Goal: Task Accomplishment & Management: Manage account settings

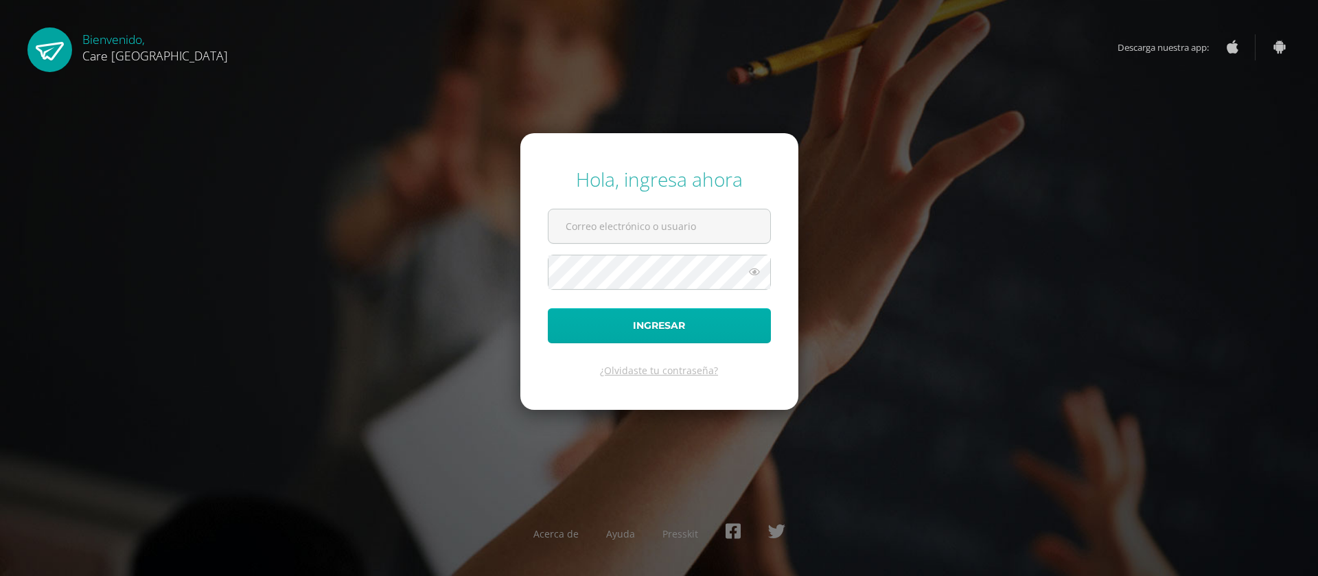
type input "belen.ramirez@care.edu.gt"
click at [631, 319] on button "Ingresar" at bounding box center [659, 325] width 223 height 35
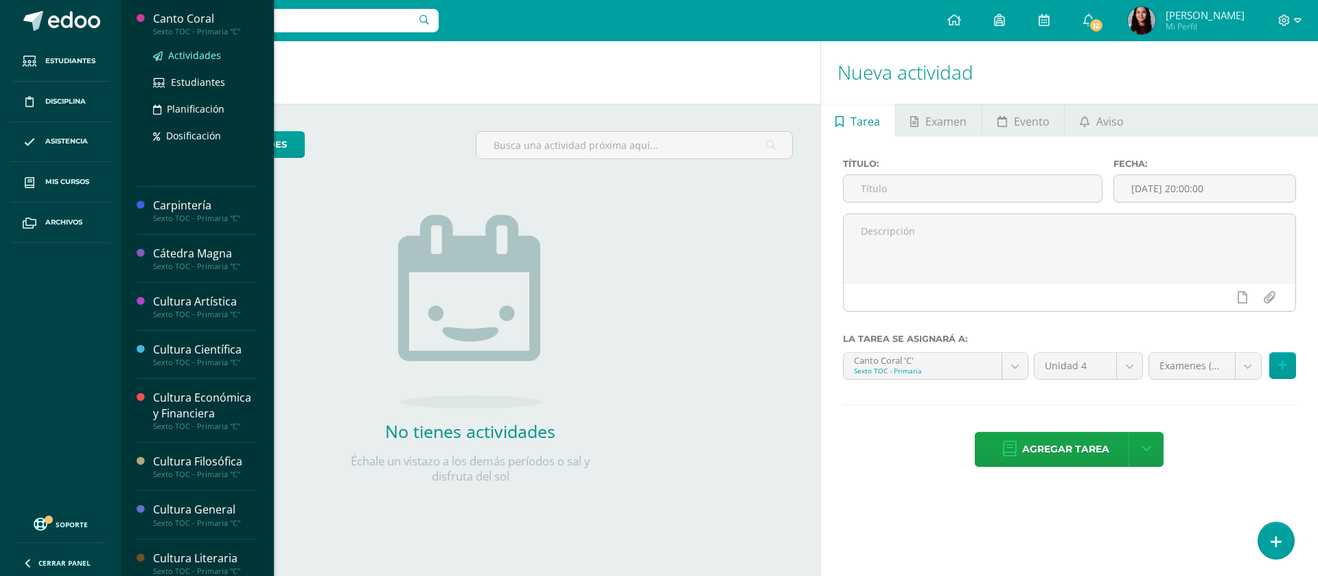
click at [195, 61] on span "Actividades" at bounding box center [194, 55] width 53 height 13
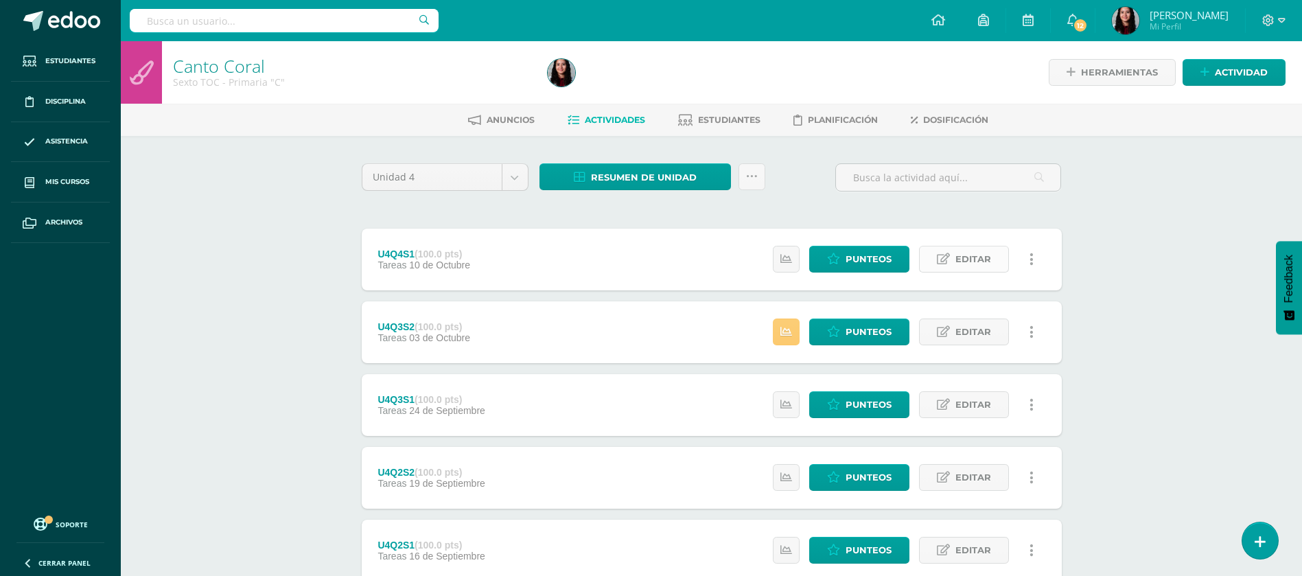
click at [964, 260] on span "Editar" at bounding box center [974, 258] width 36 height 25
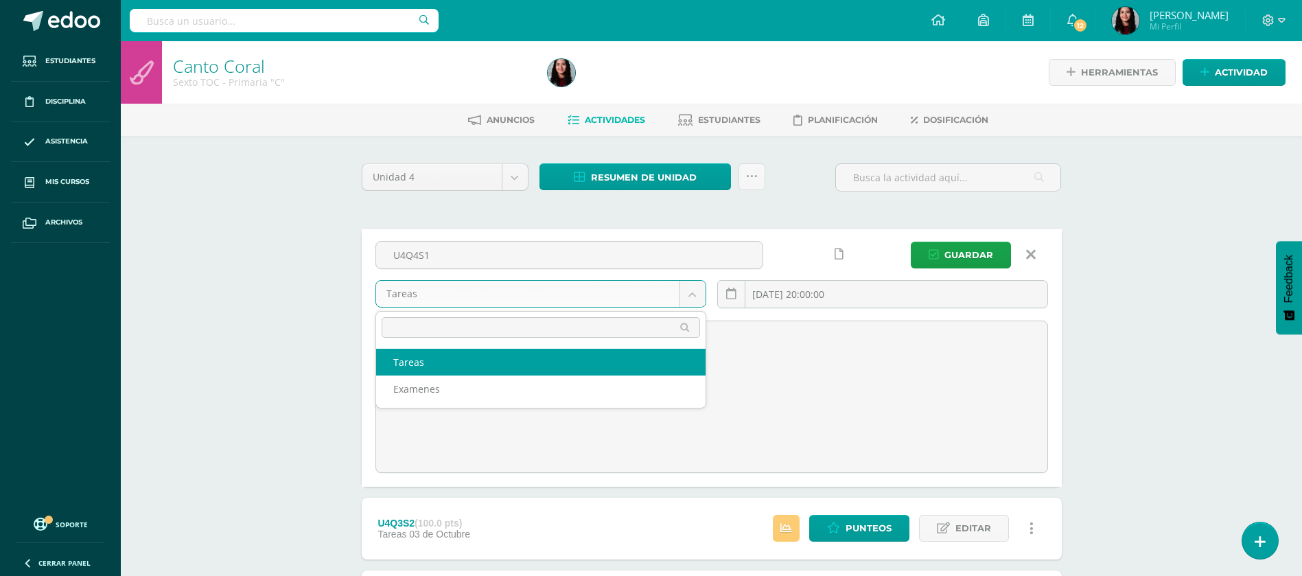
click at [671, 288] on body "Estudiantes Disciplina Asistencia Mis cursos Archivos Soporte Ayuda Reportar un…" at bounding box center [651, 507] width 1302 height 1015
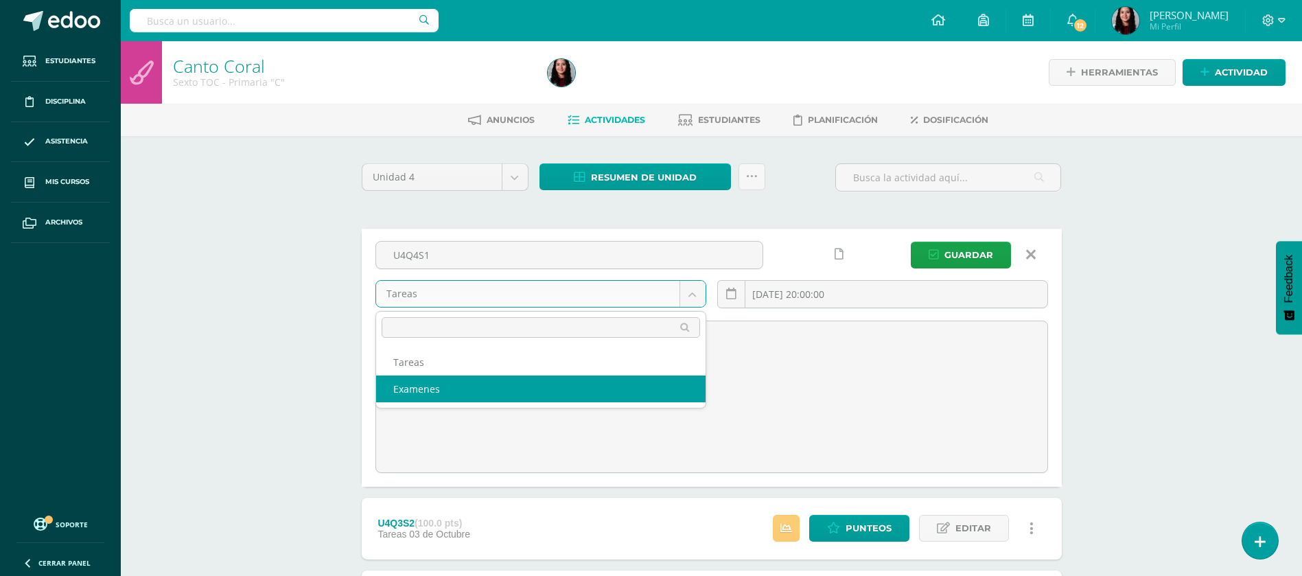
select select "148633"
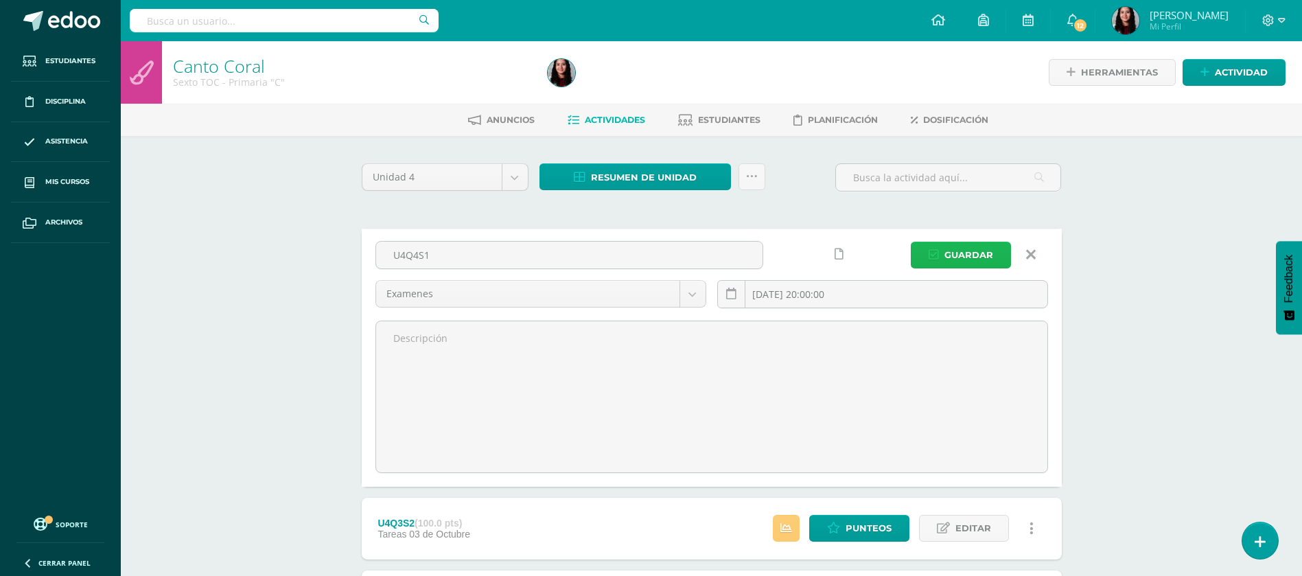
click at [941, 255] on button "Guardar" at bounding box center [961, 255] width 100 height 27
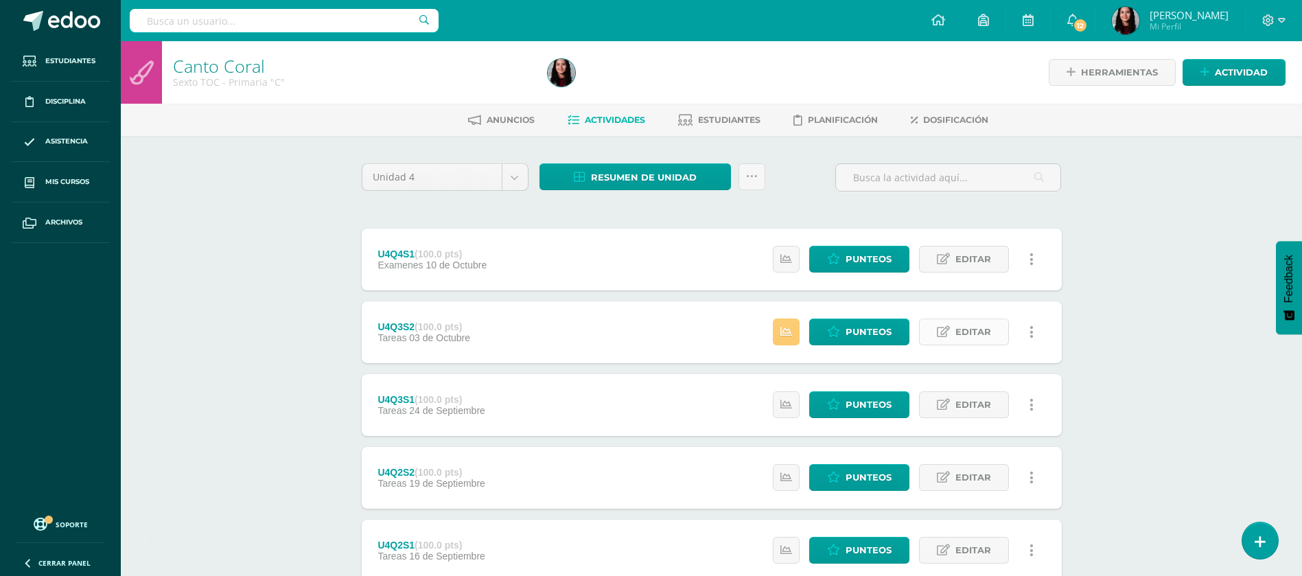
click at [967, 331] on span "Editar" at bounding box center [974, 331] width 36 height 25
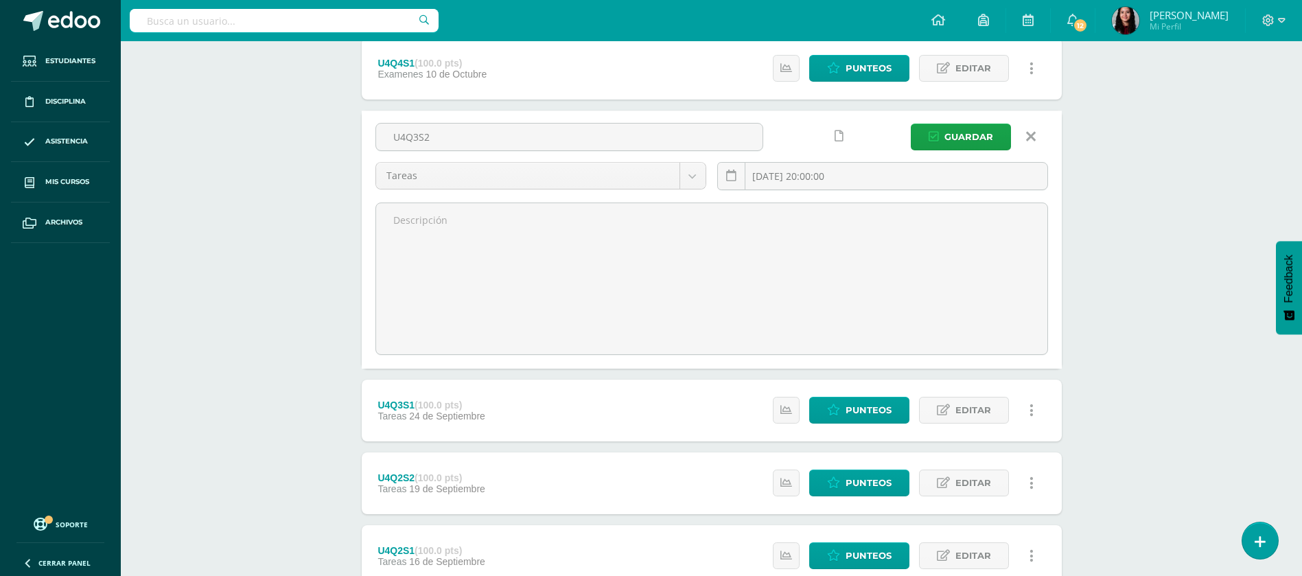
scroll to position [229, 0]
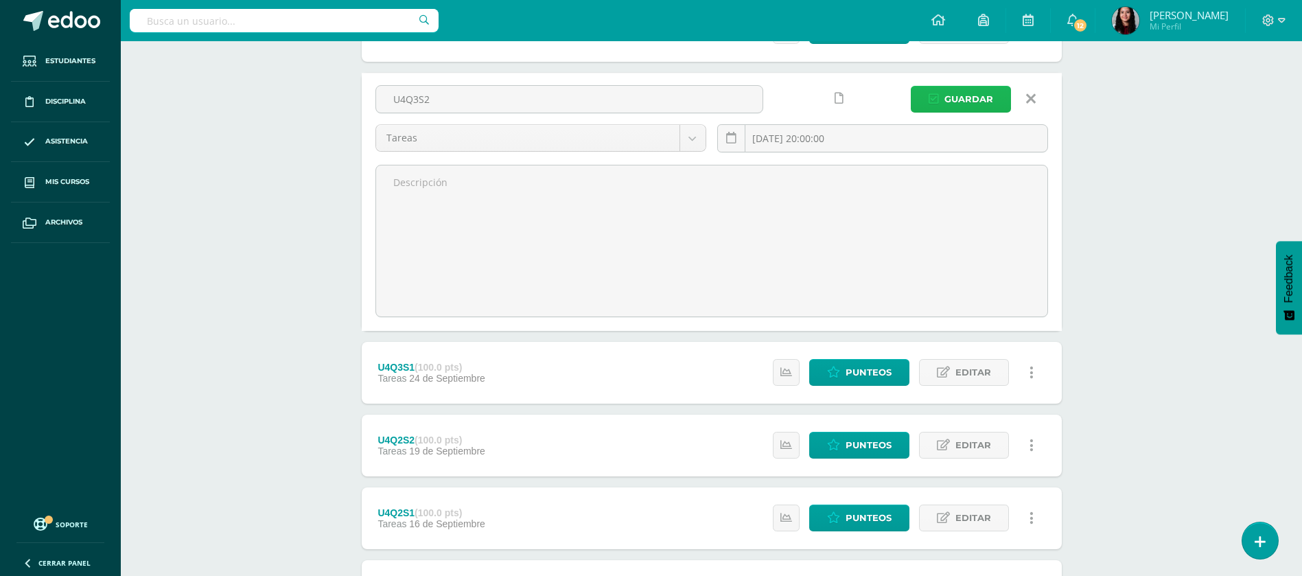
click at [969, 102] on span "Guardar" at bounding box center [969, 99] width 49 height 25
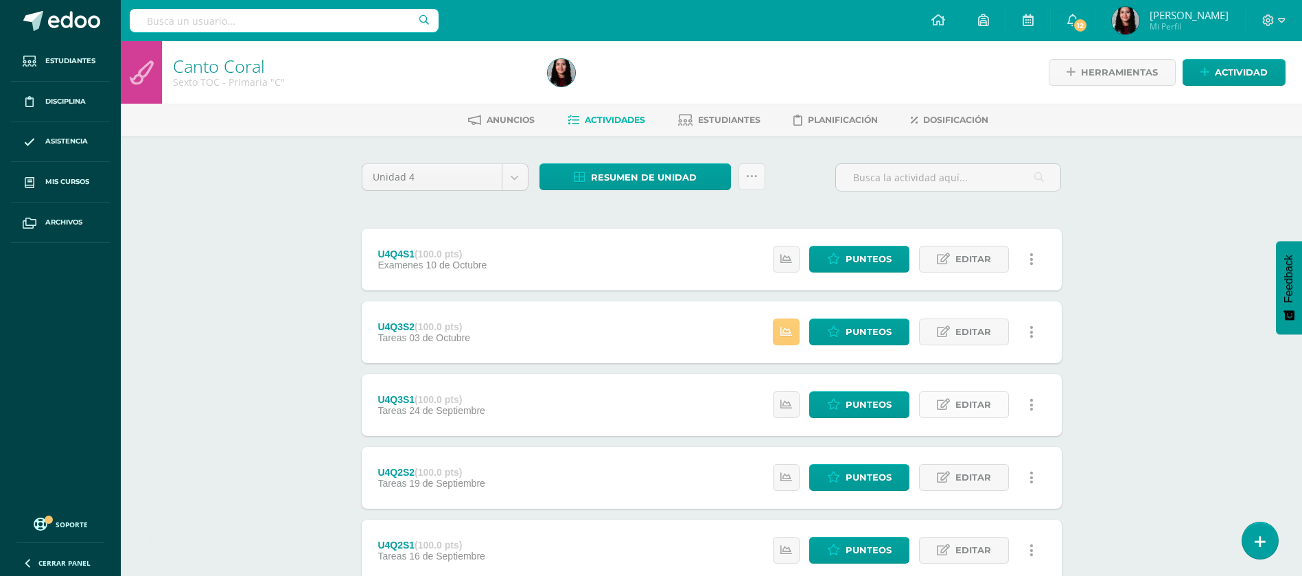
click at [973, 404] on span "Editar" at bounding box center [974, 404] width 36 height 25
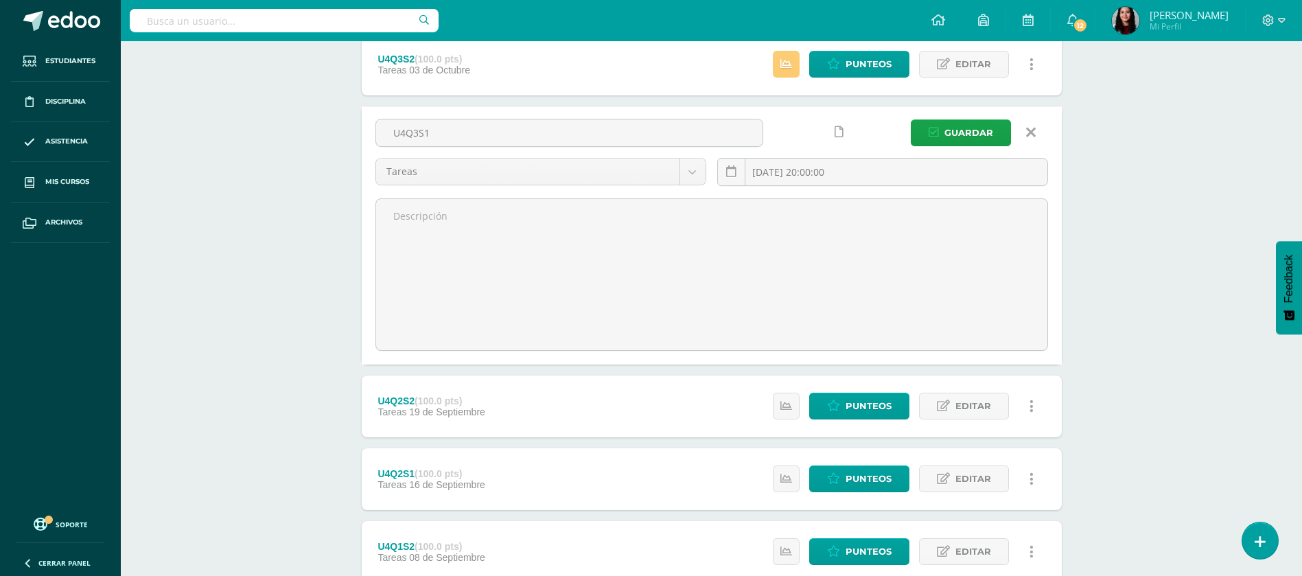
scroll to position [269, 0]
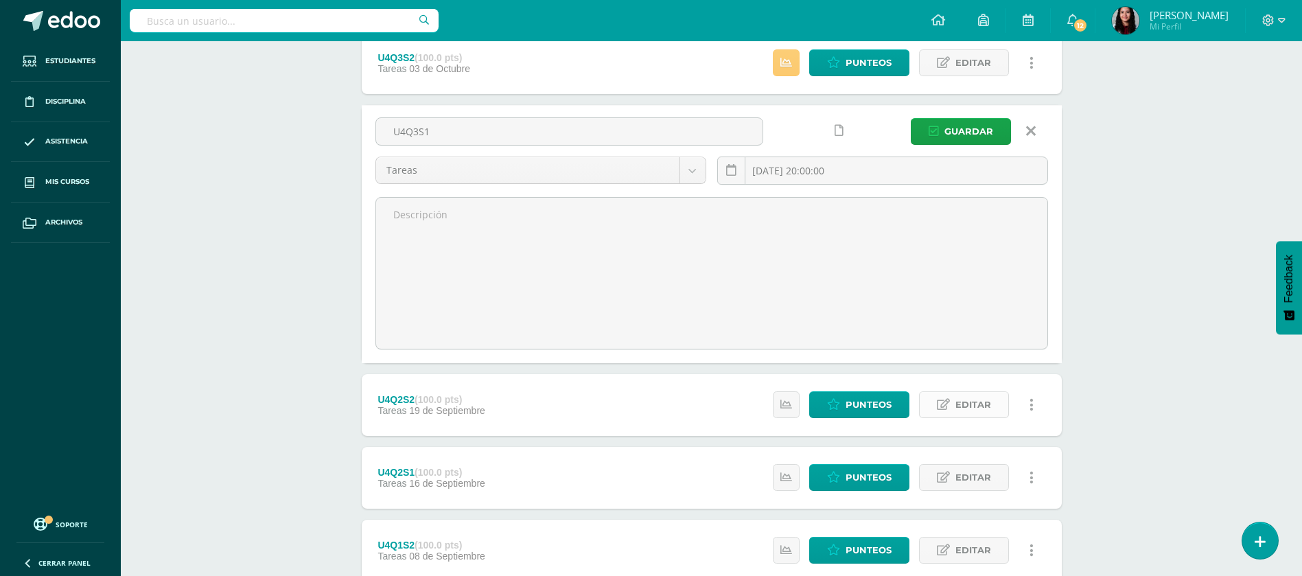
click at [970, 402] on span "Editar" at bounding box center [974, 404] width 36 height 25
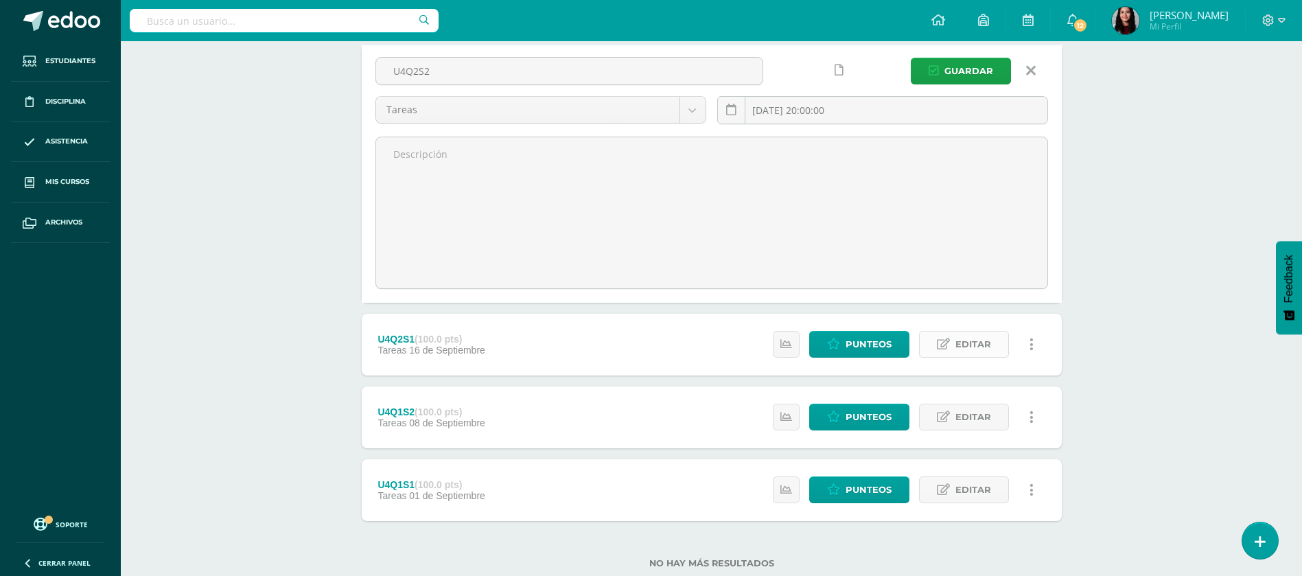
scroll to position [599, 0]
click at [956, 345] on span "Editar" at bounding box center [974, 343] width 36 height 25
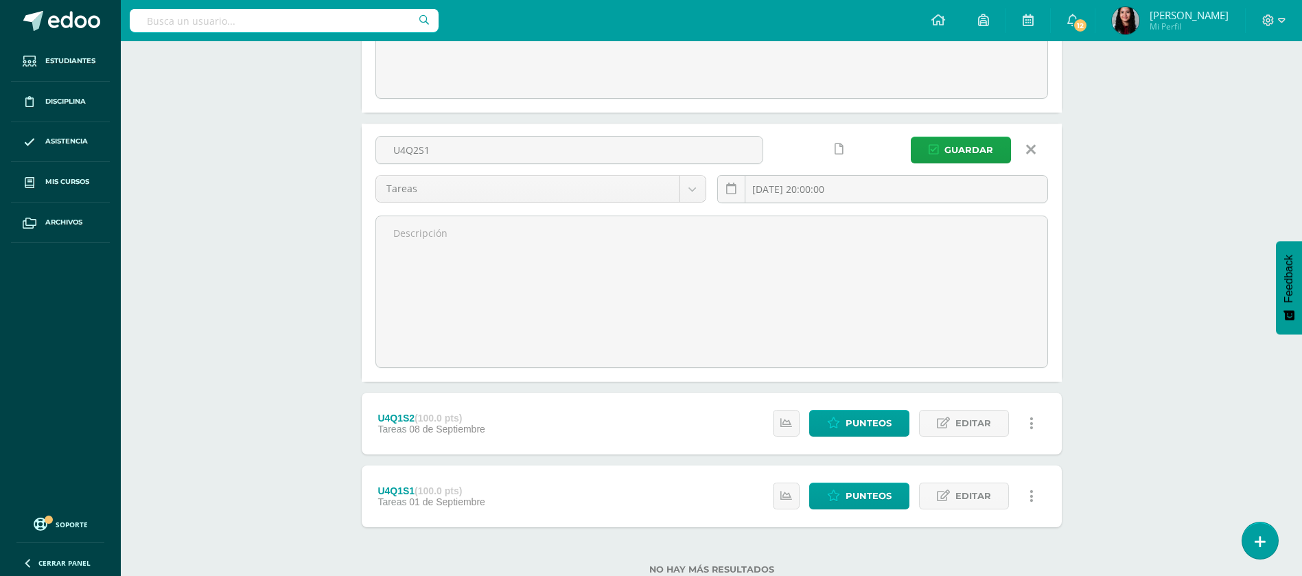
scroll to position [831, 0]
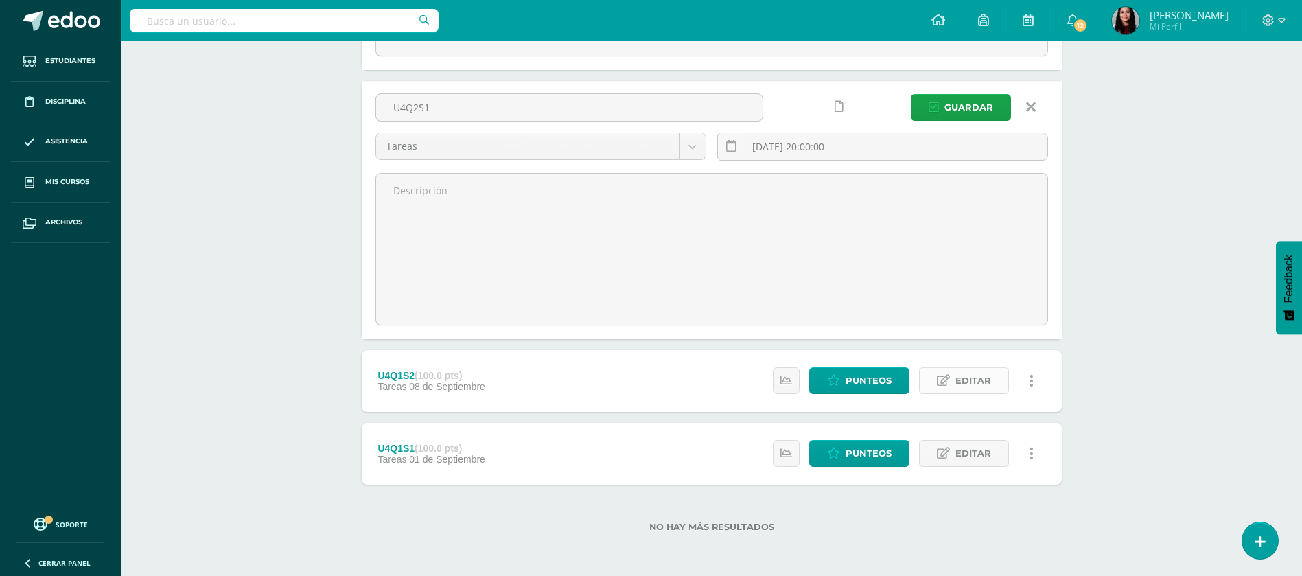
click at [956, 386] on span "Editar" at bounding box center [974, 380] width 36 height 25
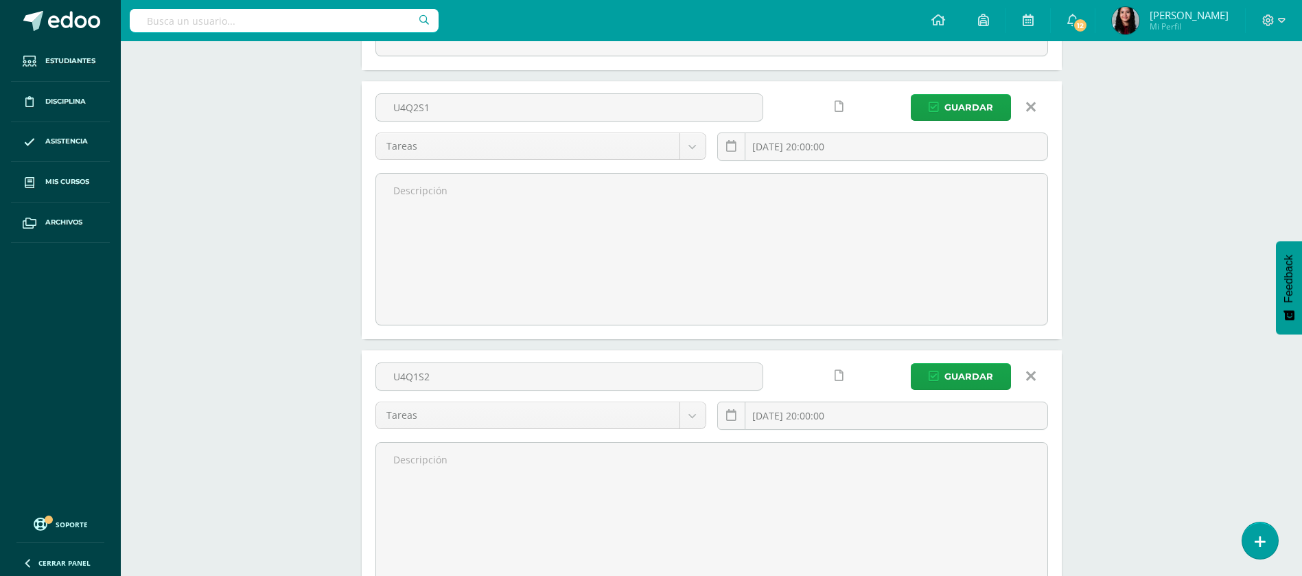
scroll to position [1028, 0]
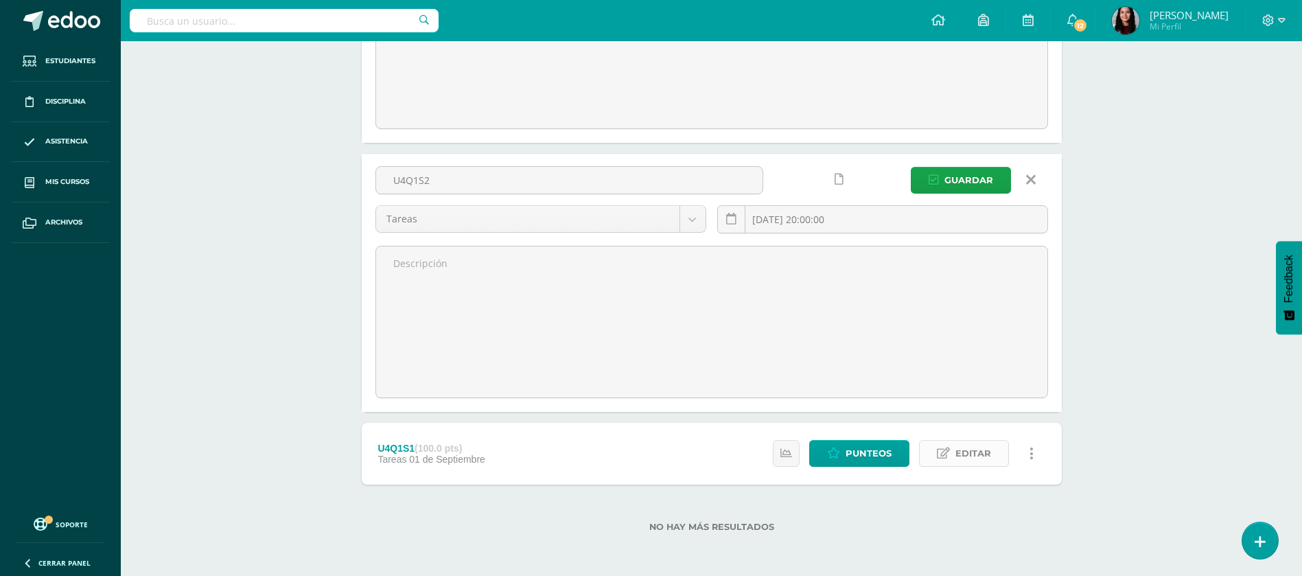
click at [988, 464] on span "Editar" at bounding box center [974, 453] width 36 height 25
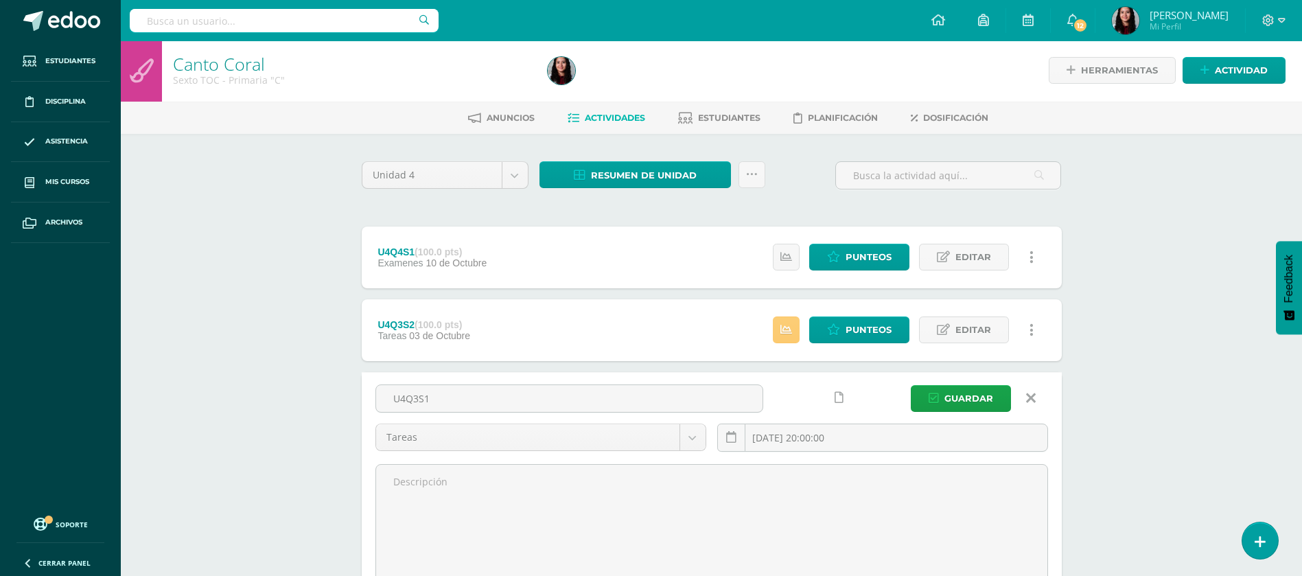
scroll to position [0, 0]
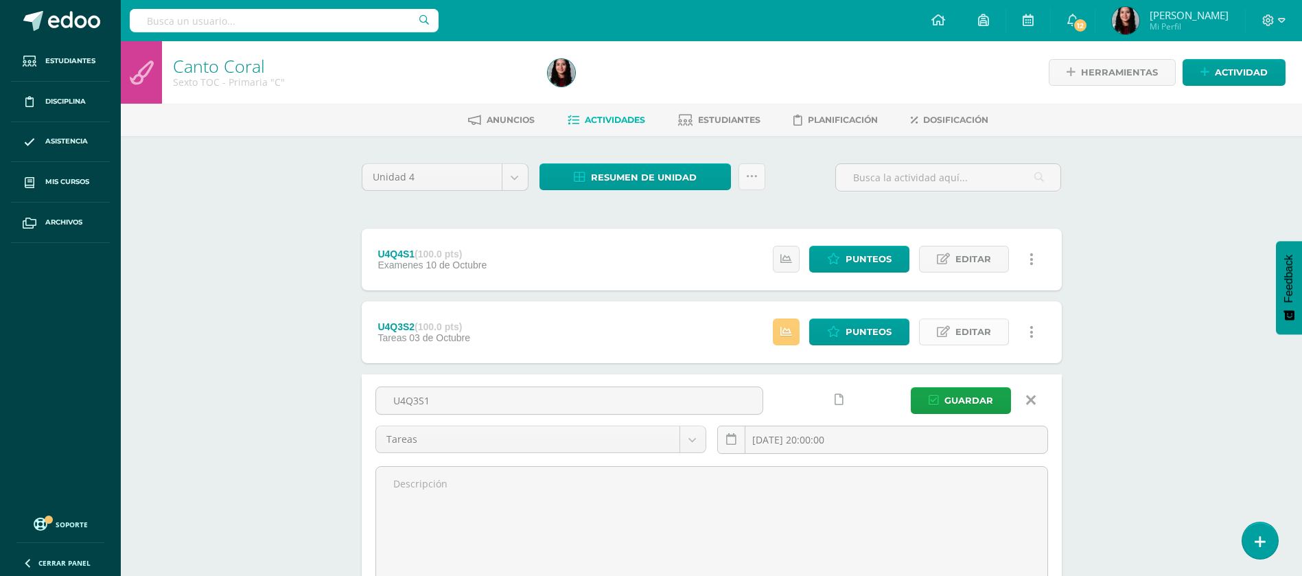
click at [976, 344] on span "Editar" at bounding box center [974, 331] width 36 height 25
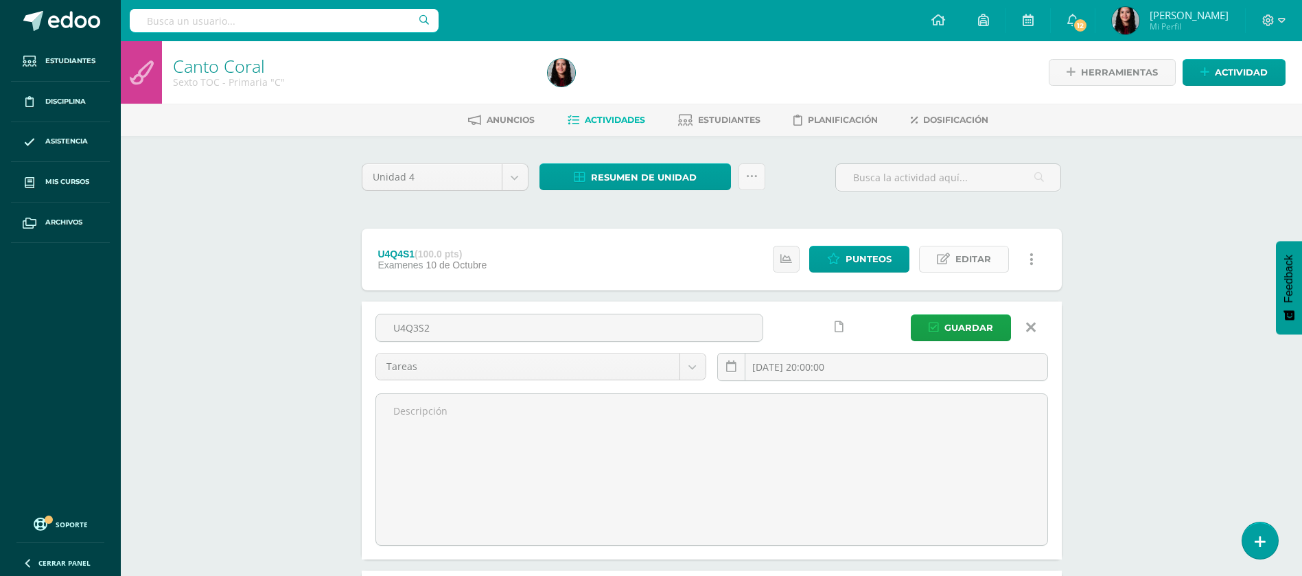
click at [982, 253] on span "Editar" at bounding box center [974, 258] width 36 height 25
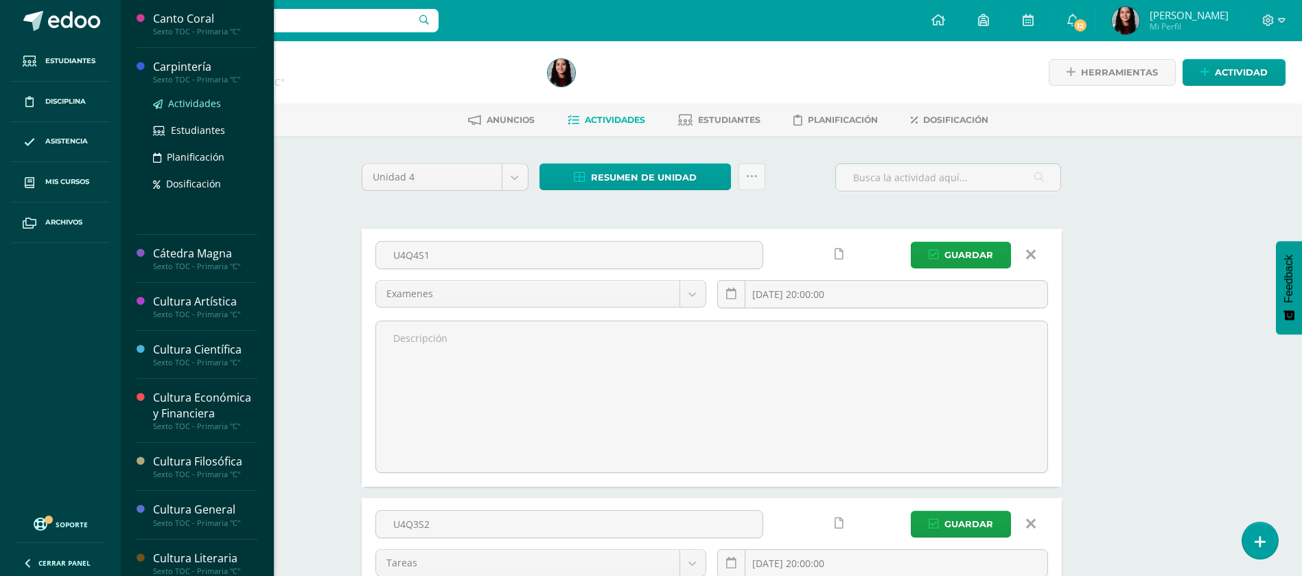
click at [182, 95] on link "Actividades" at bounding box center [205, 103] width 104 height 16
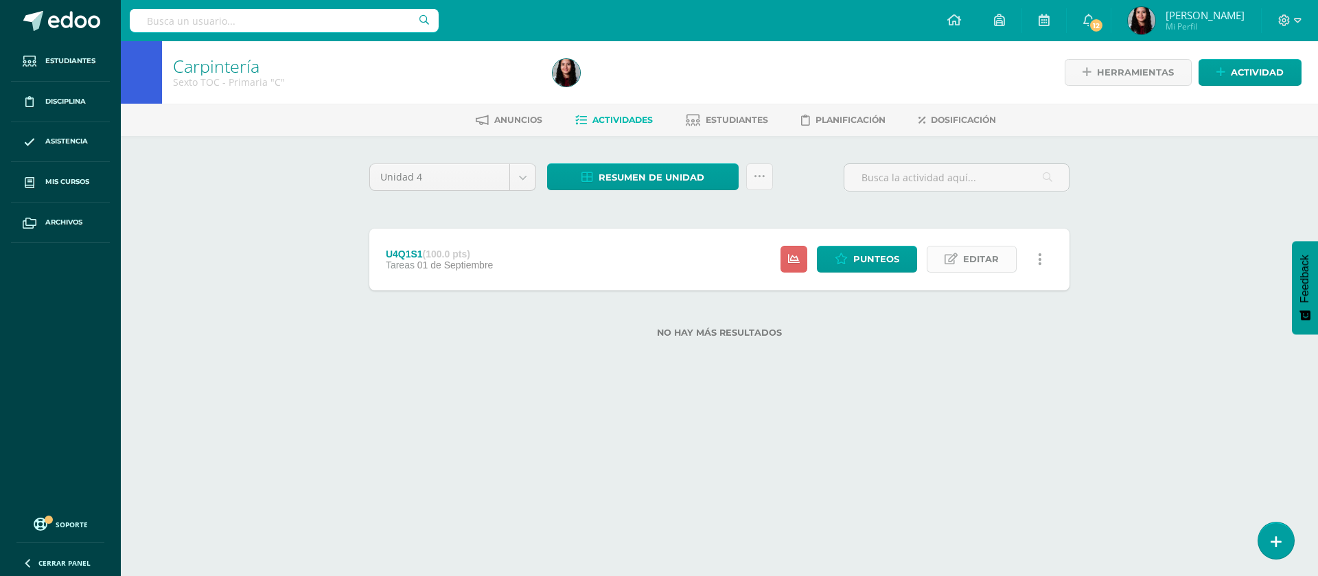
click at [1002, 253] on link "Editar" at bounding box center [972, 259] width 90 height 27
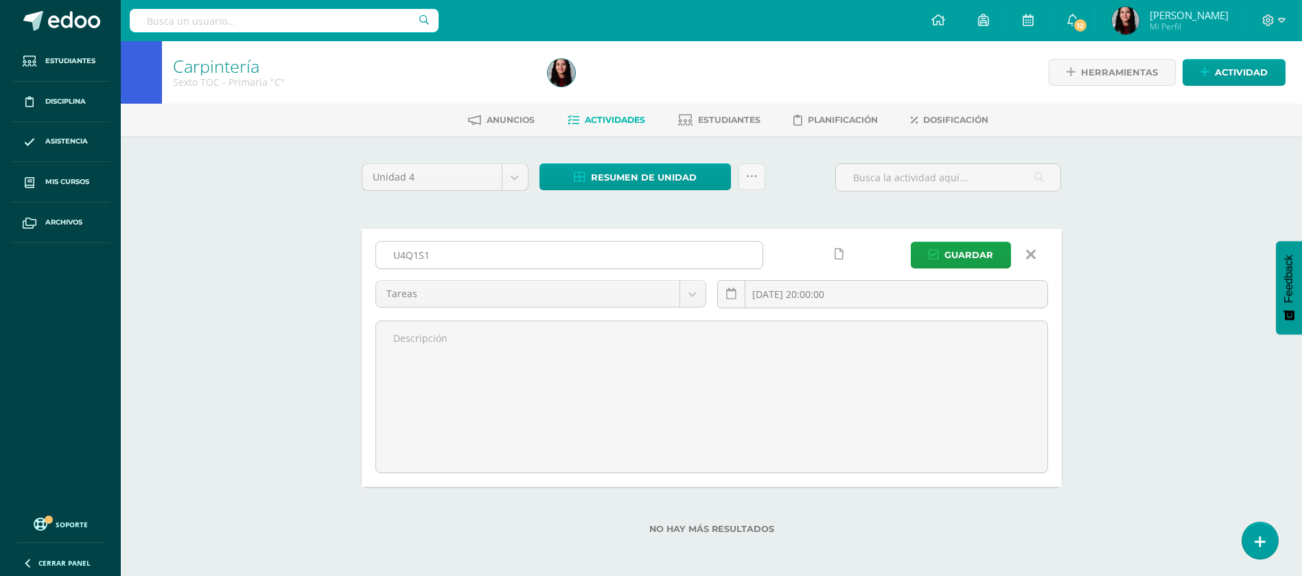
click at [529, 263] on input "U4Q1S1" at bounding box center [569, 255] width 387 height 27
type input "U4Q4S1"
click at [670, 294] on body "Estudiantes Disciplina Asistencia Mis cursos Archivos Soporte Ayuda Reportar un…" at bounding box center [651, 289] width 1302 height 578
click at [494, 296] on body "Estudiantes Disciplina Asistencia Mis cursos Archivos Soporte Ayuda Reportar un…" at bounding box center [651, 289] width 1302 height 578
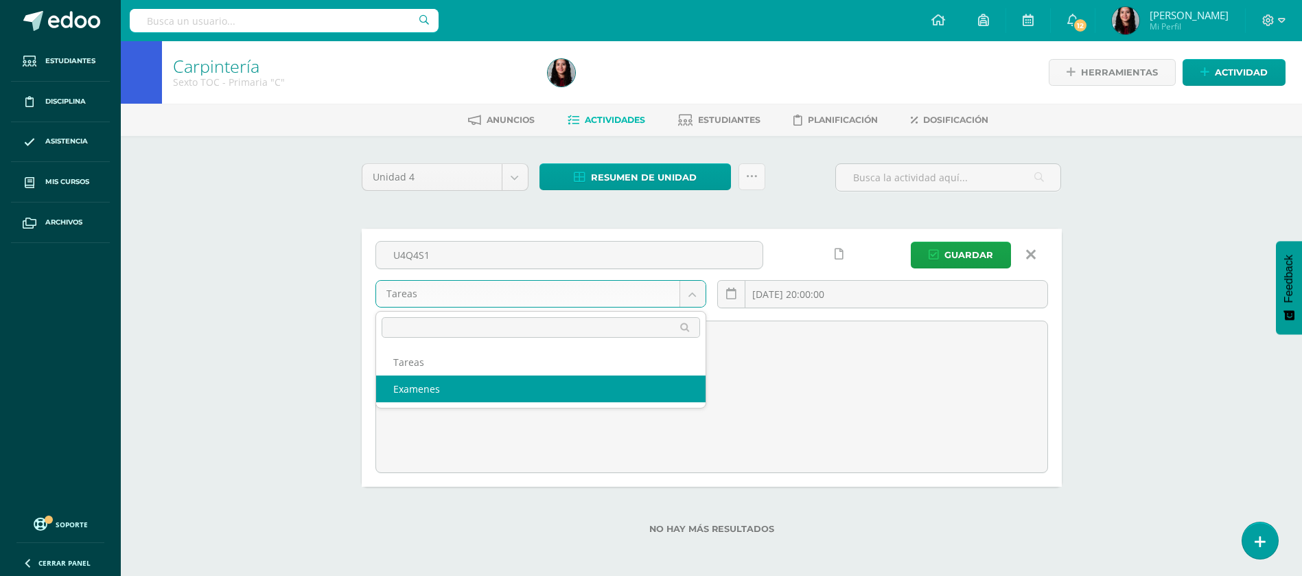
select select "148738"
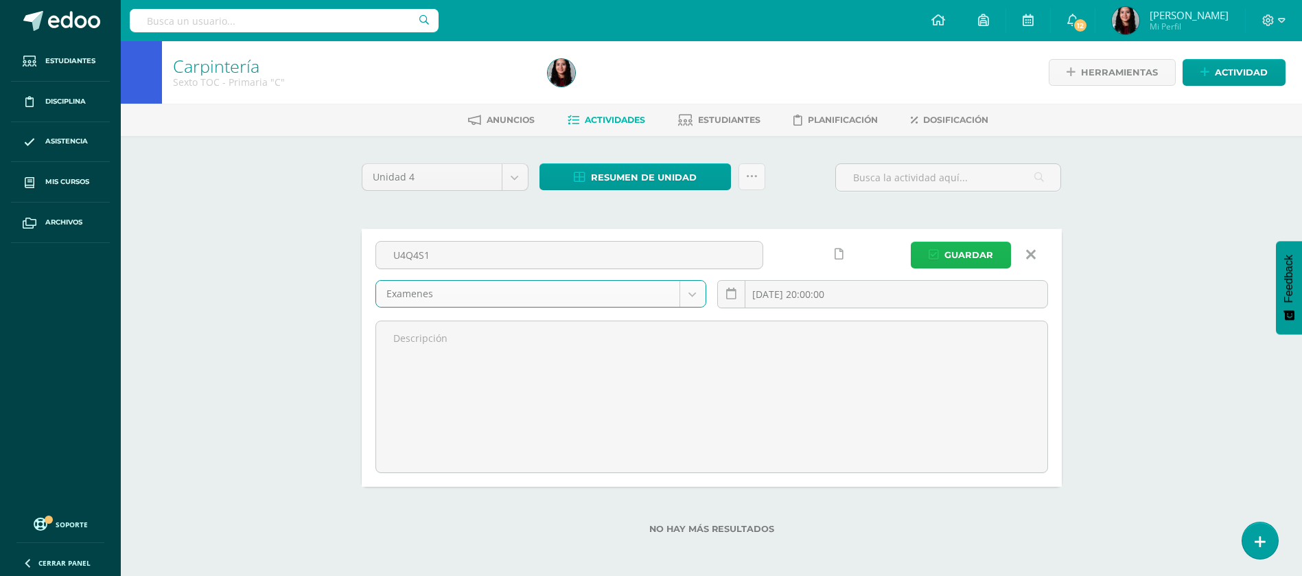
click at [957, 249] on span "Guardar" at bounding box center [969, 254] width 49 height 25
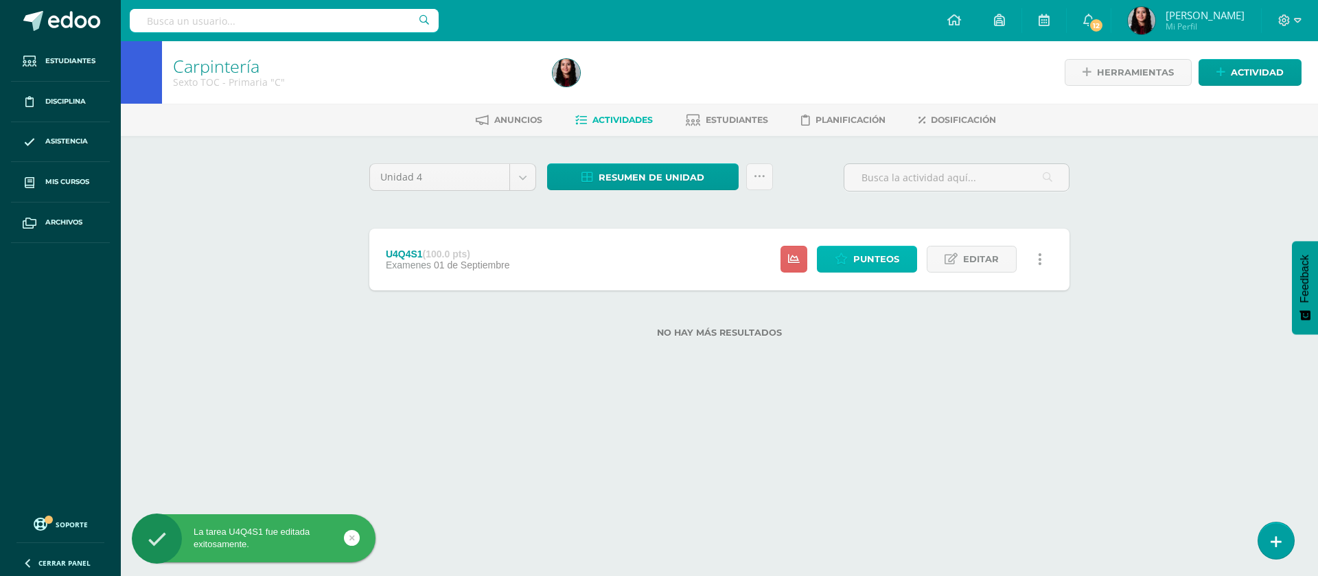
click at [873, 260] on span "Punteos" at bounding box center [876, 258] width 46 height 25
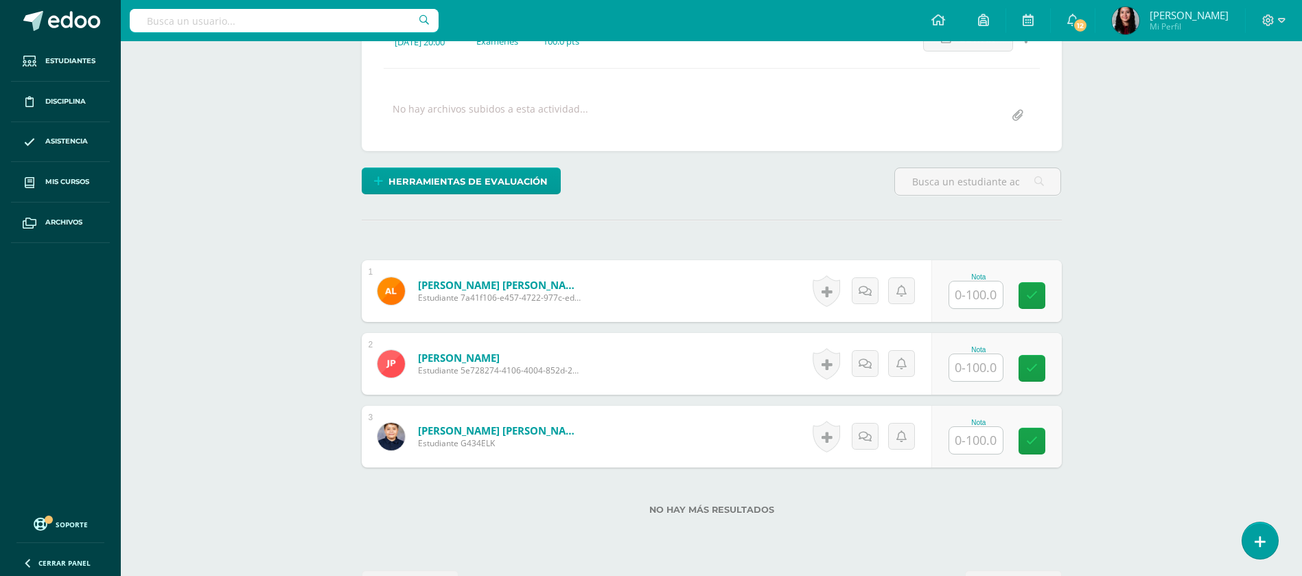
scroll to position [242, 0]
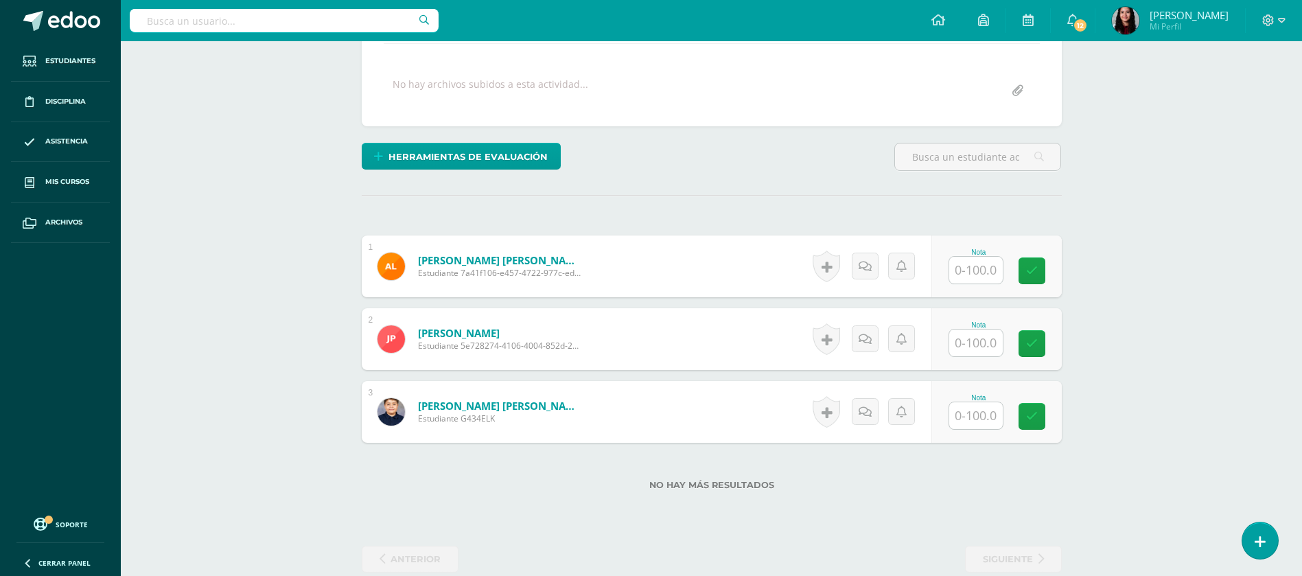
click at [989, 264] on input "text" at bounding box center [977, 270] width 54 height 27
type input "100"
type input "95"
click at [1033, 406] on icon at bounding box center [1031, 412] width 13 height 12
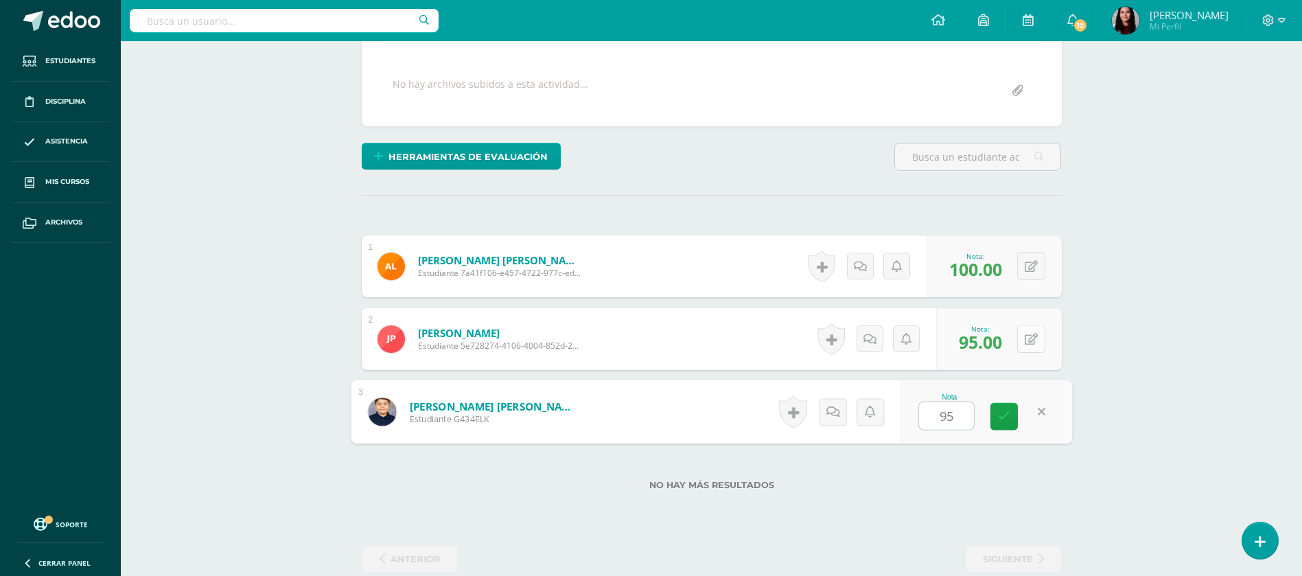
type input "95"
click at [1031, 338] on icon at bounding box center [1031, 340] width 13 height 12
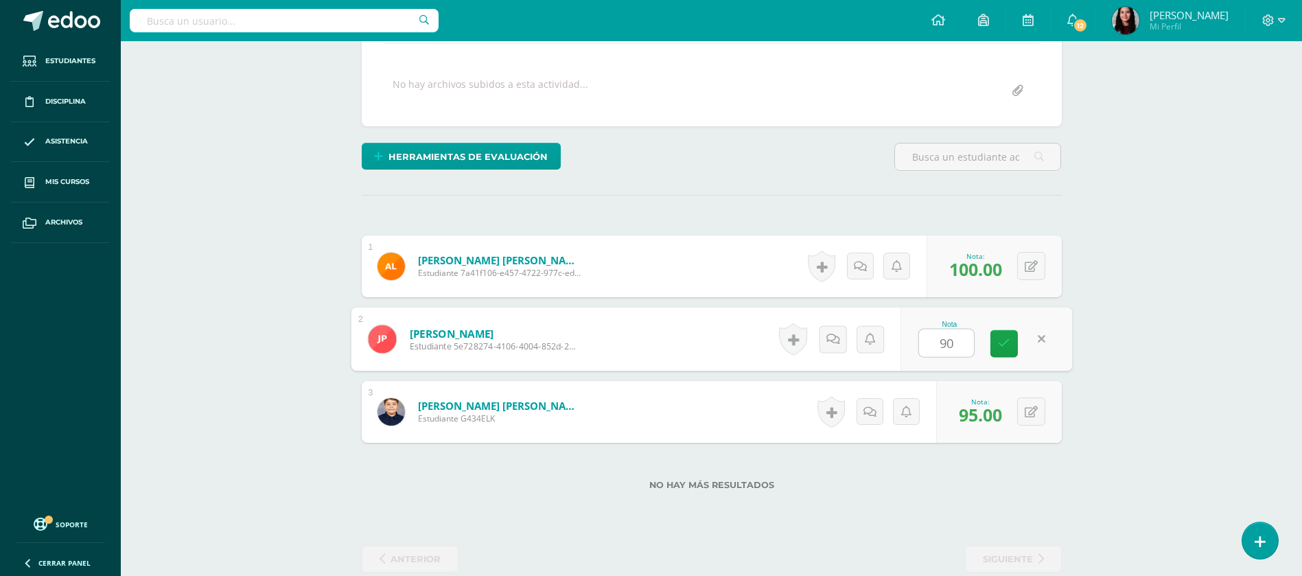
type input "90"
click at [1120, 378] on div "Carpintería Sexto TOC - Primaria "C" Herramientas Detalle de asistencias Activi…" at bounding box center [712, 200] width 1182 height 801
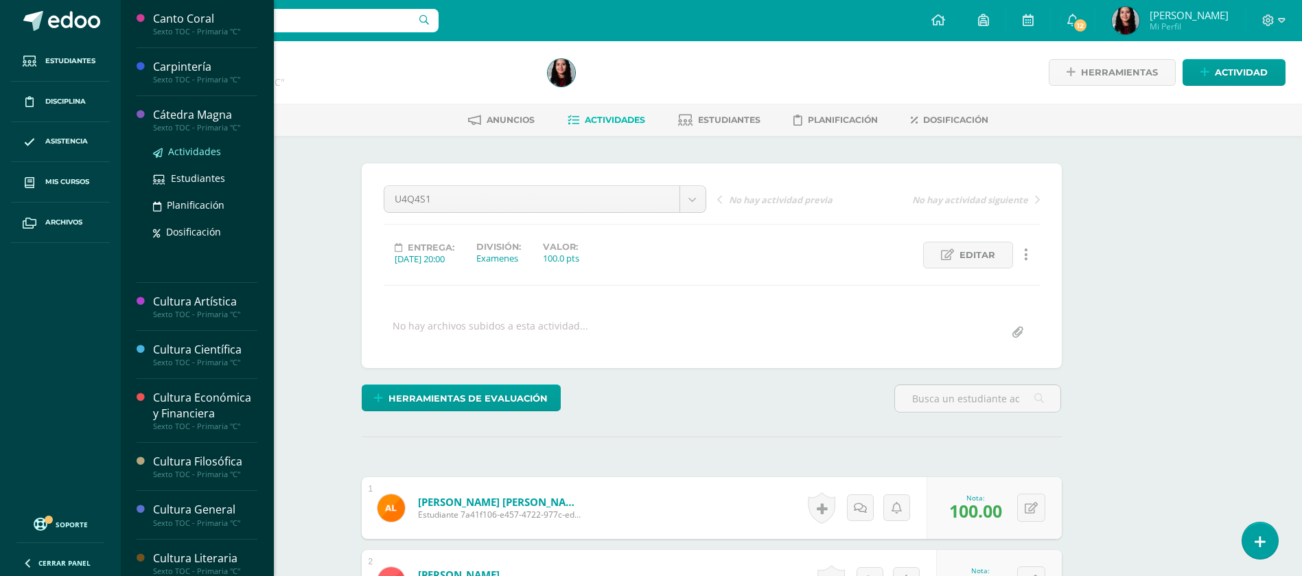
click at [182, 150] on span "Actividades" at bounding box center [194, 151] width 53 height 13
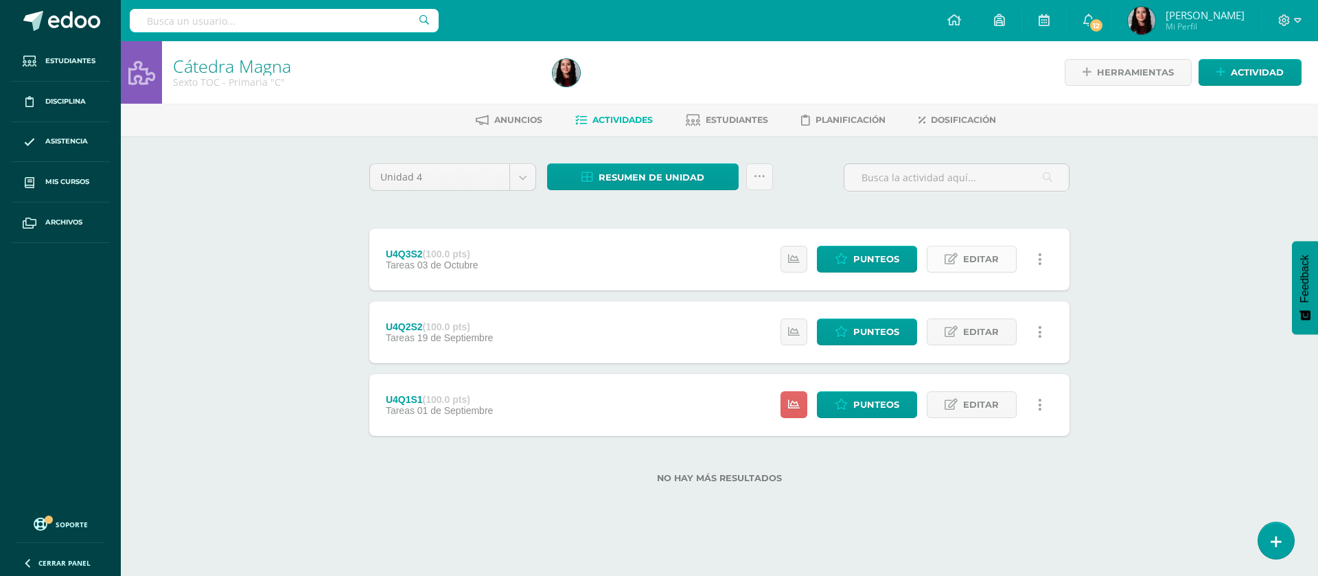
click at [979, 257] on span "Editar" at bounding box center [981, 258] width 36 height 25
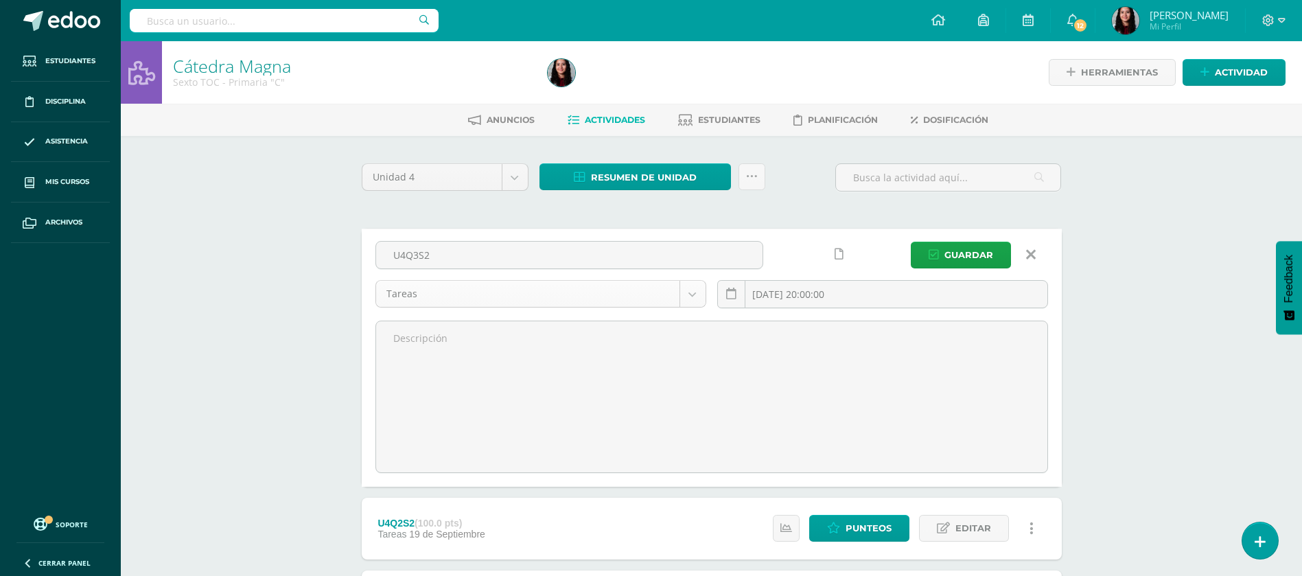
click at [678, 293] on body "Estudiantes Disciplina Asistencia Mis cursos Archivos Soporte Ayuda Reportar un…" at bounding box center [651, 362] width 1302 height 724
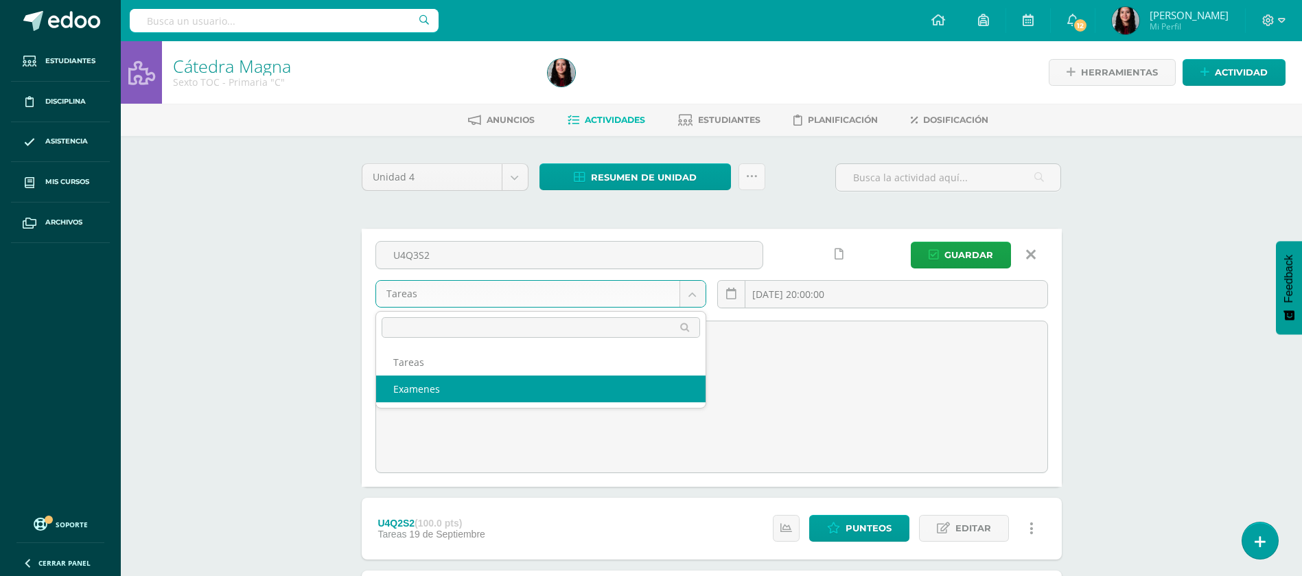
select select "148693"
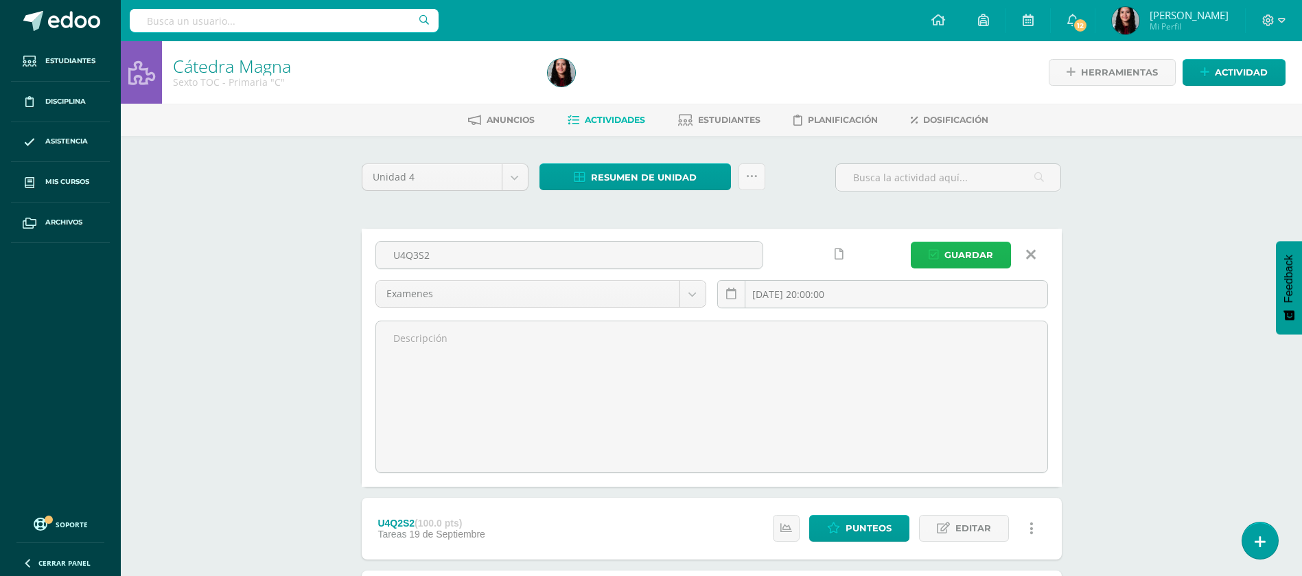
click at [947, 248] on span "Guardar" at bounding box center [969, 254] width 49 height 25
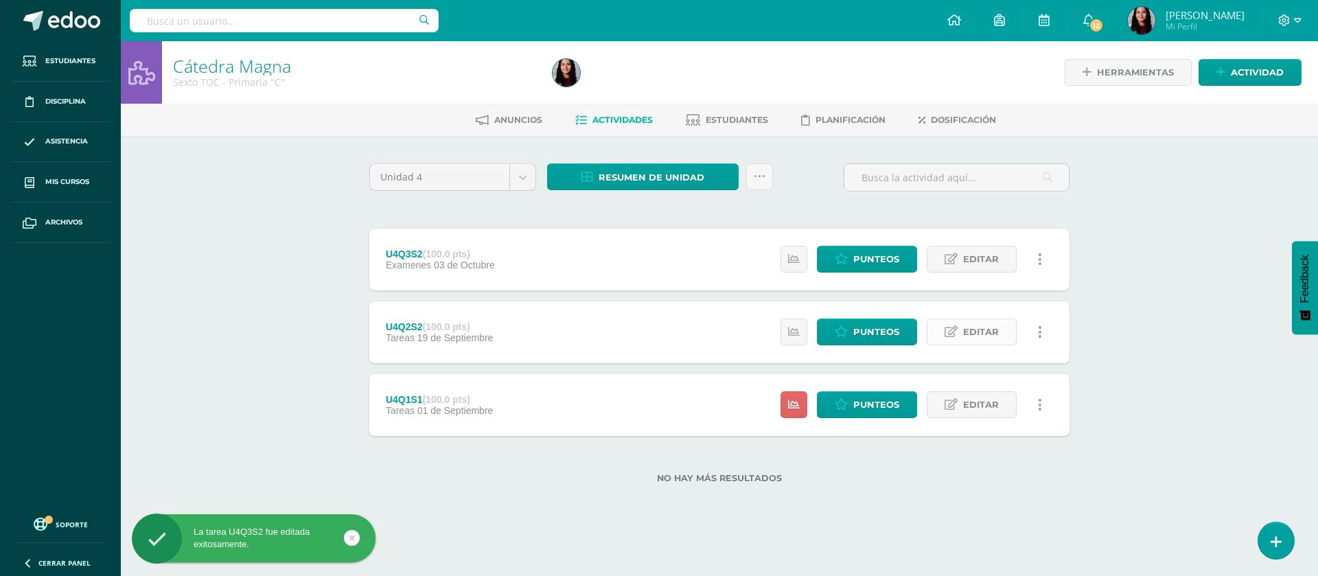
click at [971, 338] on span "Editar" at bounding box center [981, 331] width 36 height 25
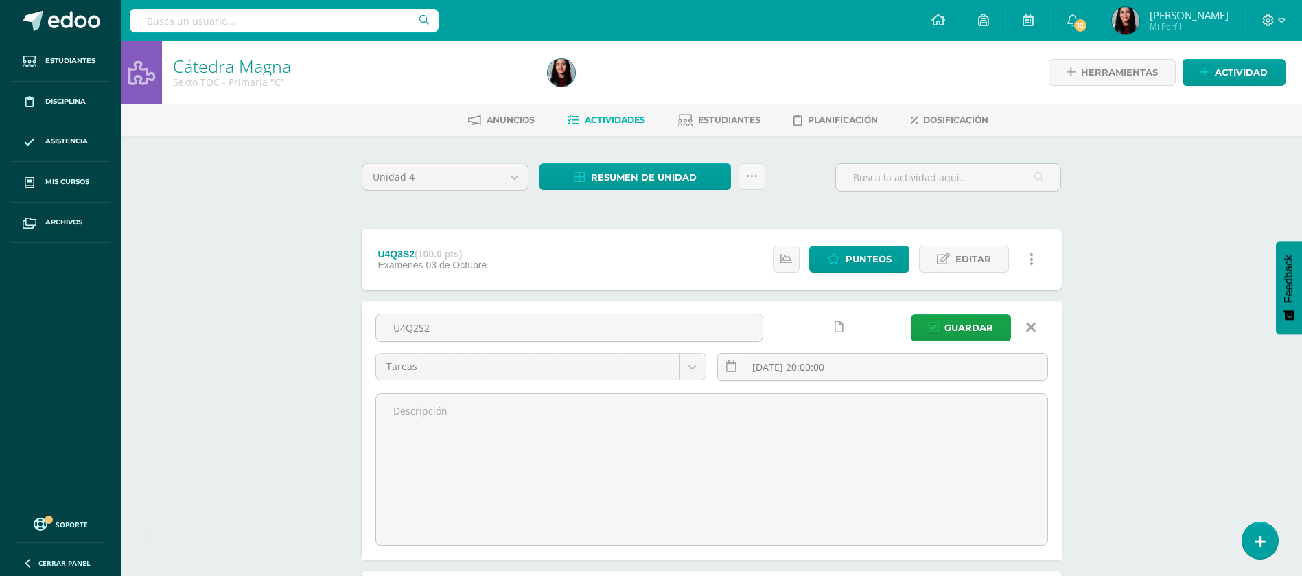
scroll to position [148, 0]
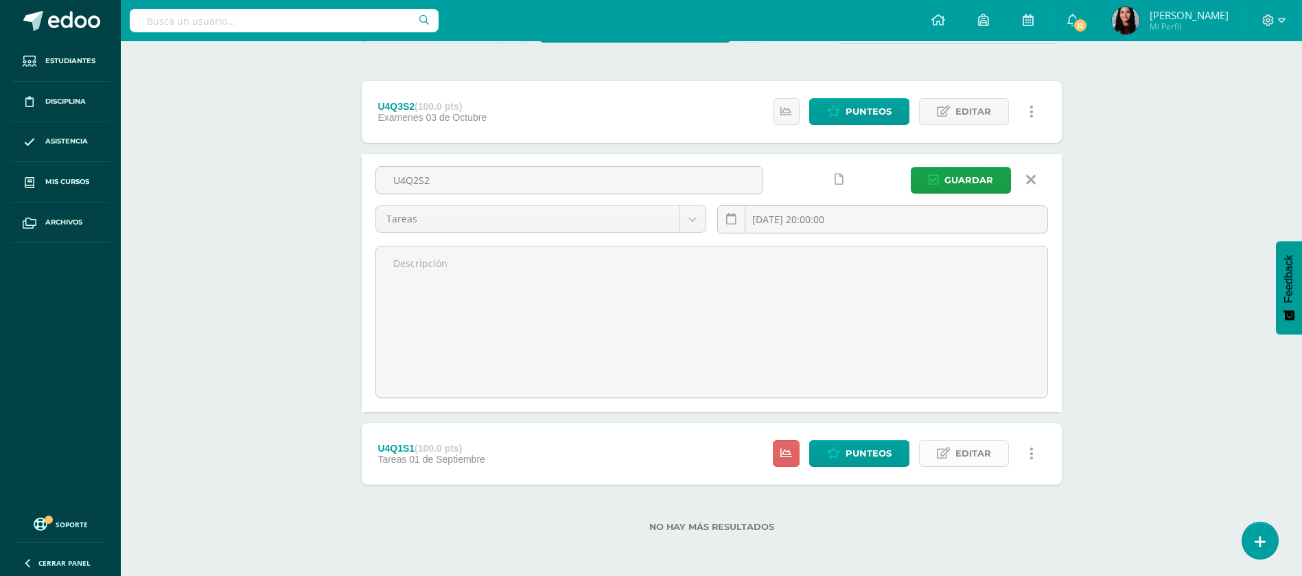
click at [948, 466] on link "Editar" at bounding box center [964, 453] width 90 height 27
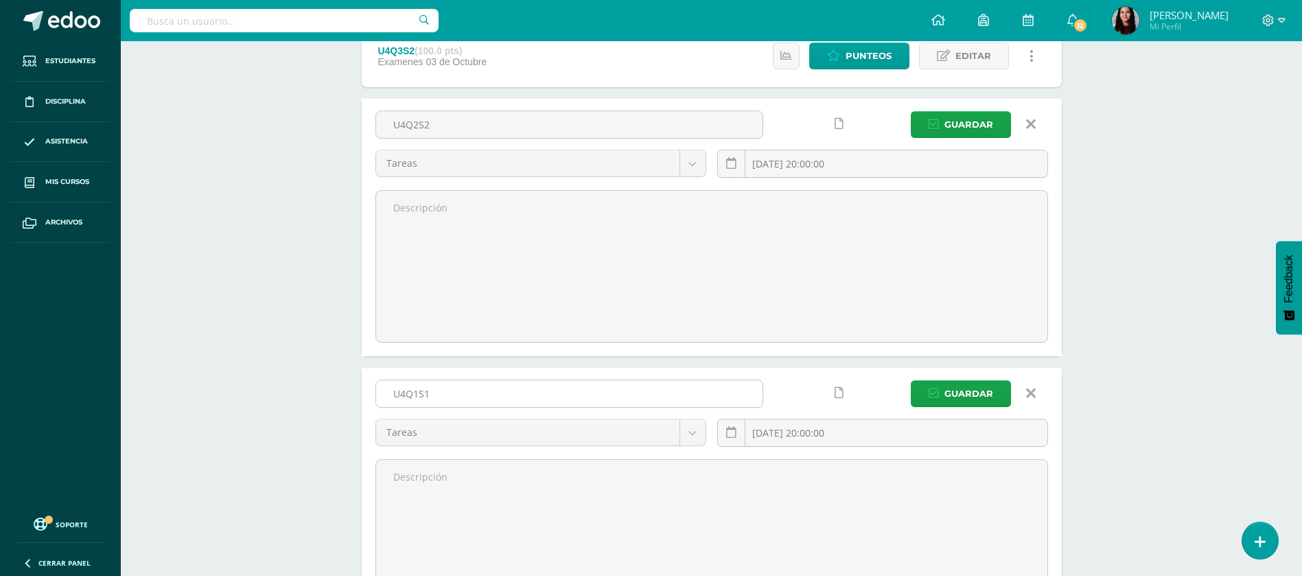
scroll to position [0, 0]
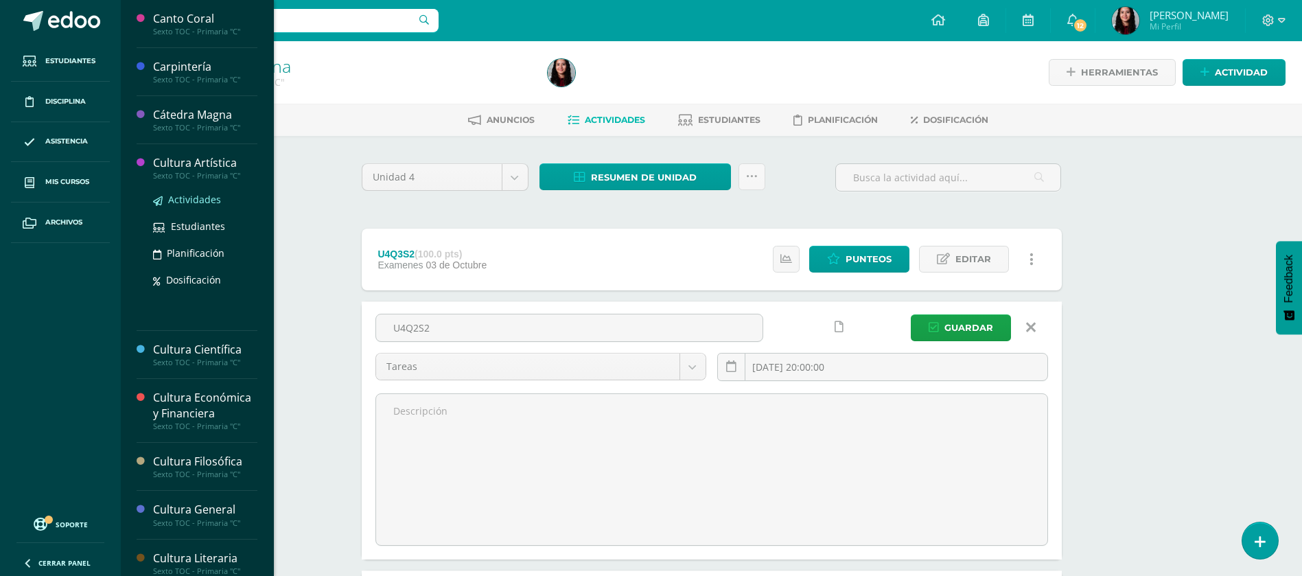
click at [185, 197] on span "Actividades" at bounding box center [194, 199] width 53 height 13
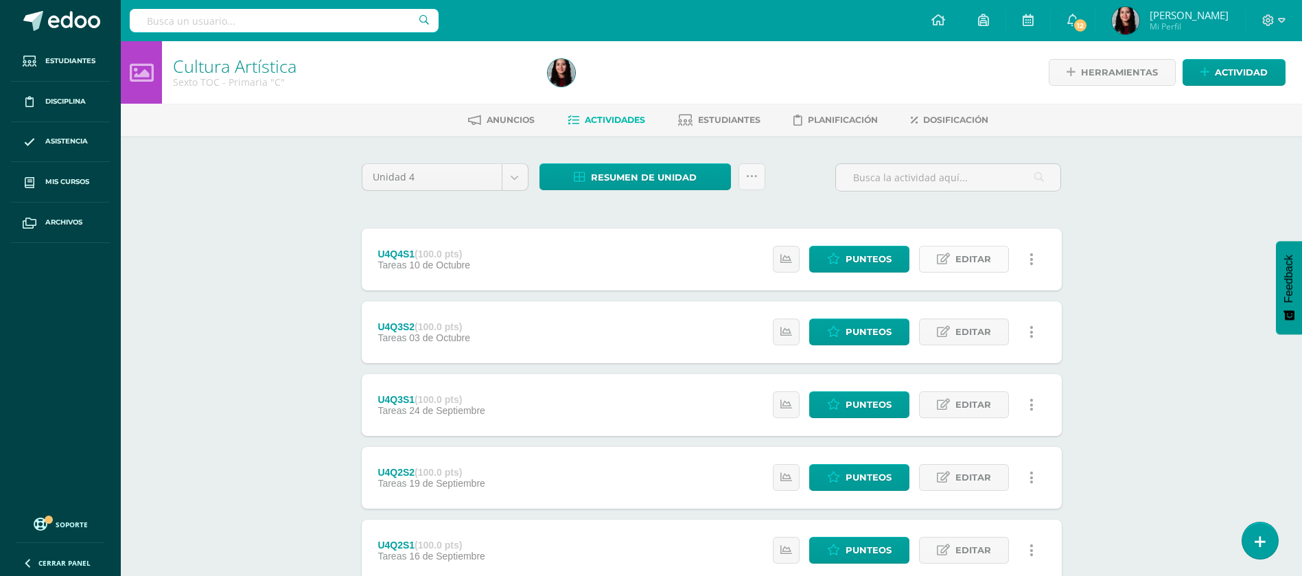
click at [967, 255] on span "Editar" at bounding box center [974, 258] width 36 height 25
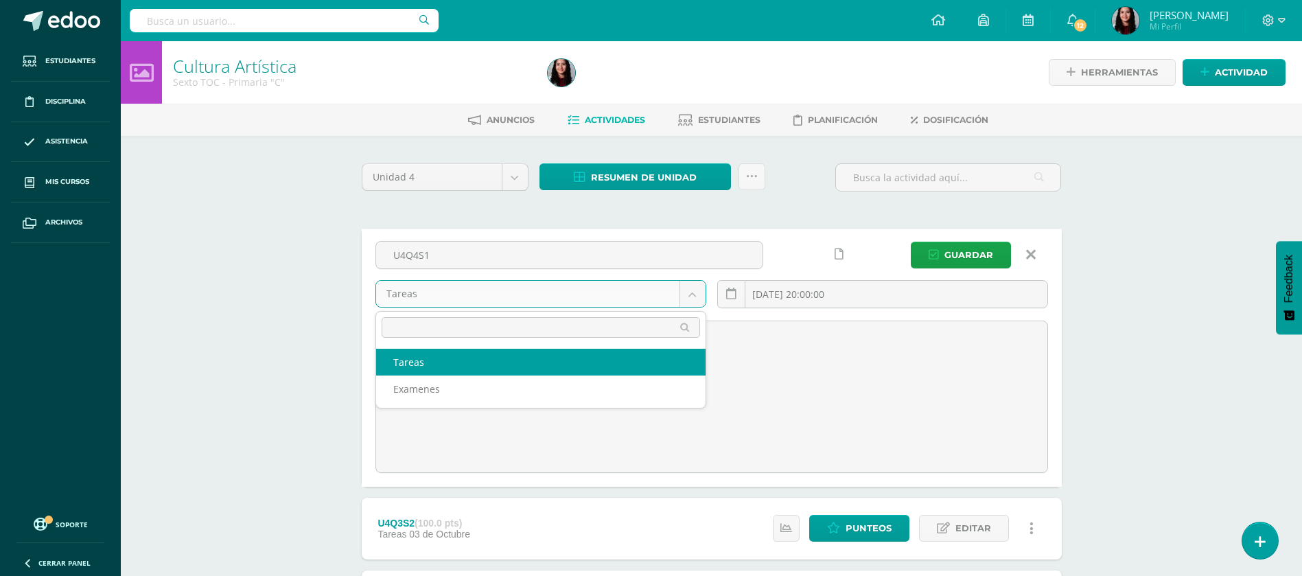
click at [690, 289] on body "Estudiantes Disciplina Asistencia Mis cursos Archivos Soporte Ayuda Reportar un…" at bounding box center [651, 507] width 1302 height 1015
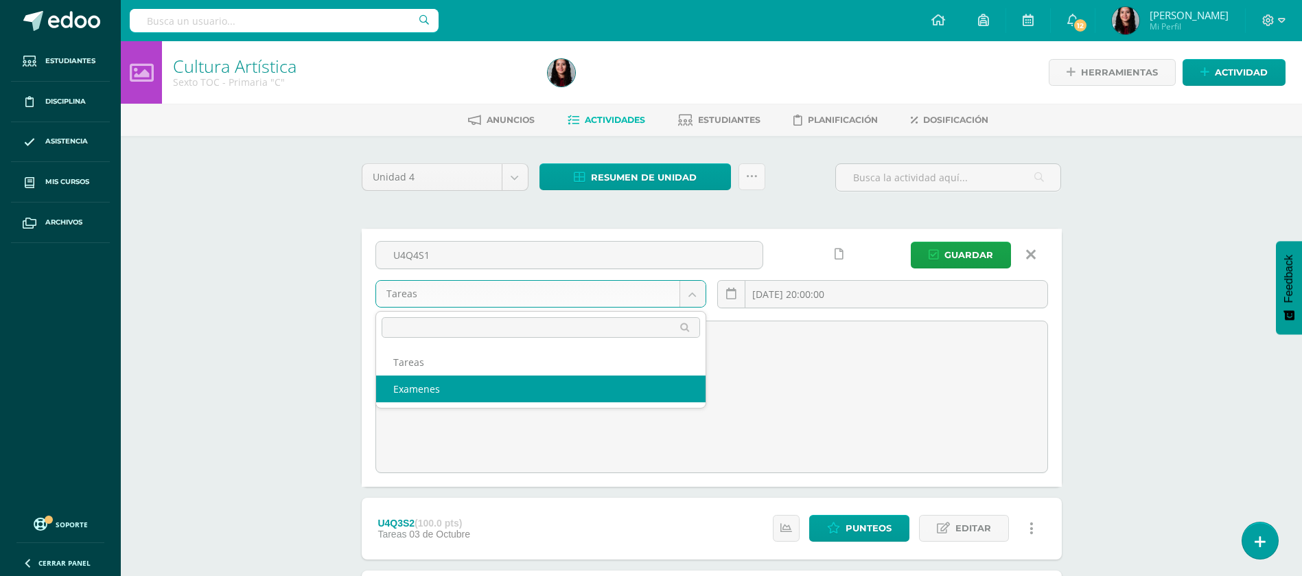
select select "148648"
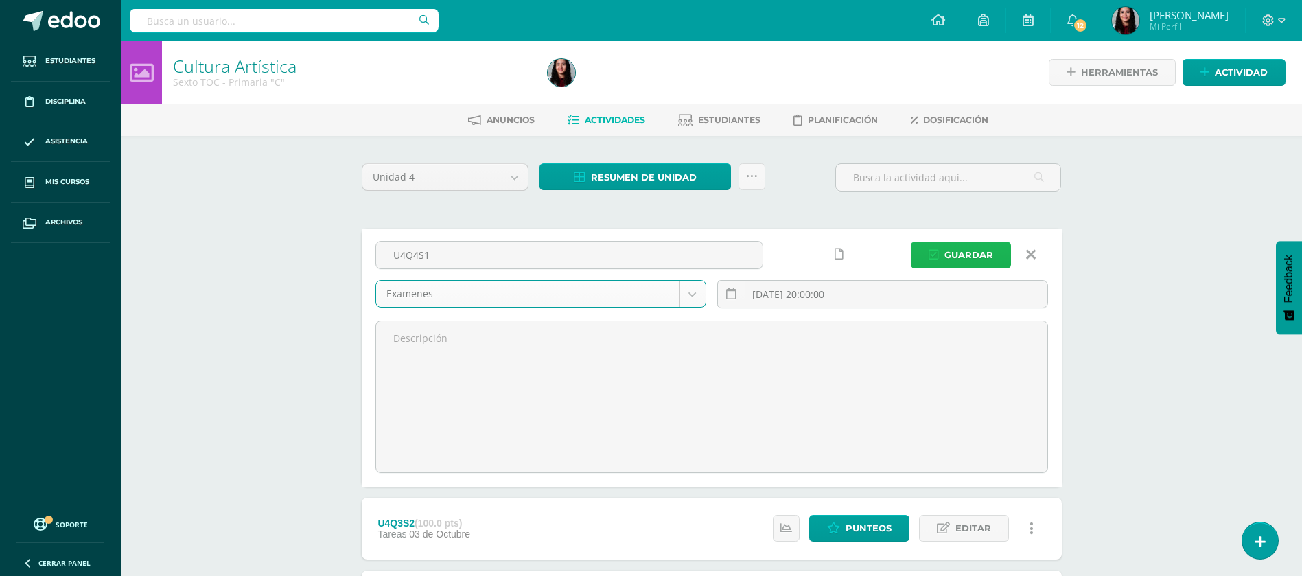
click at [963, 260] on span "Guardar" at bounding box center [969, 254] width 49 height 25
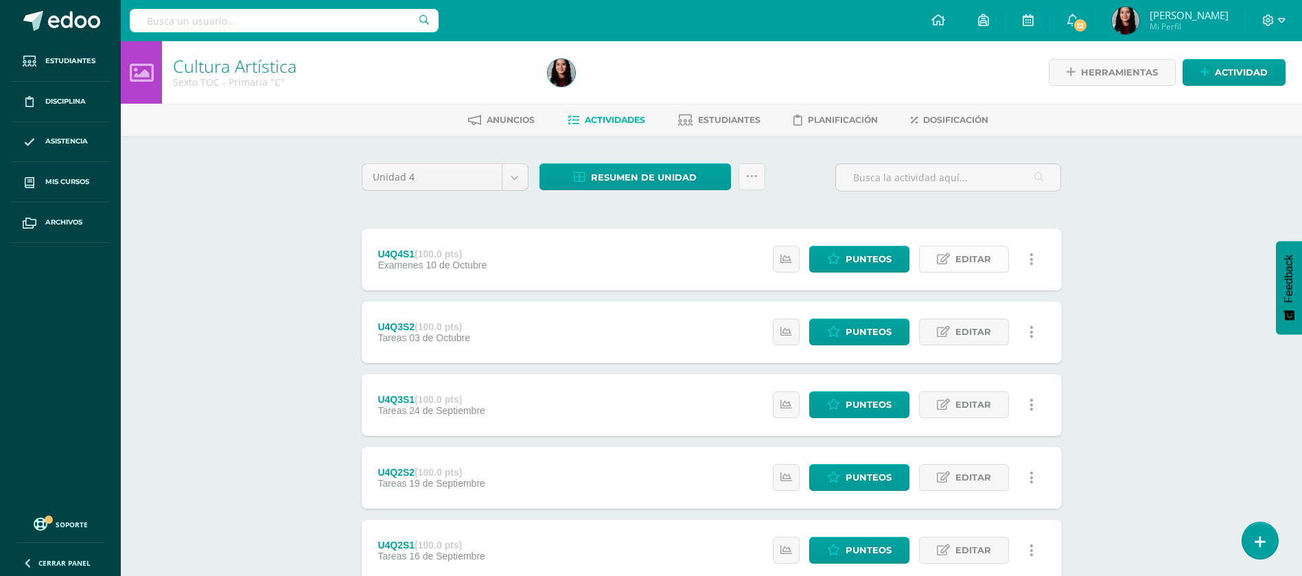
click at [975, 254] on span "Editar" at bounding box center [974, 258] width 36 height 25
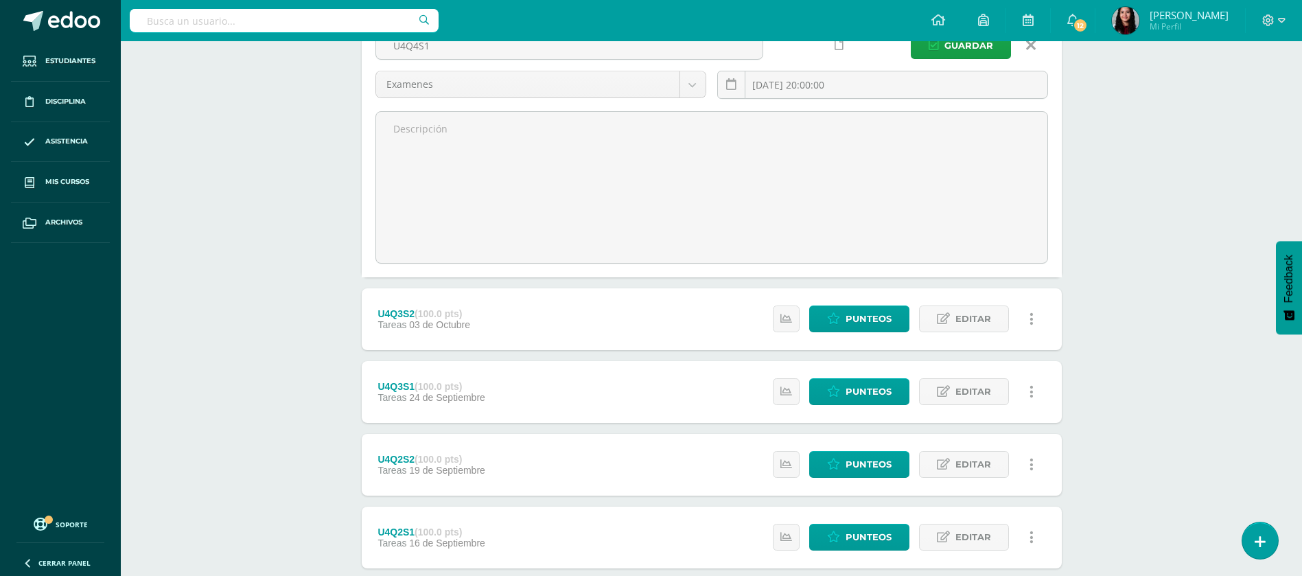
scroll to position [210, 0]
click at [958, 310] on span "Editar" at bounding box center [974, 318] width 36 height 25
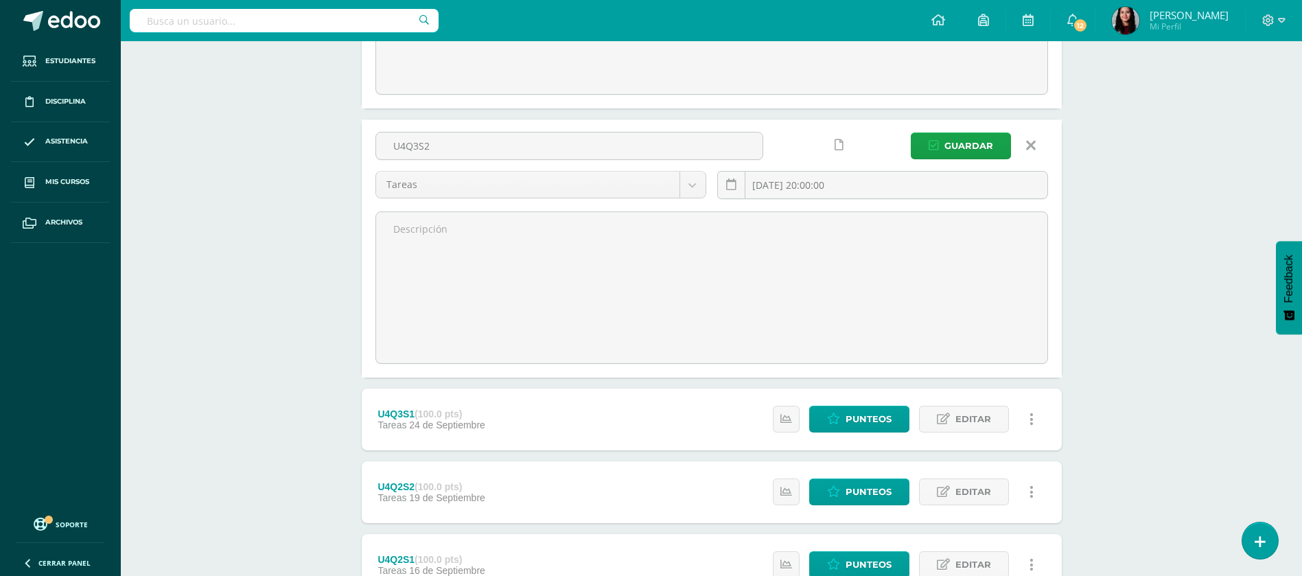
scroll to position [379, 0]
click at [939, 416] on icon at bounding box center [943, 419] width 13 height 12
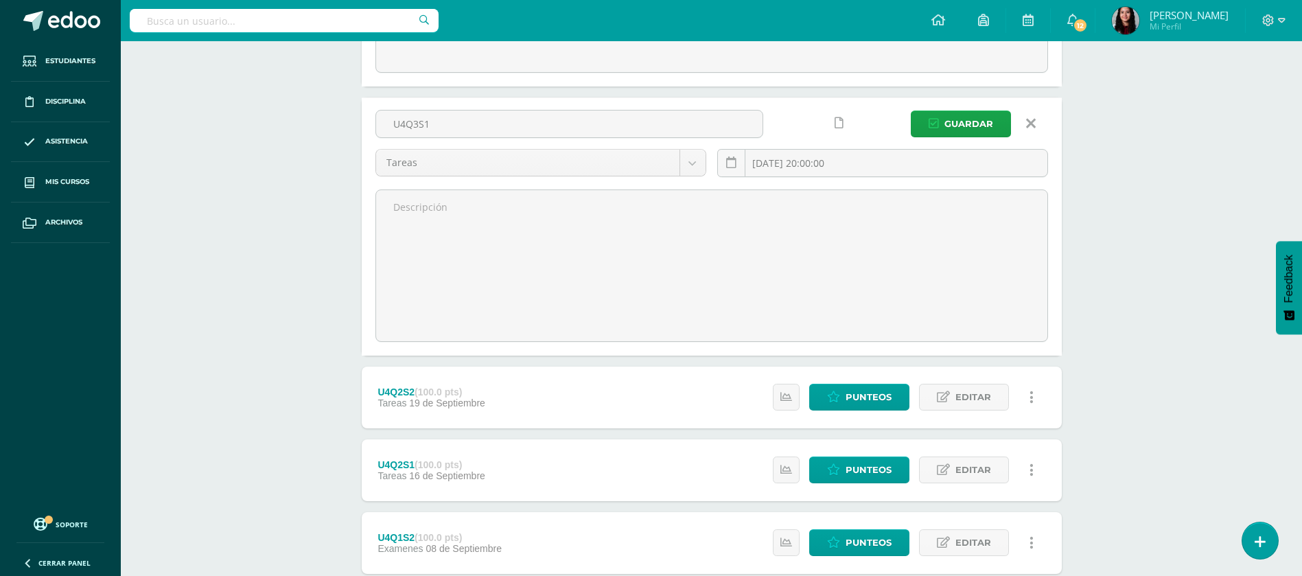
scroll to position [671, 0]
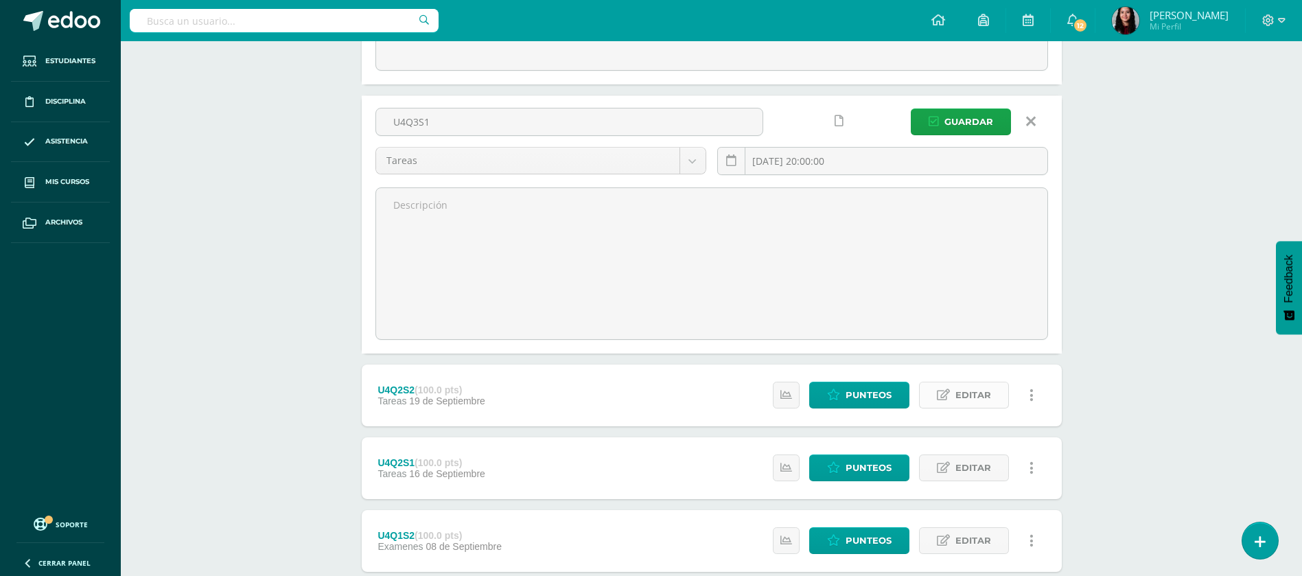
click at [957, 398] on span "Editar" at bounding box center [974, 394] width 36 height 25
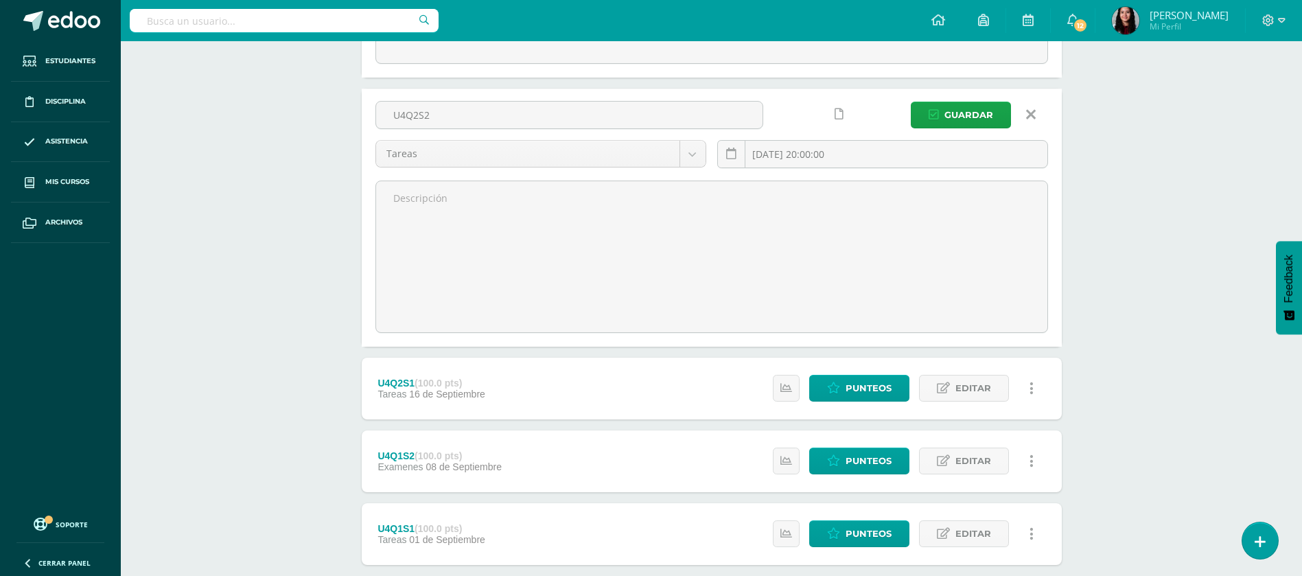
scroll to position [954, 0]
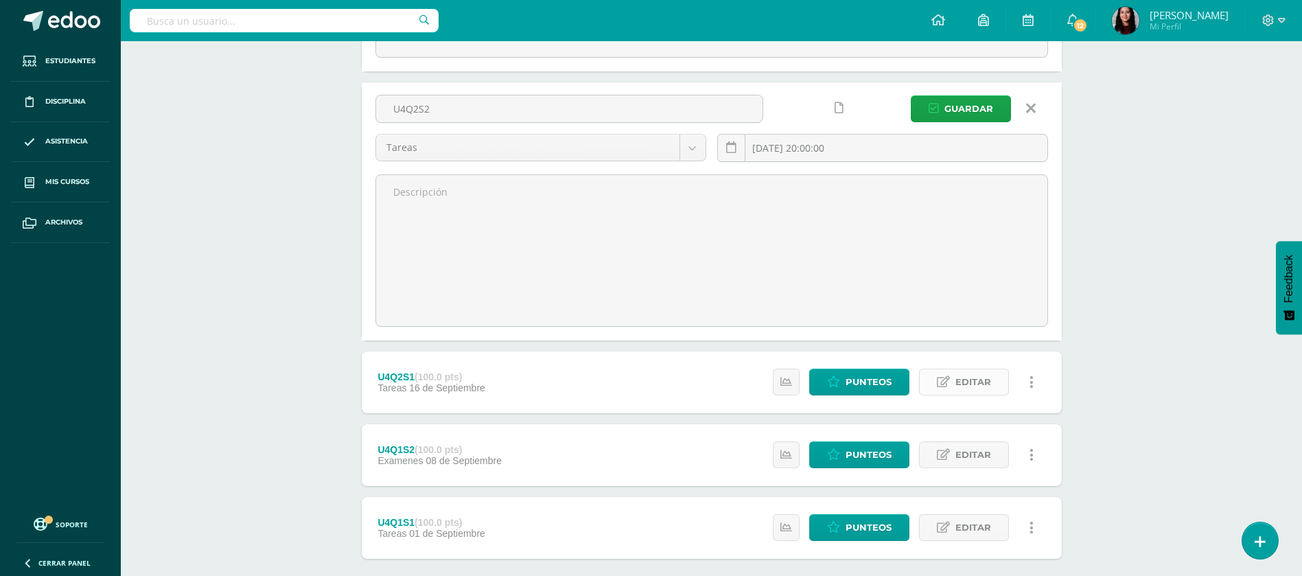
click at [966, 384] on span "Editar" at bounding box center [974, 381] width 36 height 25
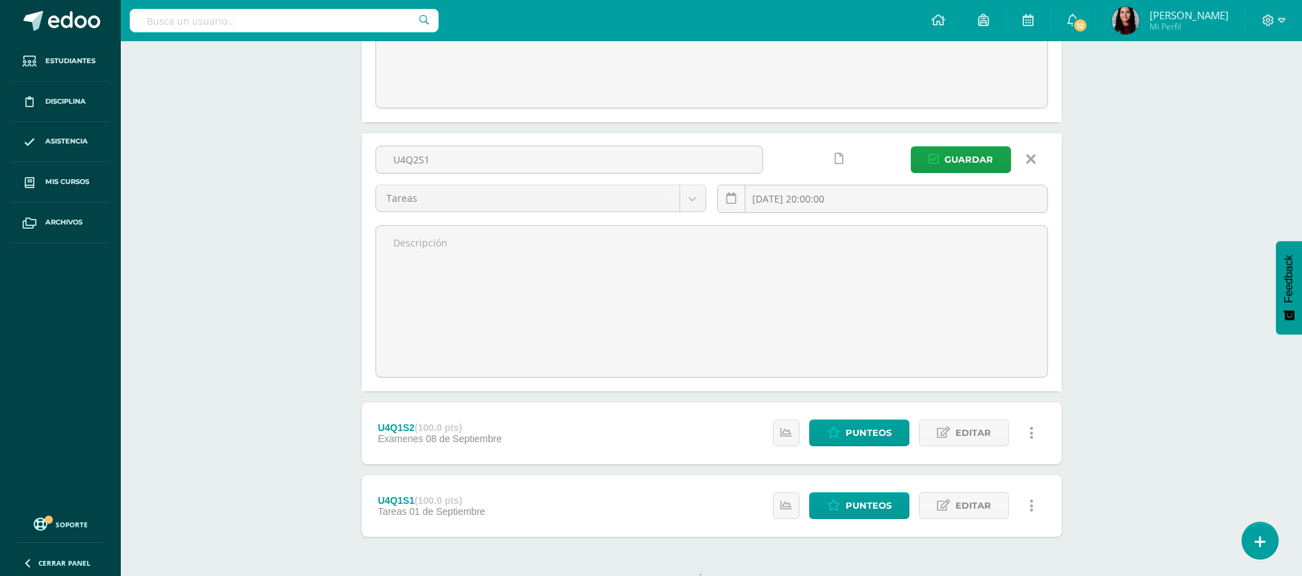
scroll to position [1224, 0]
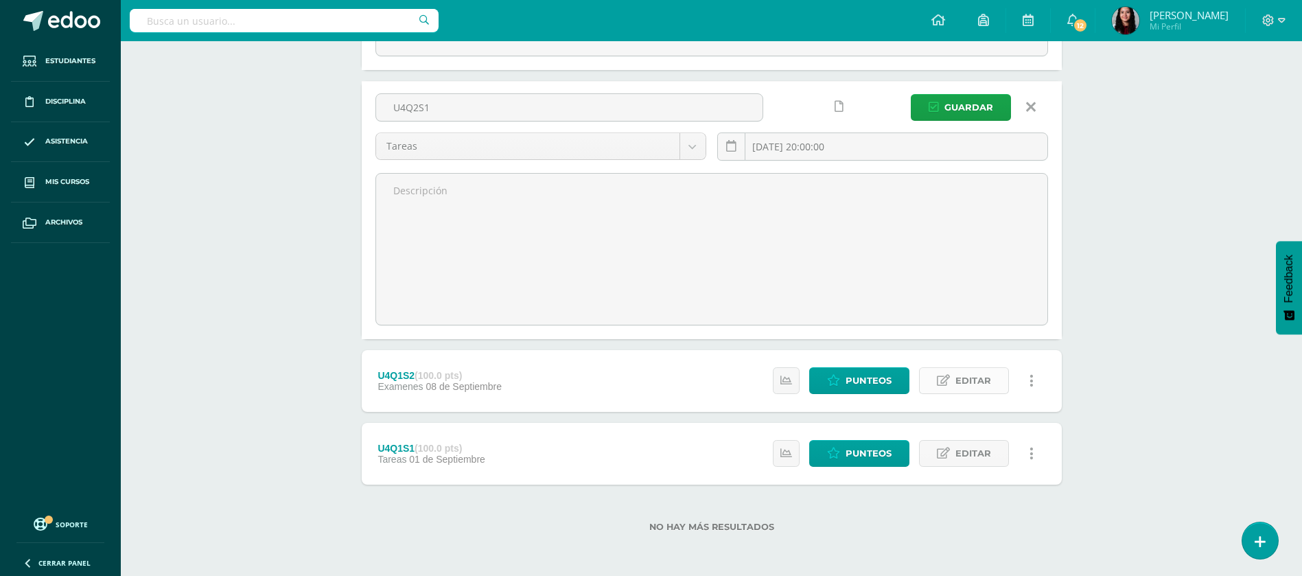
click at [964, 390] on span "Editar" at bounding box center [974, 380] width 36 height 25
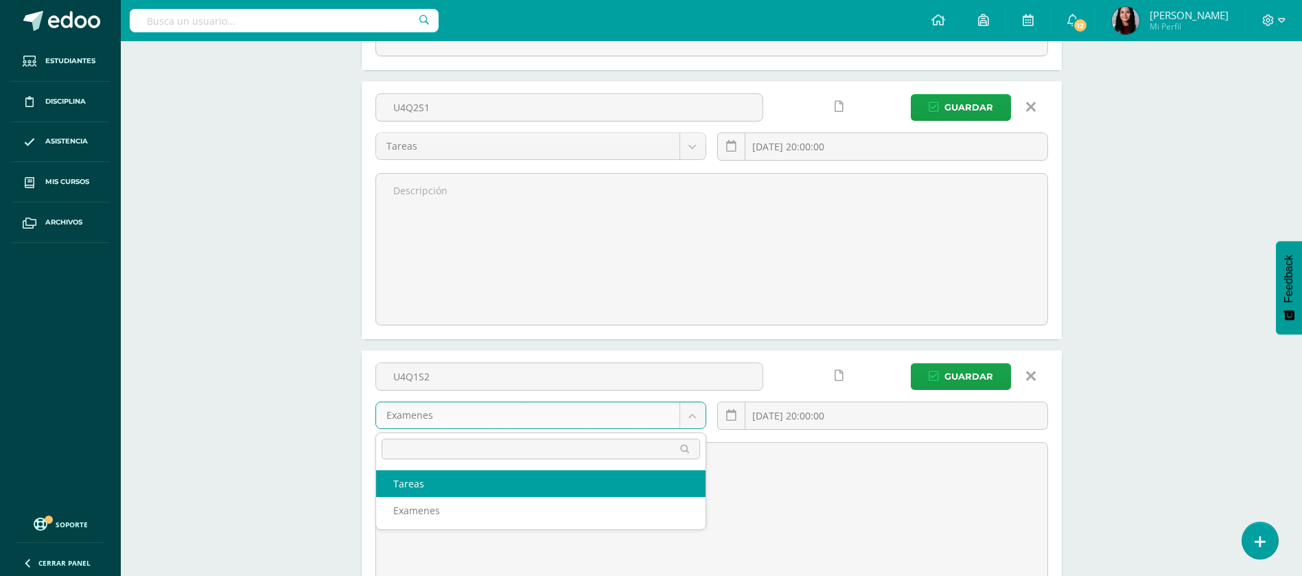
select select "148649"
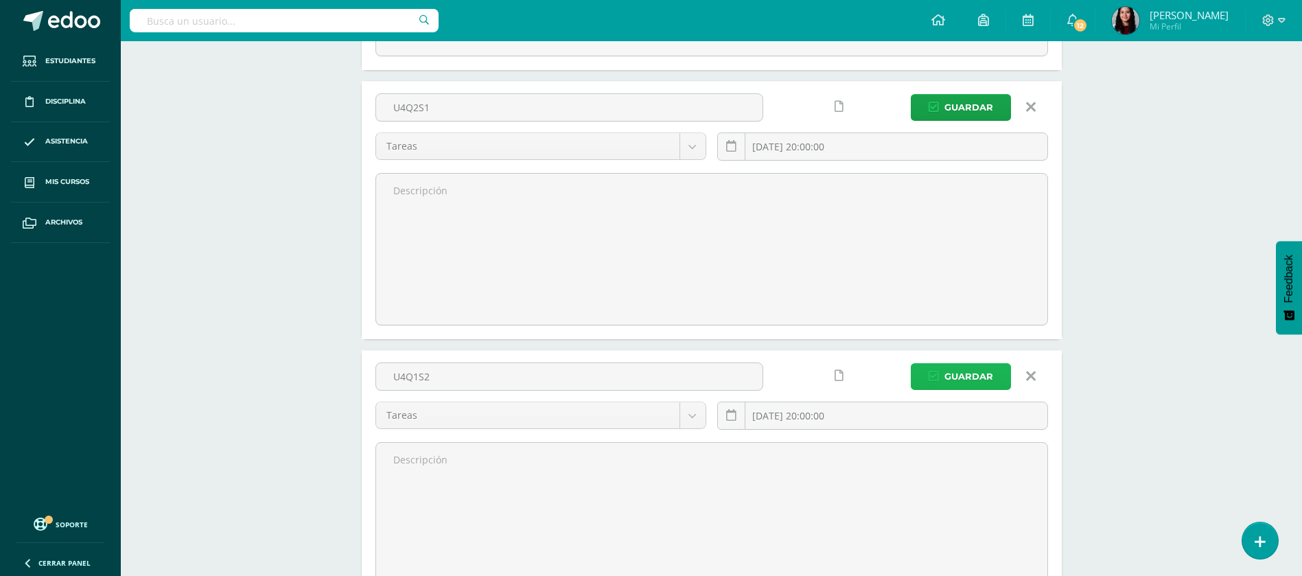
click at [944, 387] on button "Guardar" at bounding box center [961, 376] width 100 height 27
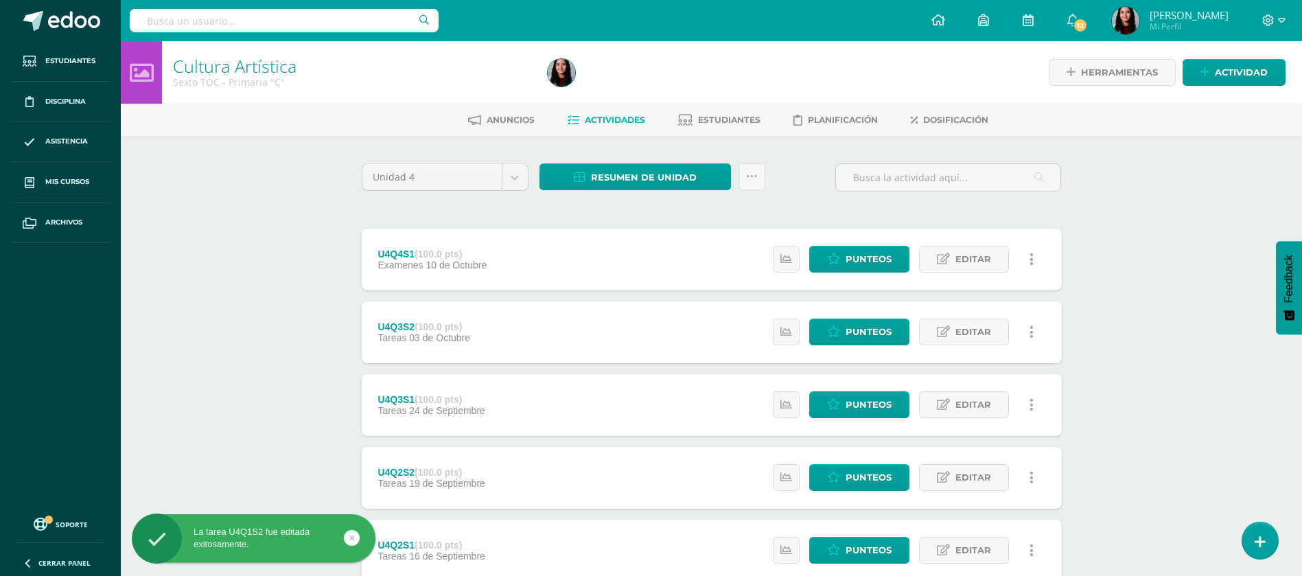
scroll to position [235, 0]
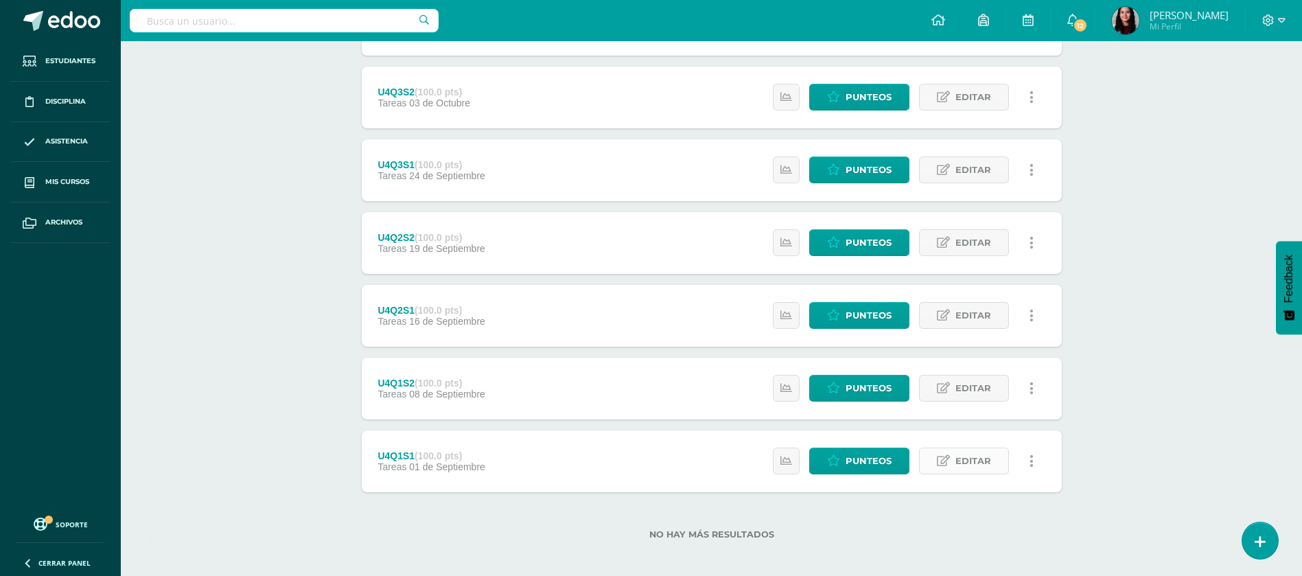
click at [952, 463] on link "Editar" at bounding box center [964, 461] width 90 height 27
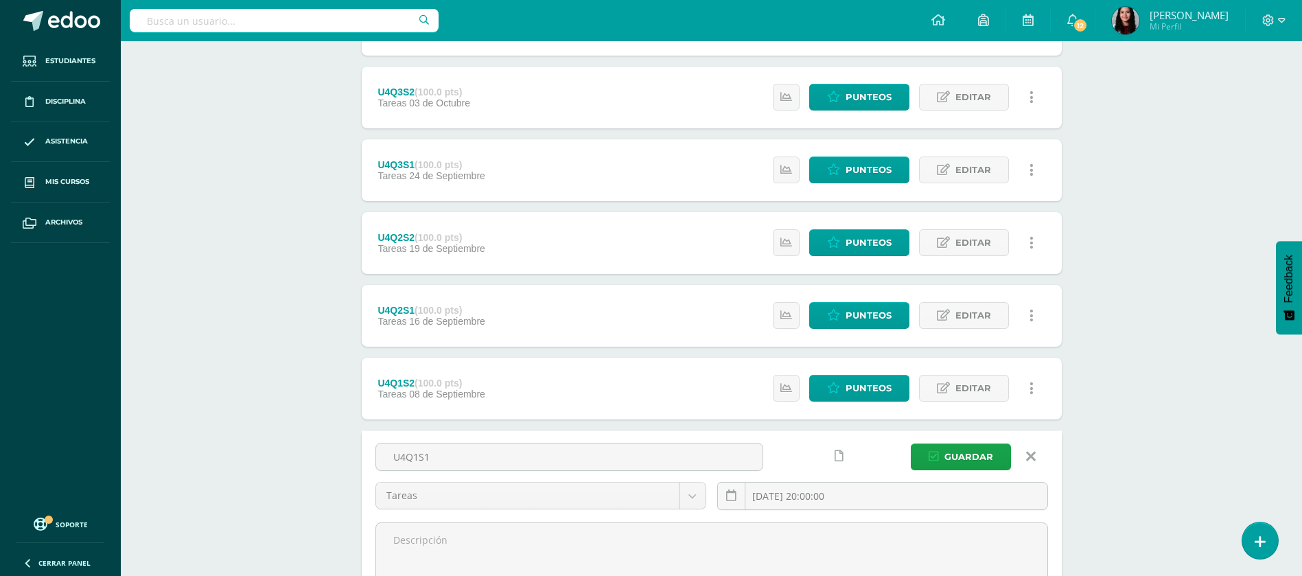
scroll to position [0, 0]
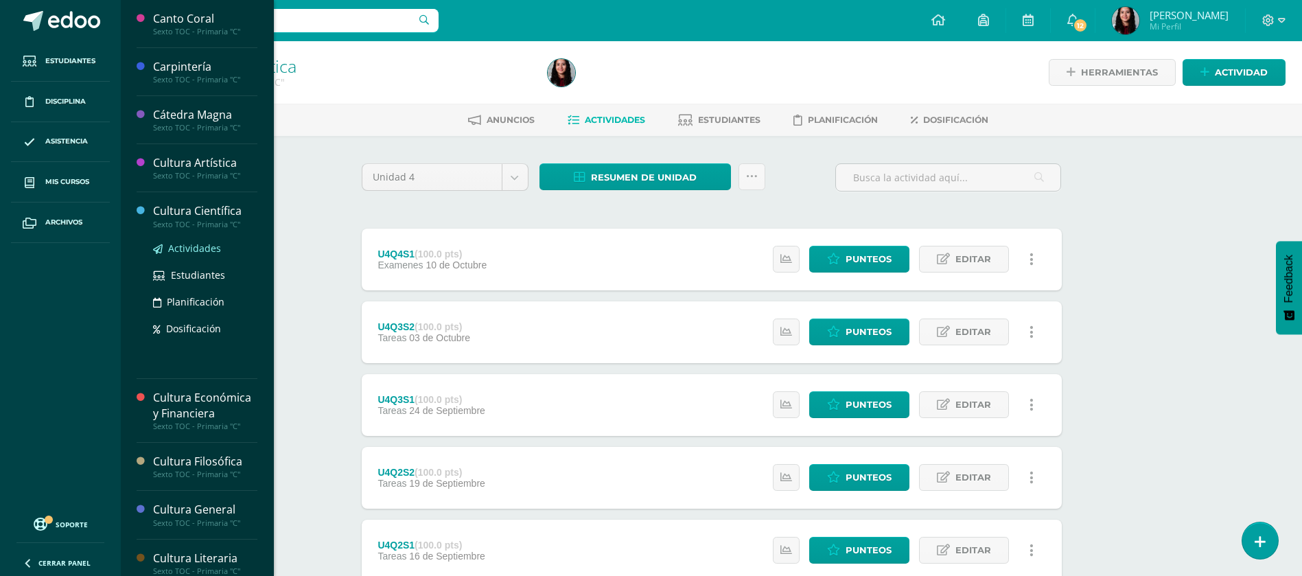
click at [177, 243] on span "Actividades" at bounding box center [194, 248] width 53 height 13
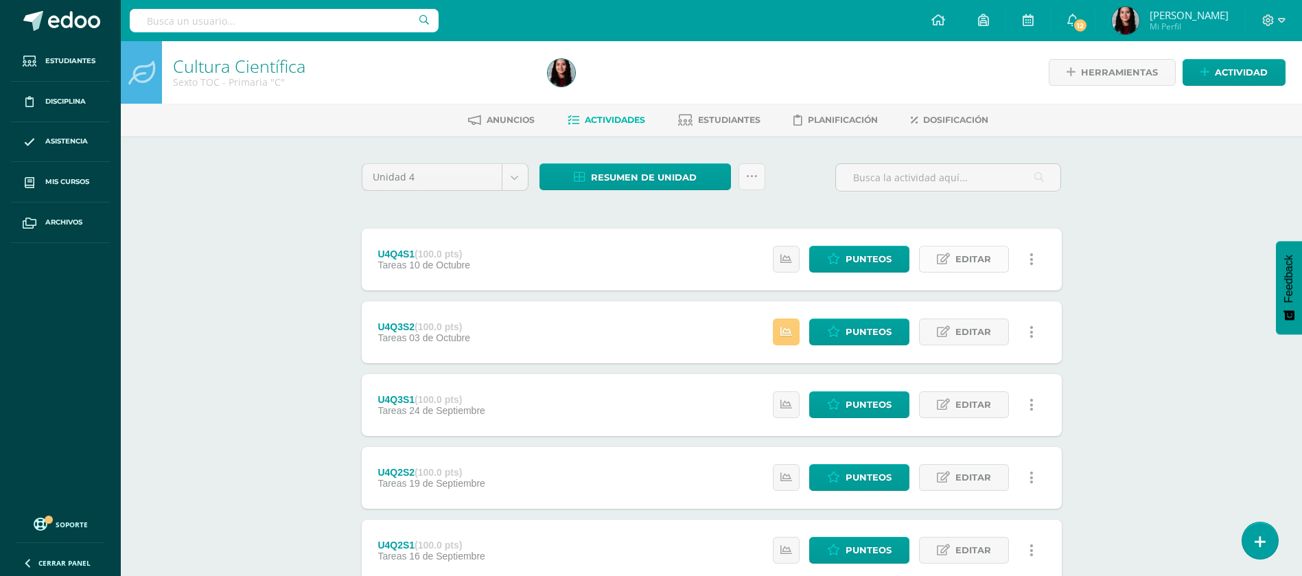
click at [965, 253] on span "Editar" at bounding box center [974, 258] width 36 height 25
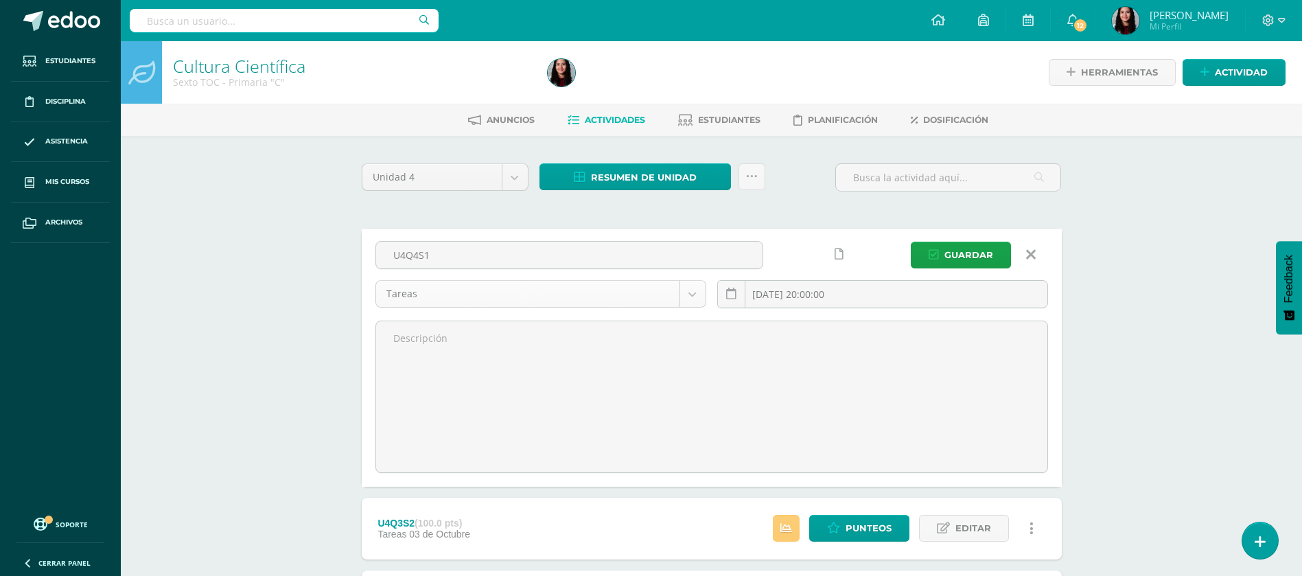
click at [675, 300] on body "Estudiantes Disciplina Asistencia Mis cursos Archivos Soporte Ayuda Reportar un…" at bounding box center [651, 507] width 1302 height 1015
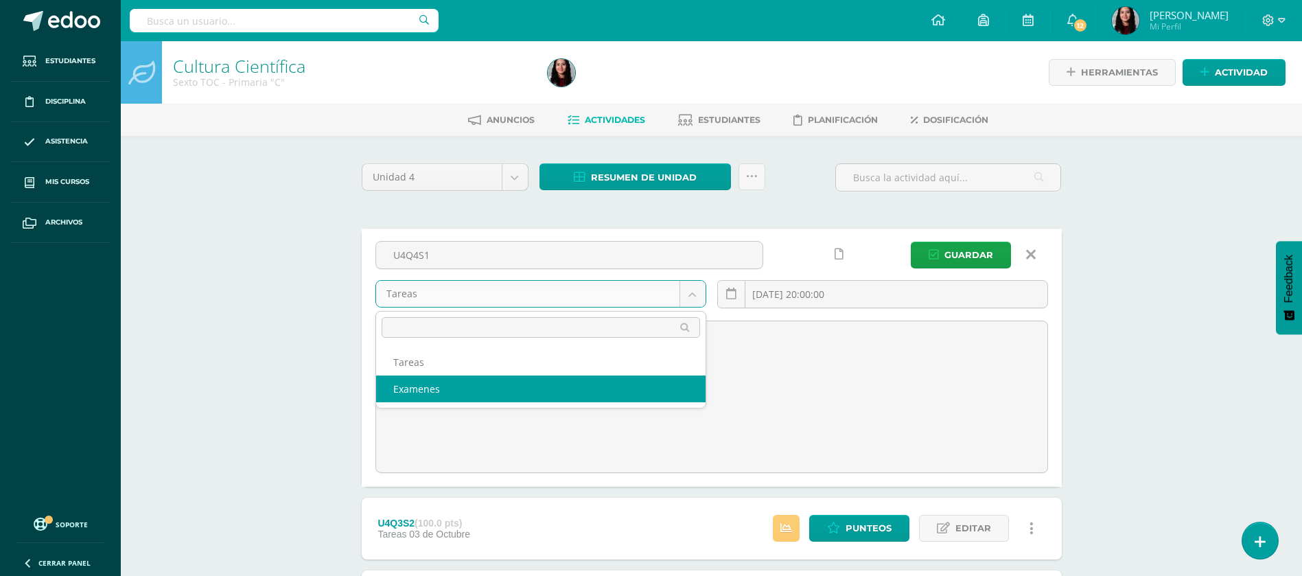
select select "148558"
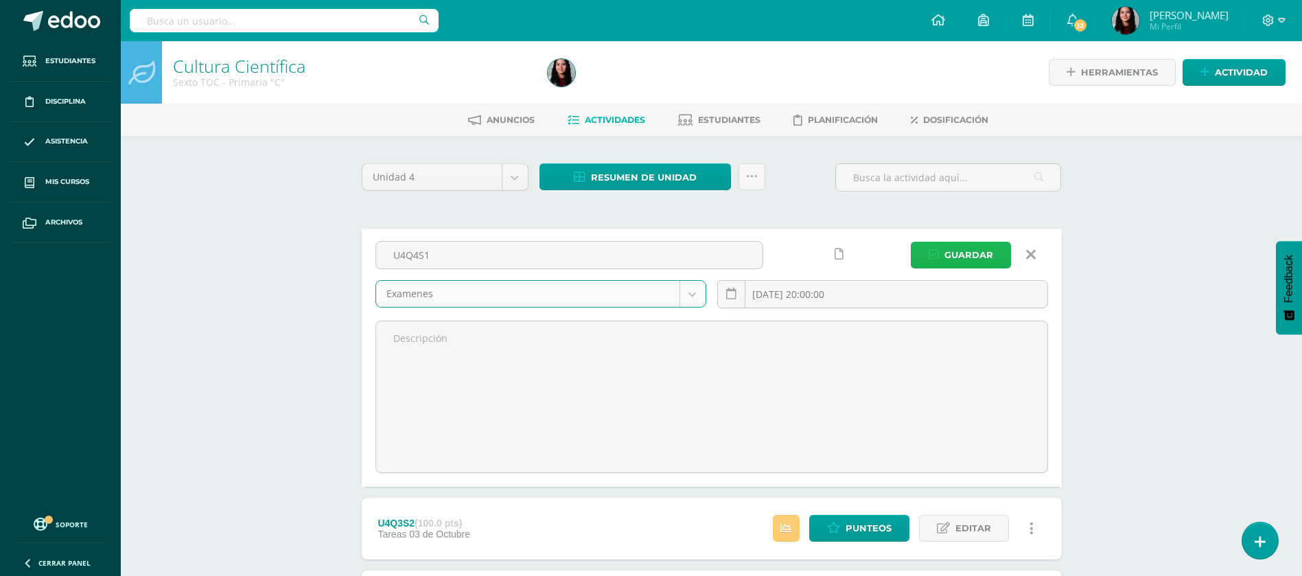
click at [961, 265] on span "Guardar" at bounding box center [969, 254] width 49 height 25
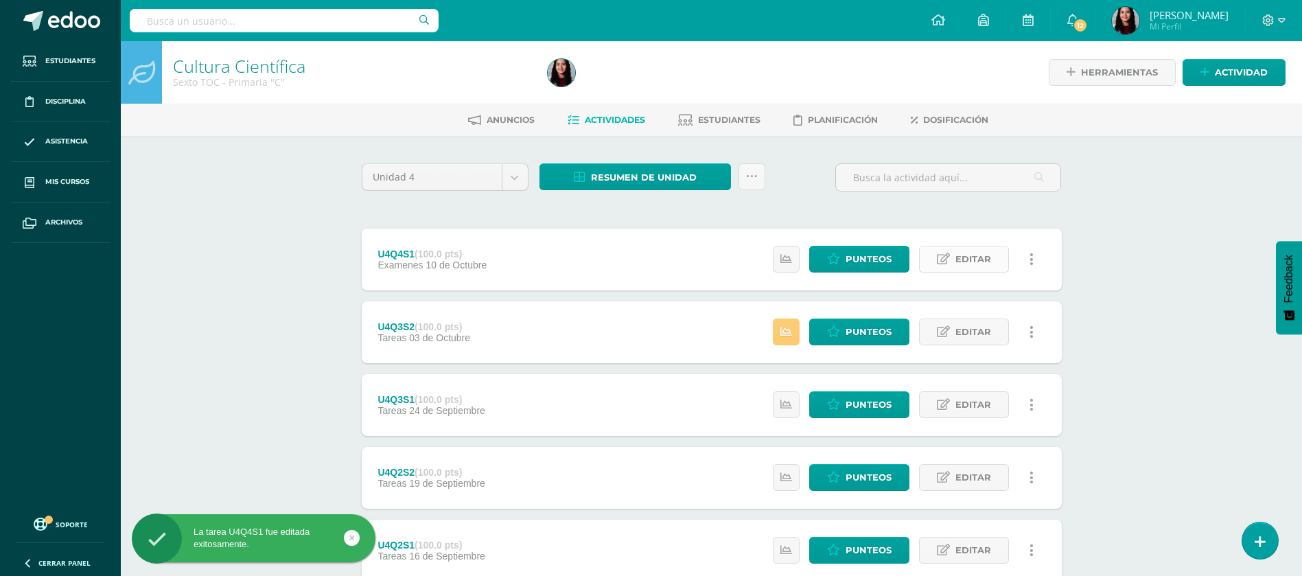
click at [944, 266] on link "Editar" at bounding box center [964, 259] width 90 height 27
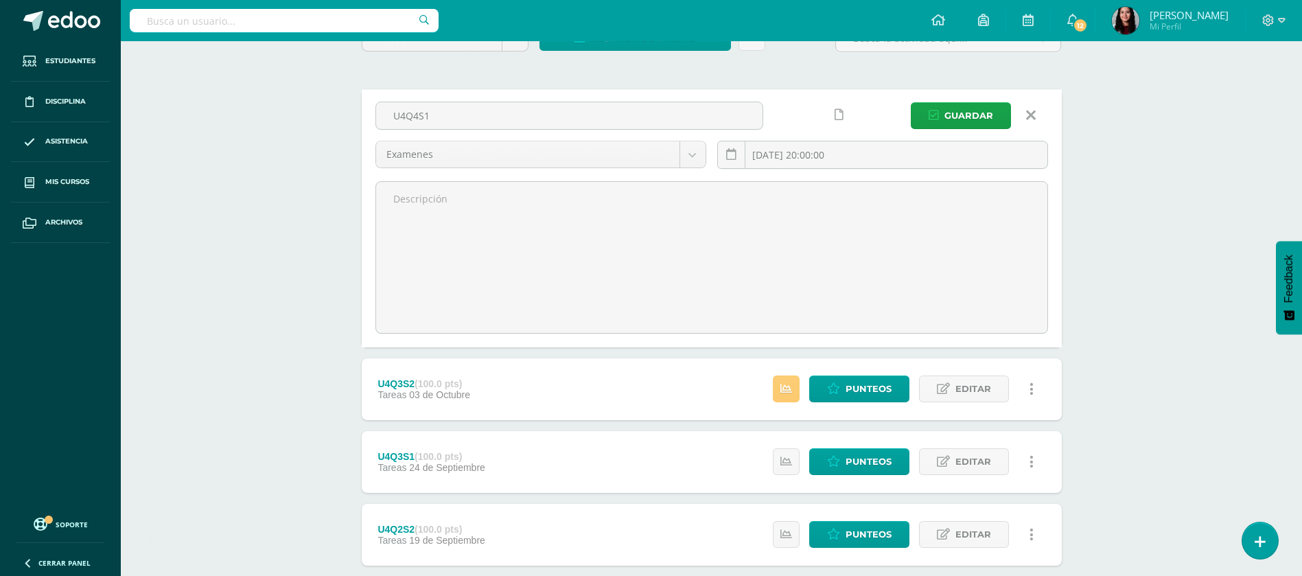
scroll to position [144, 0]
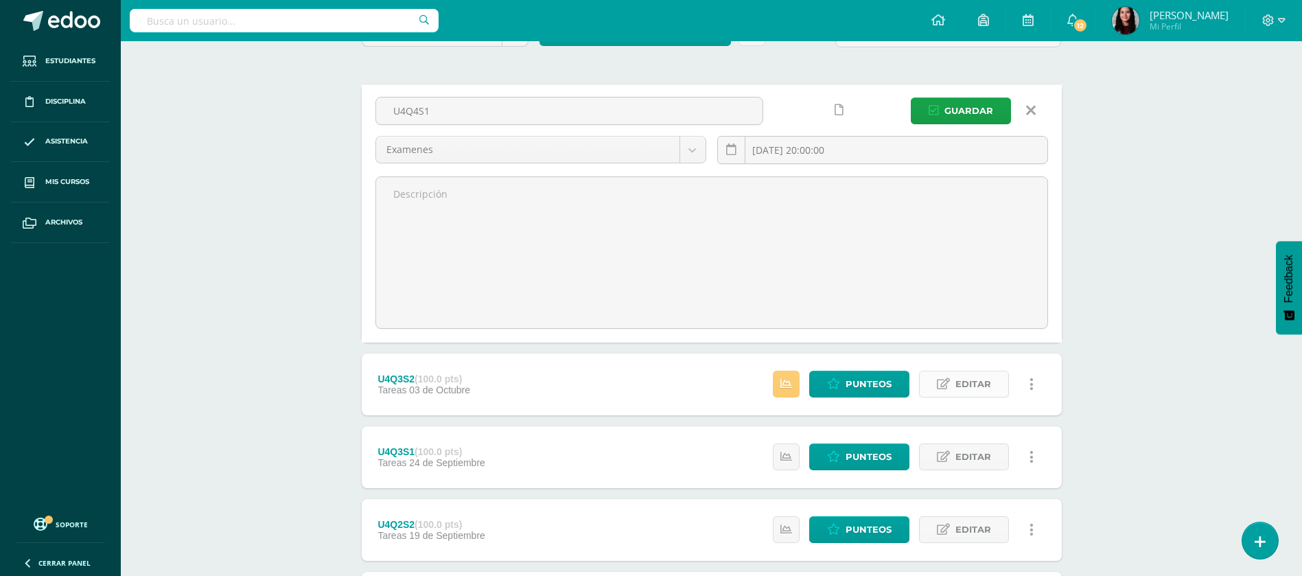
click at [971, 380] on span "Editar" at bounding box center [974, 383] width 36 height 25
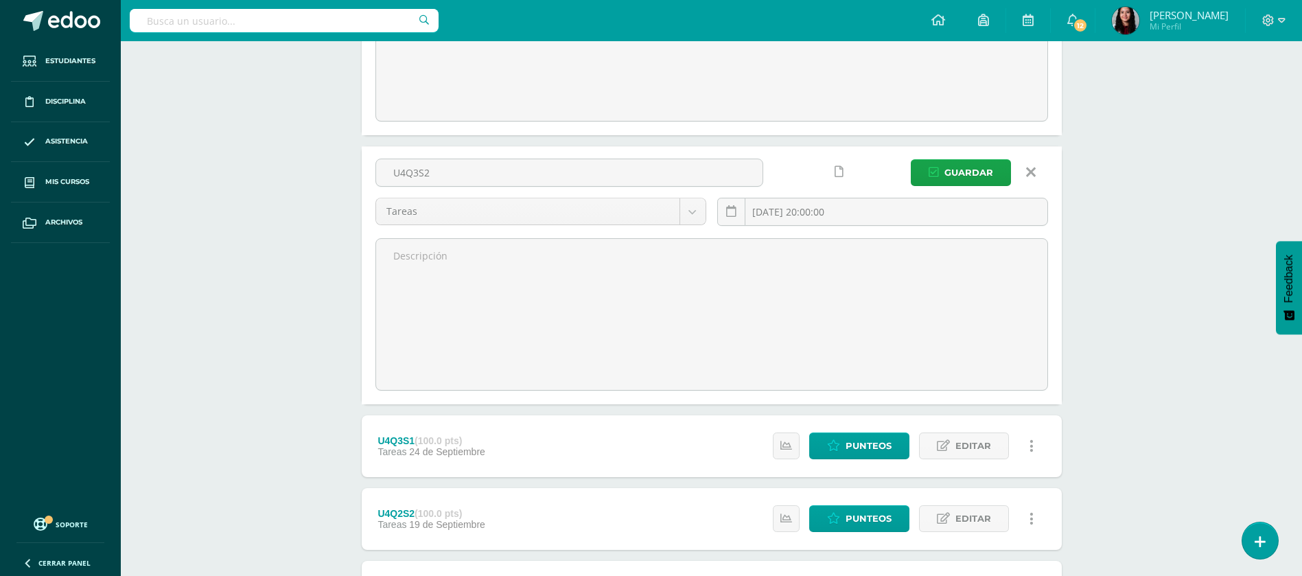
scroll to position [352, 0]
click at [956, 454] on span "Editar" at bounding box center [974, 445] width 36 height 25
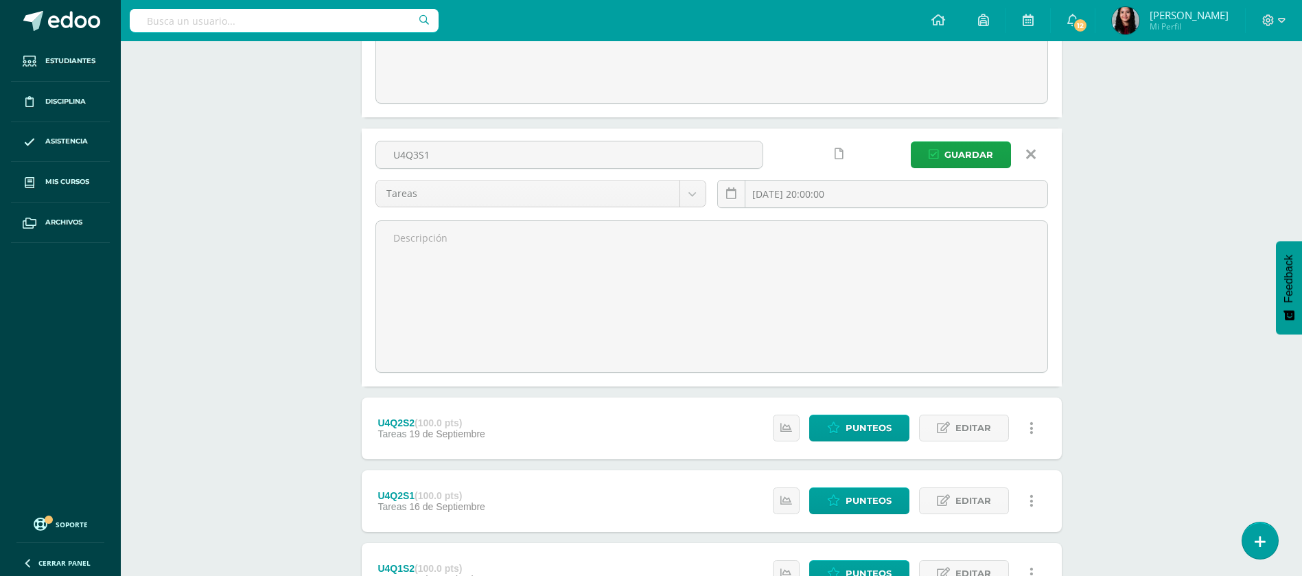
scroll to position [640, 0]
click at [985, 430] on span "Editar" at bounding box center [974, 426] width 36 height 25
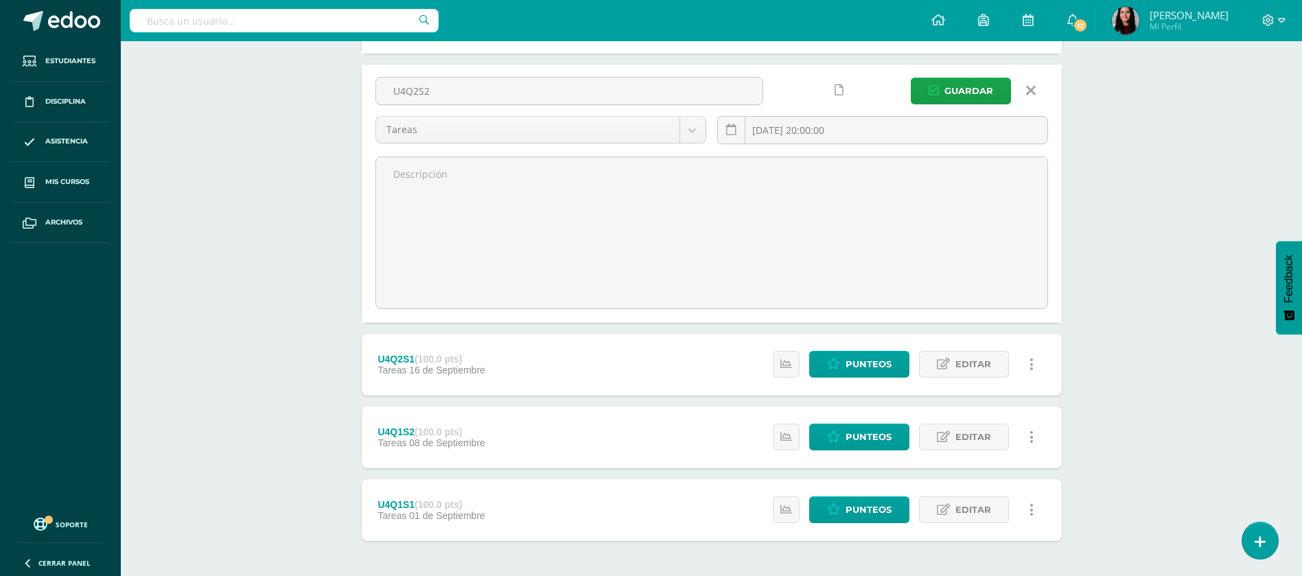
scroll to position [974, 0]
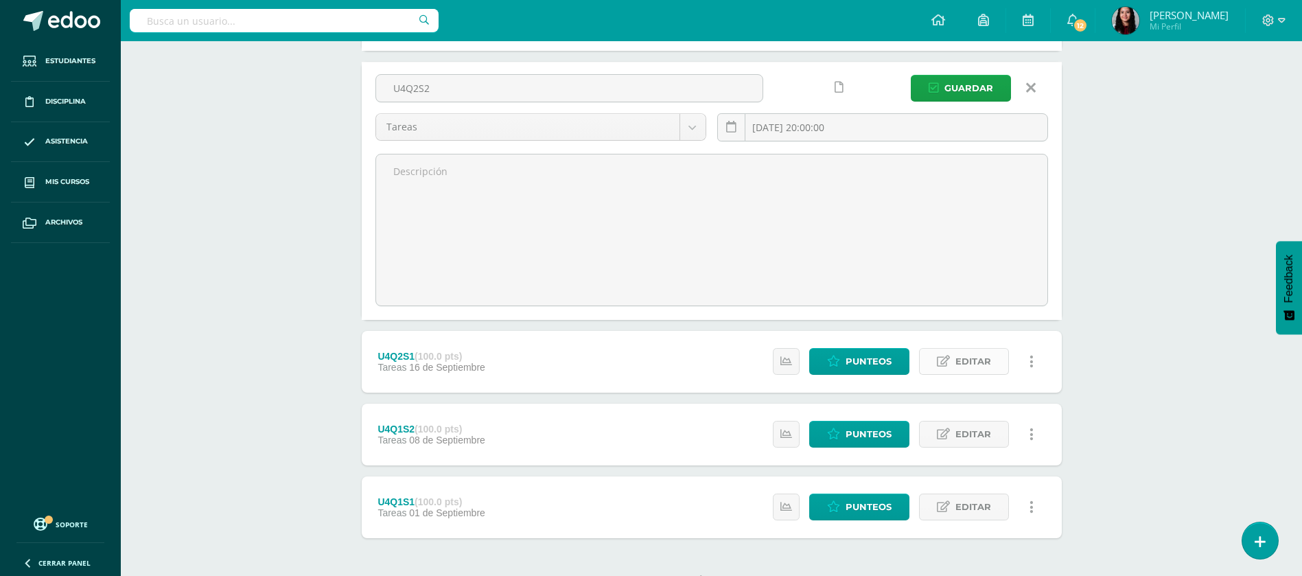
click at [979, 360] on span "Editar" at bounding box center [974, 361] width 36 height 25
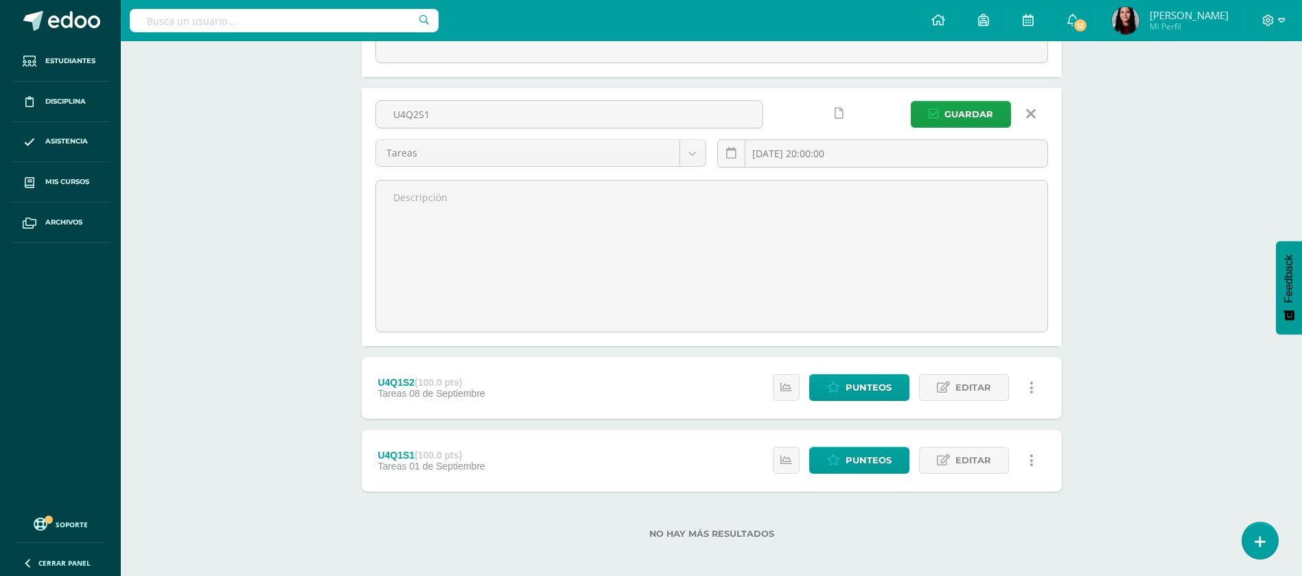
scroll to position [1224, 0]
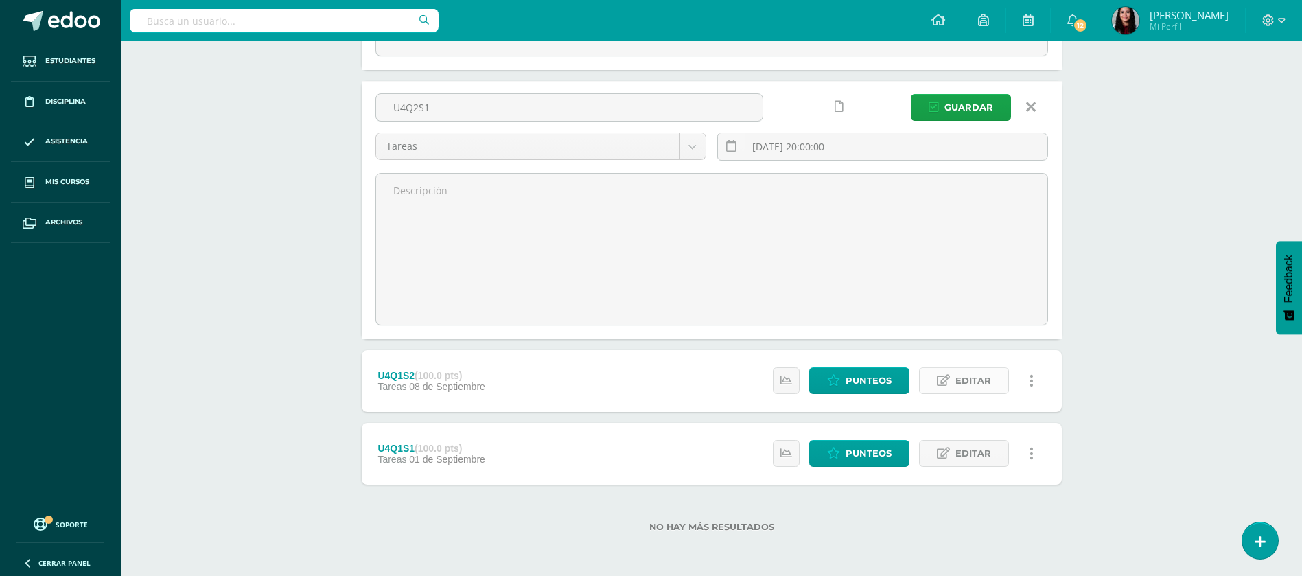
click at [964, 372] on span "Editar" at bounding box center [974, 380] width 36 height 25
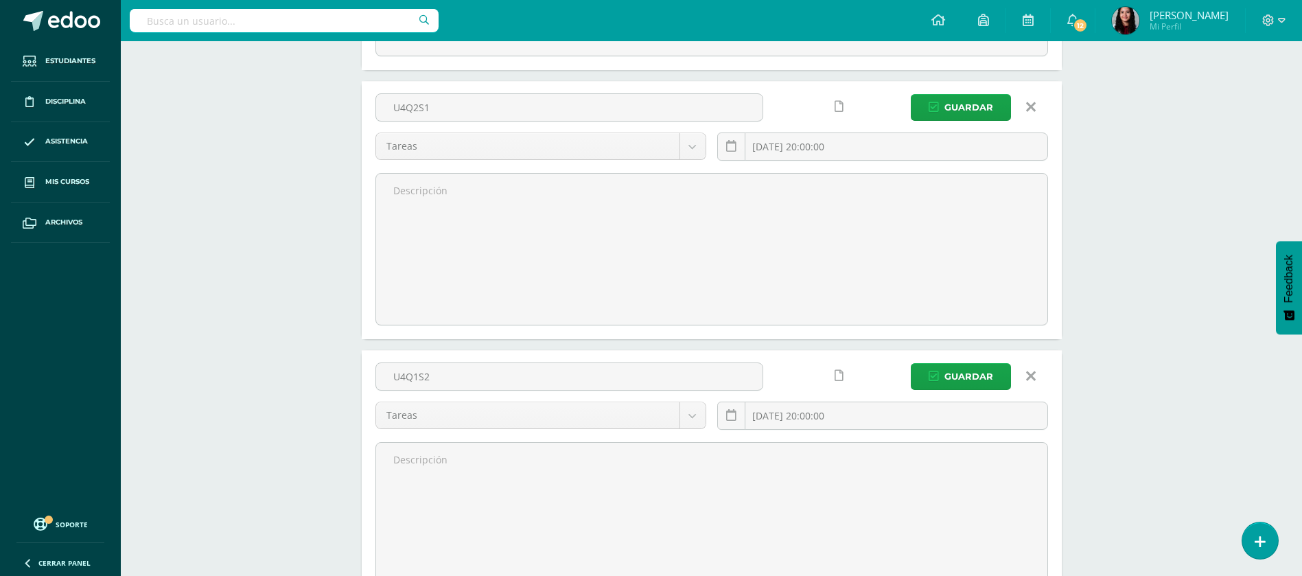
scroll to position [1421, 0]
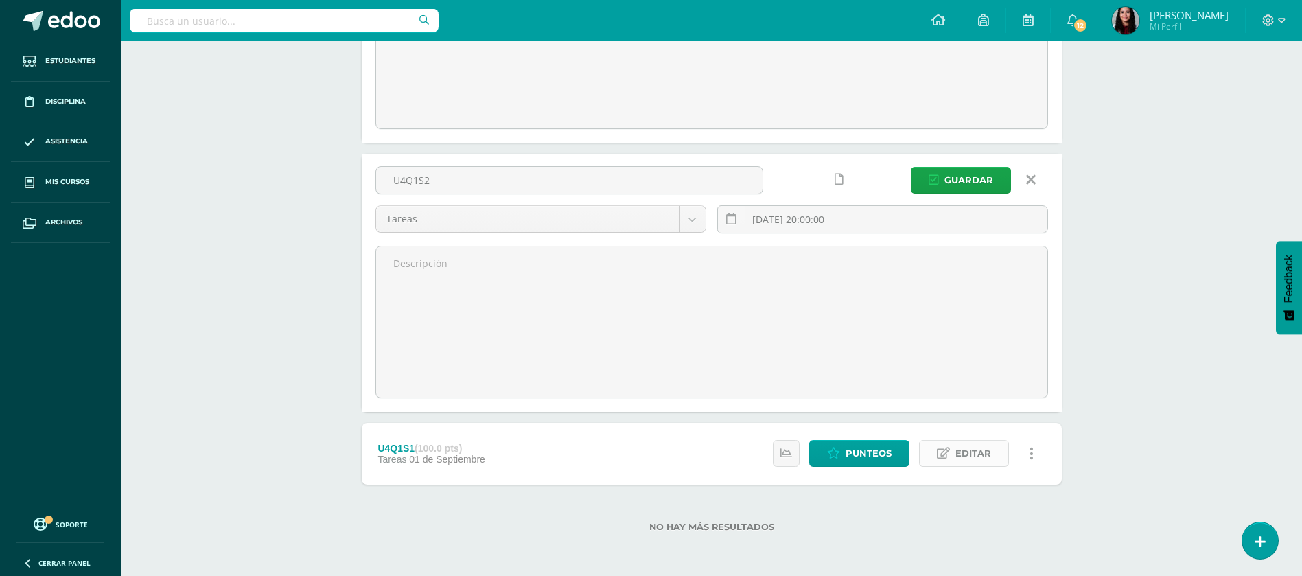
click at [962, 449] on span "Editar" at bounding box center [974, 453] width 36 height 25
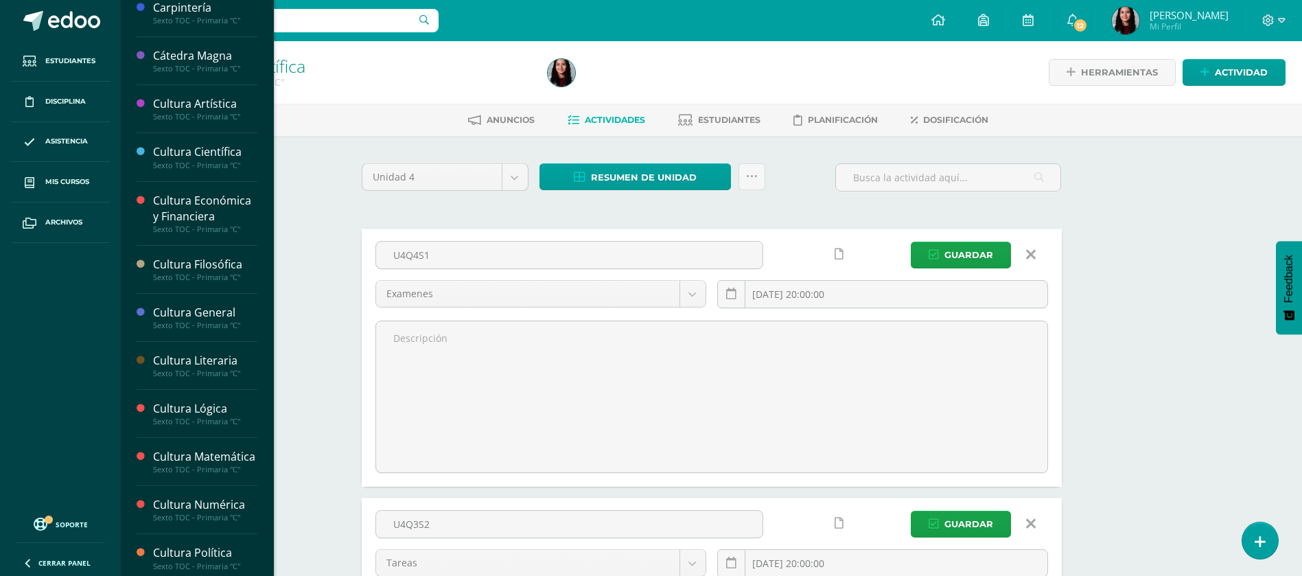
scroll to position [76, 0]
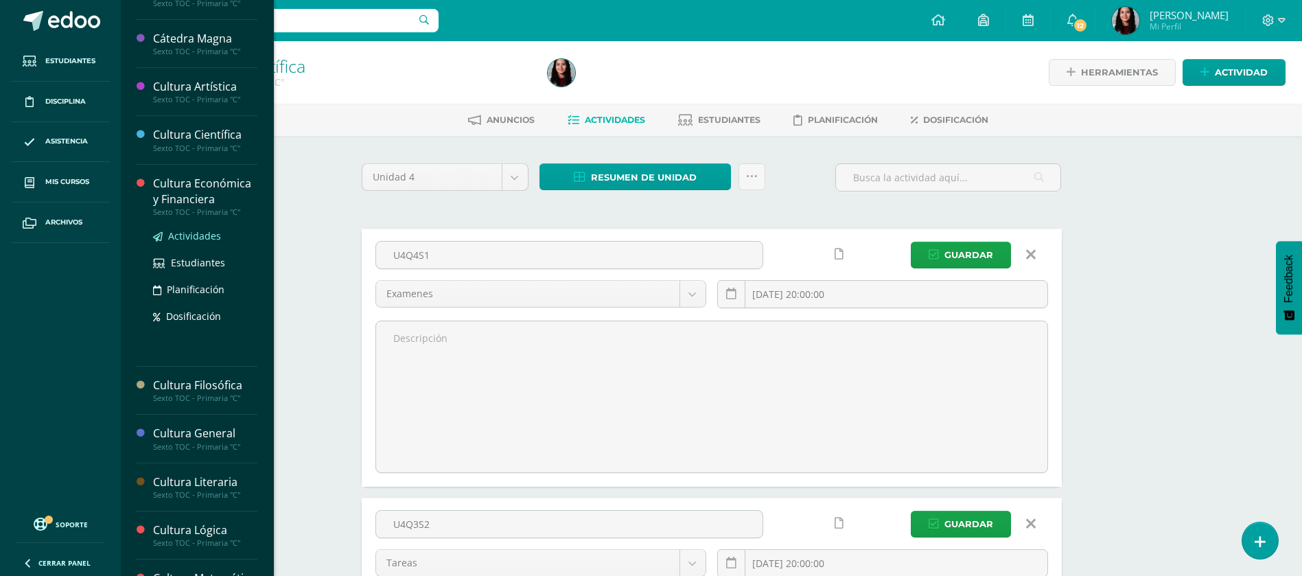
click at [175, 234] on span "Actividades" at bounding box center [194, 235] width 53 height 13
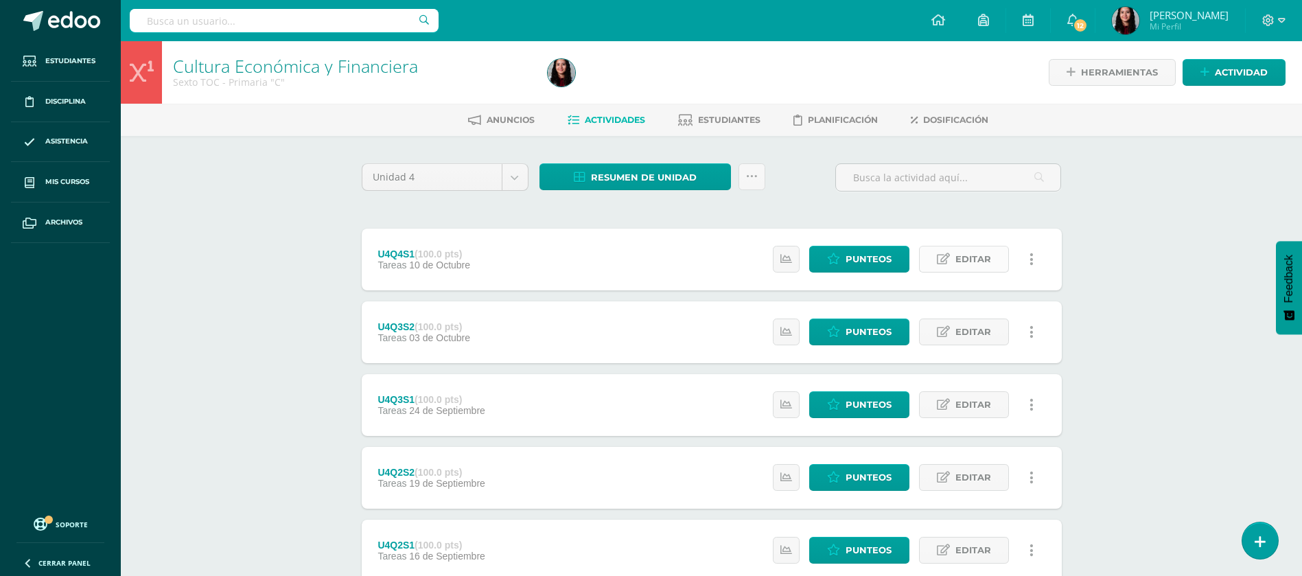
click at [966, 260] on span "Editar" at bounding box center [974, 258] width 36 height 25
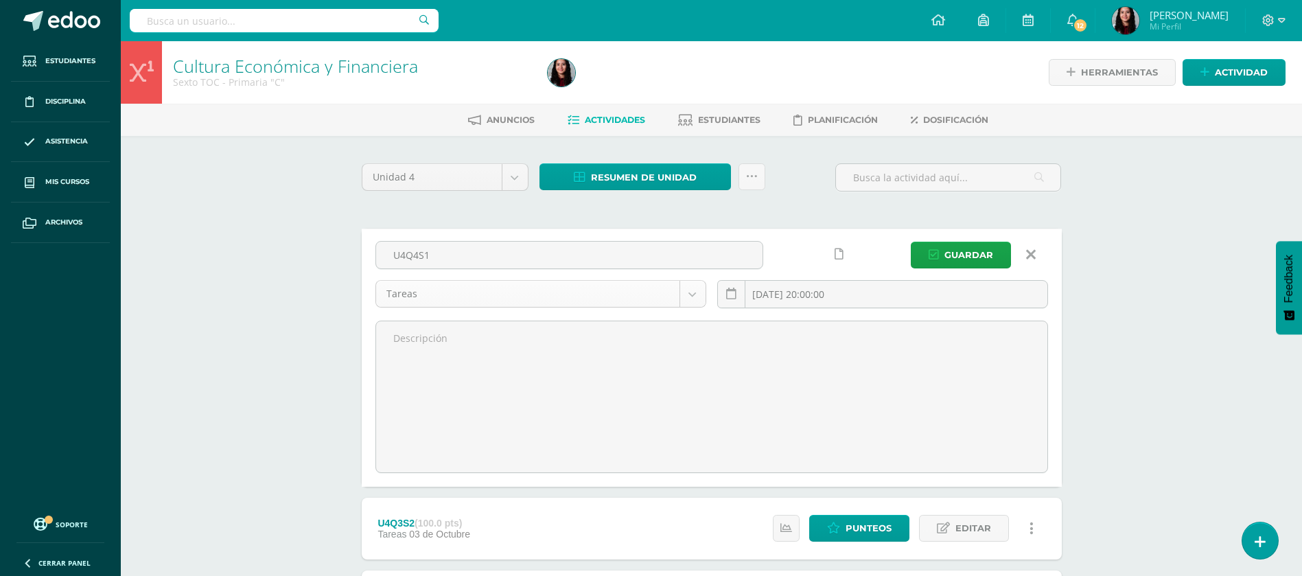
click at [701, 298] on body "Estudiantes Disciplina Asistencia Mis cursos Archivos Soporte Ayuda Reportar un…" at bounding box center [651, 507] width 1302 height 1015
click at [564, 296] on body "Estudiantes Disciplina Asistencia Mis cursos Archivos Soporte Ayuda Reportar un…" at bounding box center [651, 507] width 1302 height 1015
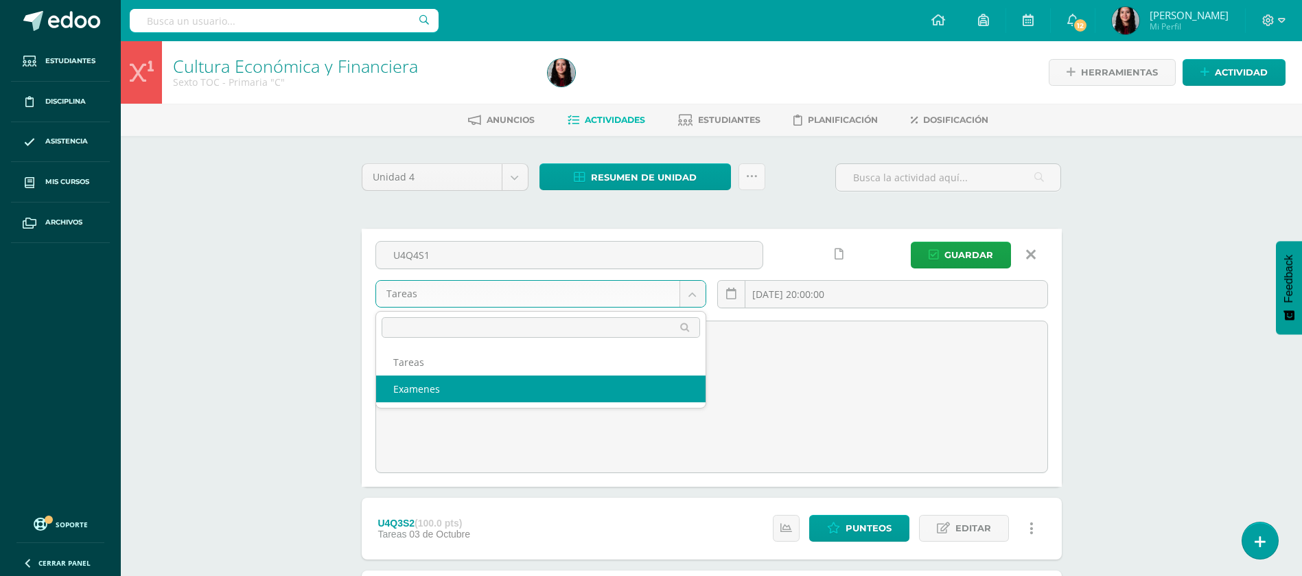
select select "148723"
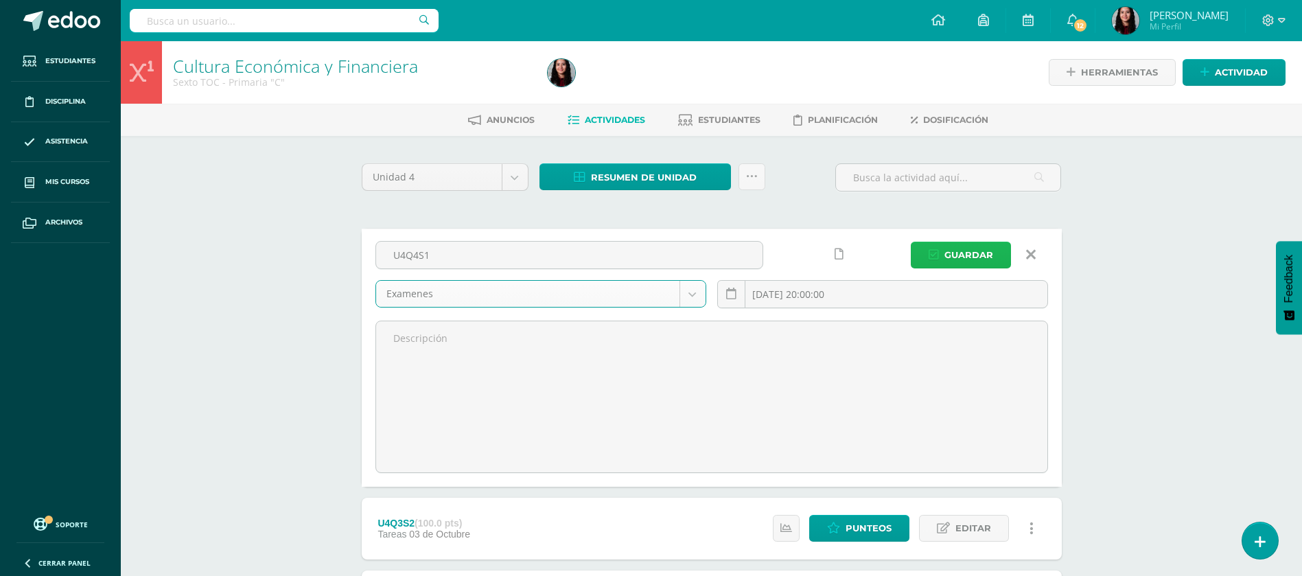
click at [972, 255] on span "Guardar" at bounding box center [969, 254] width 49 height 25
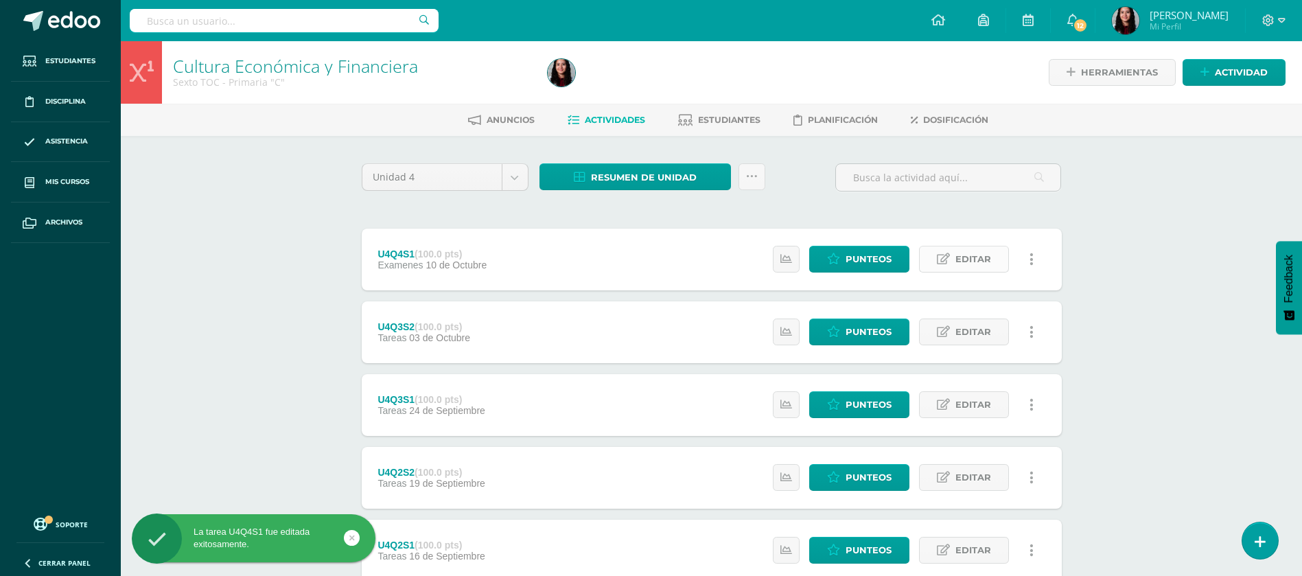
click at [980, 266] on span "Editar" at bounding box center [974, 258] width 36 height 25
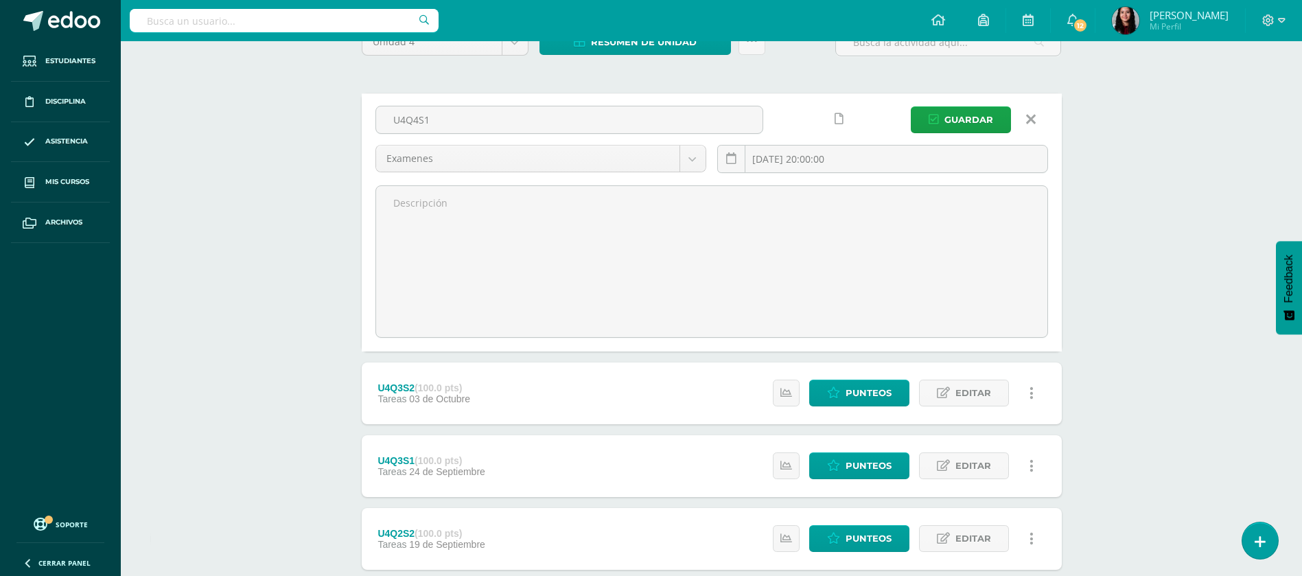
scroll to position [142, 0]
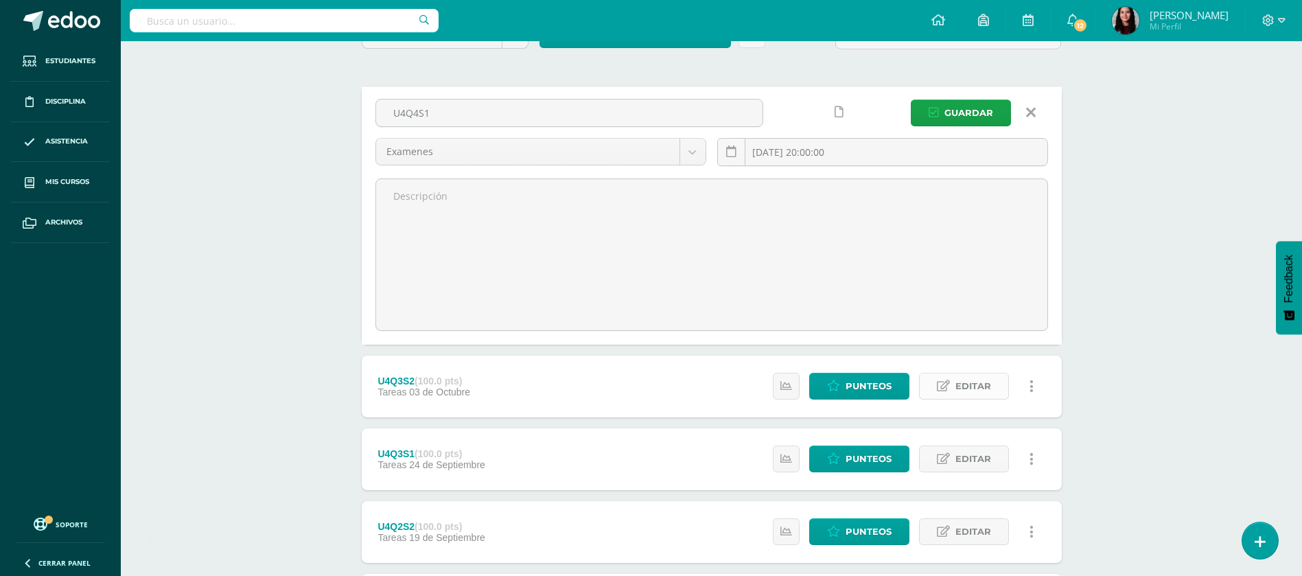
click at [961, 387] on span "Editar" at bounding box center [974, 386] width 36 height 25
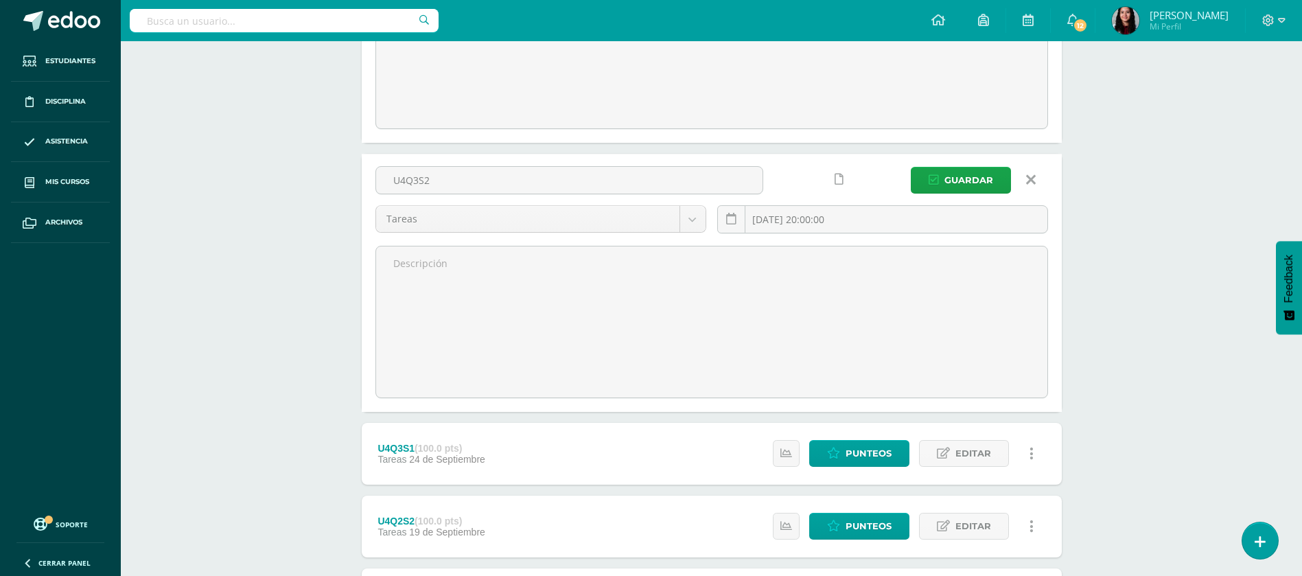
scroll to position [346, 0]
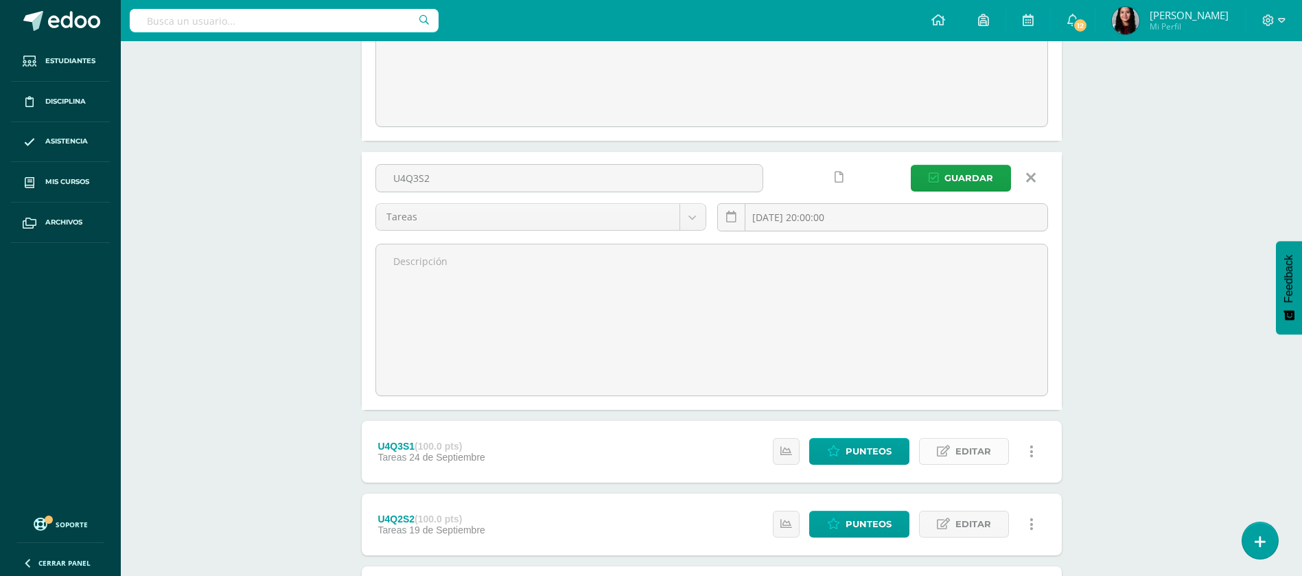
click at [981, 452] on span "Editar" at bounding box center [974, 451] width 36 height 25
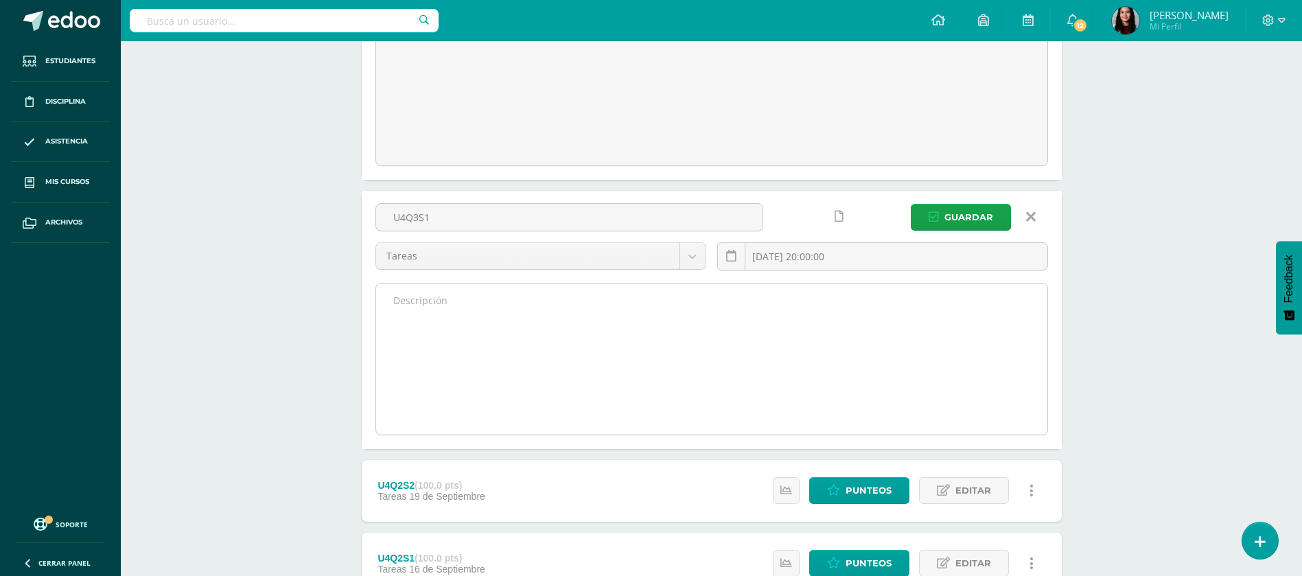
scroll to position [577, 0]
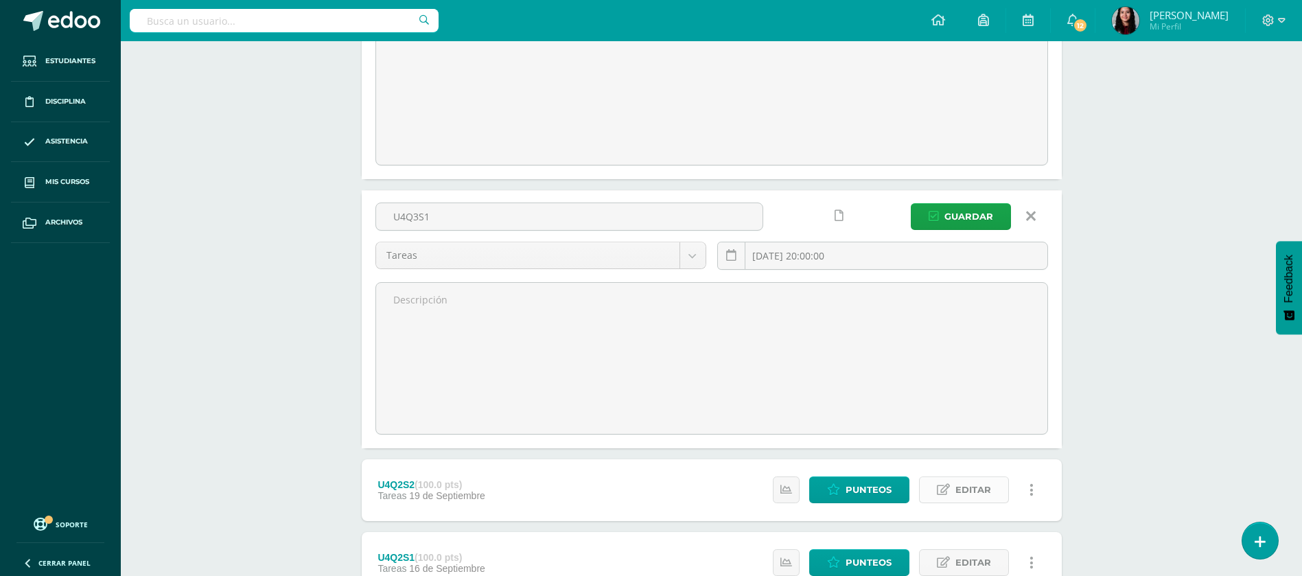
click at [976, 487] on span "Editar" at bounding box center [974, 489] width 36 height 25
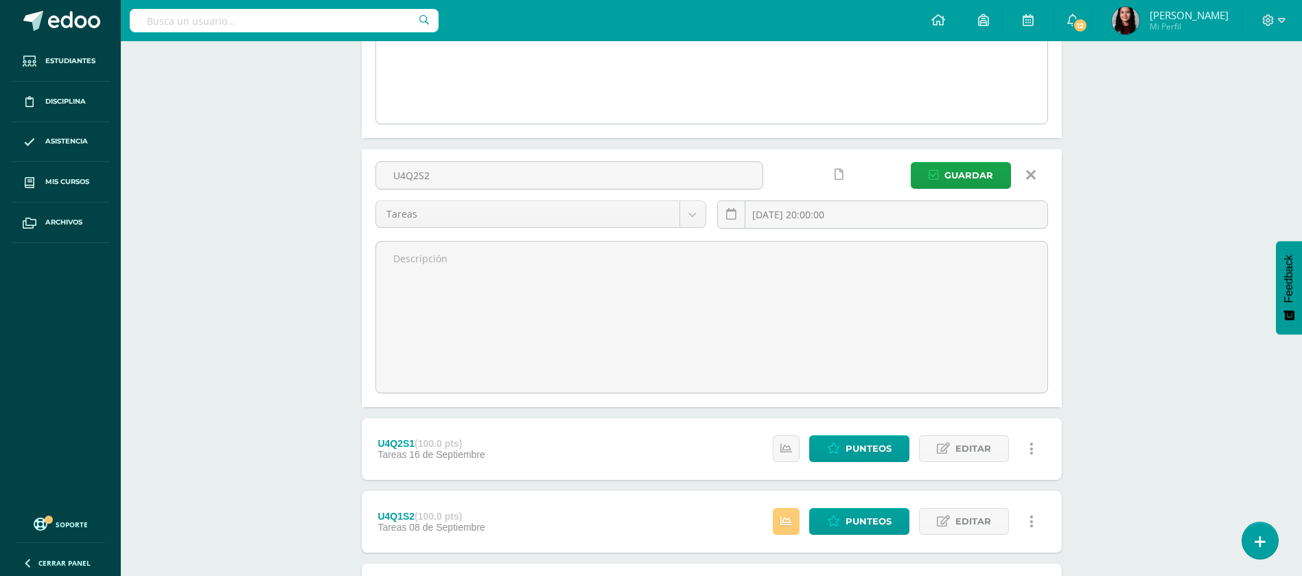
scroll to position [1028, 0]
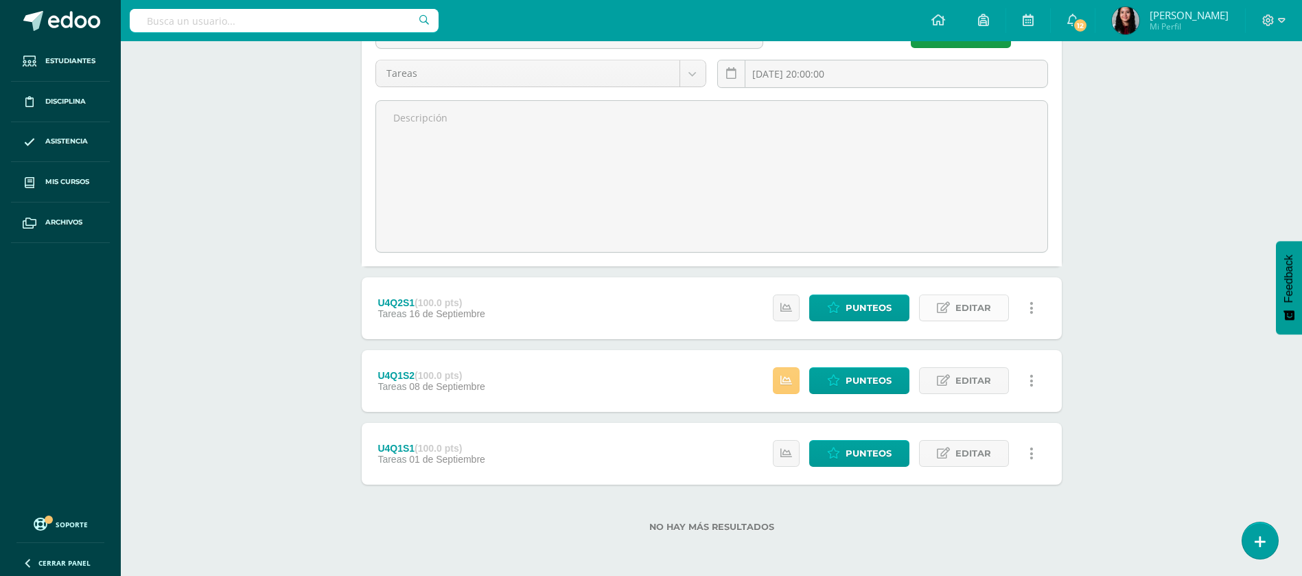
click at [991, 298] on span "Editar" at bounding box center [974, 307] width 36 height 25
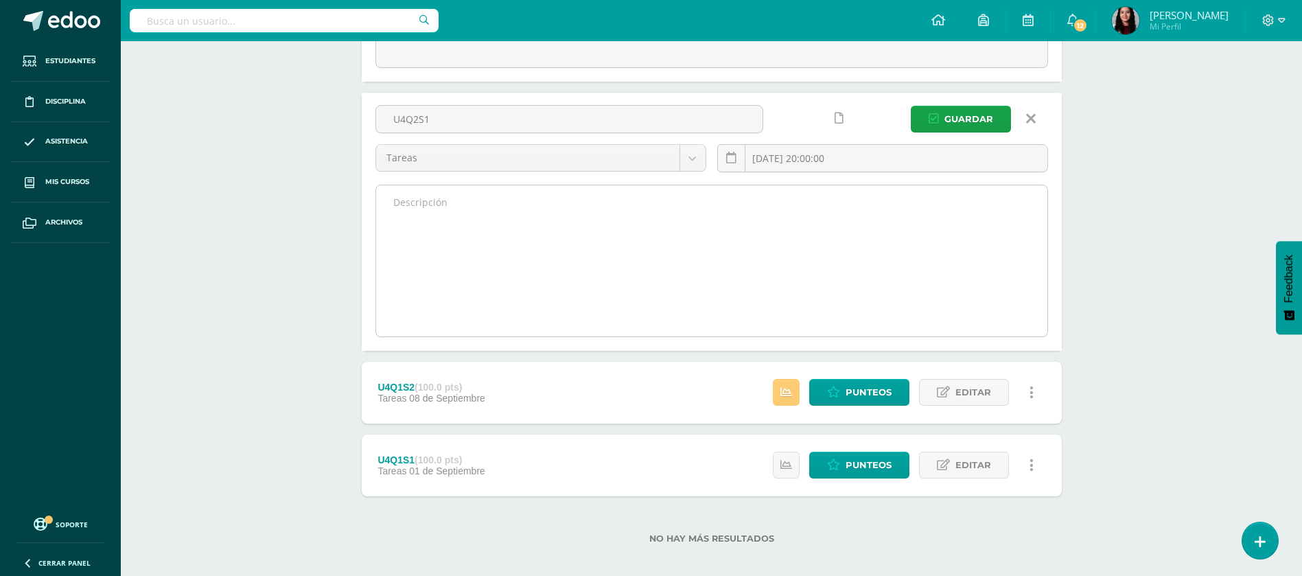
scroll to position [1224, 0]
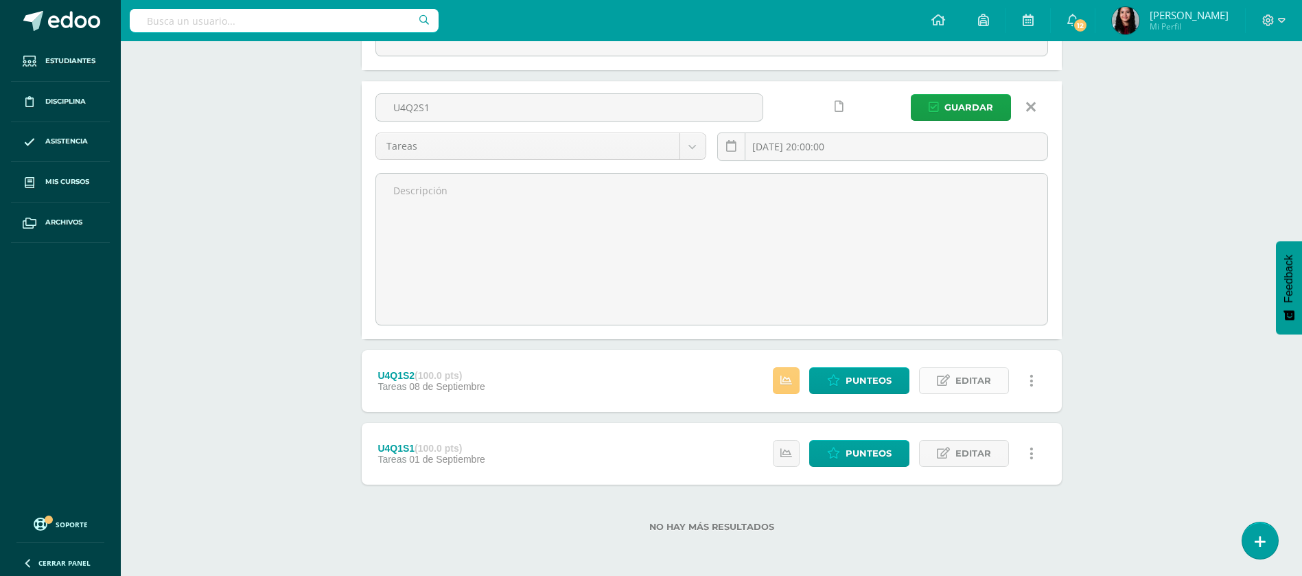
click at [949, 386] on icon at bounding box center [943, 381] width 13 height 12
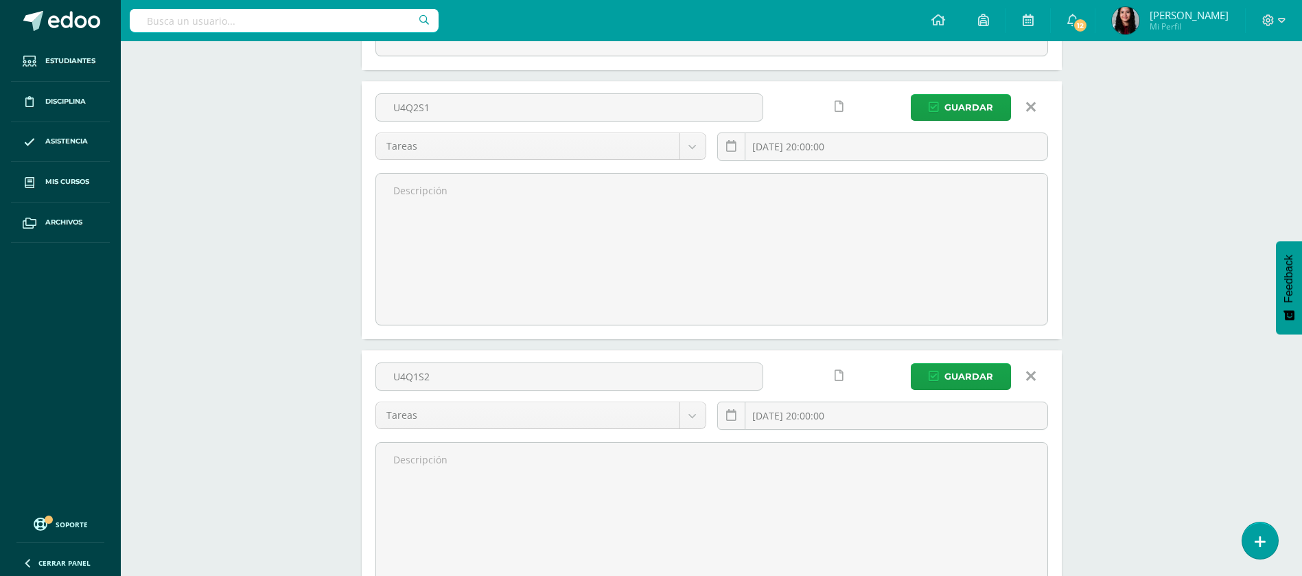
scroll to position [1421, 0]
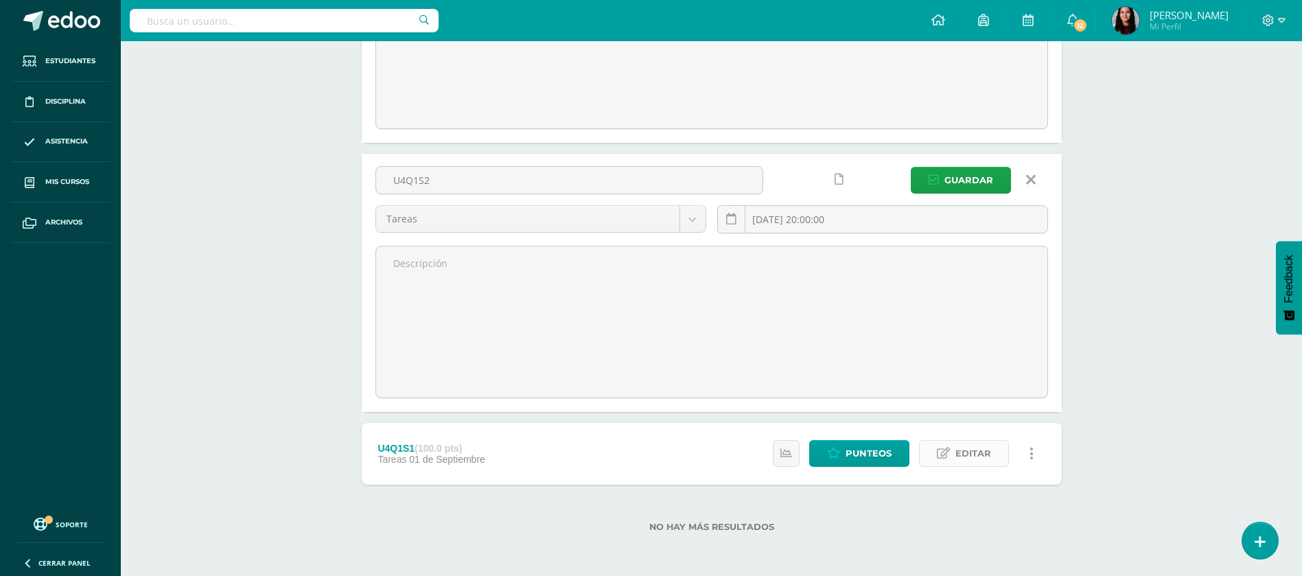
click at [953, 459] on link "Editar" at bounding box center [964, 453] width 90 height 27
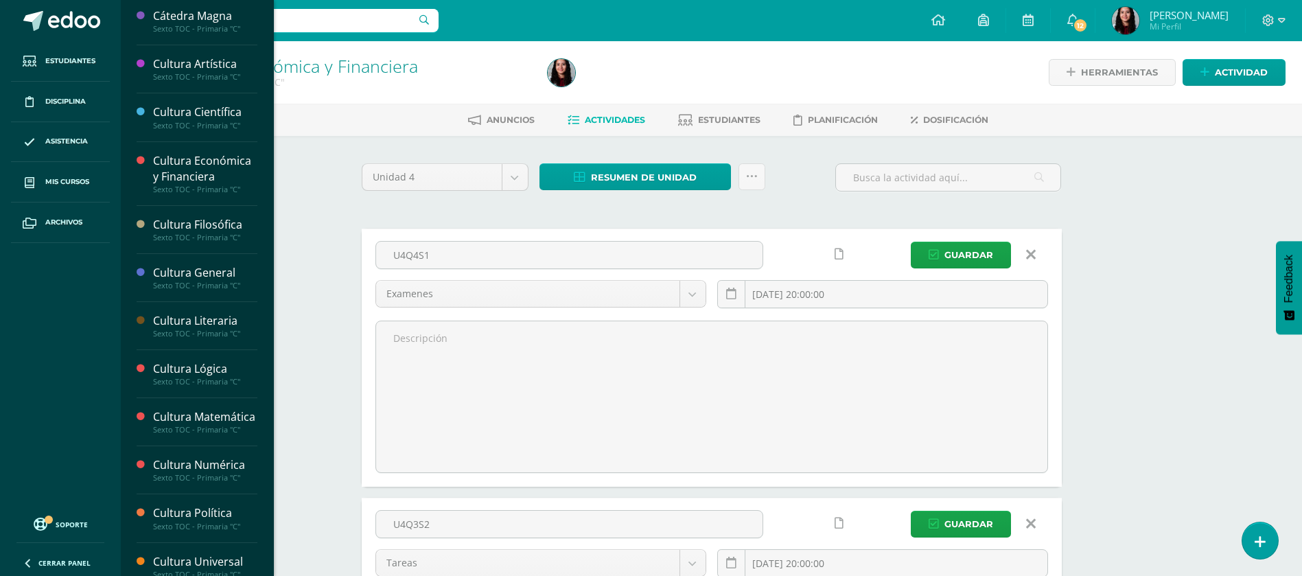
scroll to position [106, 0]
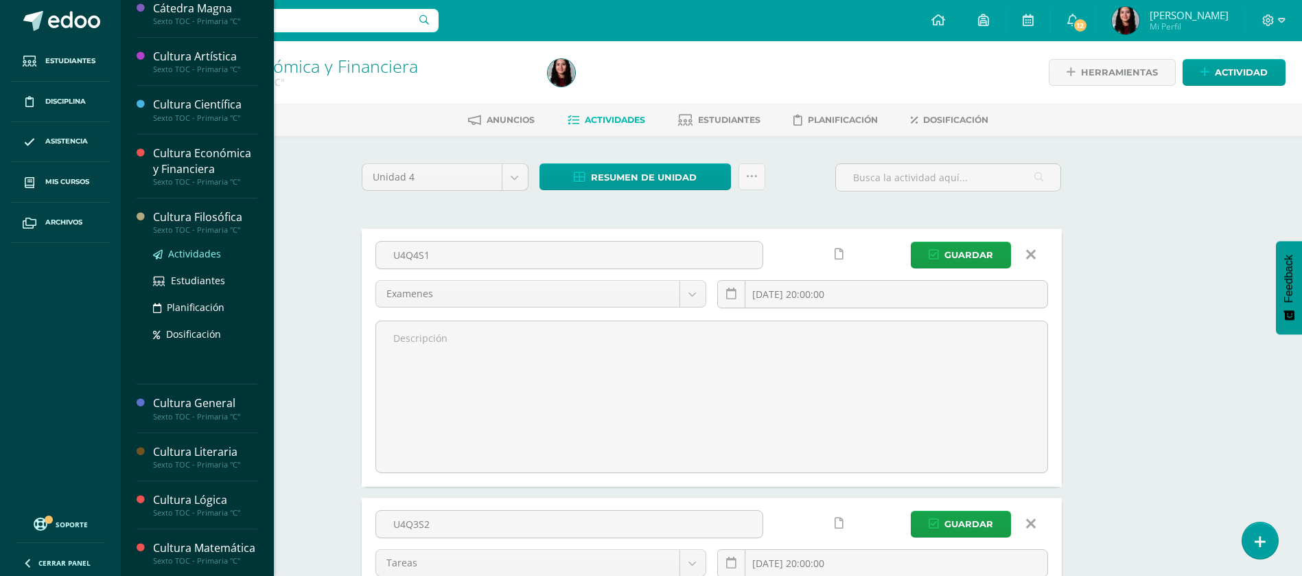
click at [183, 255] on span "Actividades" at bounding box center [194, 253] width 53 height 13
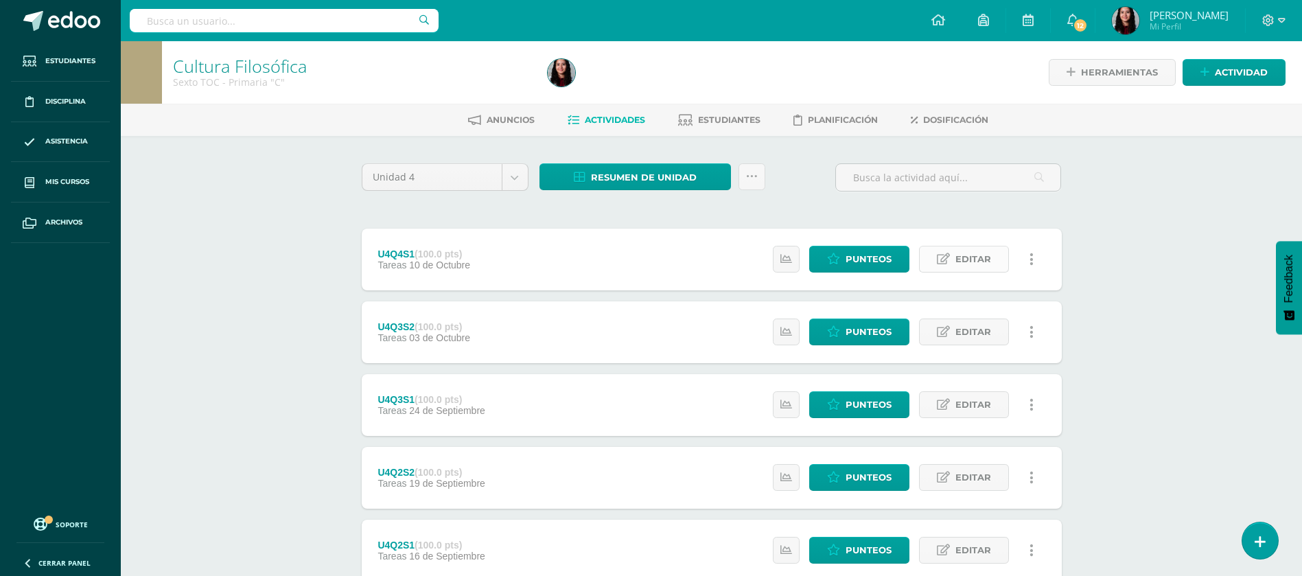
click at [975, 260] on span "Editar" at bounding box center [974, 258] width 36 height 25
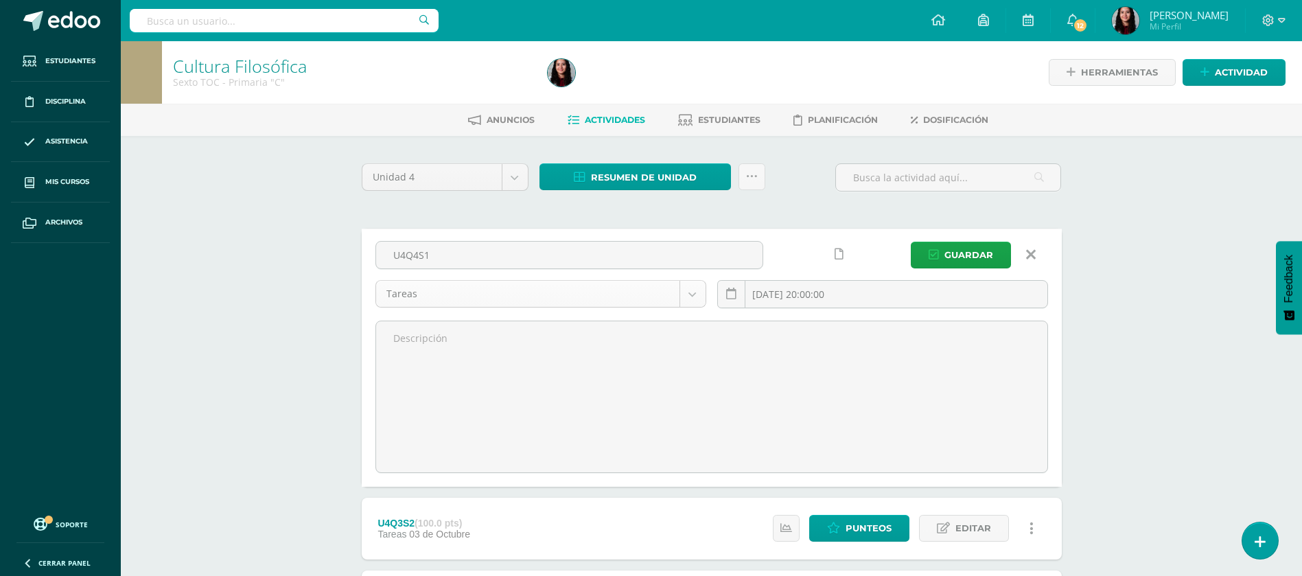
click at [696, 288] on body "Estudiantes Disciplina Asistencia Mis cursos Archivos Soporte Ayuda Reportar un…" at bounding box center [651, 507] width 1302 height 1015
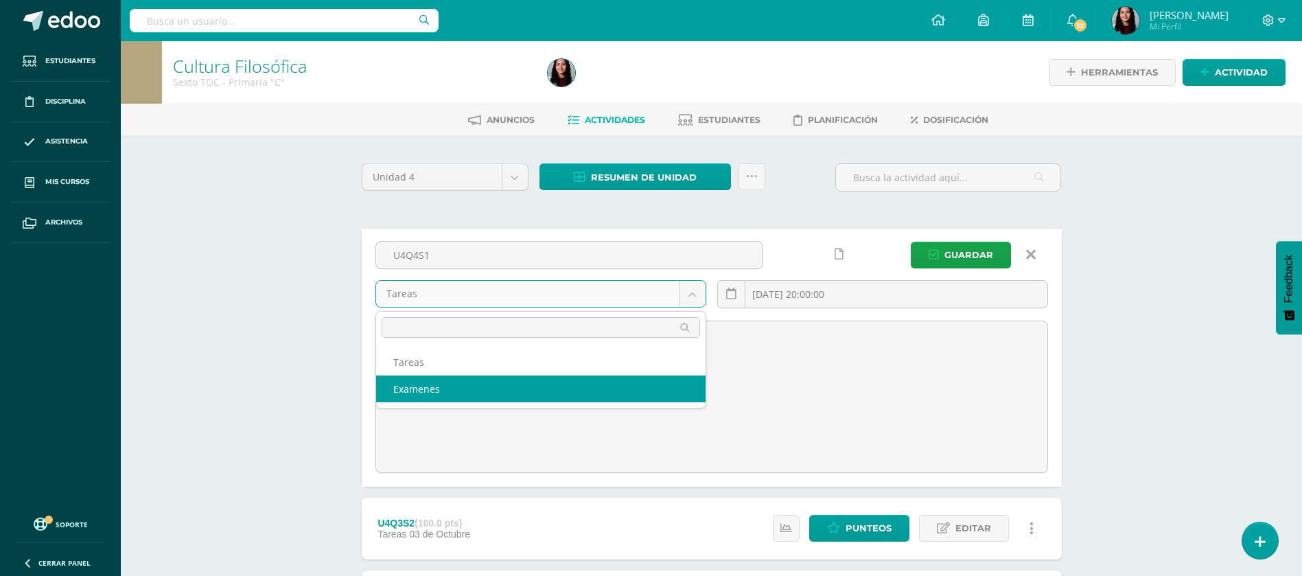
select select "148543"
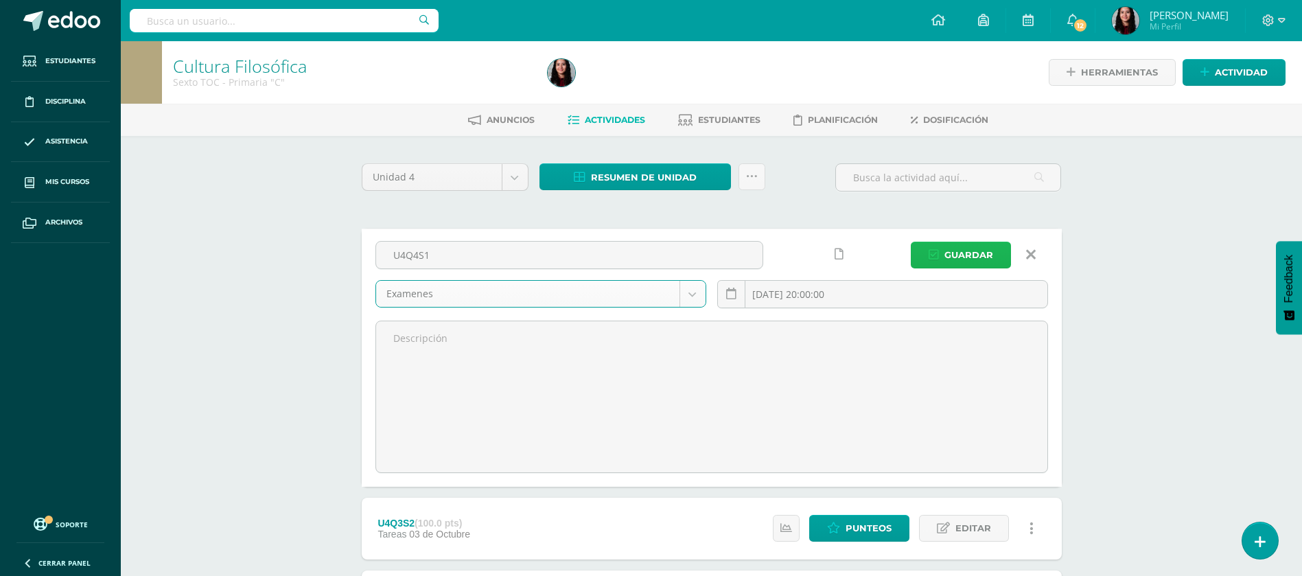
click at [948, 255] on span "Guardar" at bounding box center [969, 254] width 49 height 25
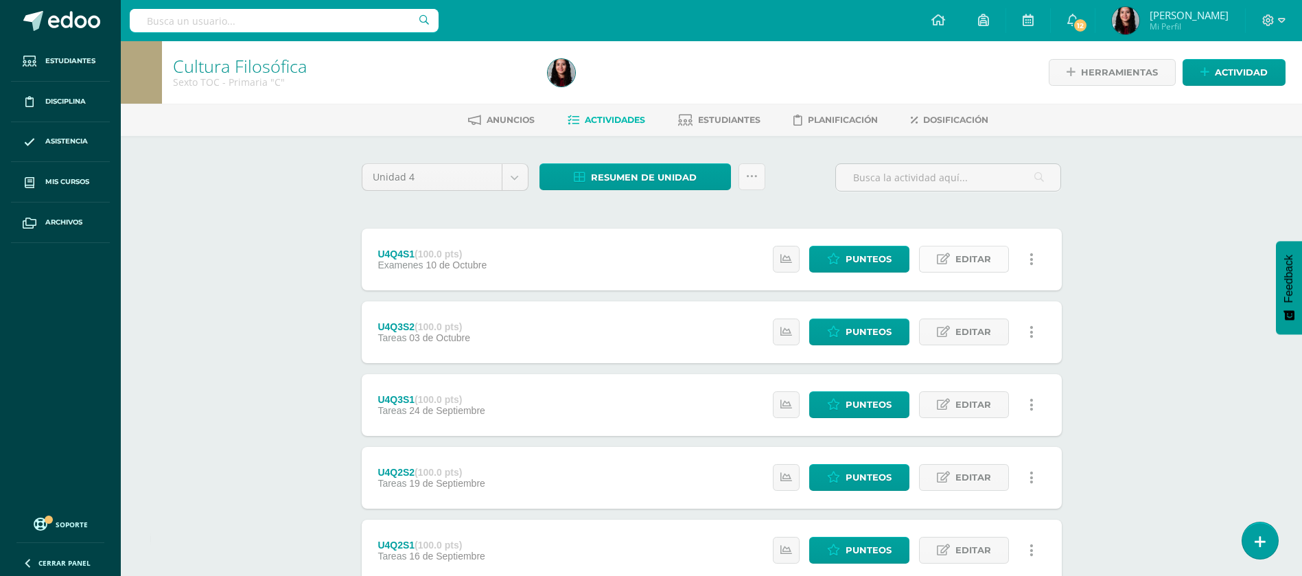
click at [949, 255] on icon at bounding box center [943, 259] width 13 height 12
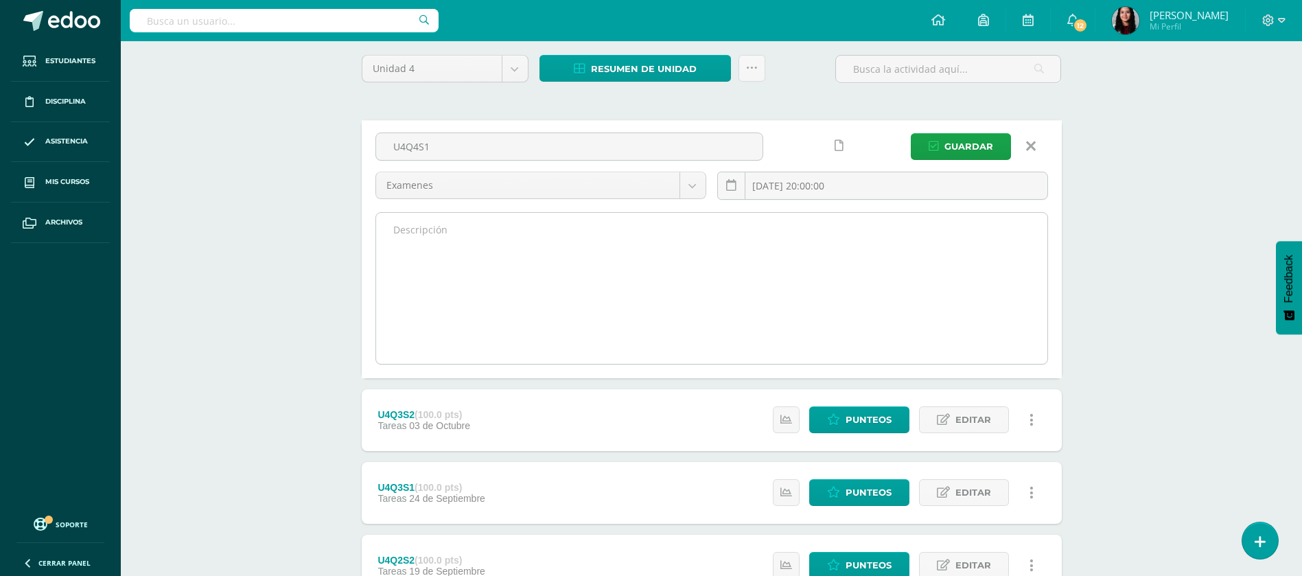
scroll to position [111, 0]
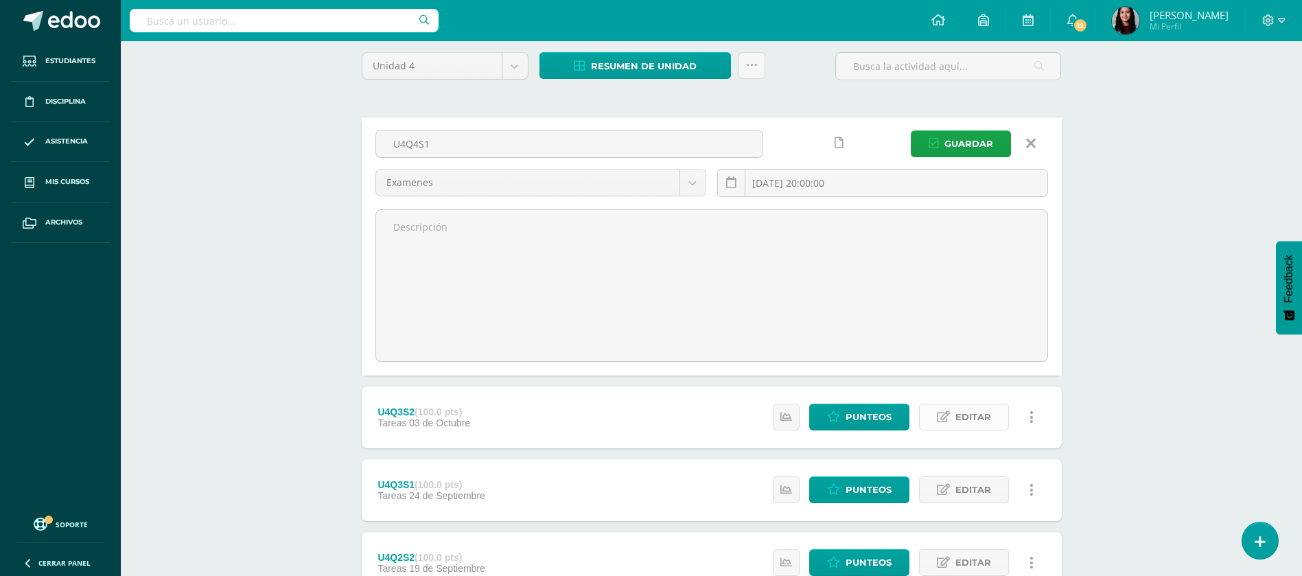
click at [955, 414] on link "Editar" at bounding box center [964, 417] width 90 height 27
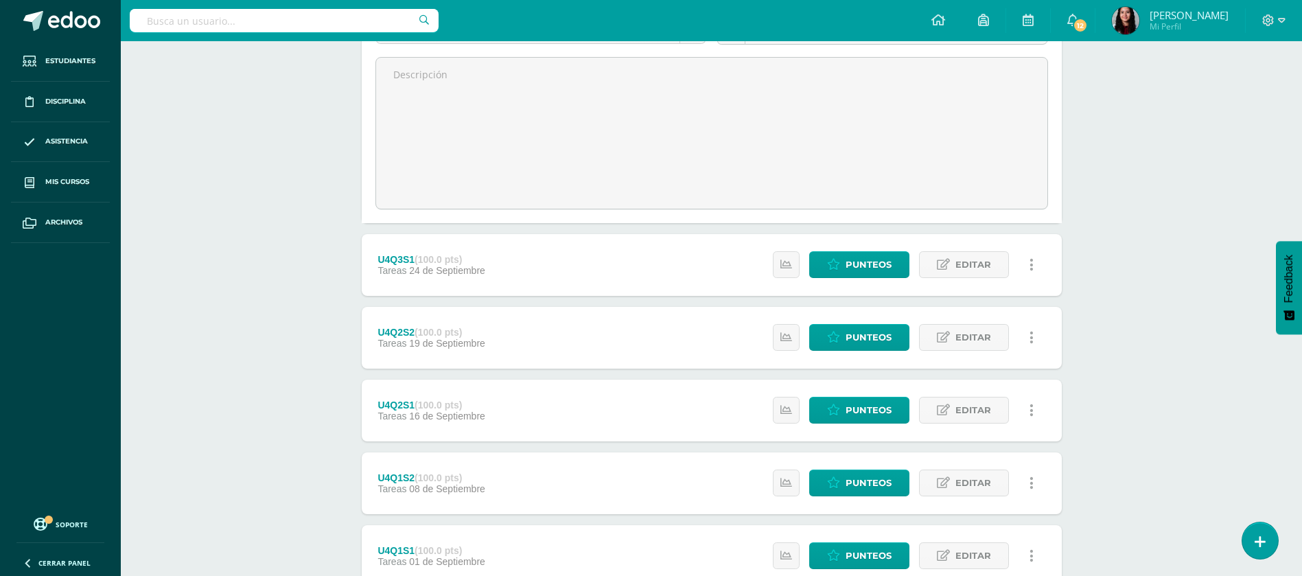
scroll to position [533, 0]
click at [954, 261] on link "Editar" at bounding box center [964, 264] width 90 height 27
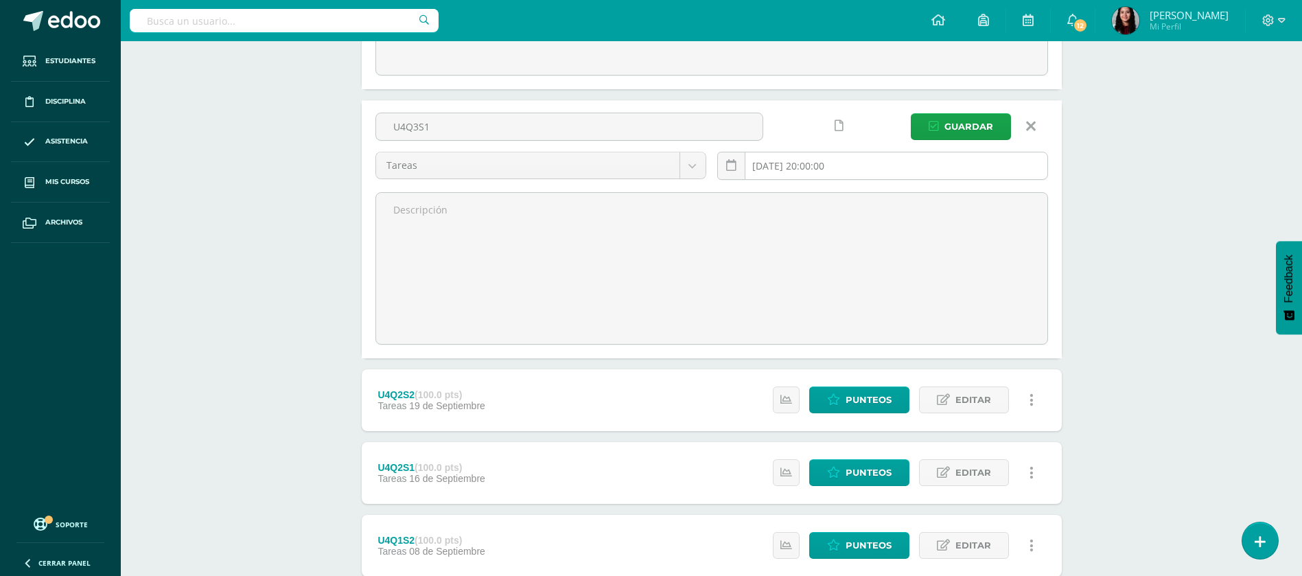
scroll to position [694, 0]
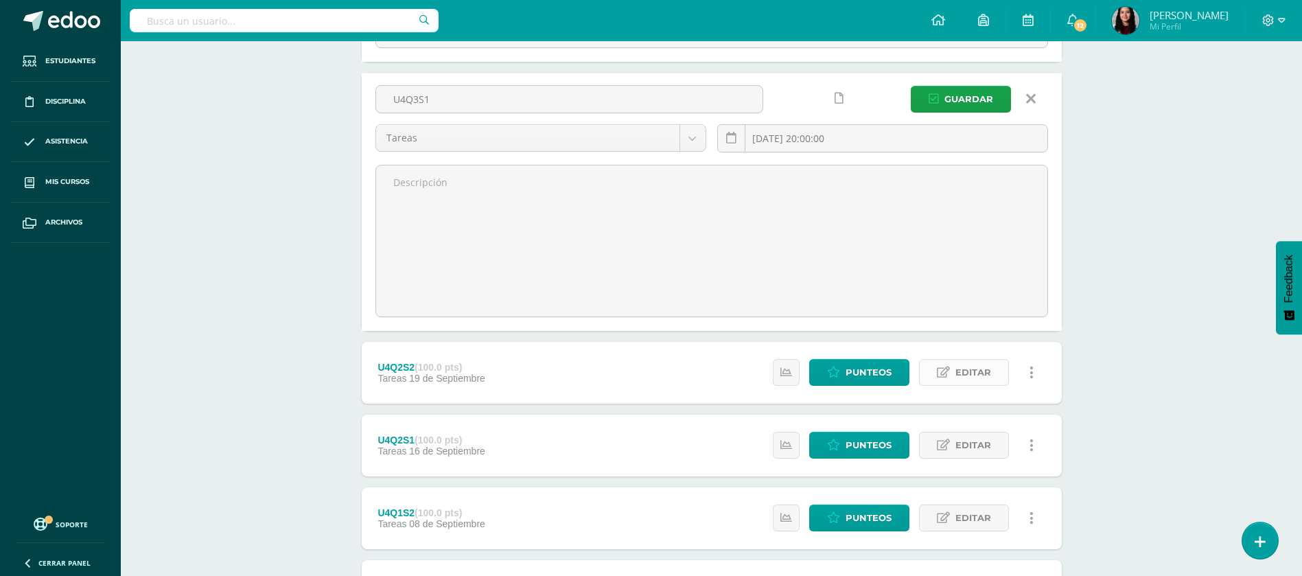
click at [970, 367] on span "Editar" at bounding box center [974, 372] width 36 height 25
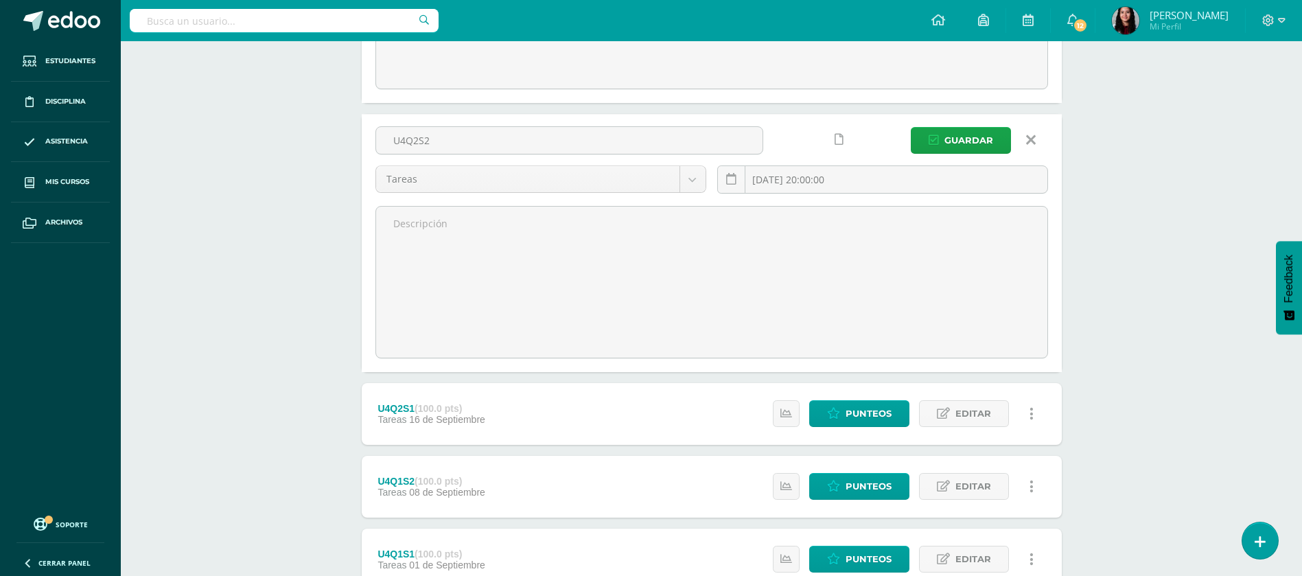
scroll to position [948, 0]
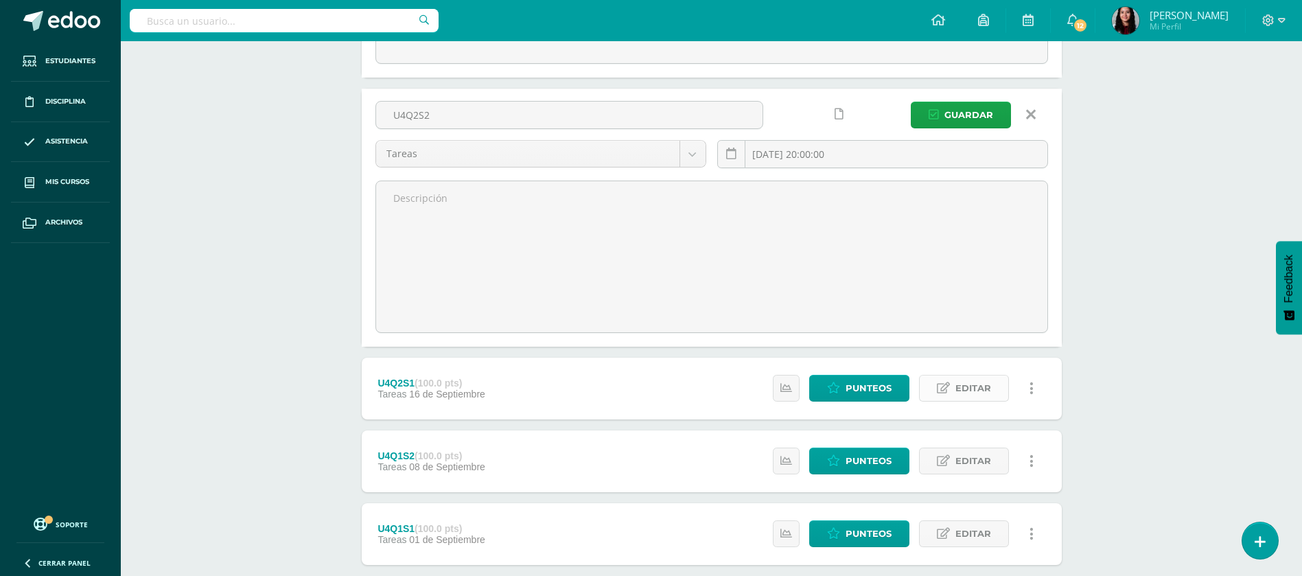
click at [961, 386] on span "Editar" at bounding box center [974, 388] width 36 height 25
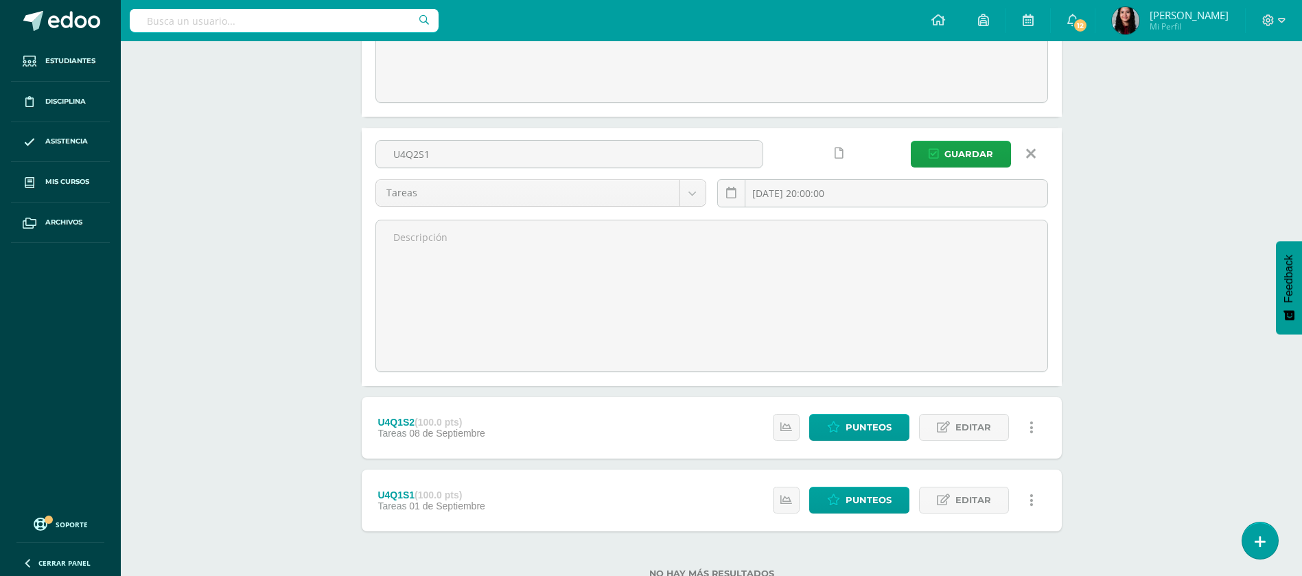
scroll to position [1180, 0]
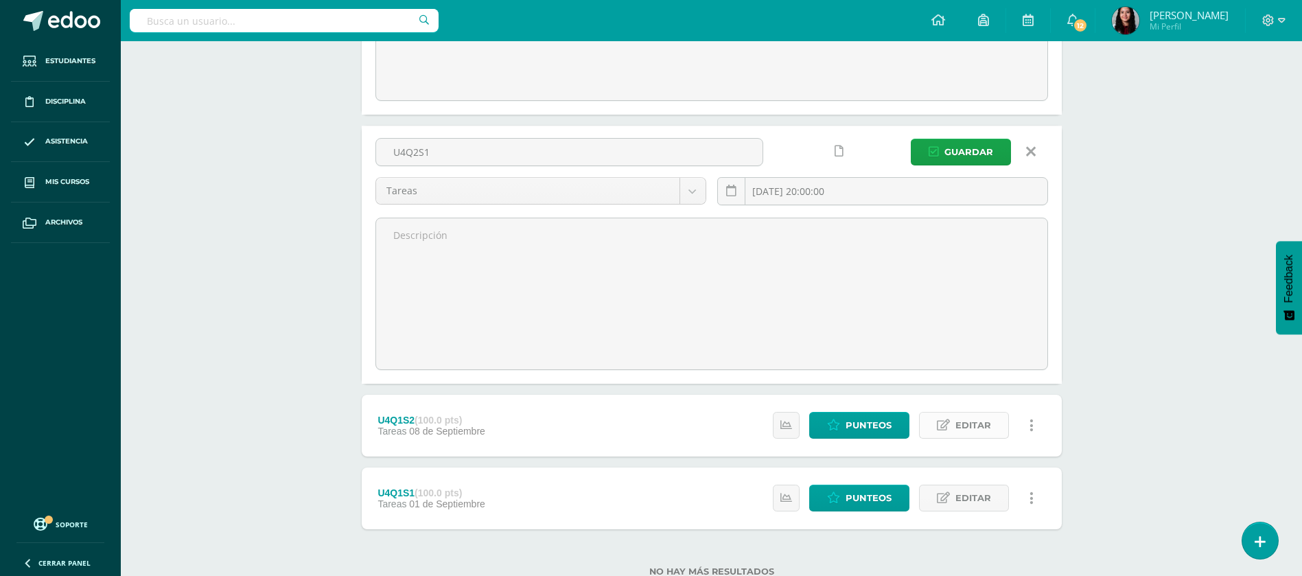
click at [980, 424] on span "Editar" at bounding box center [974, 425] width 36 height 25
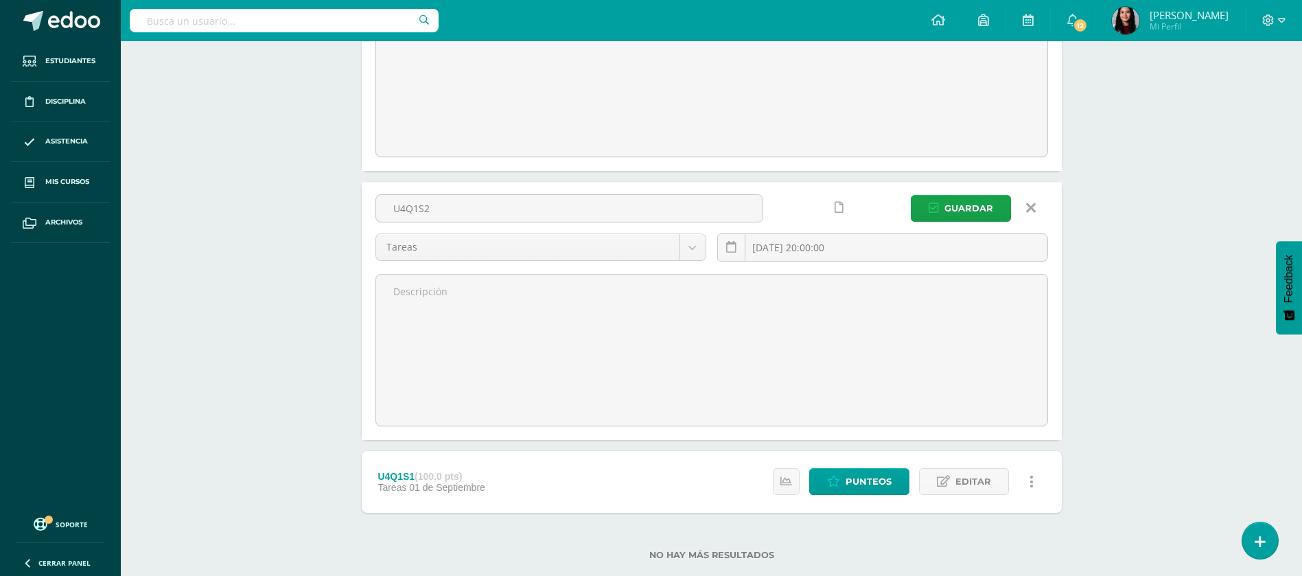
scroll to position [1394, 0]
click at [950, 484] on icon at bounding box center [943, 480] width 13 height 12
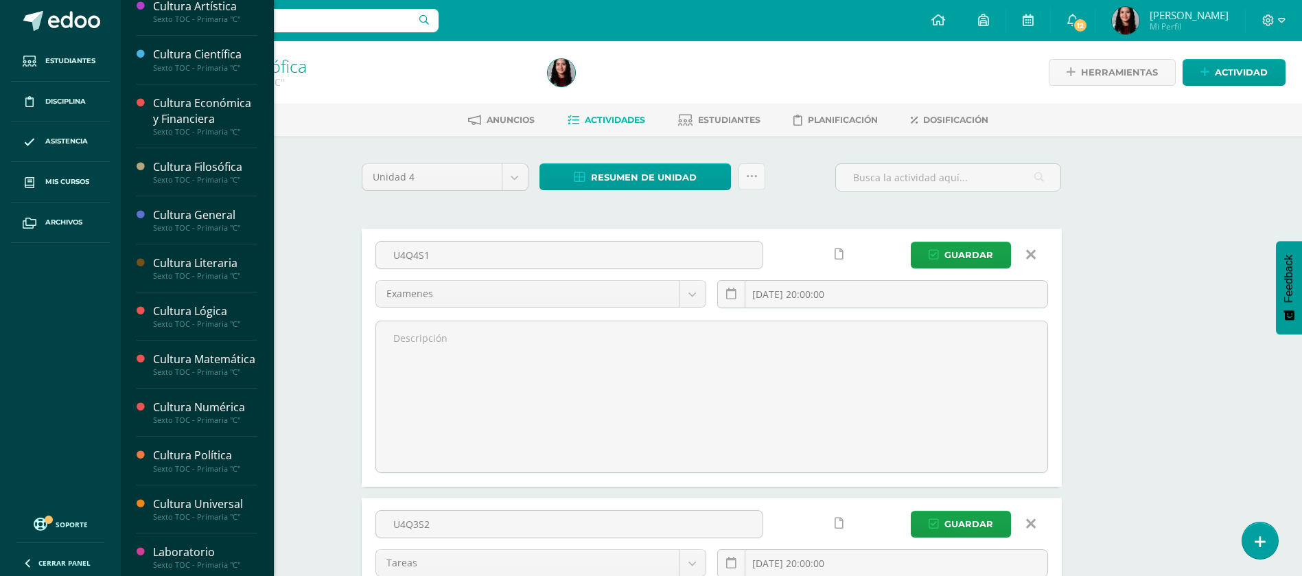
scroll to position [158, 0]
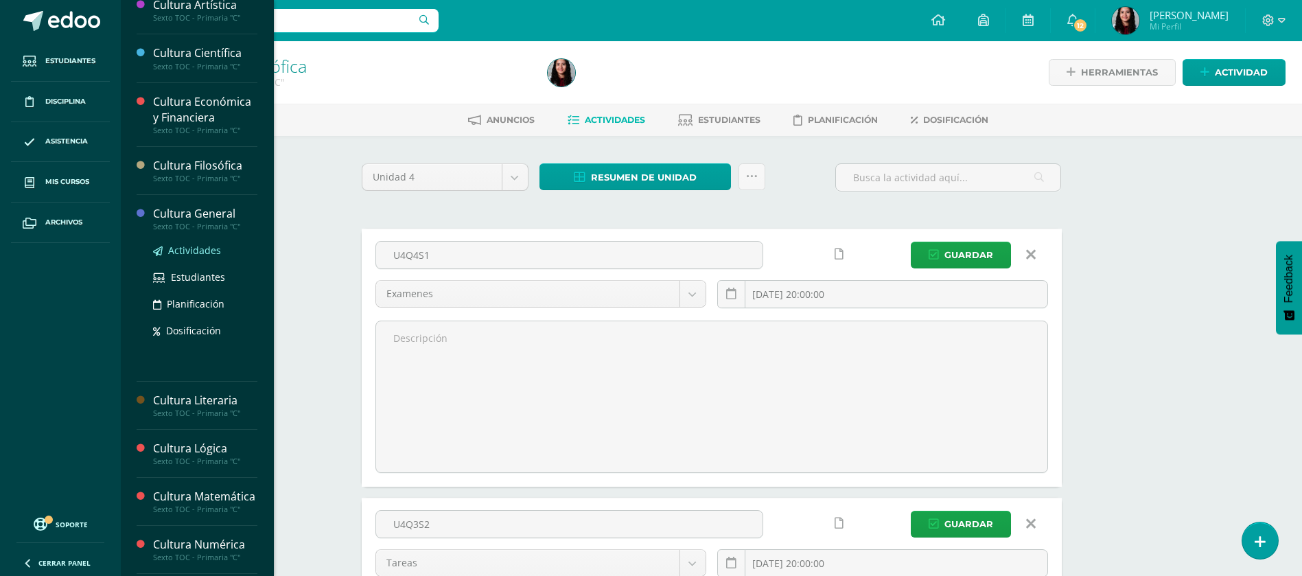
click at [192, 246] on span "Actividades" at bounding box center [194, 250] width 53 height 13
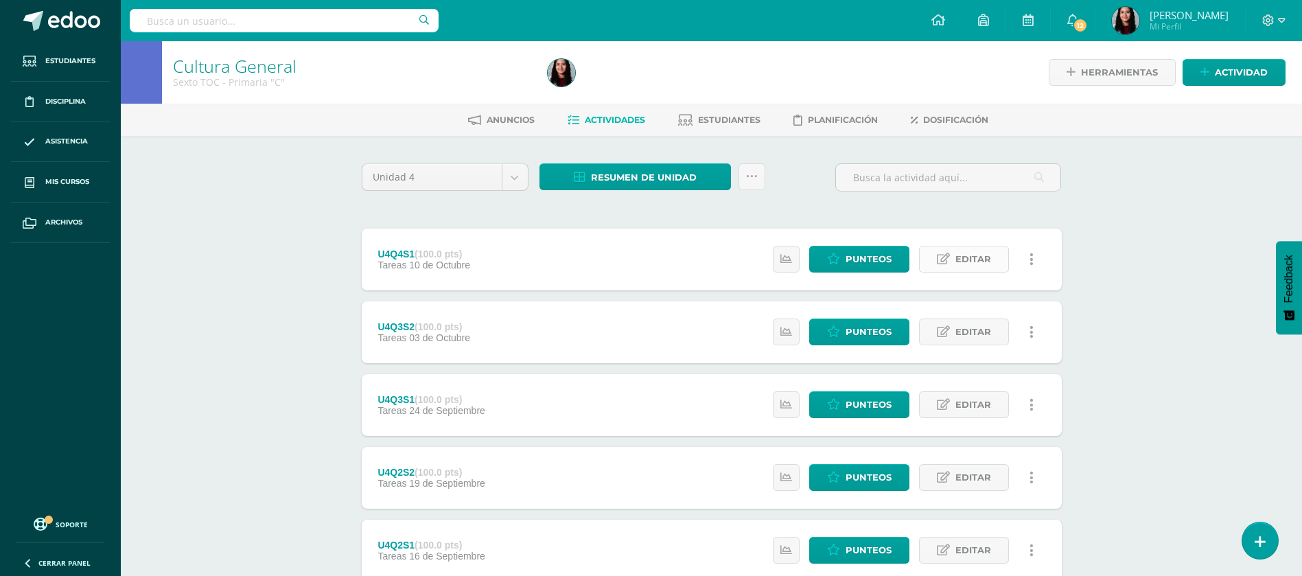
click at [964, 262] on span "Editar" at bounding box center [974, 258] width 36 height 25
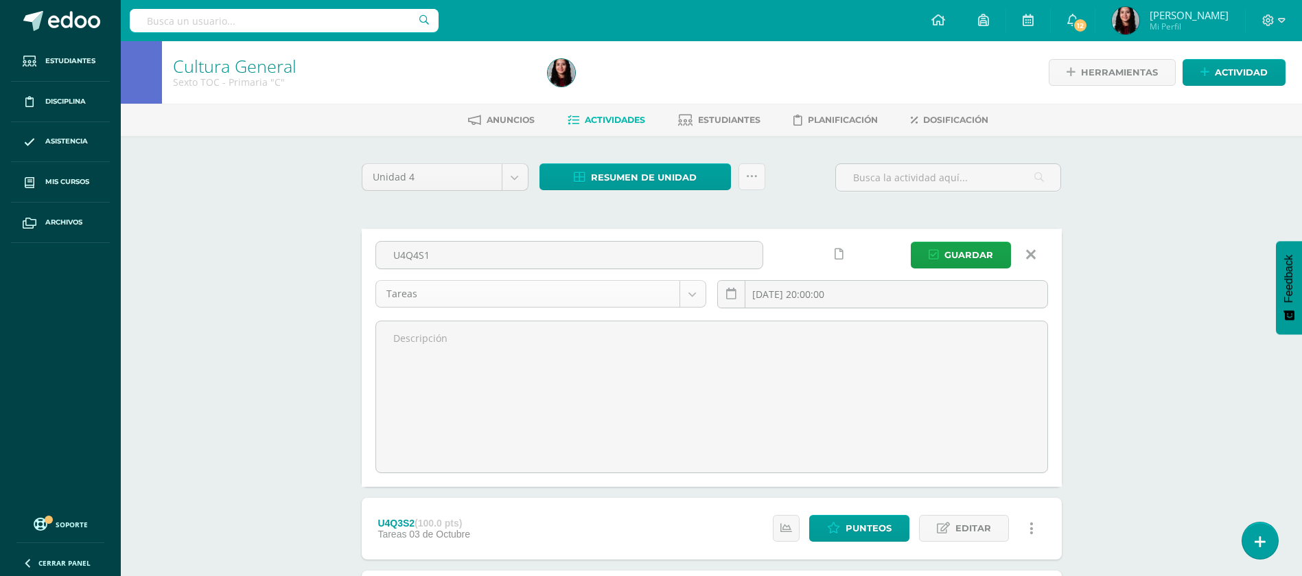
click at [697, 295] on body "Estudiantes Disciplina Asistencia Mis cursos Archivos Soporte Ayuda Reportar un…" at bounding box center [651, 507] width 1302 height 1015
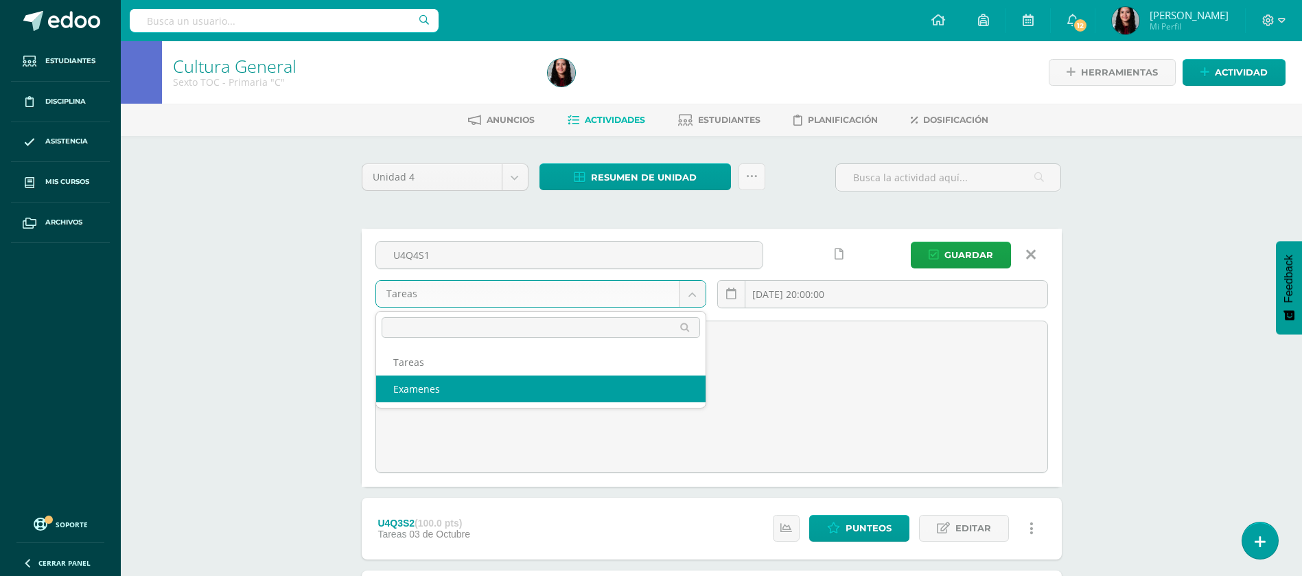
select select "148618"
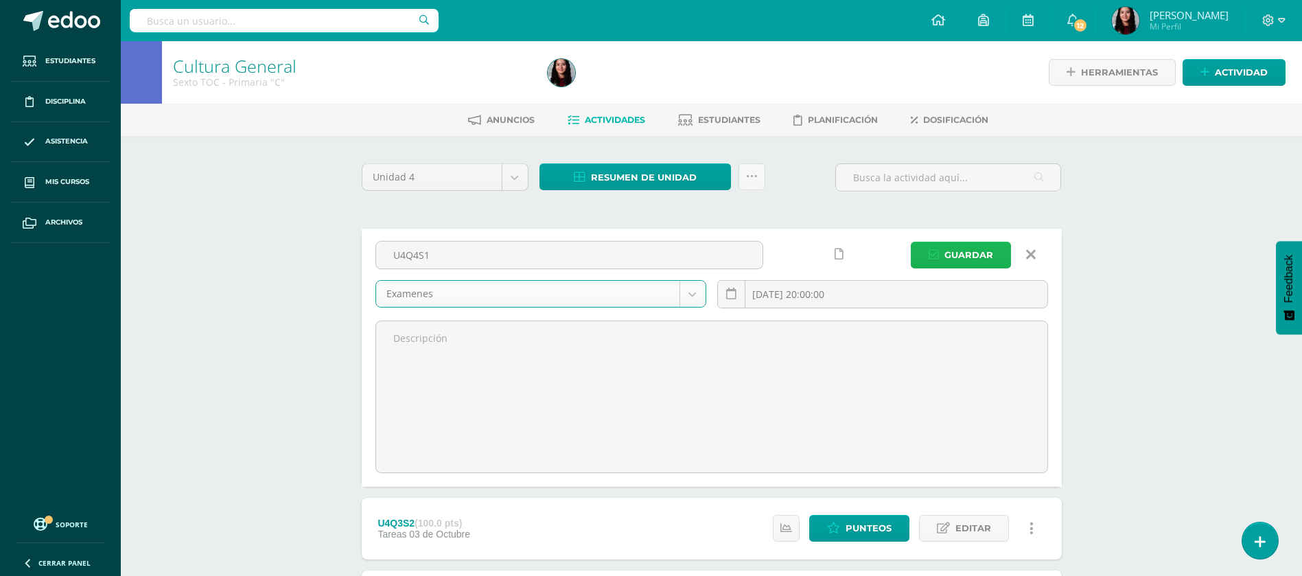
click at [944, 260] on button "Guardar" at bounding box center [961, 255] width 100 height 27
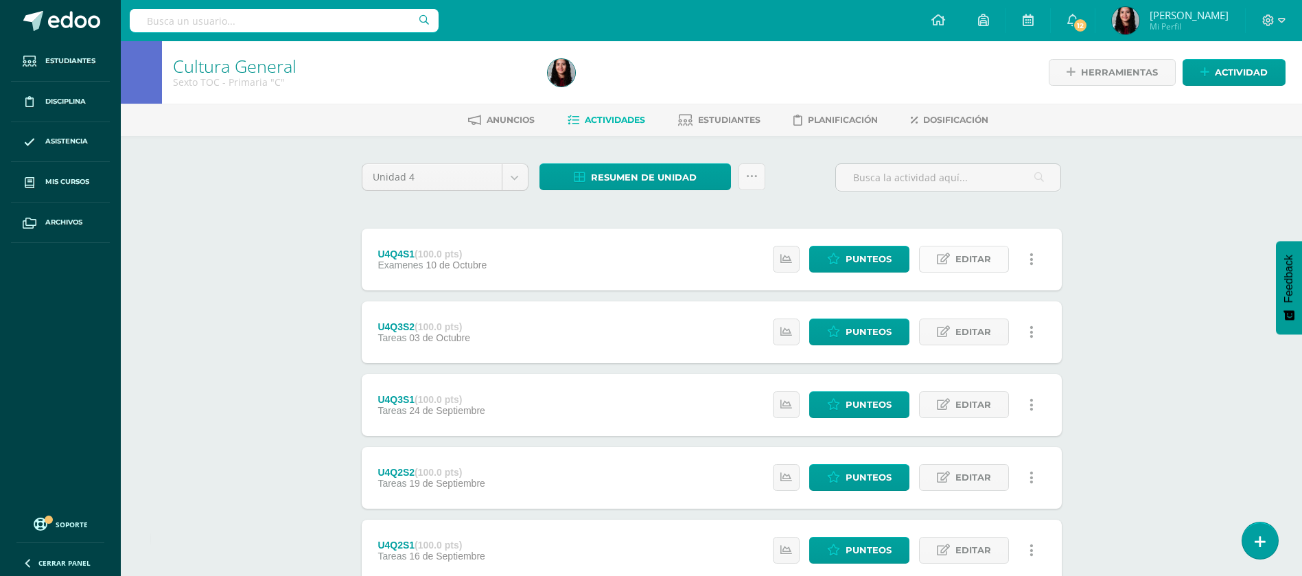
click at [943, 260] on icon at bounding box center [943, 259] width 13 height 12
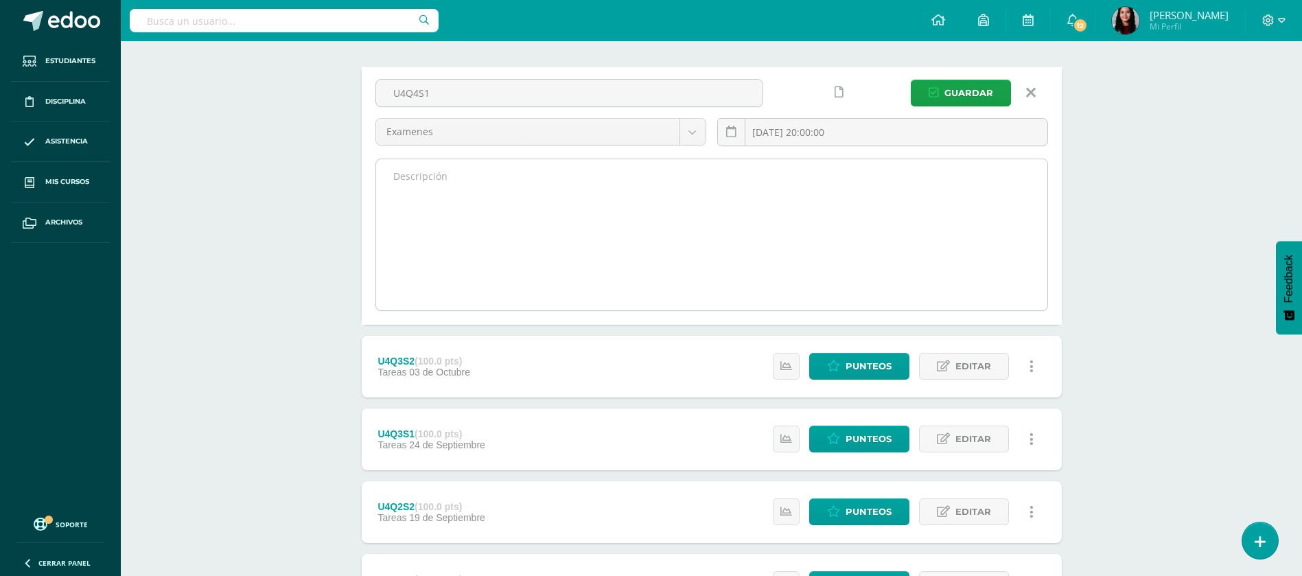
scroll to position [170, 0]
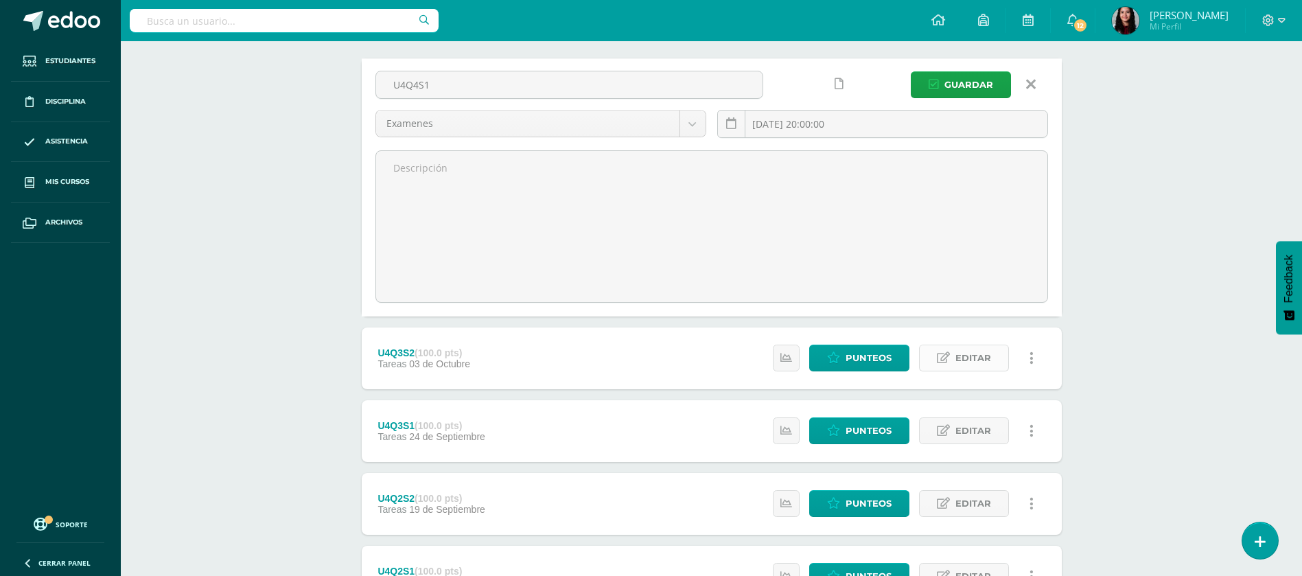
click at [989, 365] on span "Editar" at bounding box center [974, 357] width 36 height 25
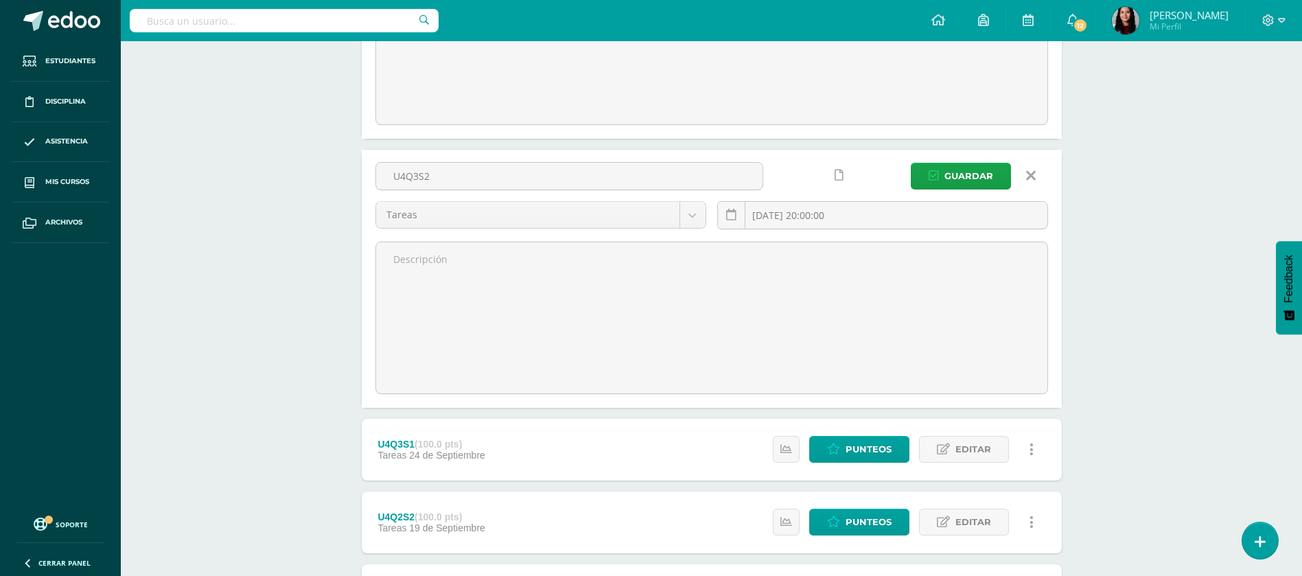
scroll to position [352, 0]
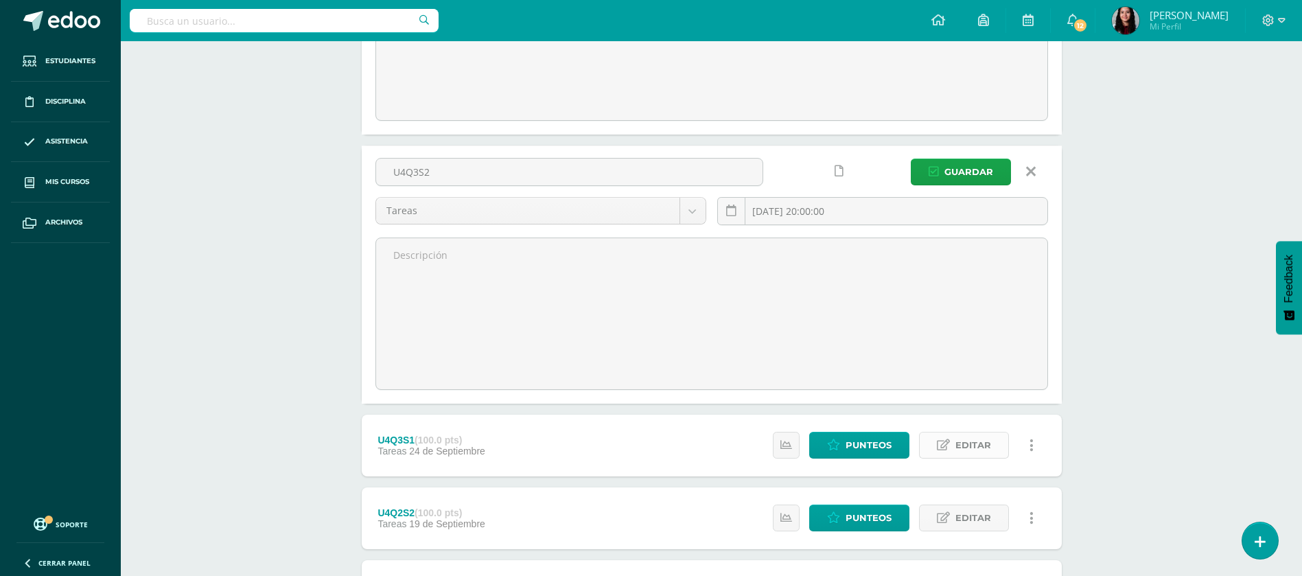
click at [966, 440] on span "Editar" at bounding box center [974, 445] width 36 height 25
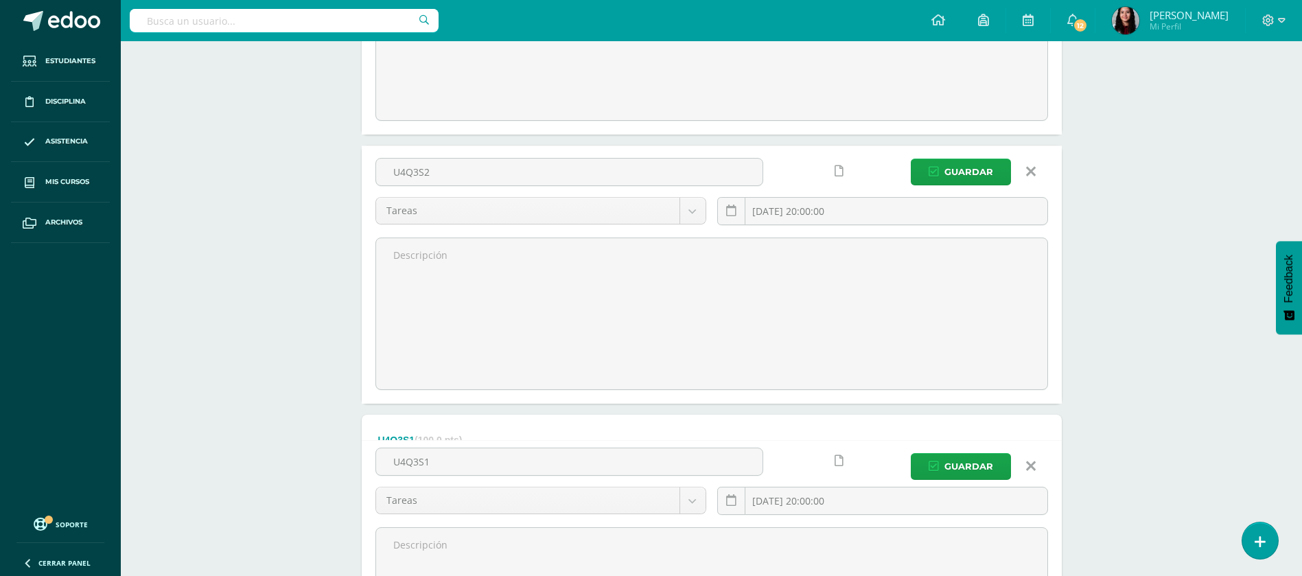
click at [966, 440] on form "U4Q3S1 (100.0 pts) Tareas 24 de Septiembre Estatus de Actividad: 0 Estudiantes …" at bounding box center [712, 504] width 700 height 178
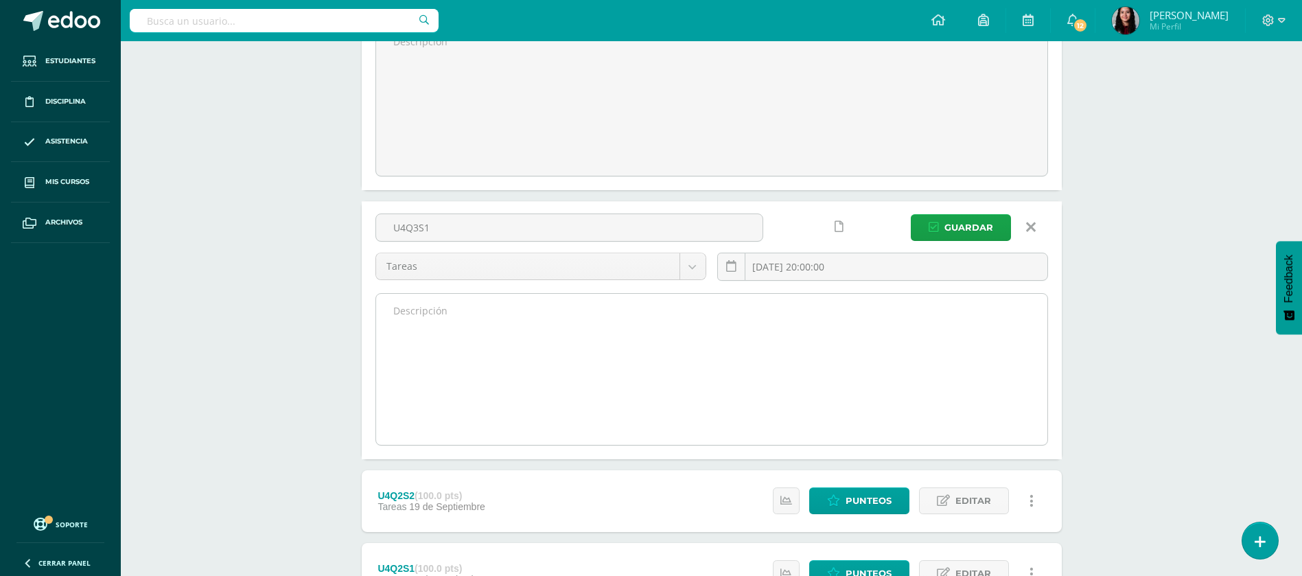
scroll to position [566, 0]
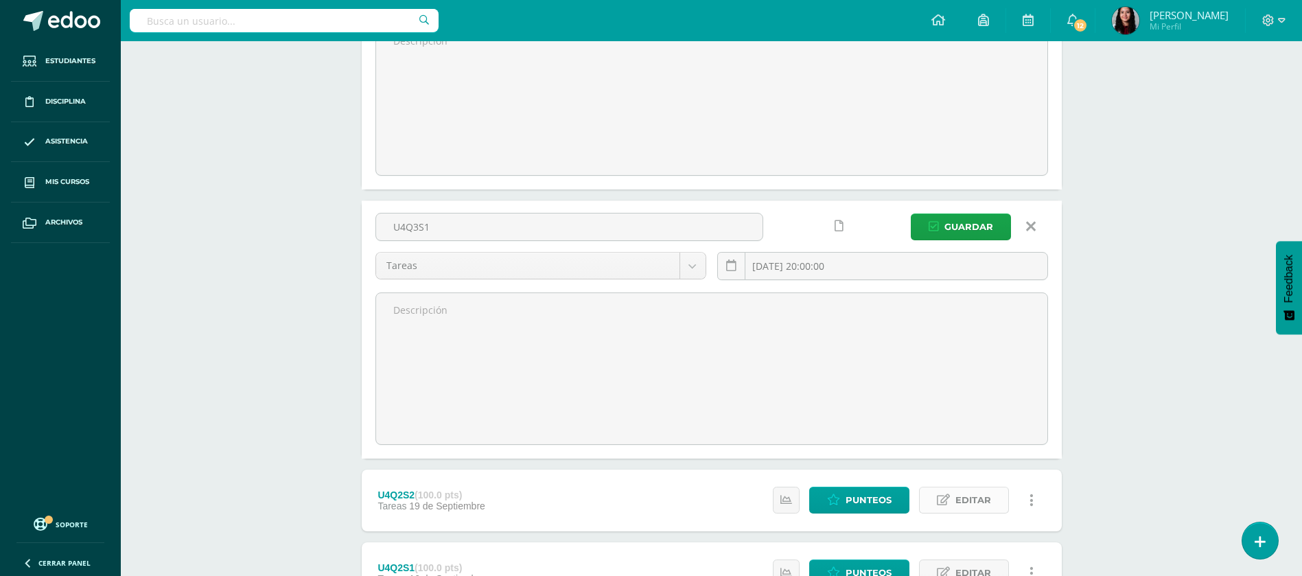
click at [948, 500] on icon at bounding box center [943, 500] width 13 height 12
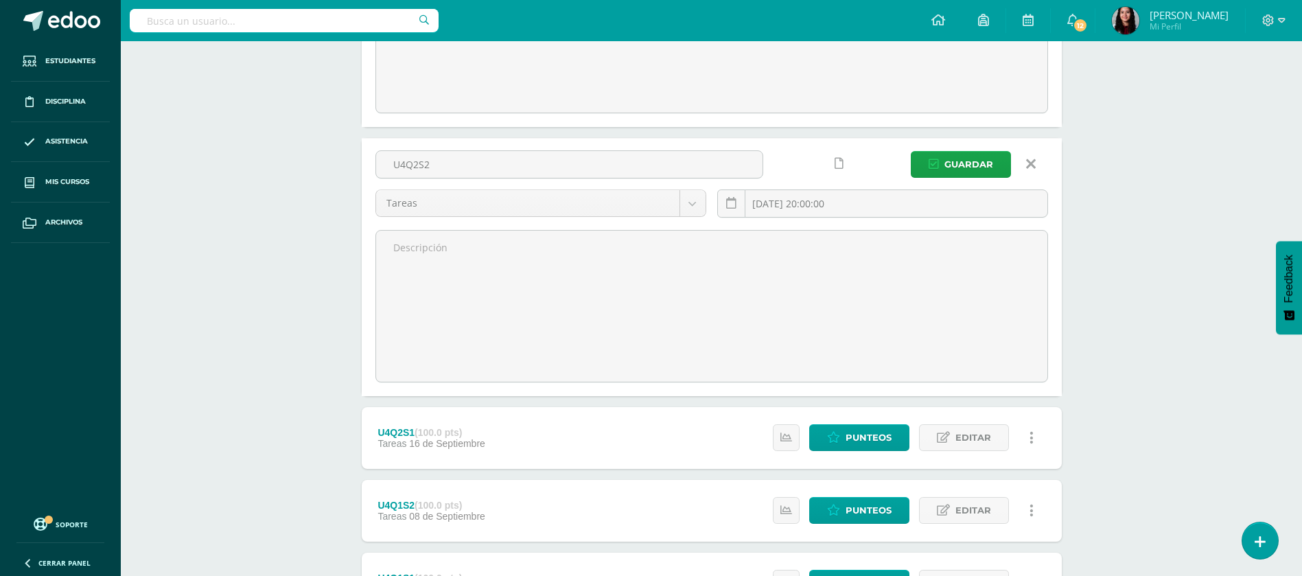
scroll to position [899, 0]
click at [976, 433] on span "Editar" at bounding box center [974, 436] width 36 height 25
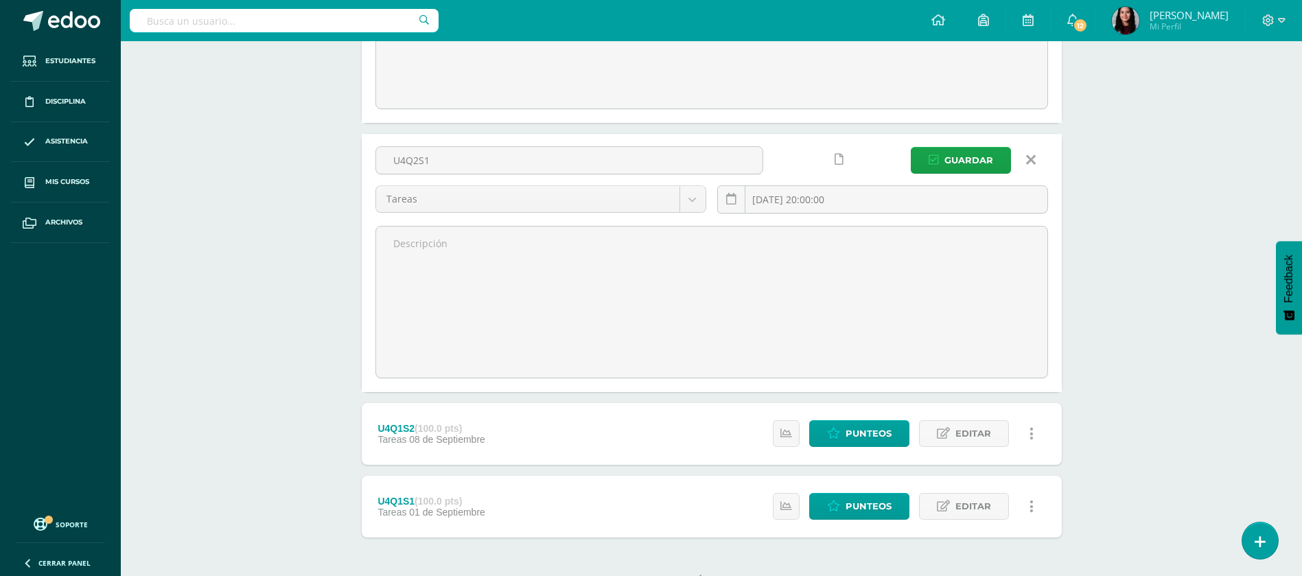
scroll to position [1173, 0]
click at [954, 436] on link "Editar" at bounding box center [964, 431] width 90 height 27
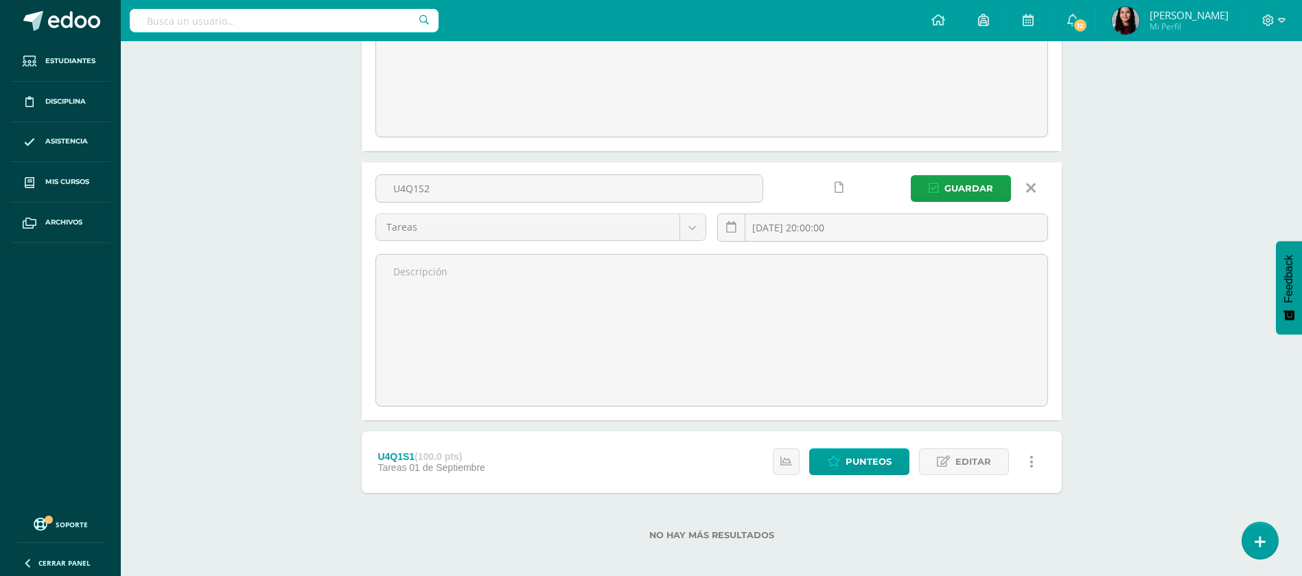
scroll to position [1414, 0]
click at [931, 458] on link "Editar" at bounding box center [964, 459] width 90 height 27
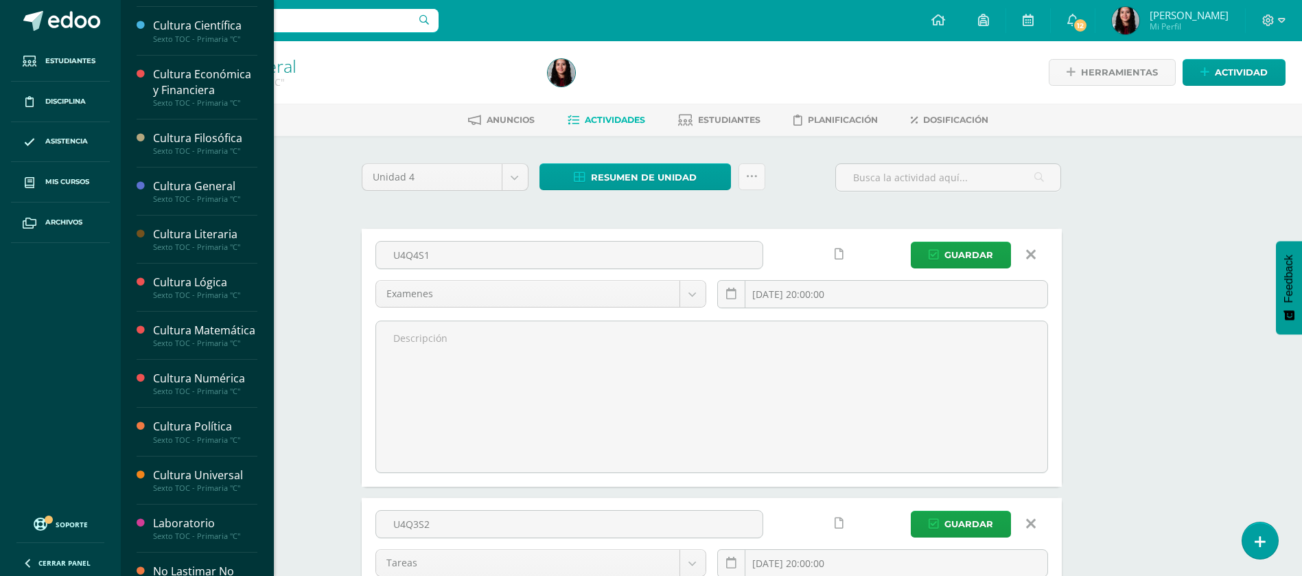
scroll to position [187, 0]
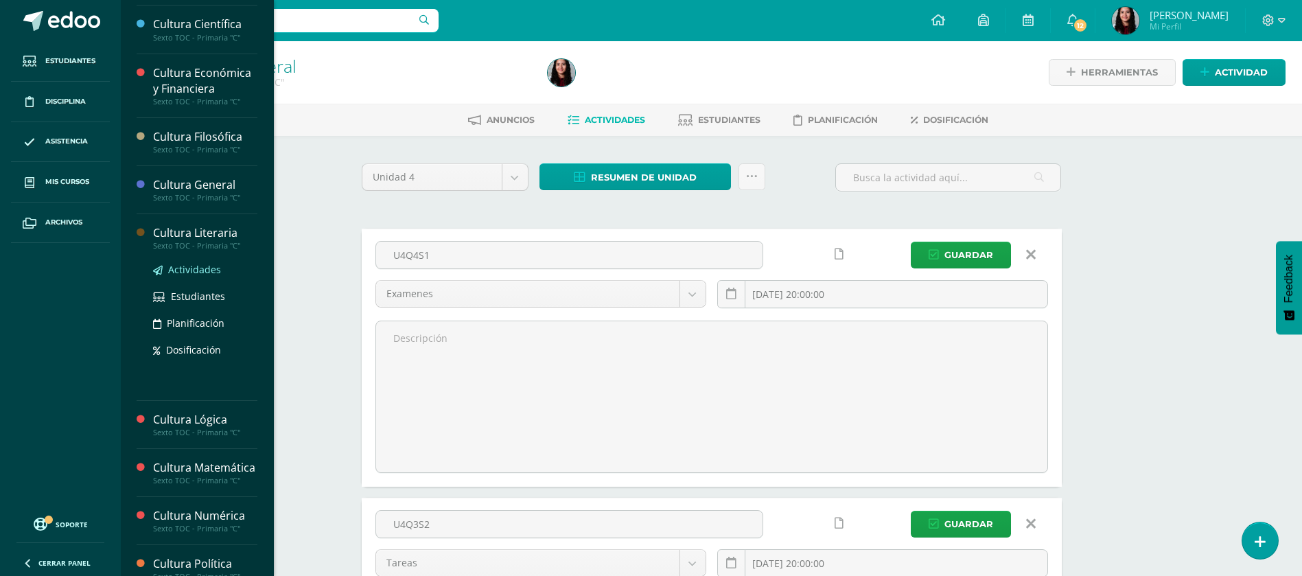
click at [170, 268] on span "Actividades" at bounding box center [194, 269] width 53 height 13
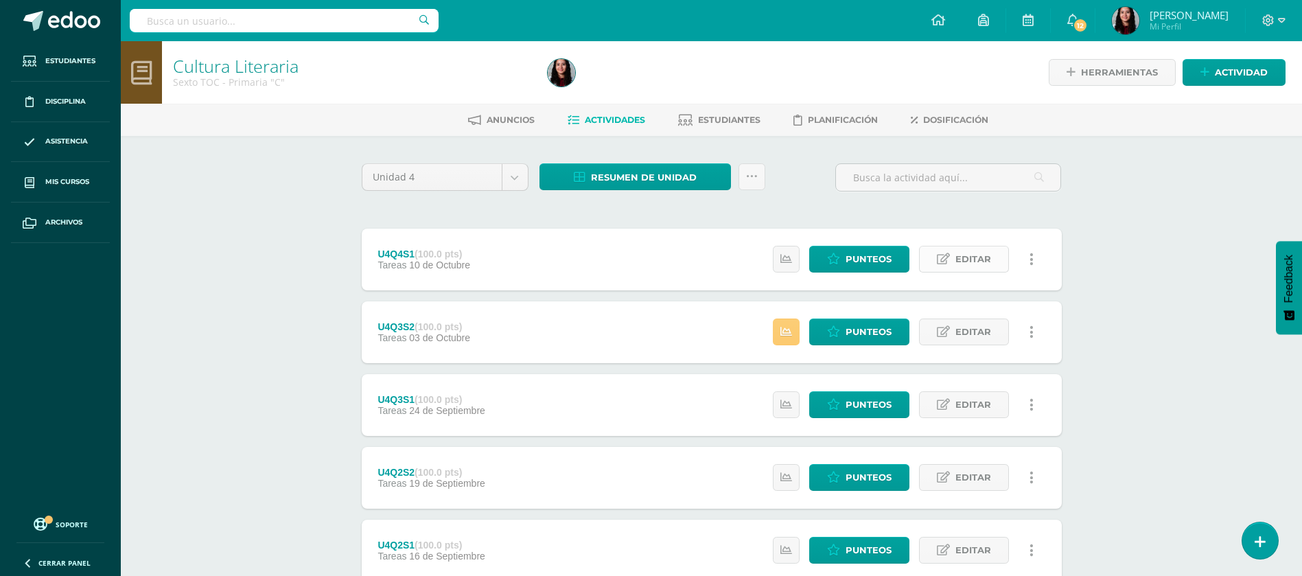
click at [956, 252] on span "Editar" at bounding box center [974, 258] width 36 height 25
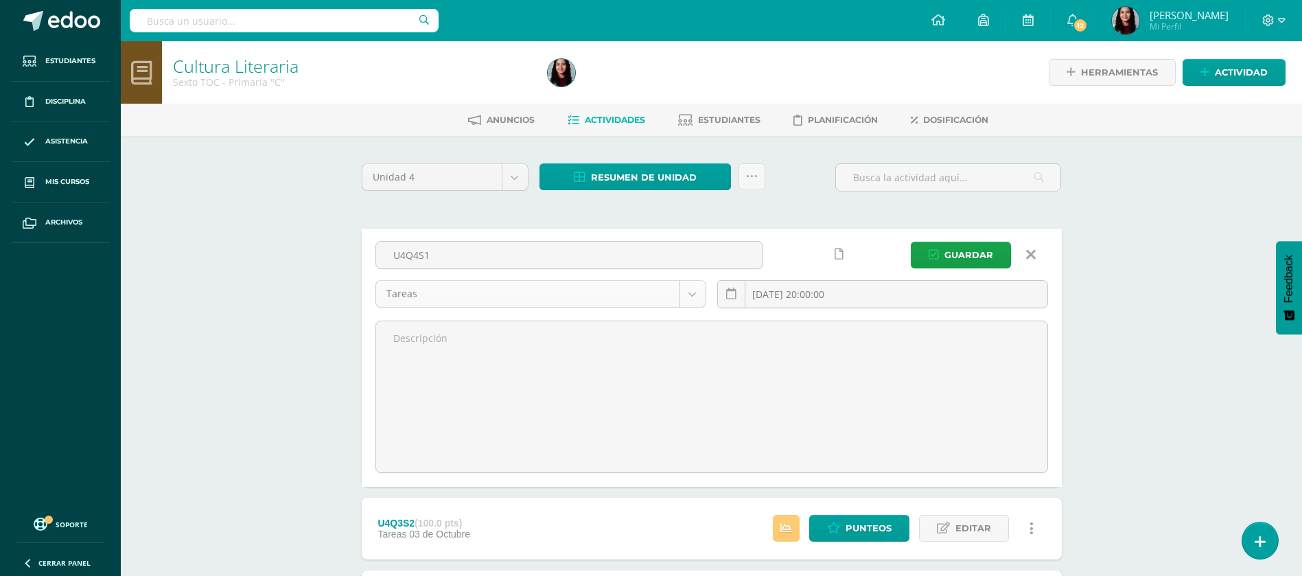
click at [674, 304] on body "Estudiantes Disciplina Asistencia Mis cursos Archivos Soporte Ayuda Reportar un…" at bounding box center [651, 507] width 1302 height 1015
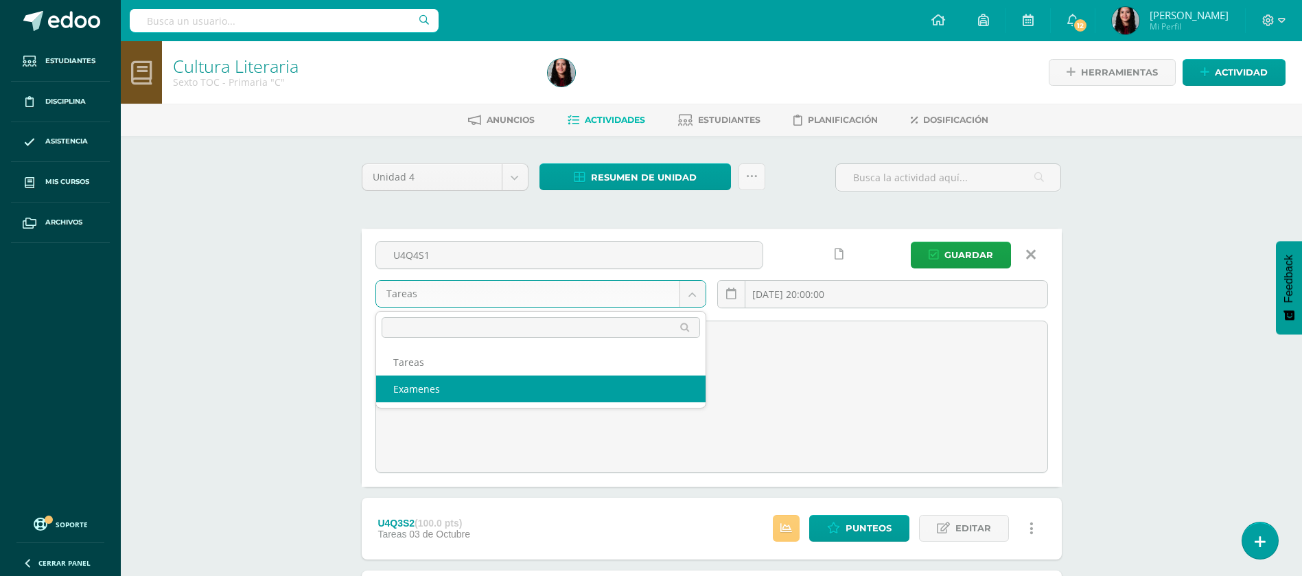
select select "148708"
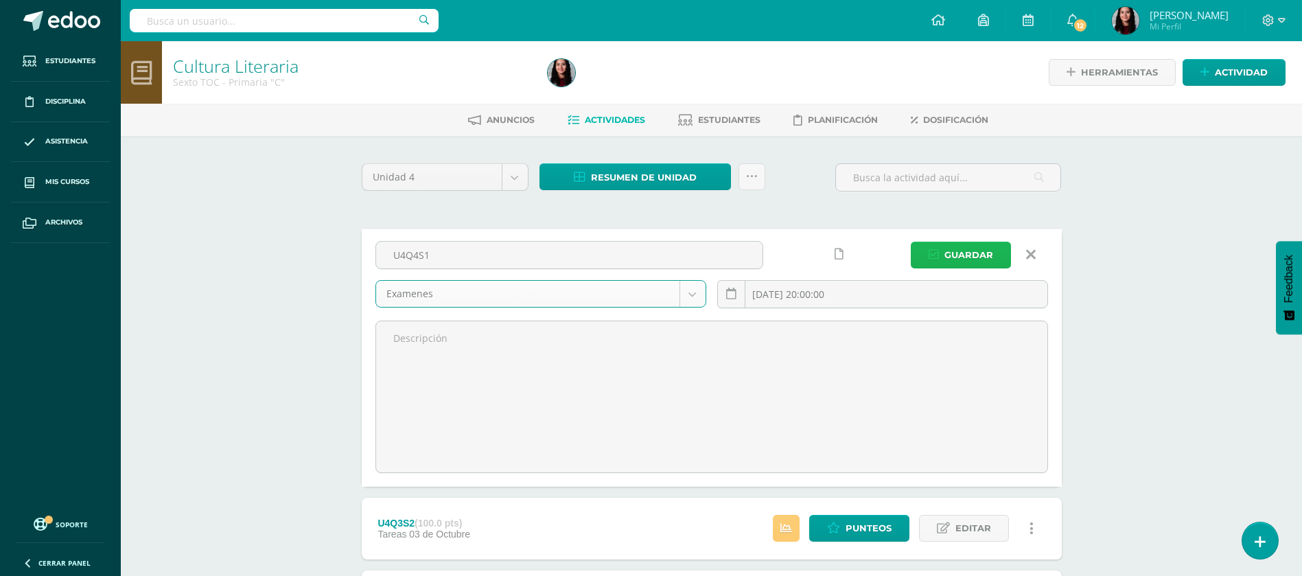
click at [939, 253] on icon "submit" at bounding box center [934, 255] width 10 height 12
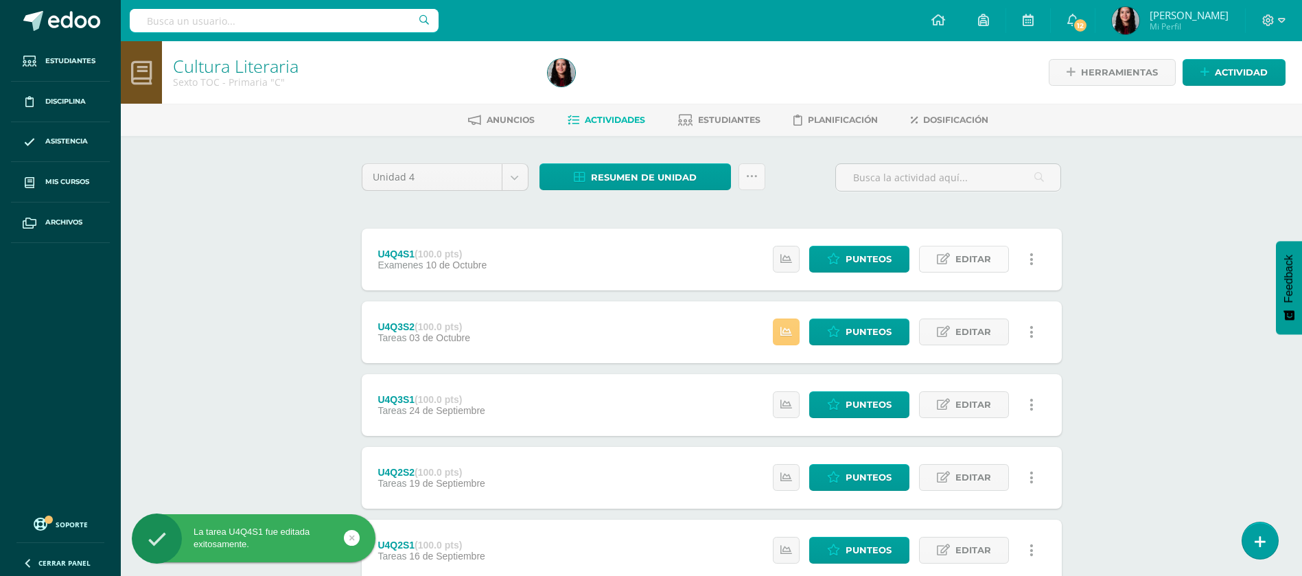
click at [957, 253] on span "Editar" at bounding box center [974, 258] width 36 height 25
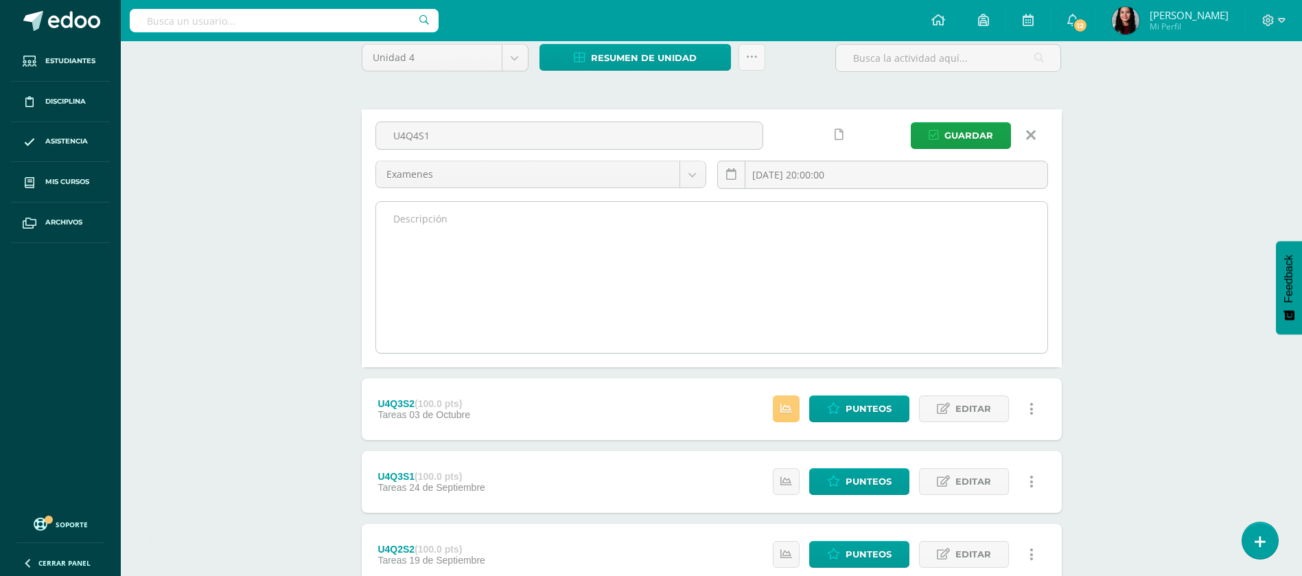
scroll to position [124, 0]
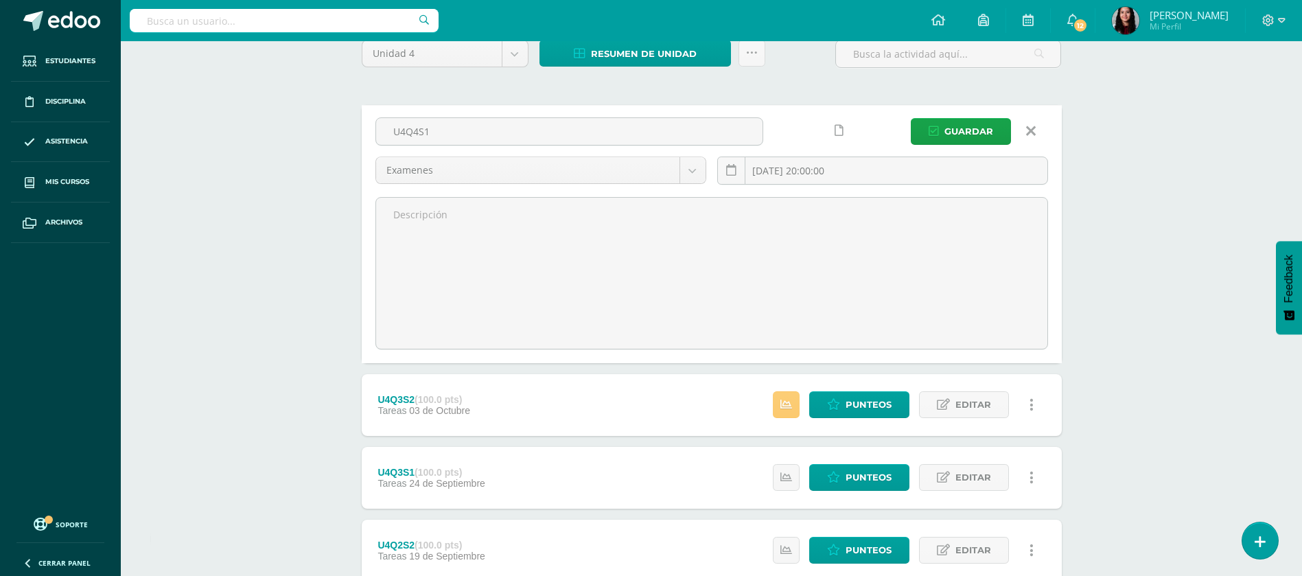
click at [954, 423] on div "Estatus de Actividad: 0 Estudiantes sin calificar 0 Estudiantes con cero Media …" at bounding box center [908, 405] width 310 height 62
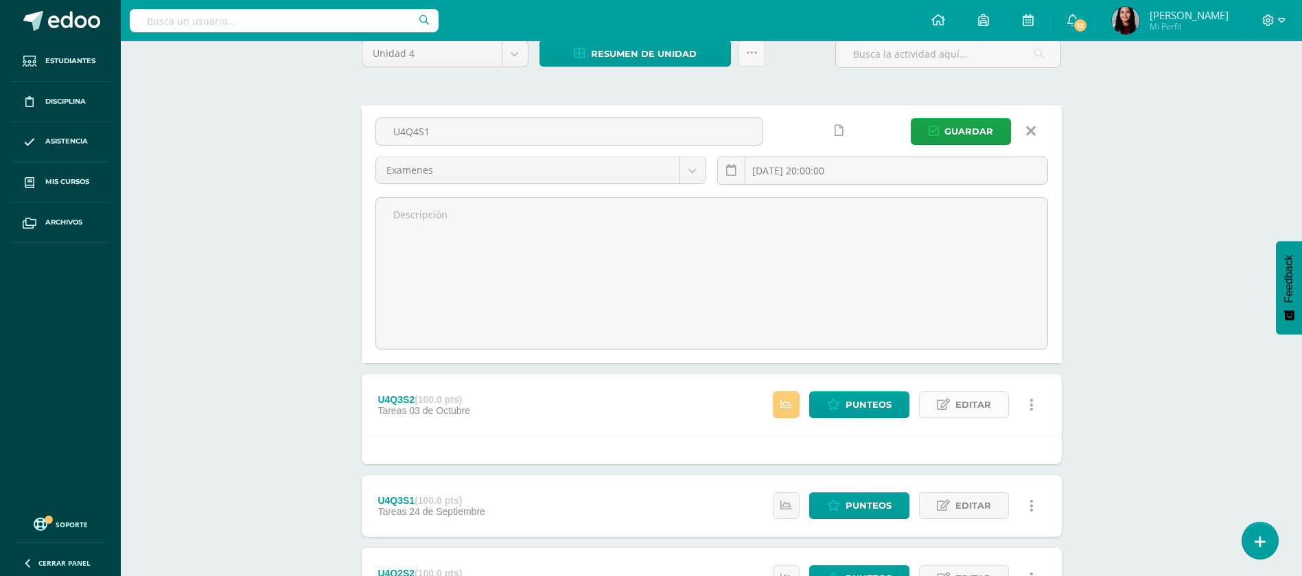
click at [974, 398] on span "Editar" at bounding box center [974, 404] width 36 height 25
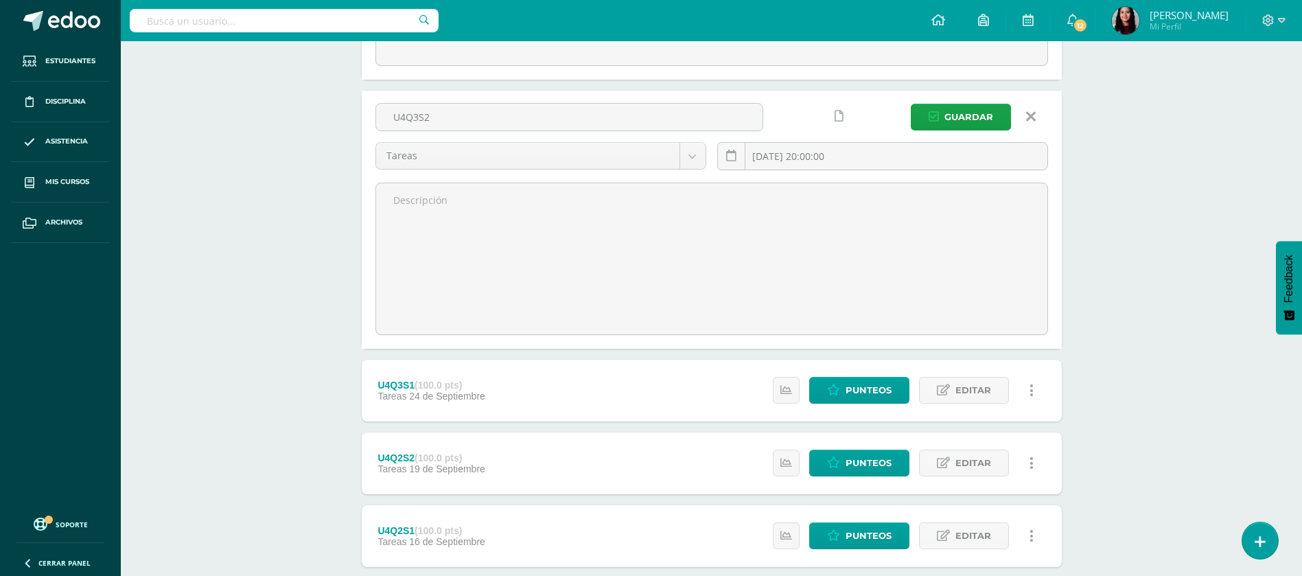
scroll to position [412, 0]
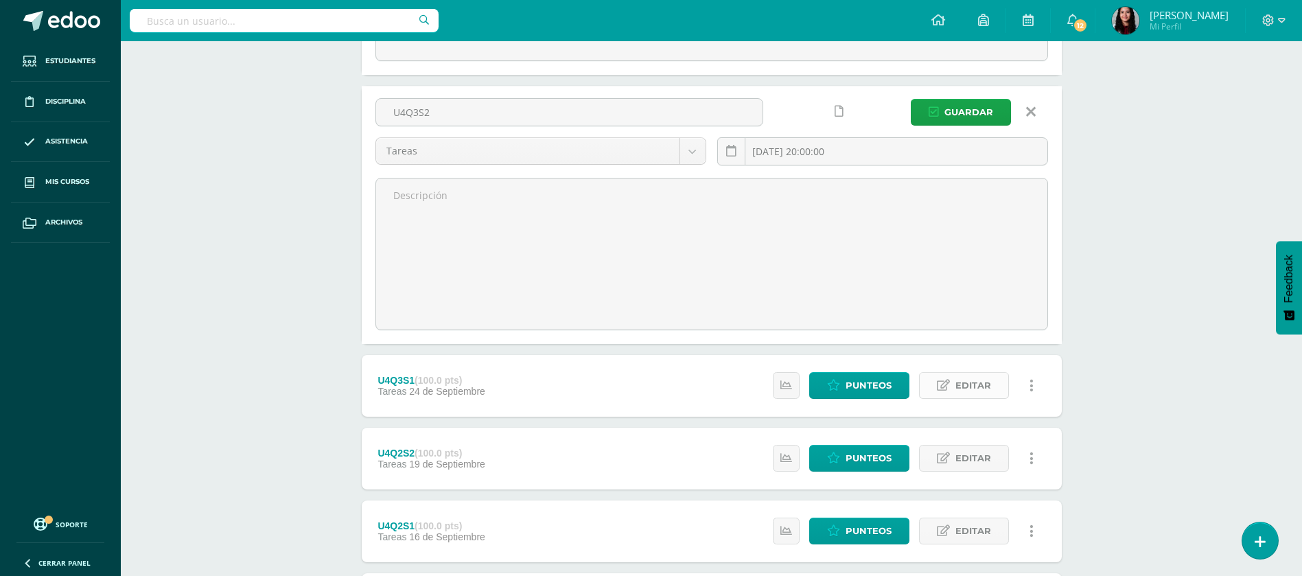
click at [956, 380] on span "Editar" at bounding box center [974, 385] width 36 height 25
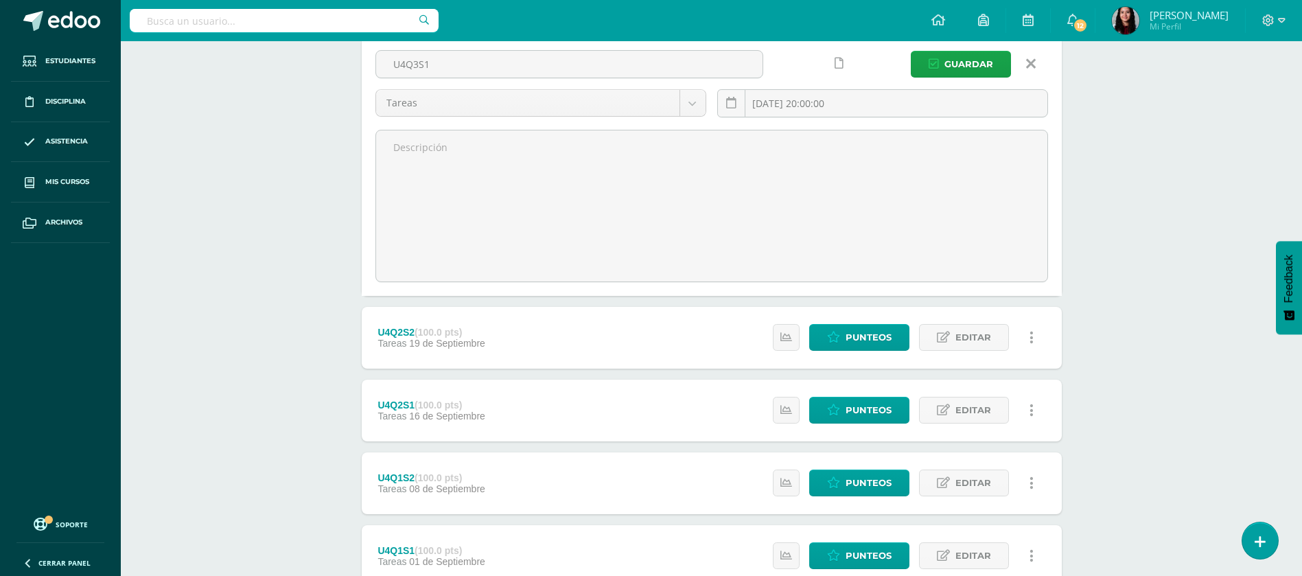
scroll to position [731, 0]
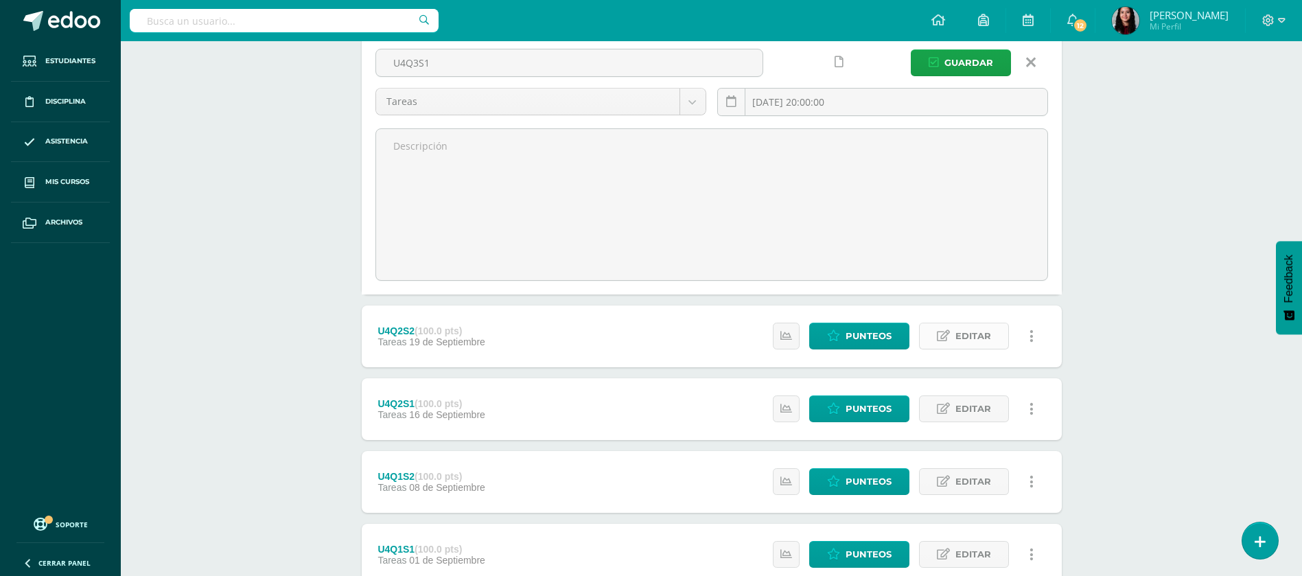
click at [952, 343] on link "Editar" at bounding box center [964, 336] width 90 height 27
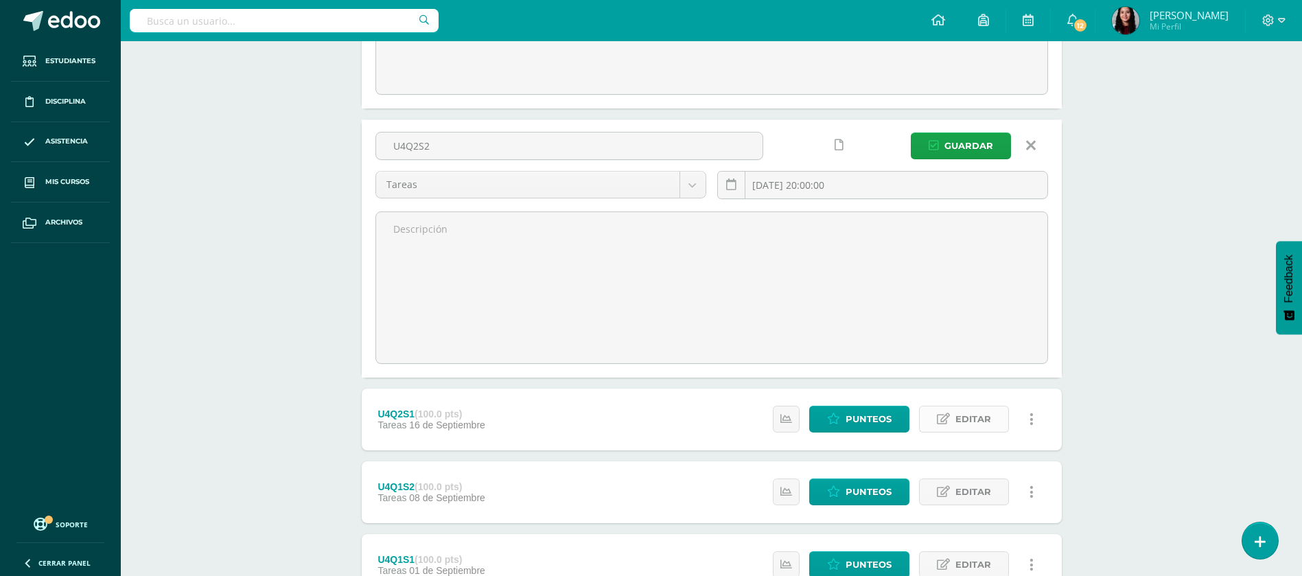
scroll to position [918, 0]
click at [949, 422] on icon at bounding box center [943, 418] width 13 height 12
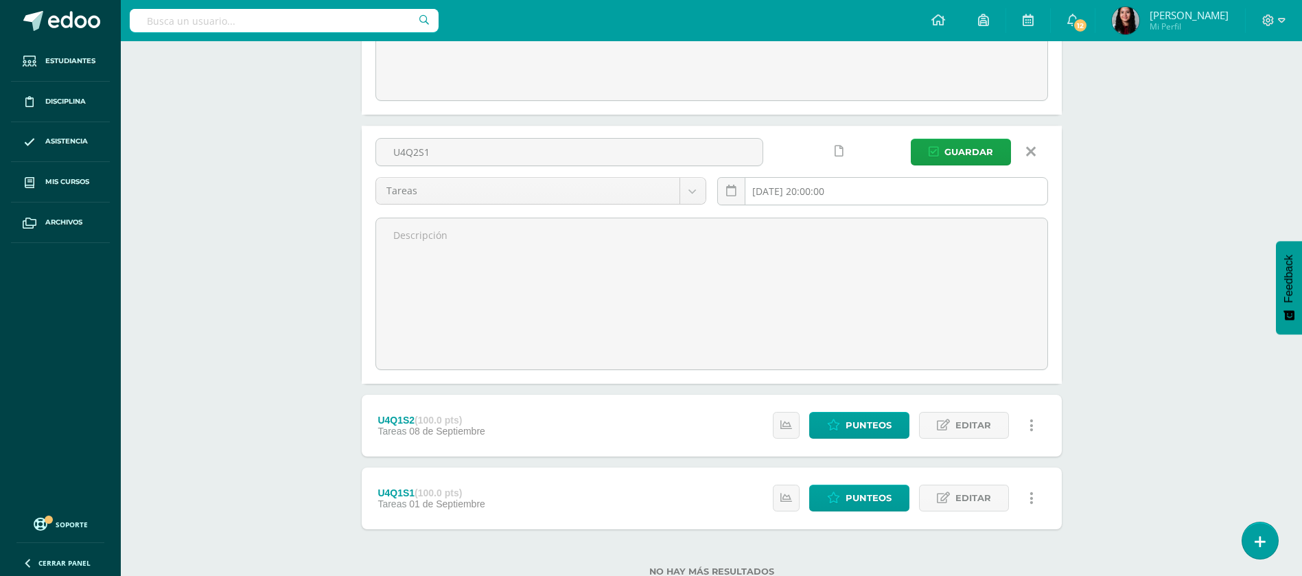
scroll to position [1224, 0]
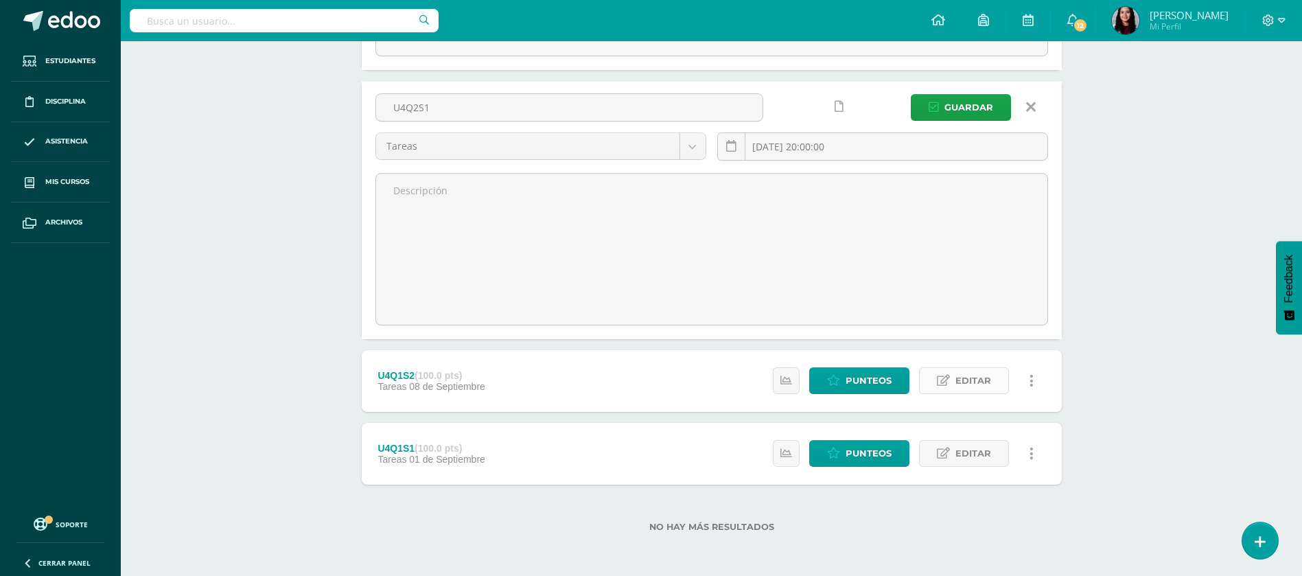
click at [961, 377] on span "Editar" at bounding box center [974, 380] width 36 height 25
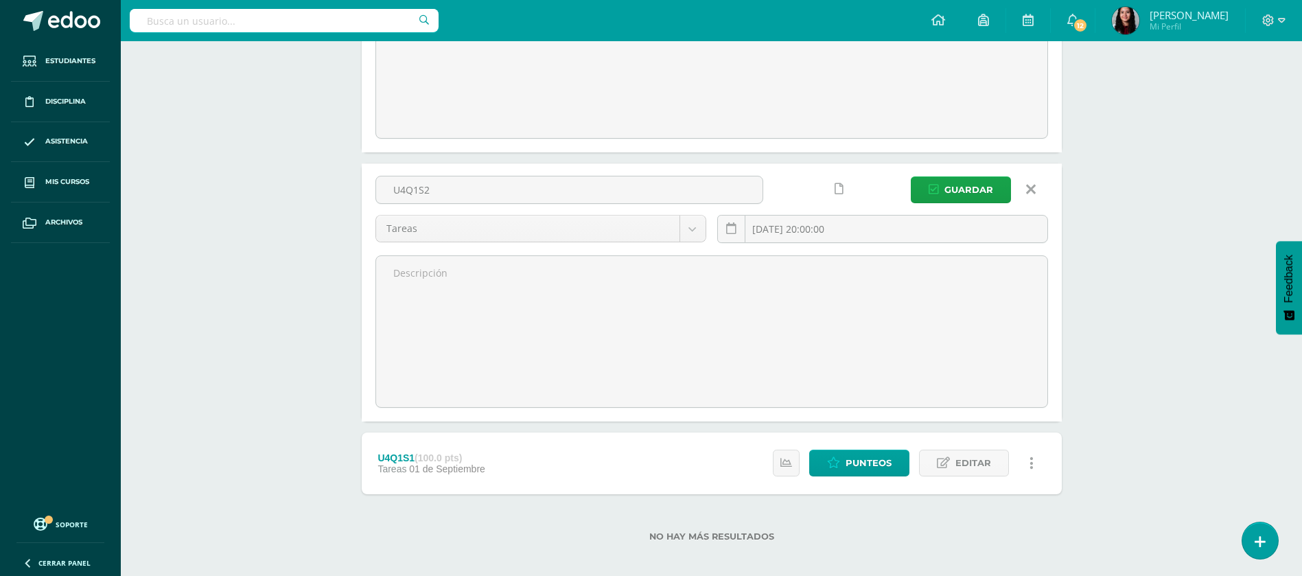
scroll to position [1421, 0]
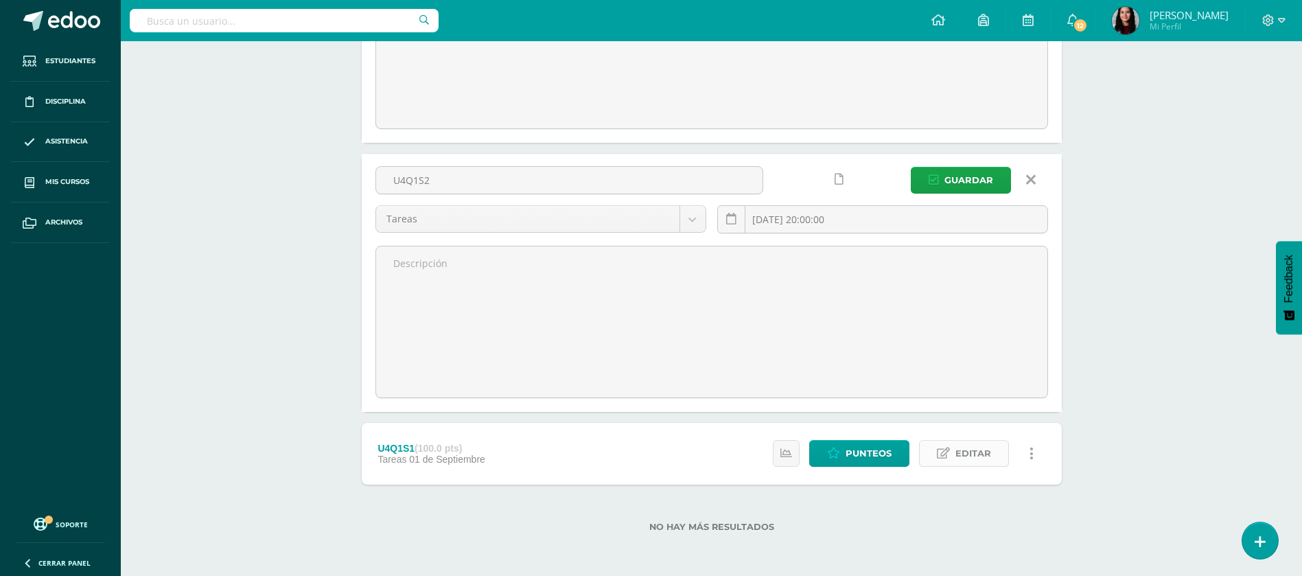
click at [950, 453] on icon at bounding box center [943, 454] width 13 height 12
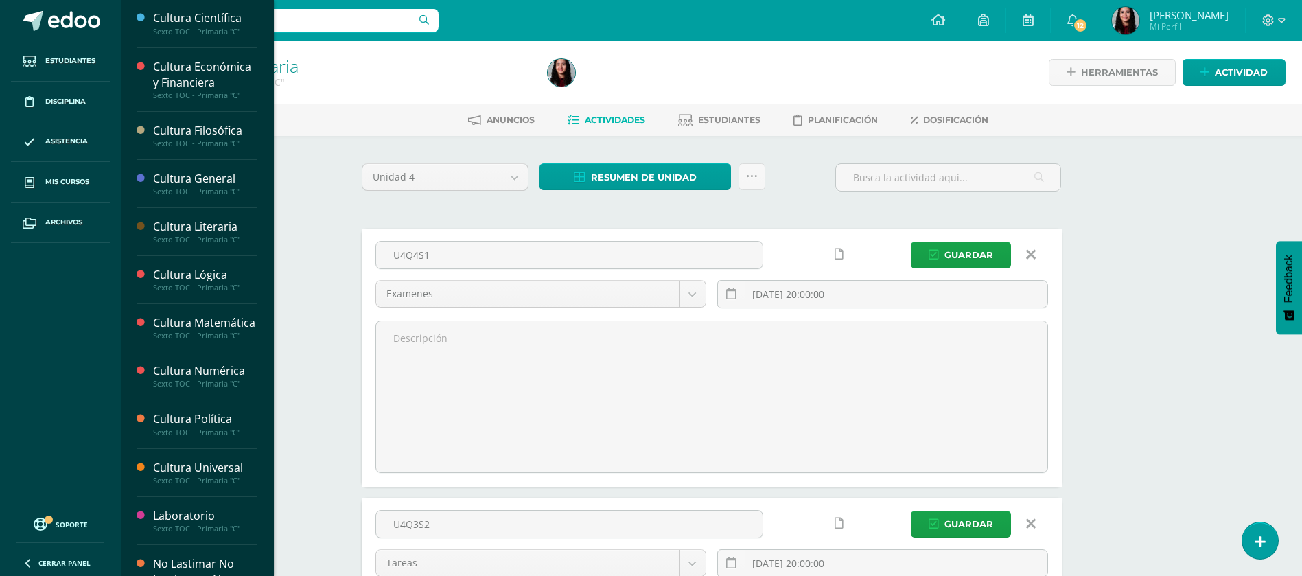
scroll to position [194, 0]
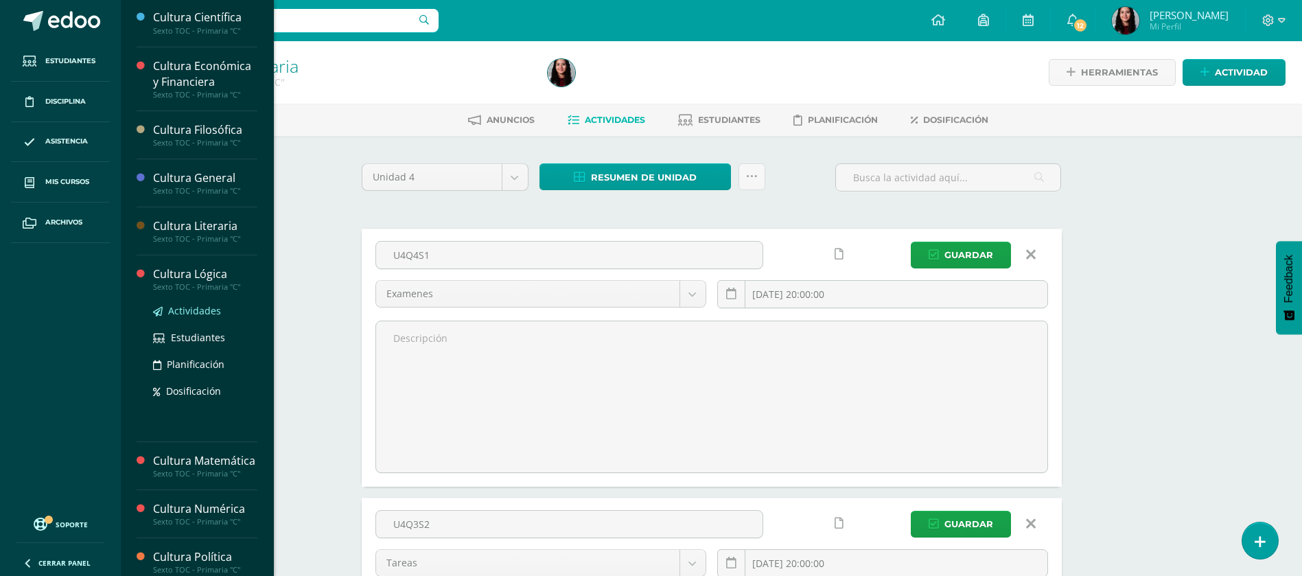
click at [177, 312] on span "Actividades" at bounding box center [194, 310] width 53 height 13
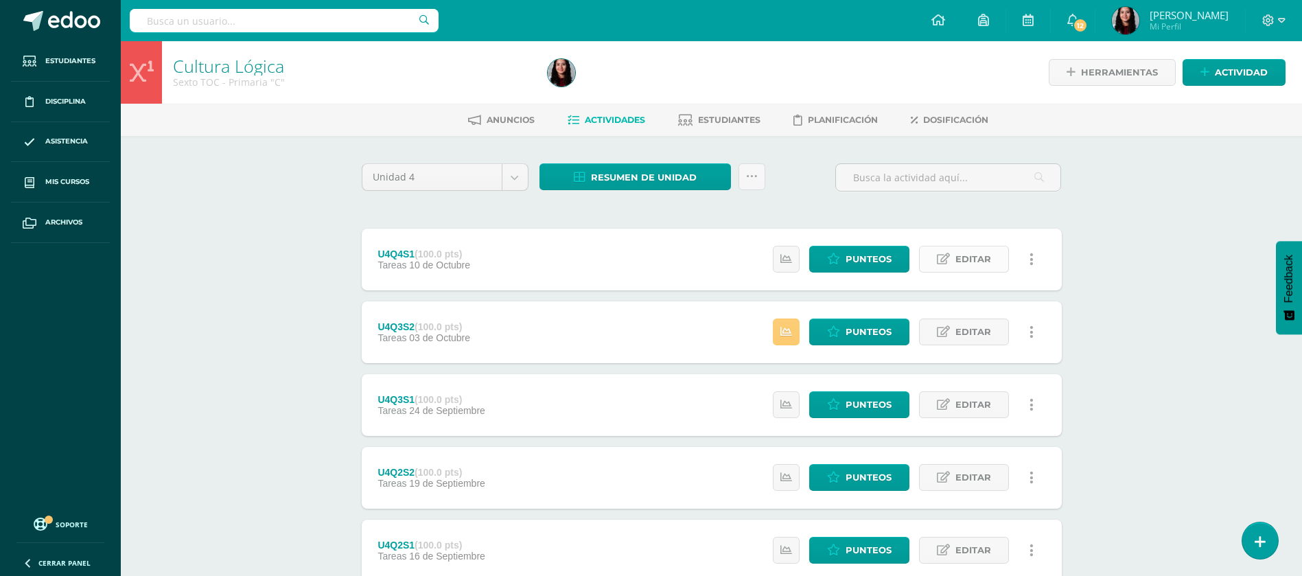
click at [959, 254] on span "Editar" at bounding box center [974, 258] width 36 height 25
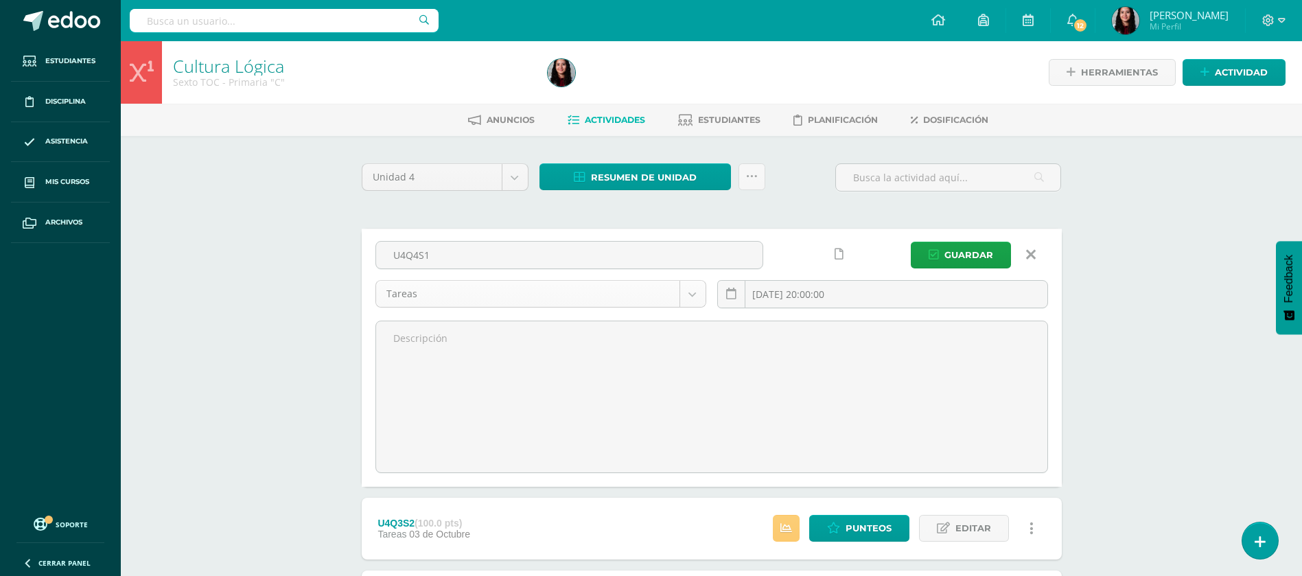
click at [674, 298] on body "Estudiantes Disciplina Asistencia Mis cursos Archivos Soporte Ayuda Reportar un…" at bounding box center [651, 507] width 1302 height 1015
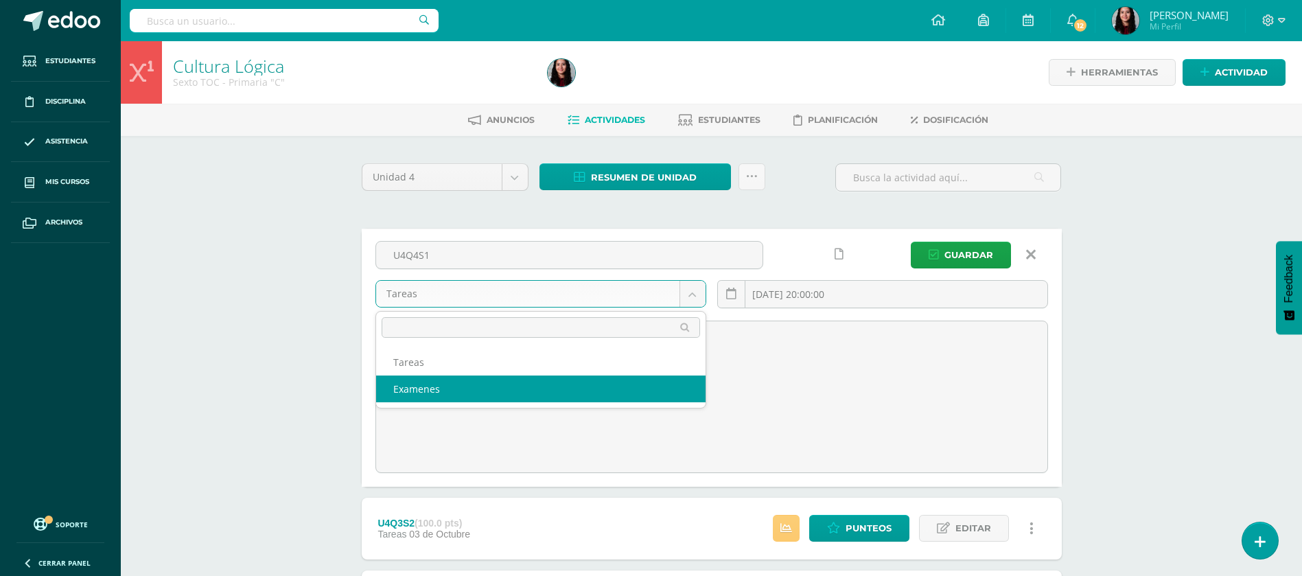
select select "148573"
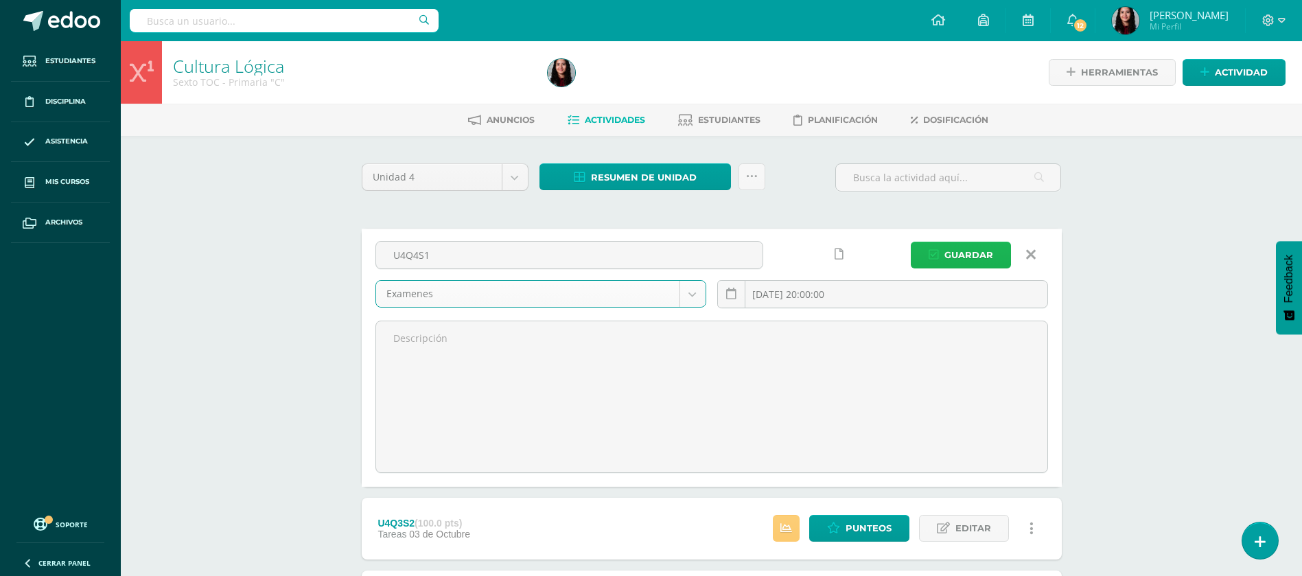
click at [928, 254] on button "Guardar" at bounding box center [961, 255] width 100 height 27
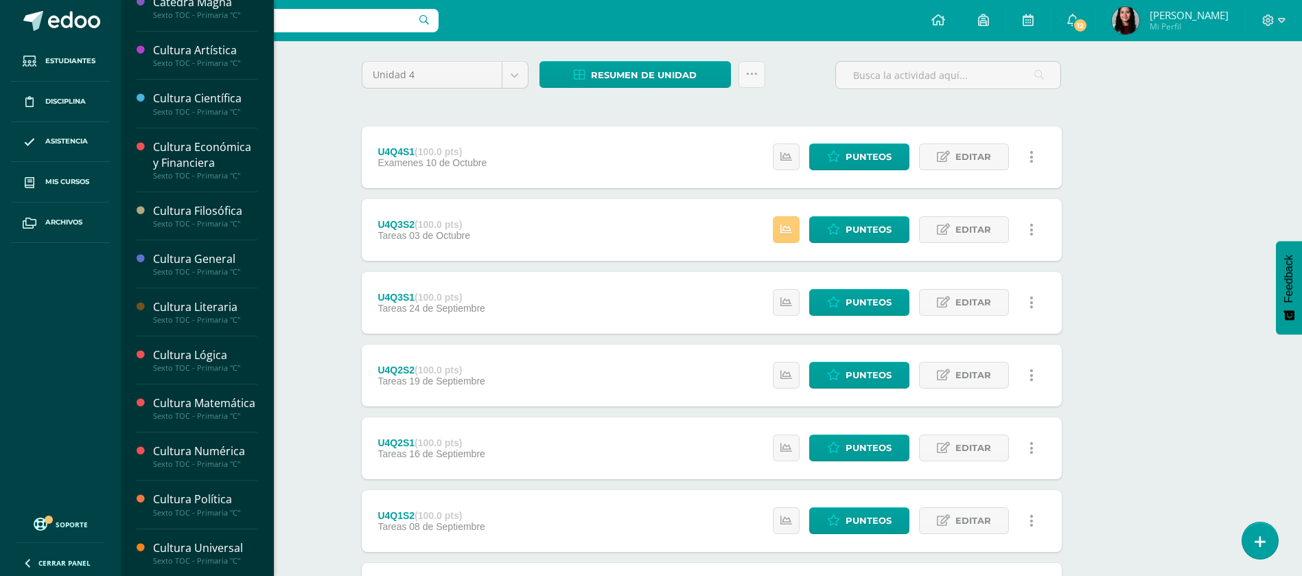
scroll to position [210, 0]
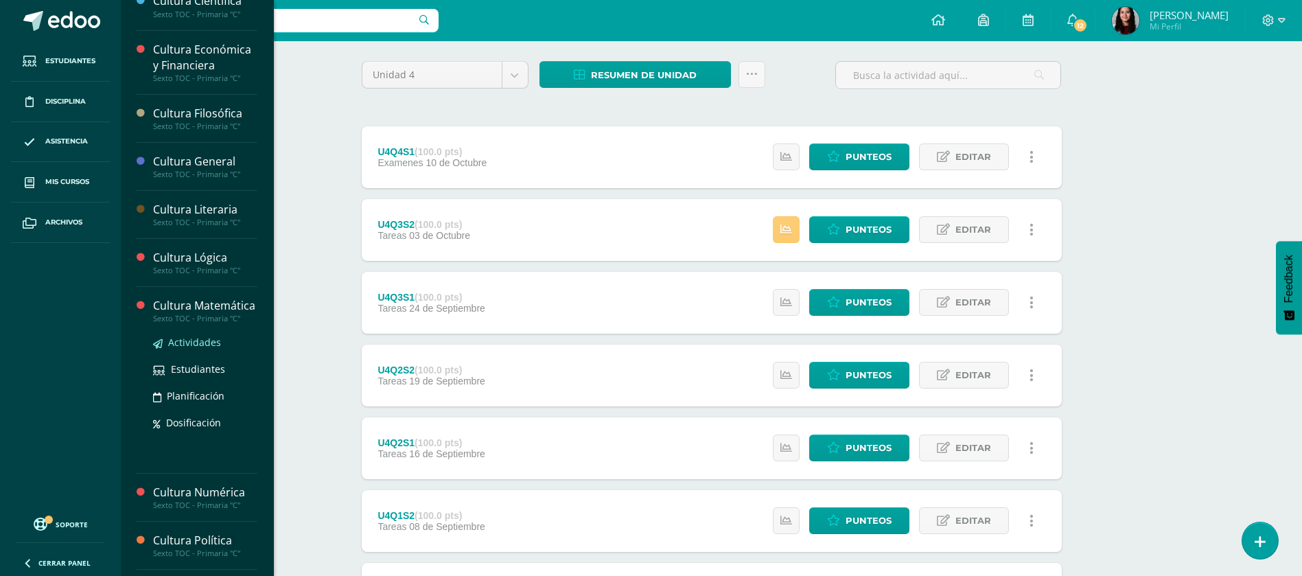
click at [174, 349] on span "Actividades" at bounding box center [194, 342] width 53 height 13
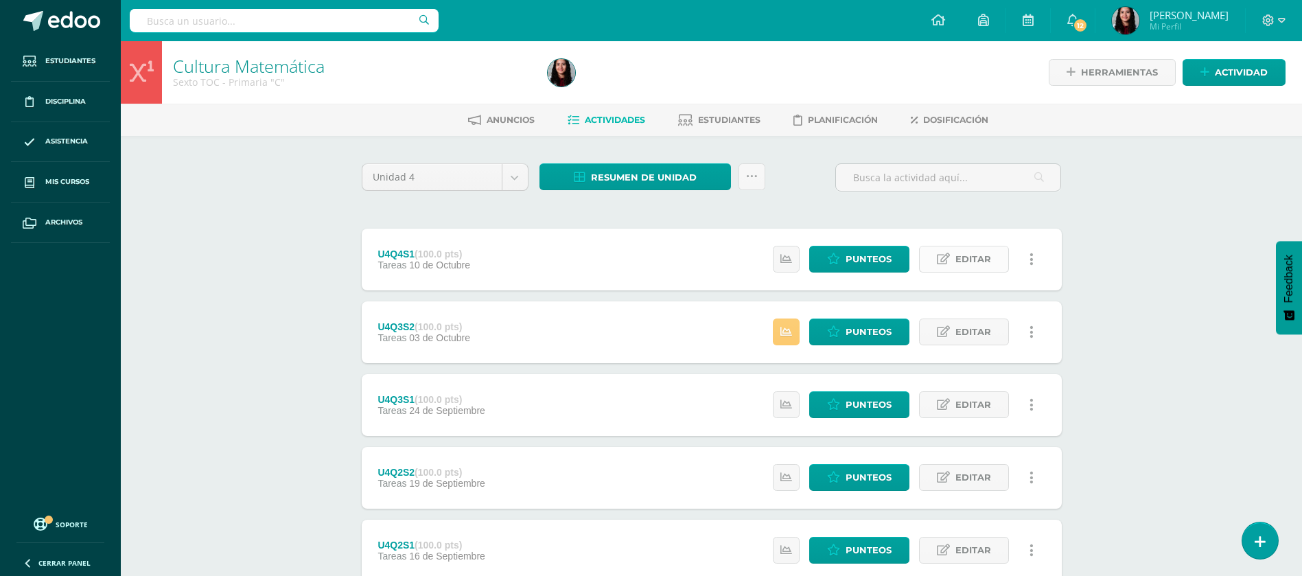
click at [985, 253] on span "Editar" at bounding box center [974, 258] width 36 height 25
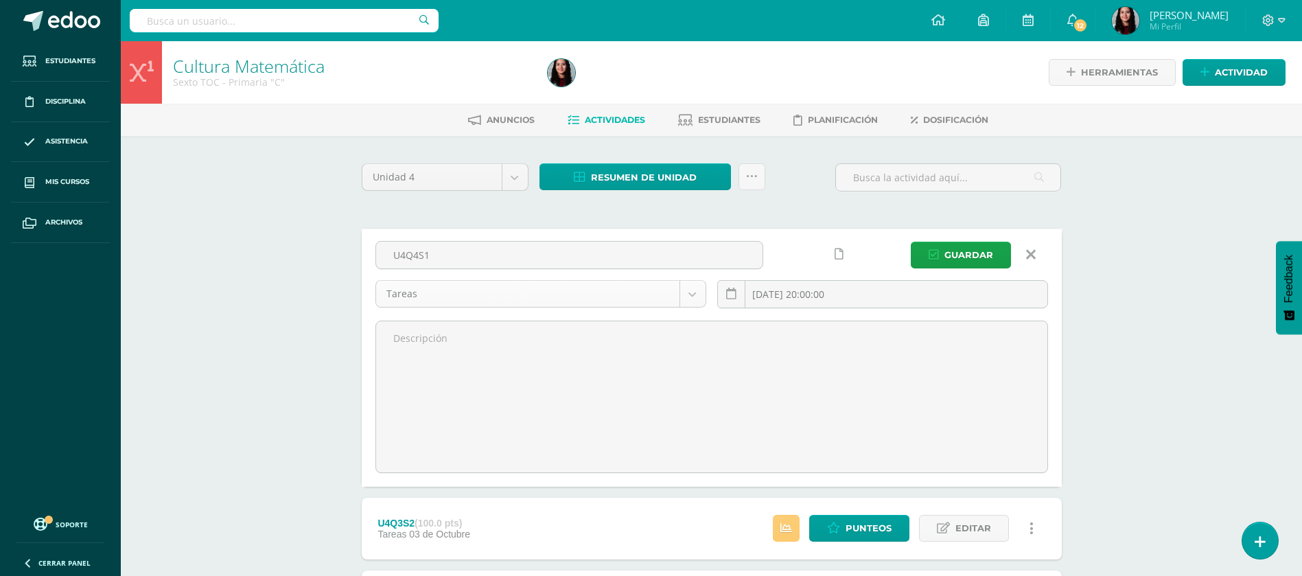
click at [527, 295] on body "Estudiantes Disciplina Asistencia Mis cursos Archivos Soporte Ayuda Reportar un…" at bounding box center [651, 507] width 1302 height 1015
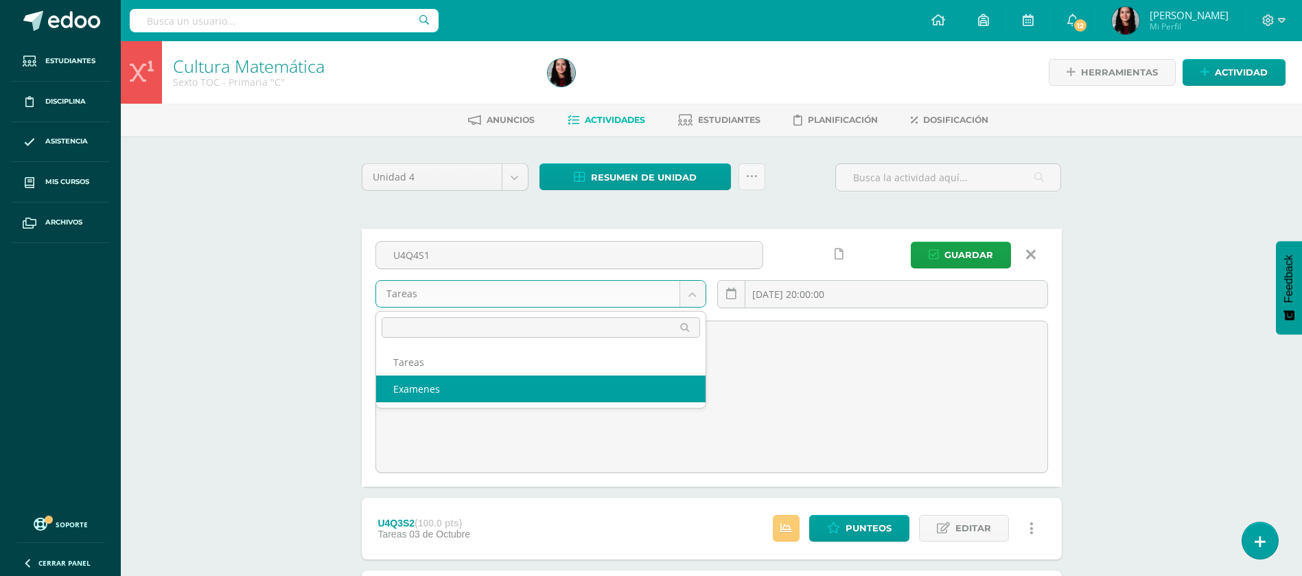
select select "148498"
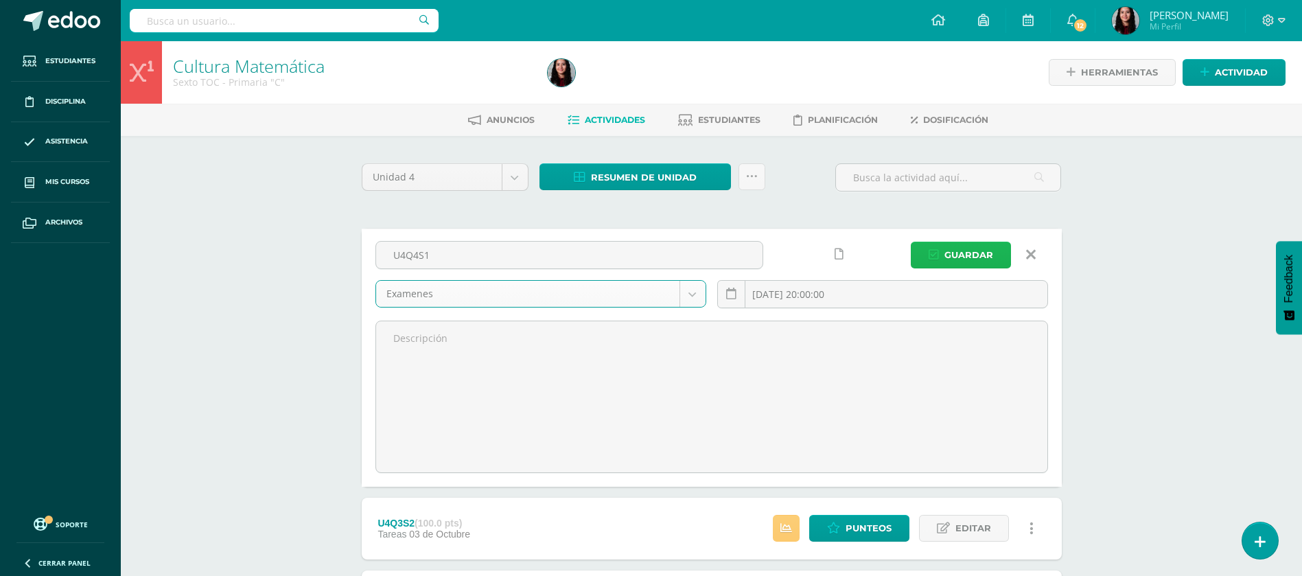
click at [947, 252] on span "Guardar" at bounding box center [969, 254] width 49 height 25
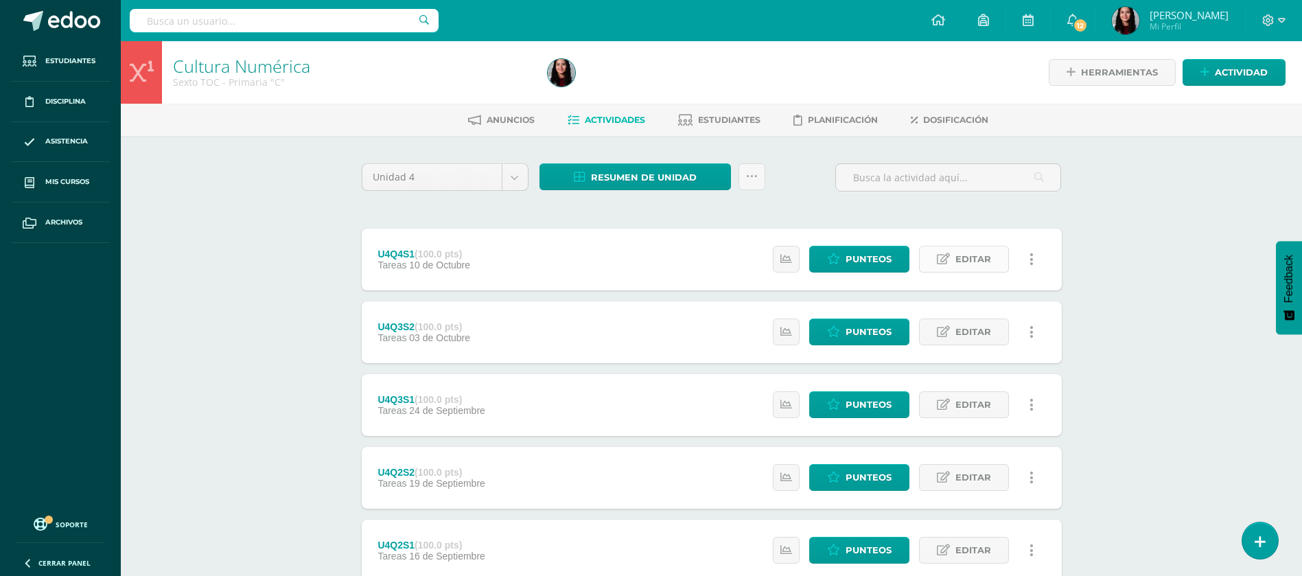
click at [975, 263] on span "Editar" at bounding box center [974, 258] width 36 height 25
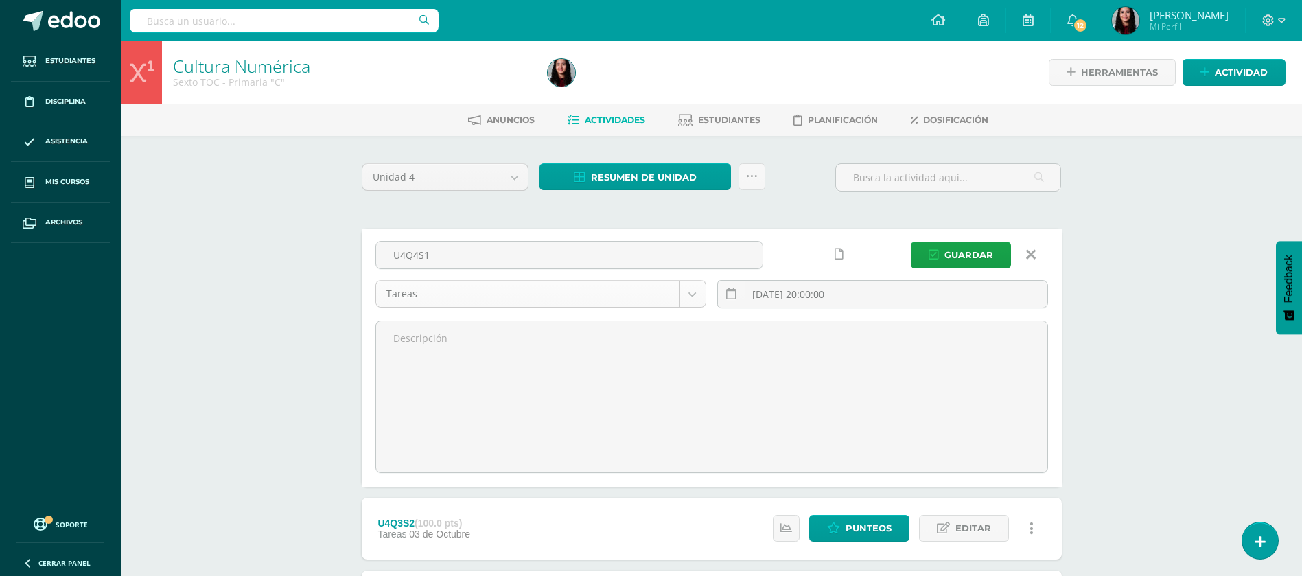
click at [549, 297] on body "Estudiantes Disciplina Asistencia Mis cursos Archivos Soporte Ayuda Reportar un…" at bounding box center [651, 507] width 1302 height 1015
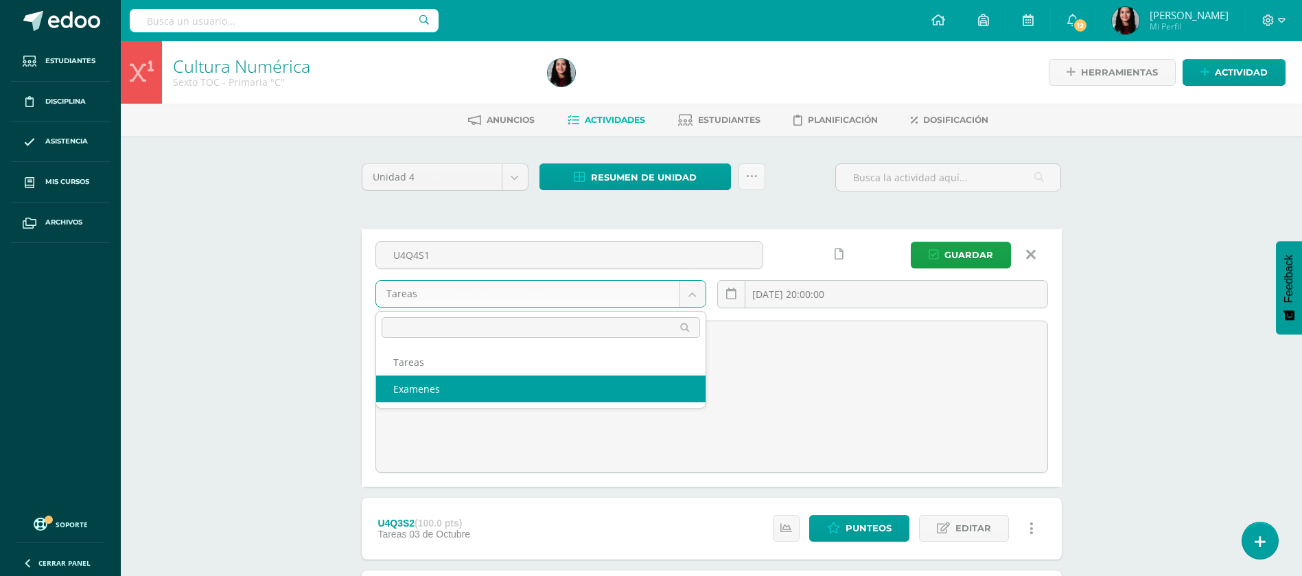
select select "148513"
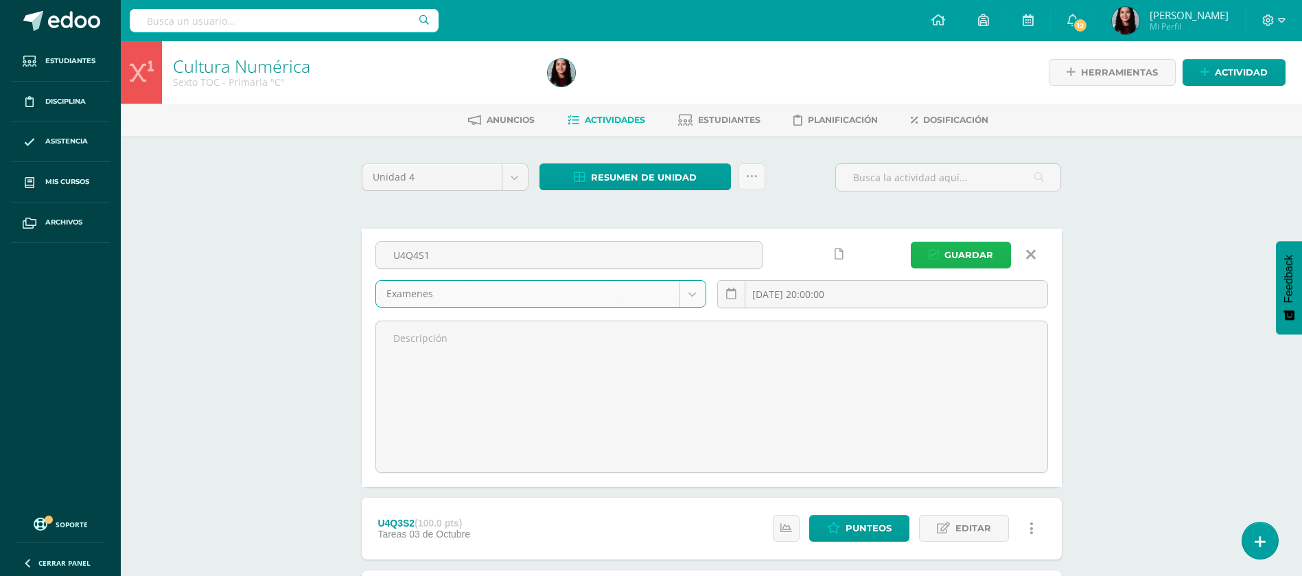
click at [950, 249] on span "Guardar" at bounding box center [969, 254] width 49 height 25
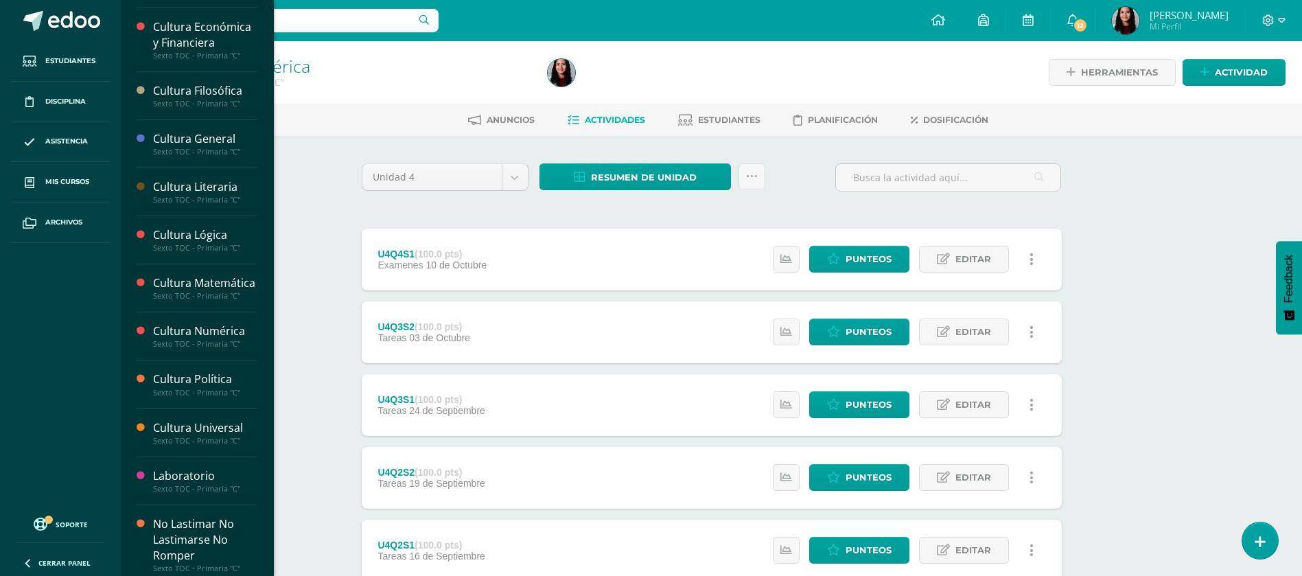
scroll to position [257, 0]
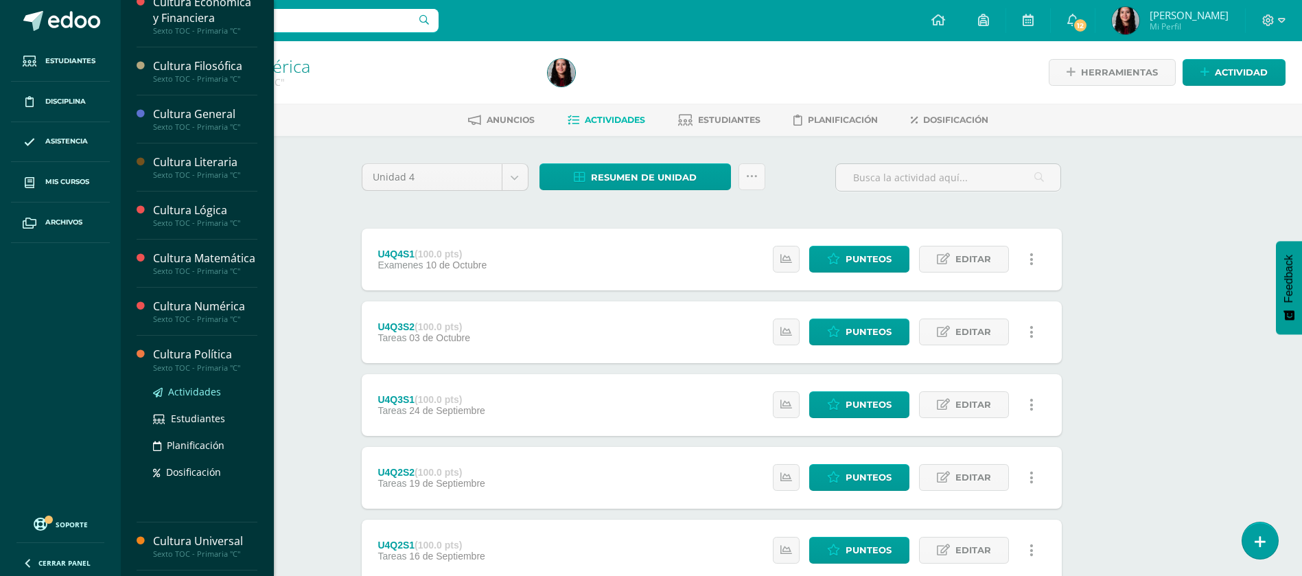
click at [179, 398] on span "Actividades" at bounding box center [194, 391] width 53 height 13
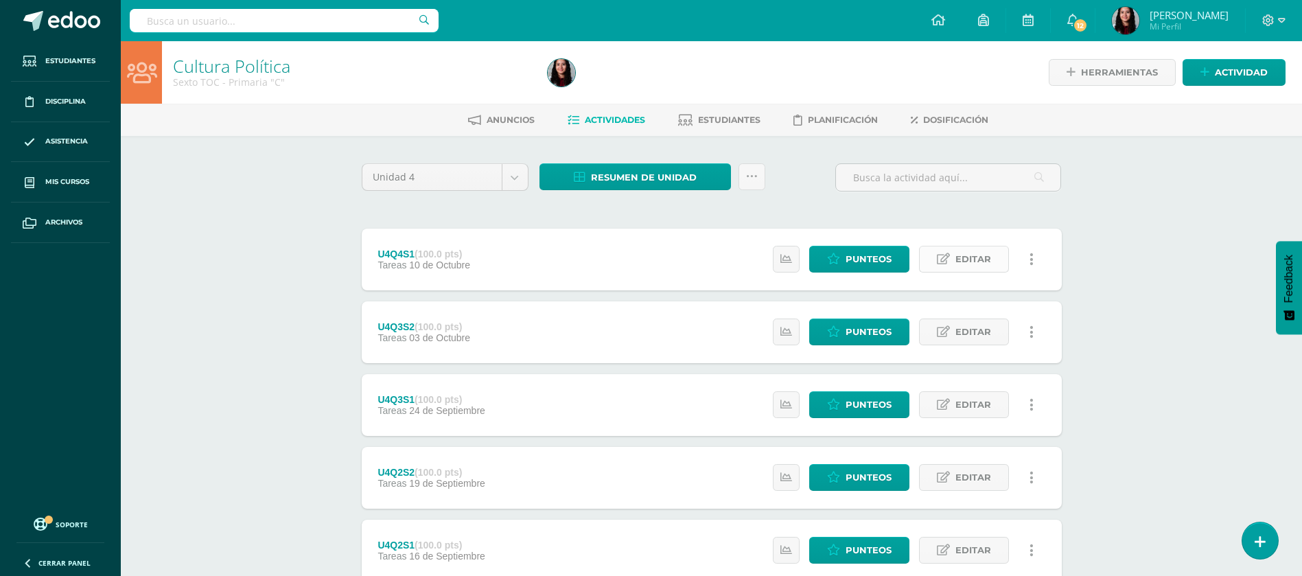
click at [965, 260] on span "Editar" at bounding box center [974, 258] width 36 height 25
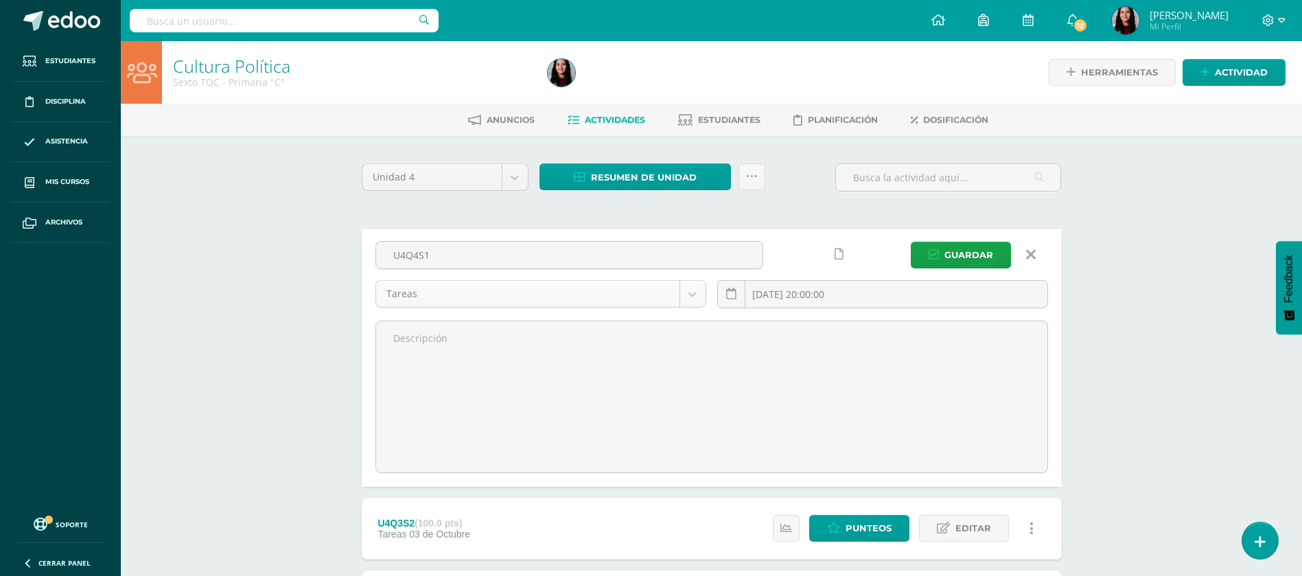
click at [691, 289] on body "Estudiantes Disciplina Asistencia Mis cursos Archivos Soporte Ayuda Reportar un…" at bounding box center [651, 507] width 1302 height 1015
select select "148603"
click at [959, 256] on span "Guardar" at bounding box center [969, 254] width 49 height 25
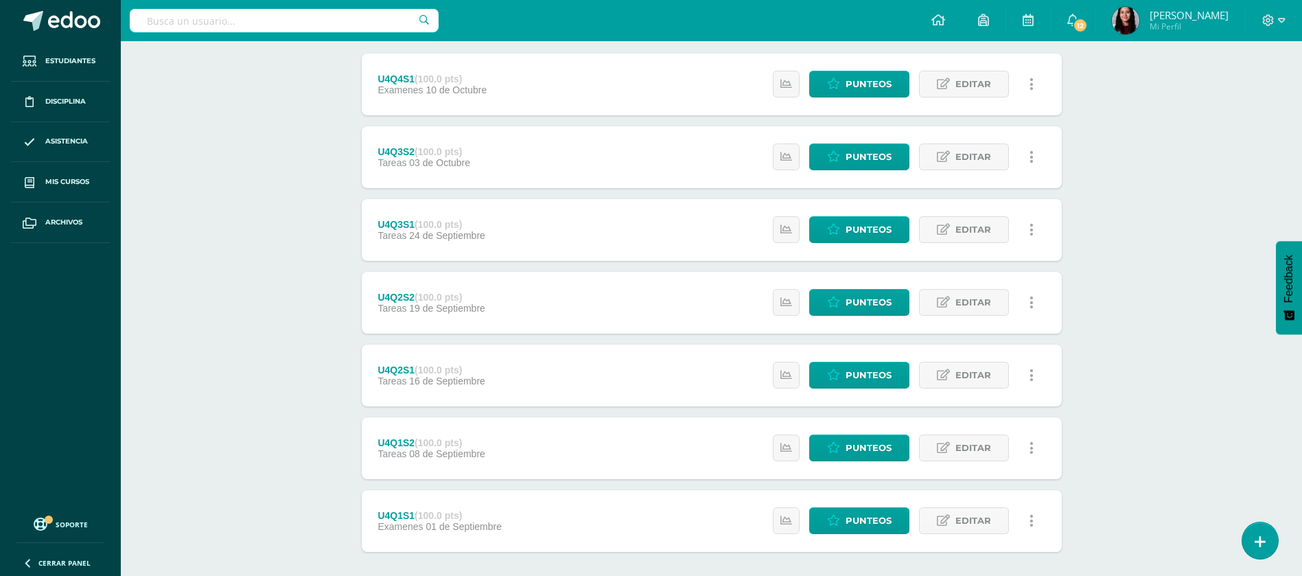
scroll to position [242, 0]
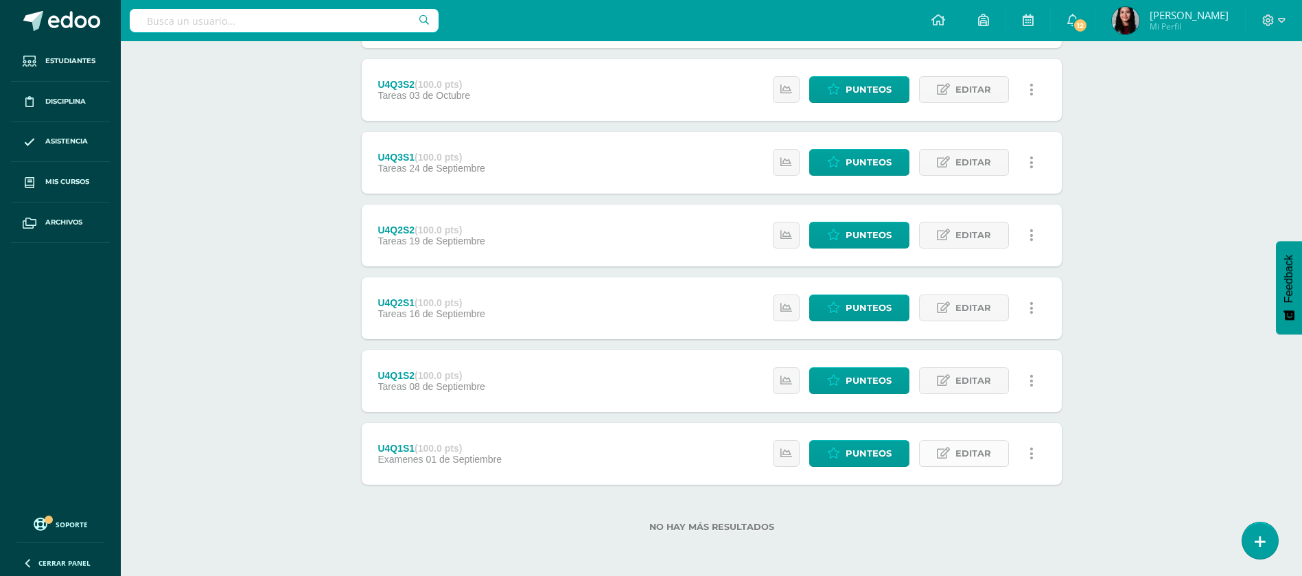
click at [972, 460] on span "Editar" at bounding box center [974, 453] width 36 height 25
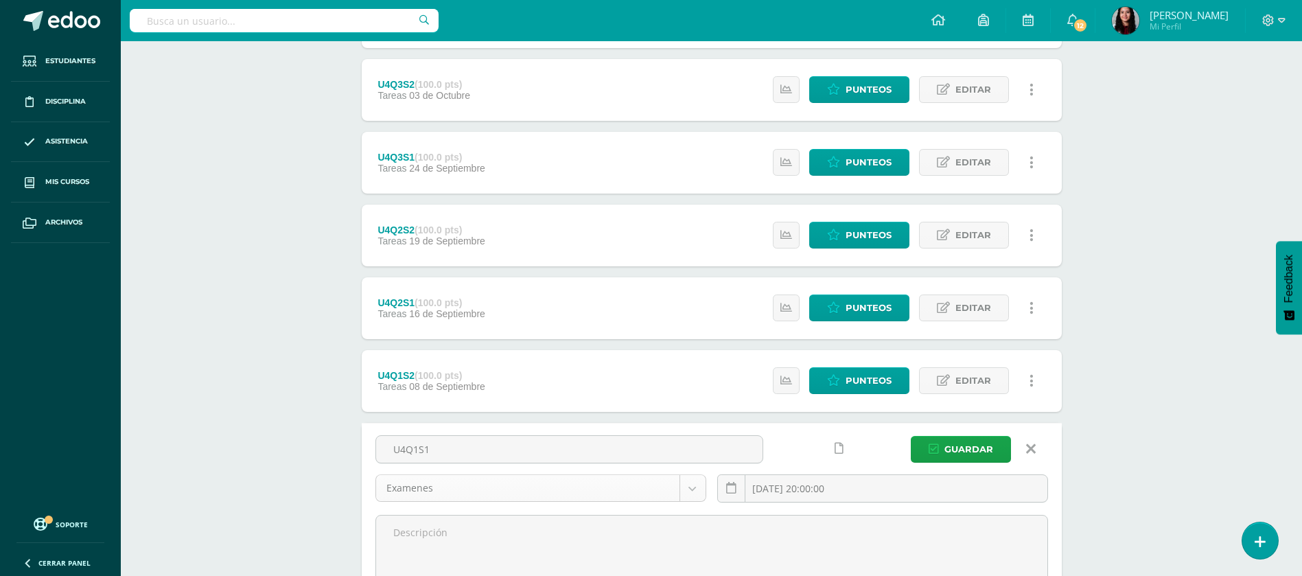
click at [700, 496] on body "La tarea U4Q4S1 fue editada exitosamente. Estudiantes Disciplina Asistencia Mis…" at bounding box center [651, 265] width 1302 height 1015
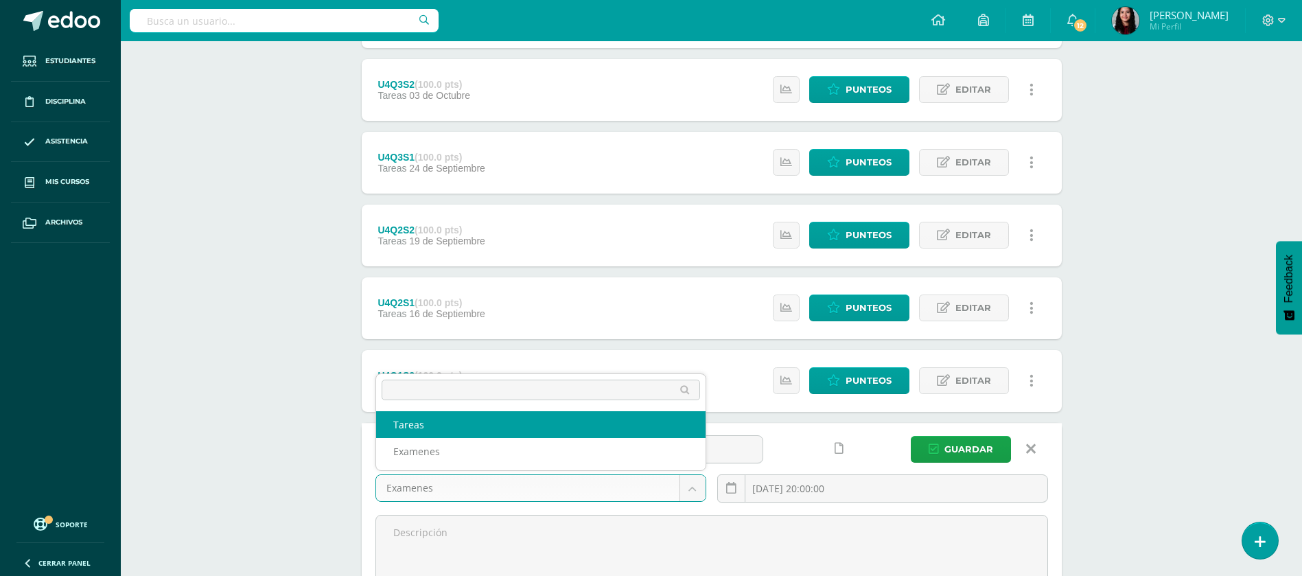
select select "148604"
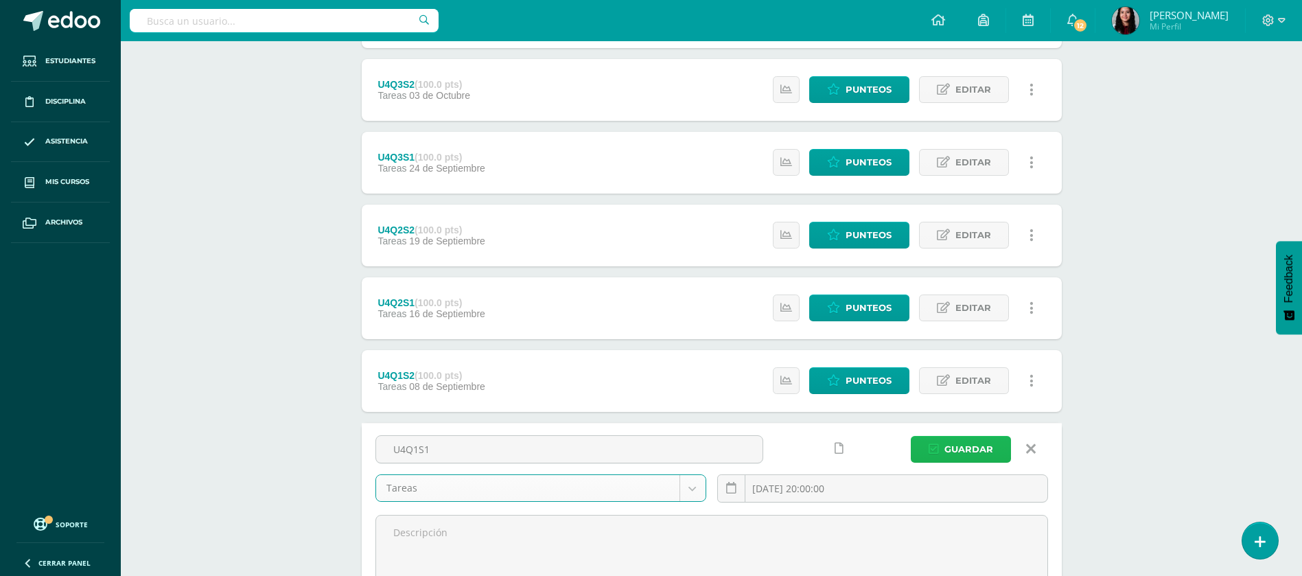
click at [939, 437] on button "Guardar" at bounding box center [961, 449] width 100 height 27
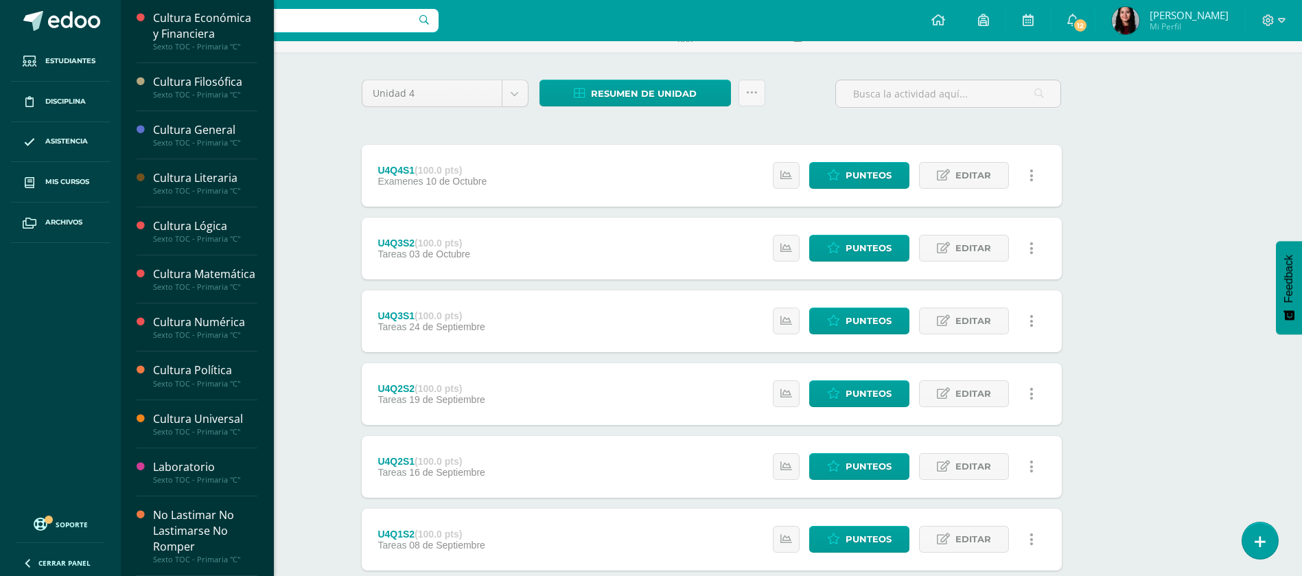
scroll to position [84, 0]
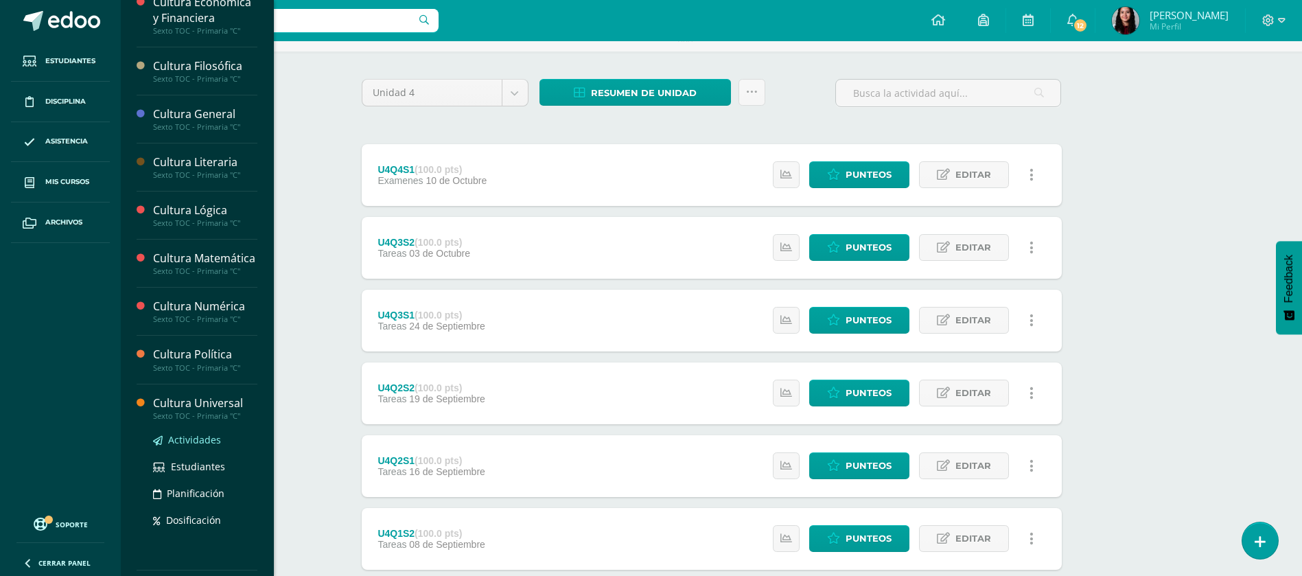
click at [190, 446] on span "Actividades" at bounding box center [194, 439] width 53 height 13
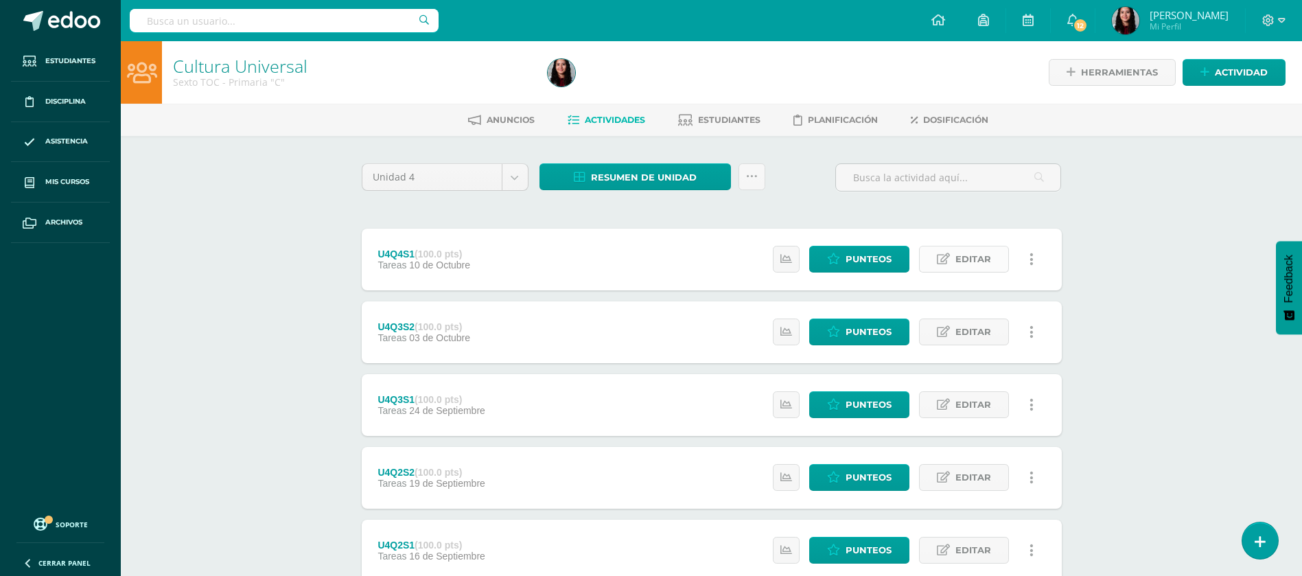
click at [960, 256] on span "Editar" at bounding box center [974, 258] width 36 height 25
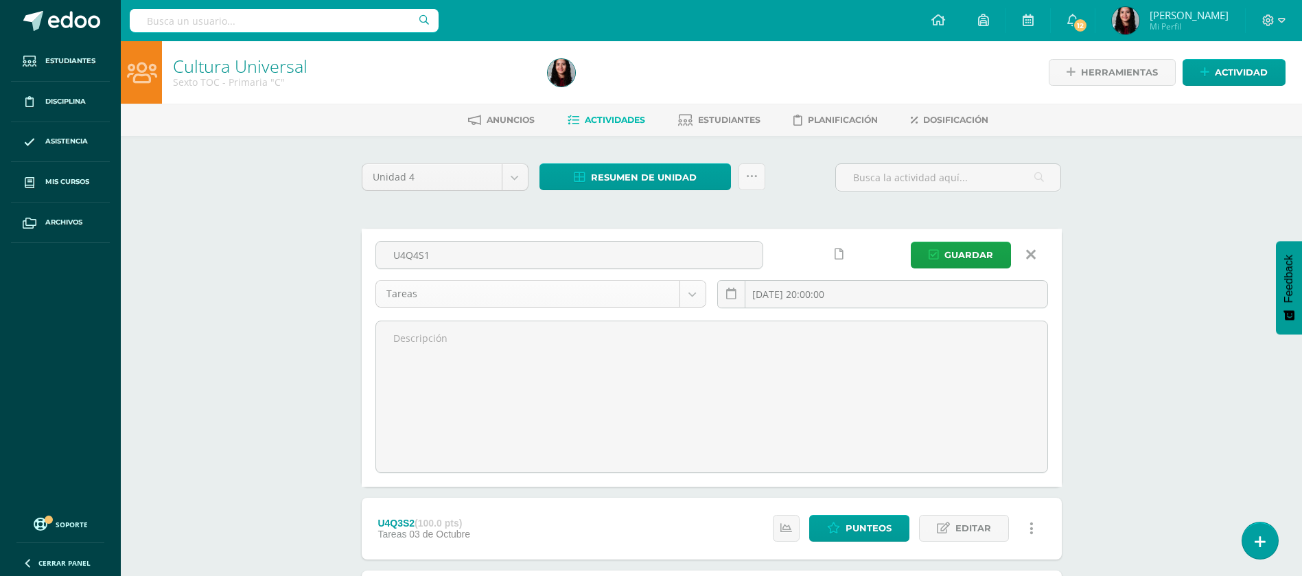
click at [652, 291] on body "Estudiantes Disciplina Asistencia Mis cursos Archivos Soporte Ayuda Reportar un…" at bounding box center [651, 507] width 1302 height 1015
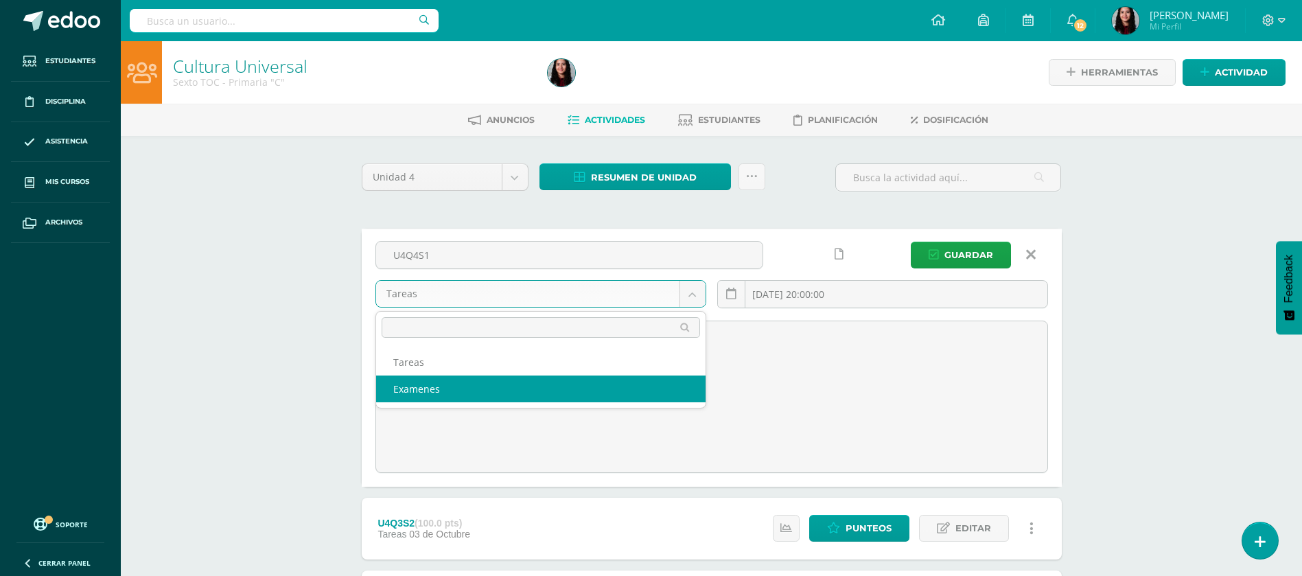
select select "148753"
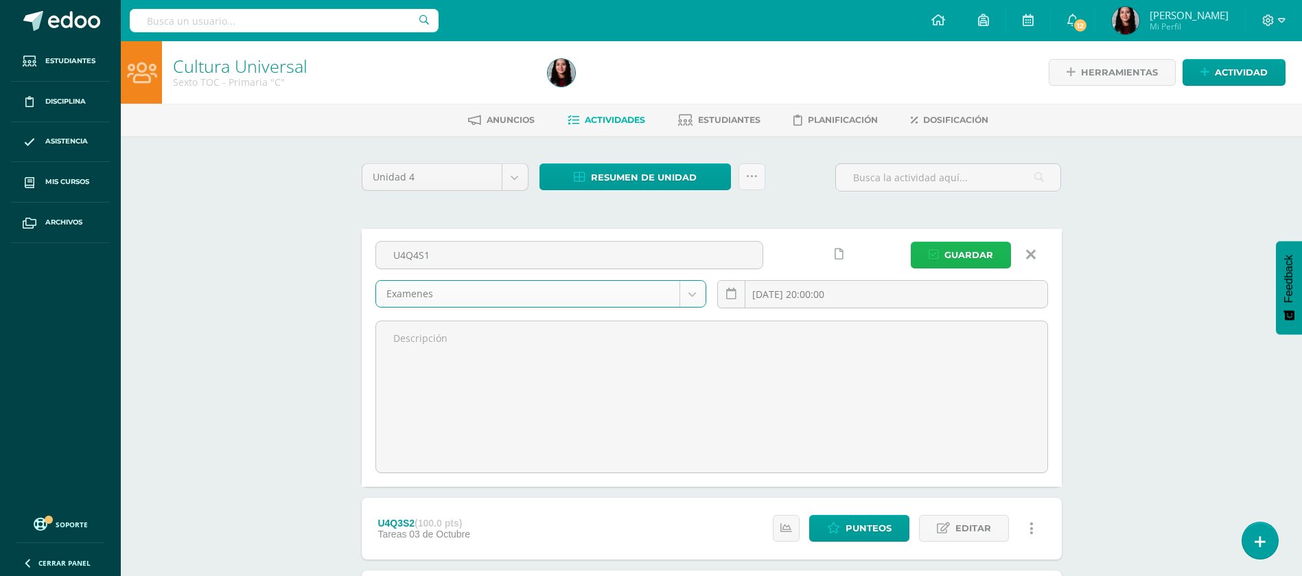
click at [959, 246] on span "Guardar" at bounding box center [969, 254] width 49 height 25
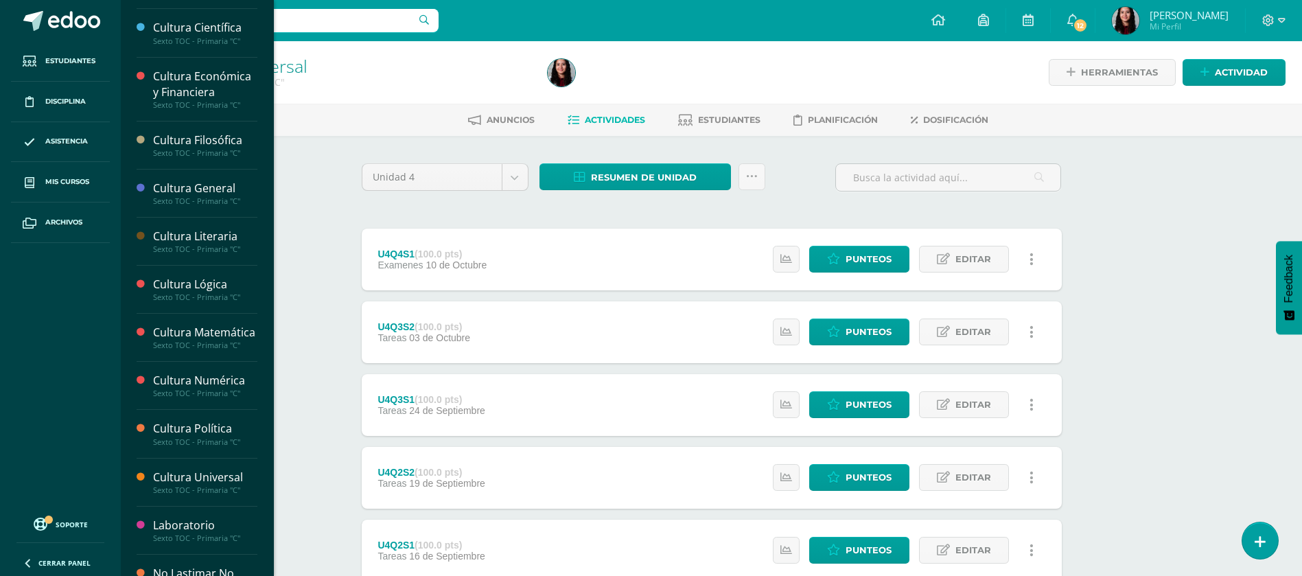
scroll to position [257, 0]
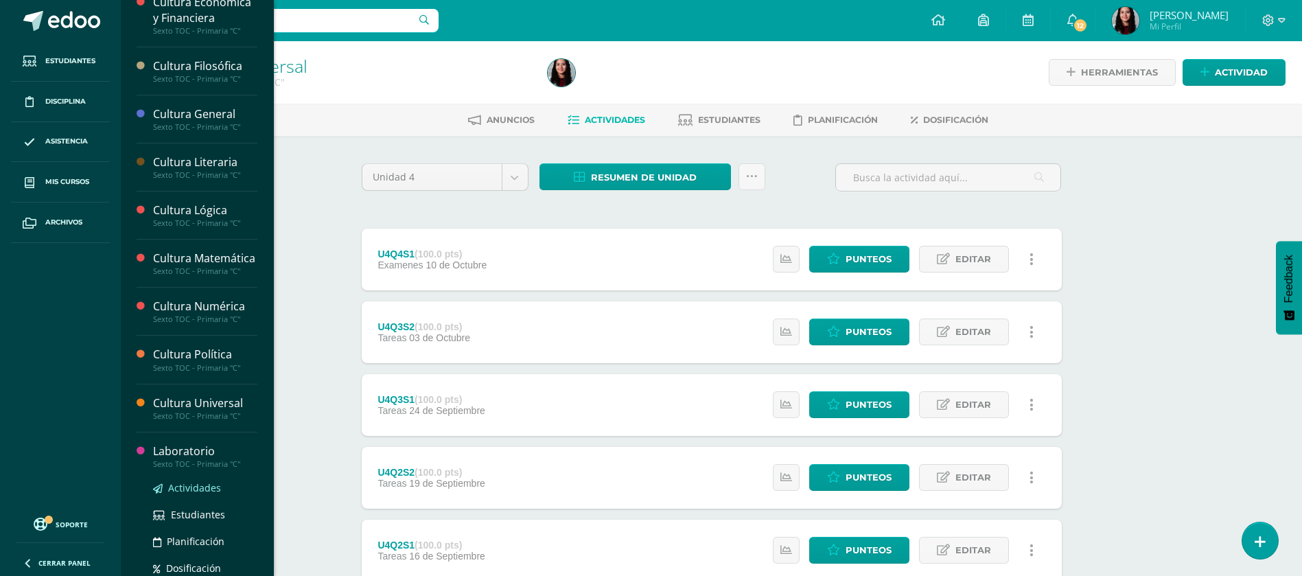
click at [181, 494] on span "Actividades" at bounding box center [194, 487] width 53 height 13
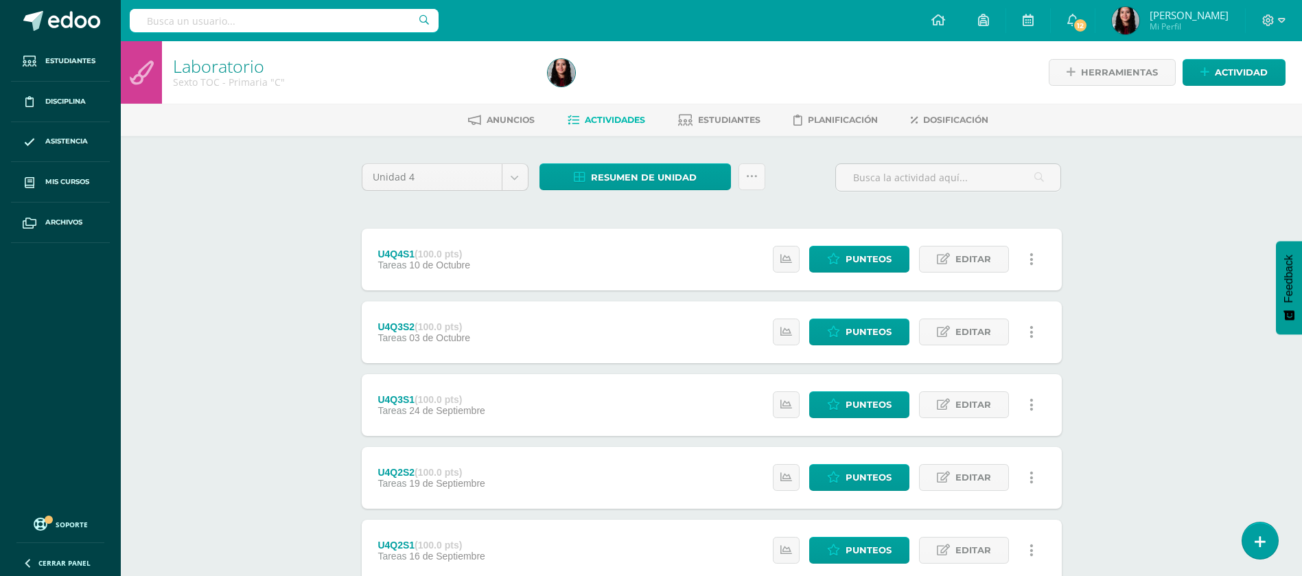
scroll to position [54, 0]
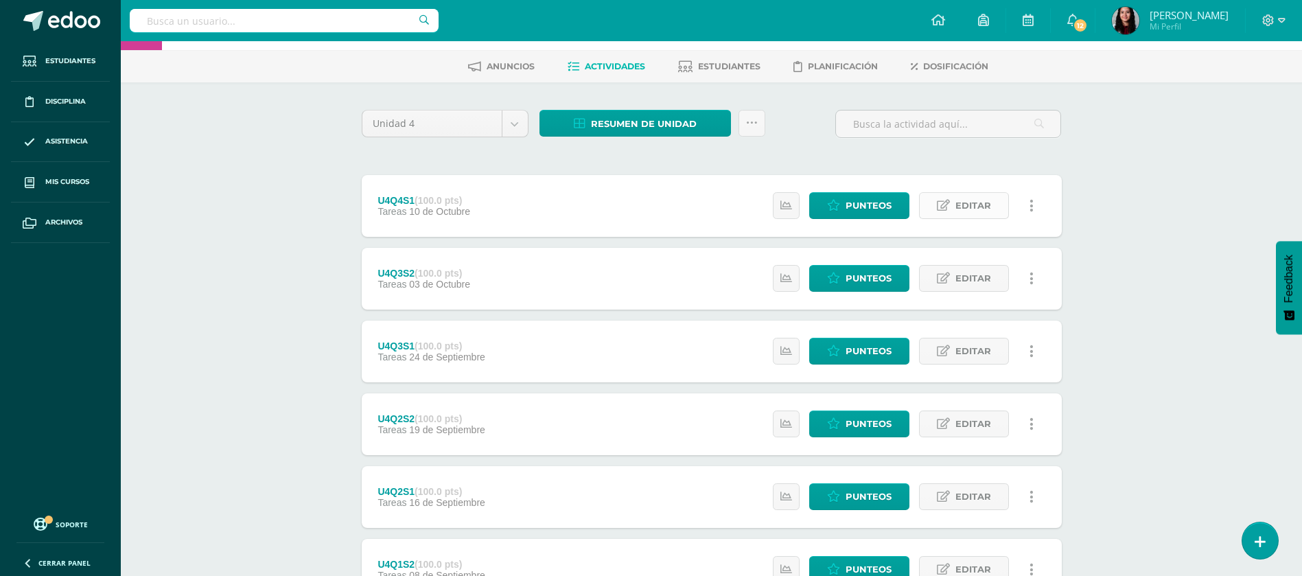
click at [976, 205] on span "Editar" at bounding box center [974, 205] width 36 height 25
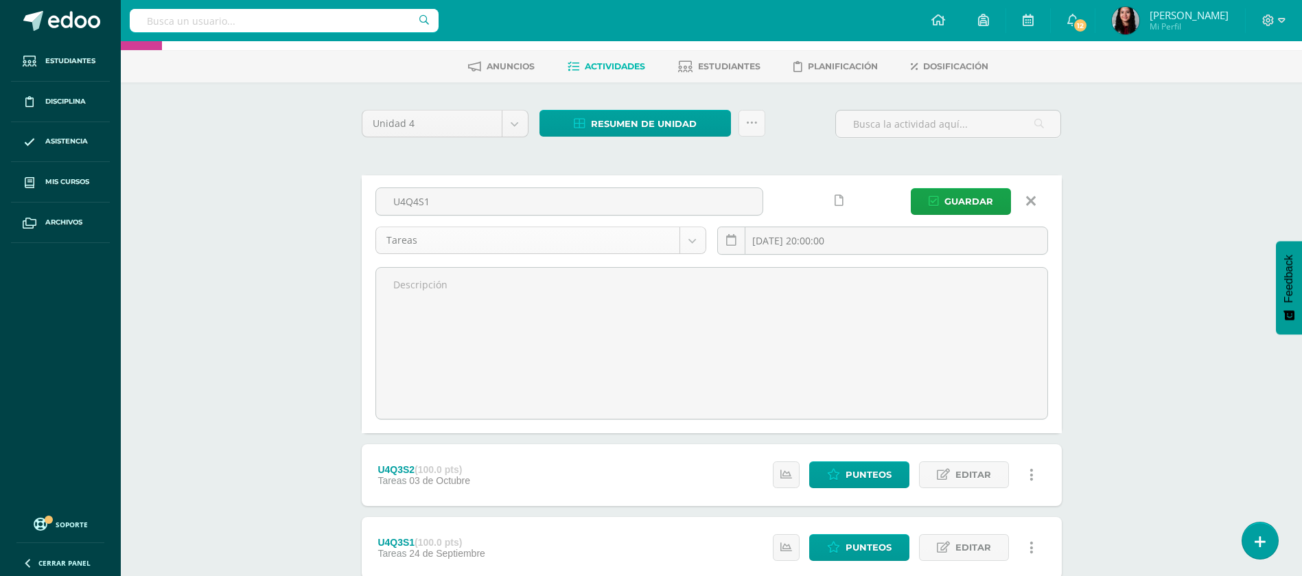
click at [509, 241] on body "Estudiantes Disciplina Asistencia Mis cursos Archivos Soporte Ayuda Reportar un…" at bounding box center [651, 453] width 1302 height 1015
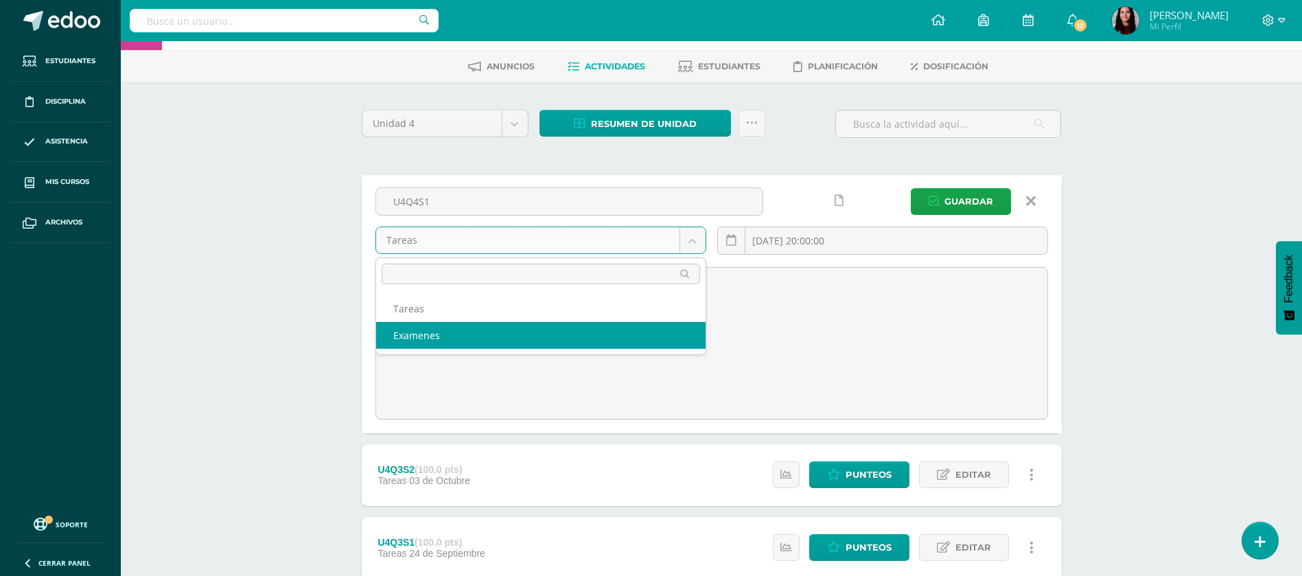
select select "148588"
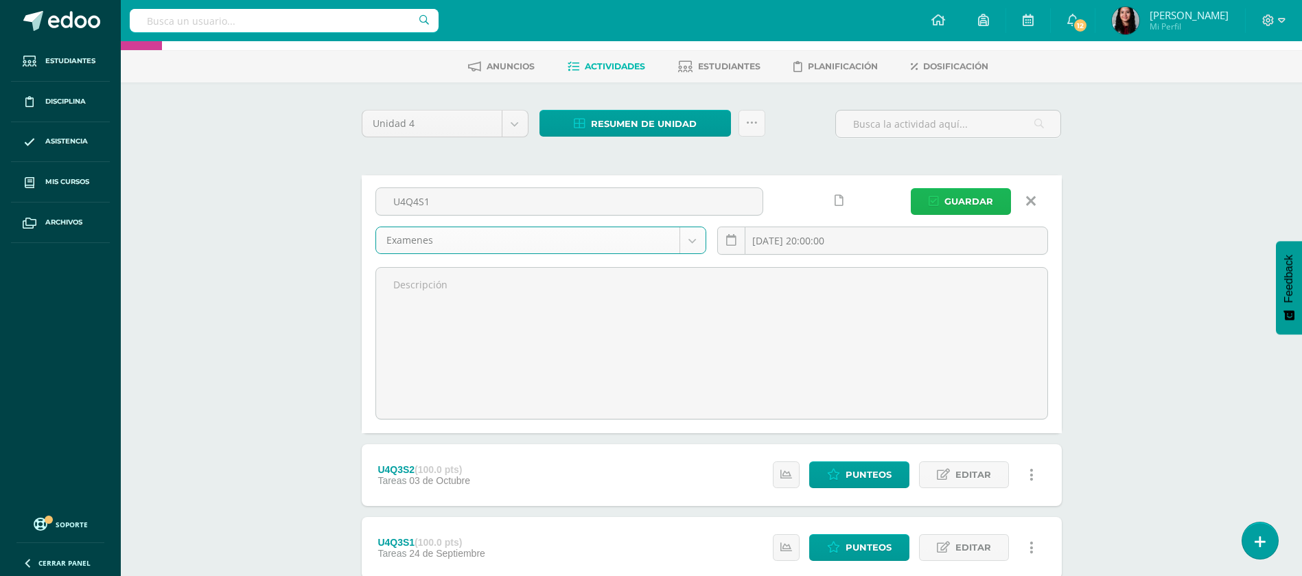
click at [951, 204] on span "Guardar" at bounding box center [969, 201] width 49 height 25
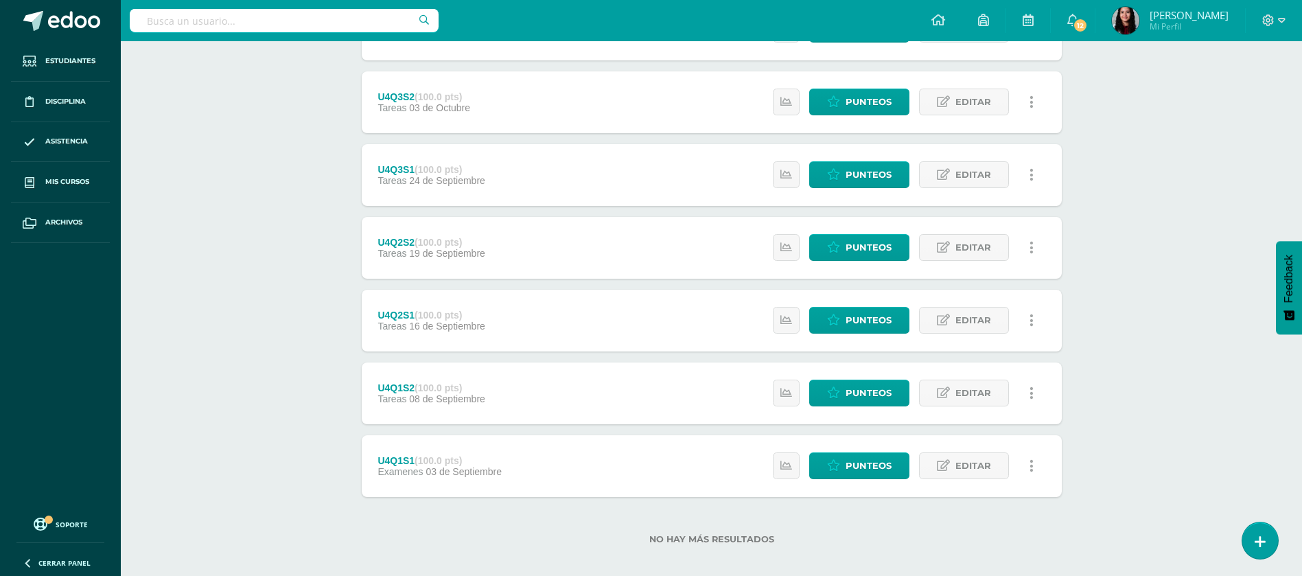
scroll to position [231, 0]
click at [951, 458] on link "Editar" at bounding box center [964, 465] width 90 height 27
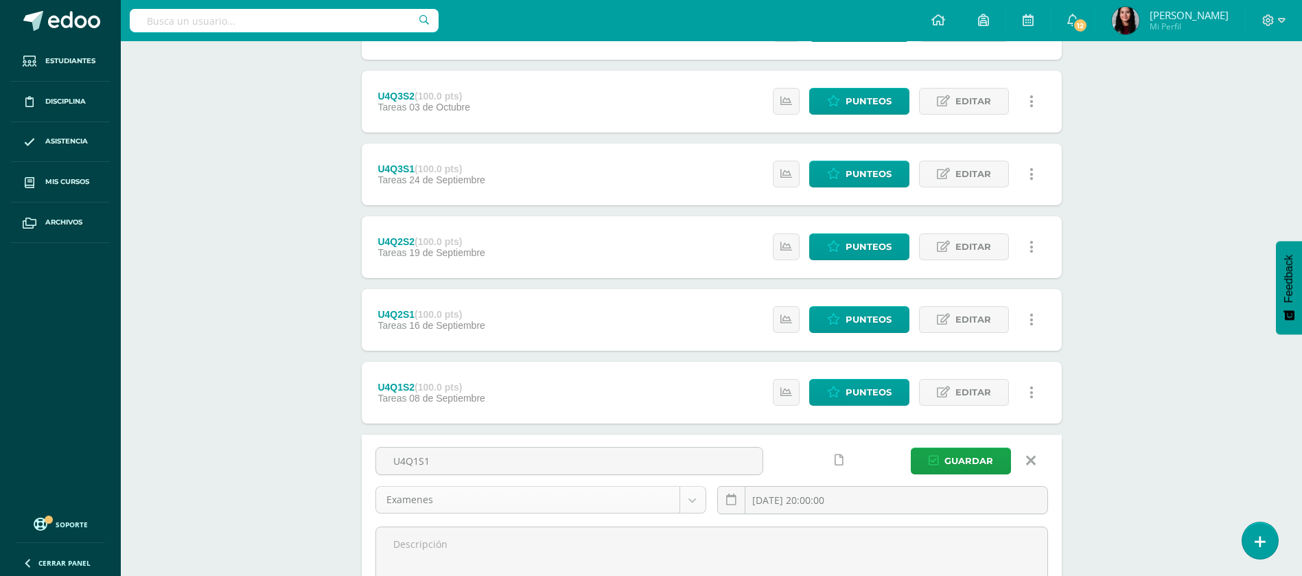
click at [667, 497] on body "La tarea U4Q4S1 fue editada exitosamente. Estudiantes Disciplina Asistencia Mis…" at bounding box center [651, 276] width 1302 height 1015
select select "148589"
click at [972, 450] on span "Guardar" at bounding box center [969, 460] width 49 height 25
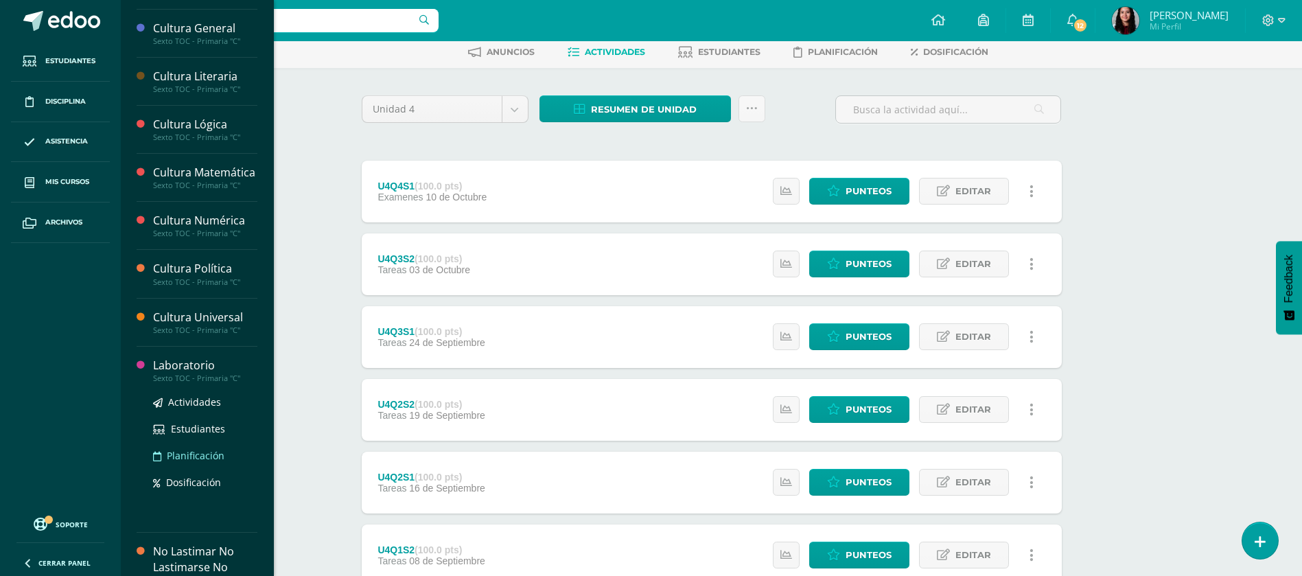
scroll to position [344, 0]
click at [193, 487] on span "Actividades" at bounding box center [194, 480] width 53 height 13
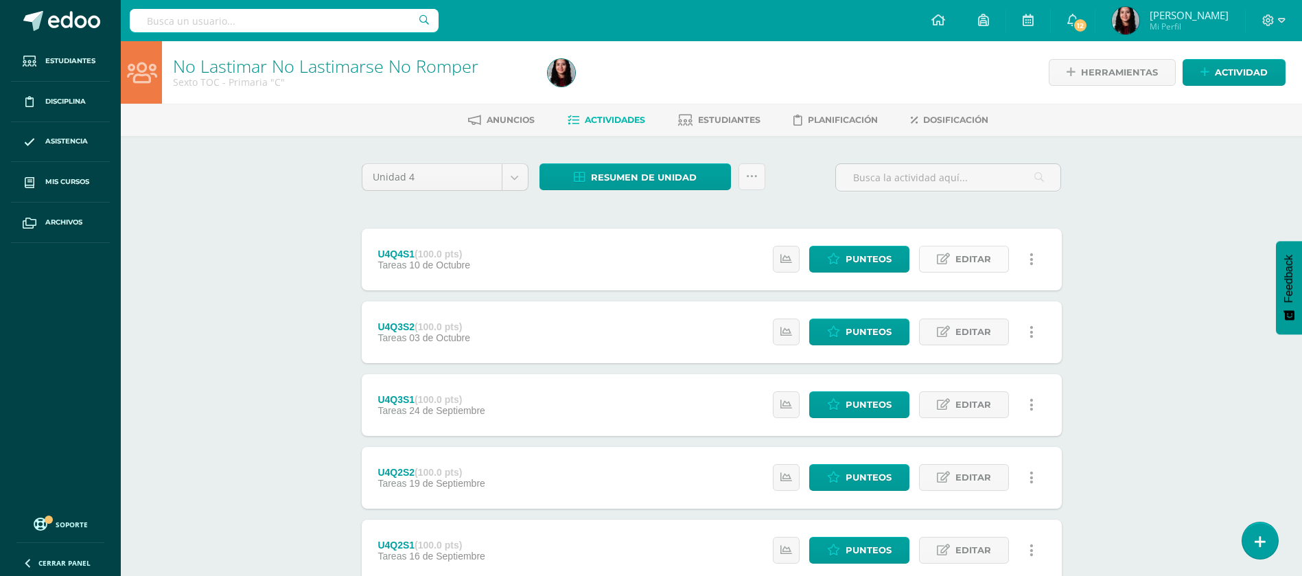
click at [964, 261] on span "Editar" at bounding box center [974, 258] width 36 height 25
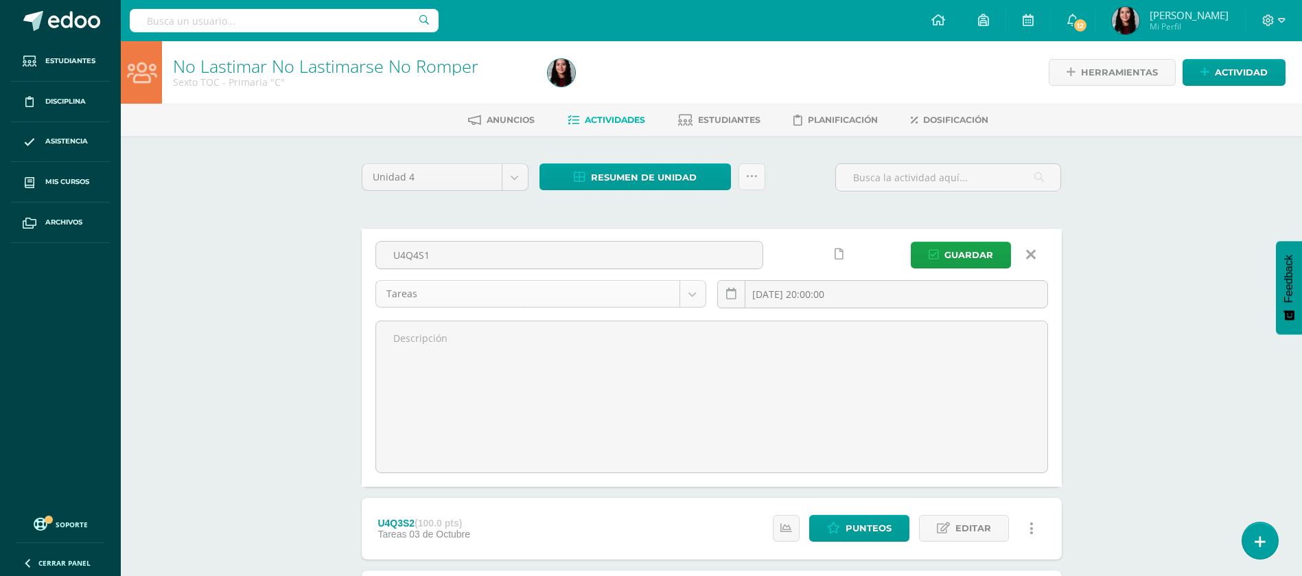
click at [677, 295] on body "Estudiantes Disciplina Asistencia Mis cursos Archivos Soporte Ayuda Reportar un…" at bounding box center [651, 507] width 1302 height 1015
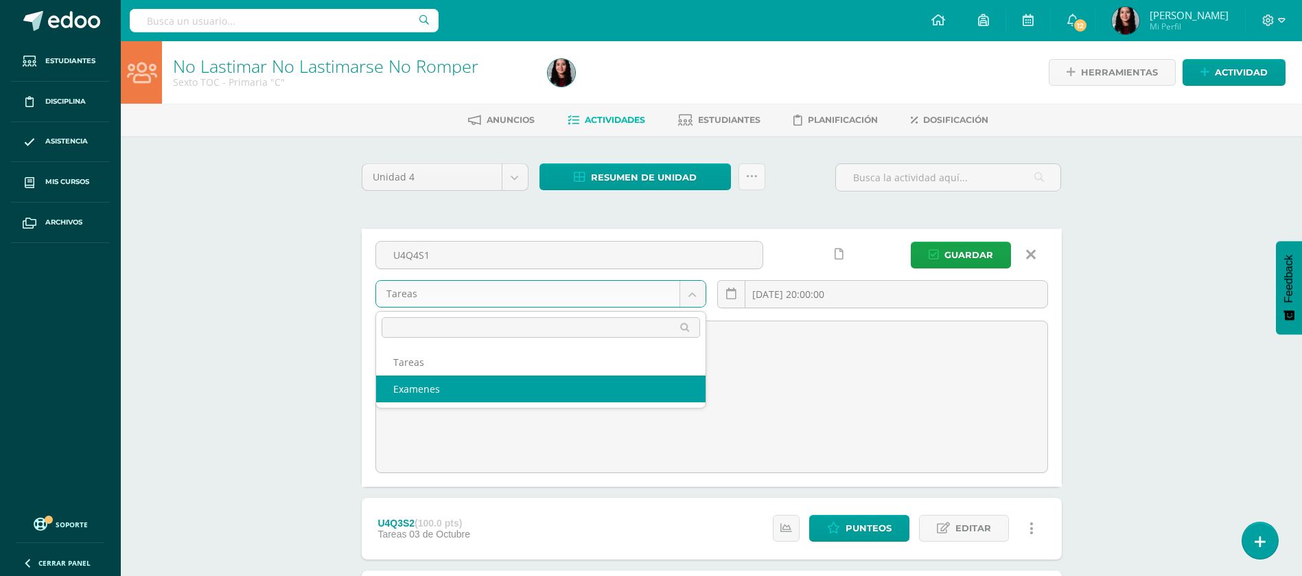
select select "148528"
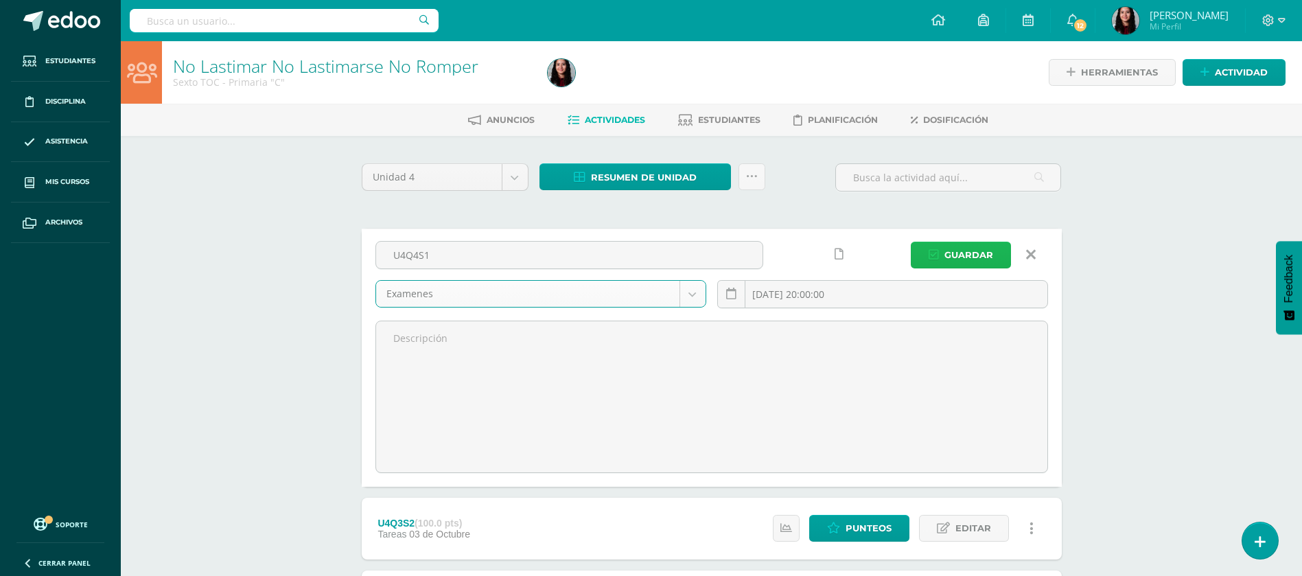
click at [956, 248] on span "Guardar" at bounding box center [969, 254] width 49 height 25
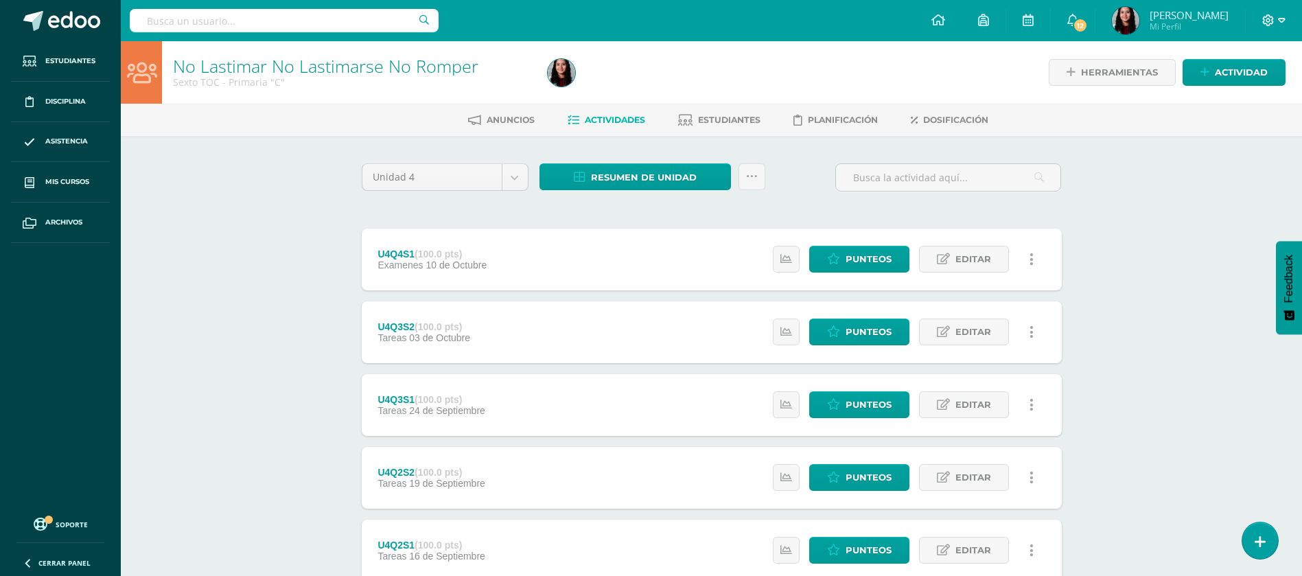
click at [1279, 21] on icon at bounding box center [1282, 20] width 8 height 12
click at [1209, 95] on span "Cerrar sesión" at bounding box center [1239, 93] width 62 height 13
